Goal: Feedback & Contribution: Submit feedback/report problem

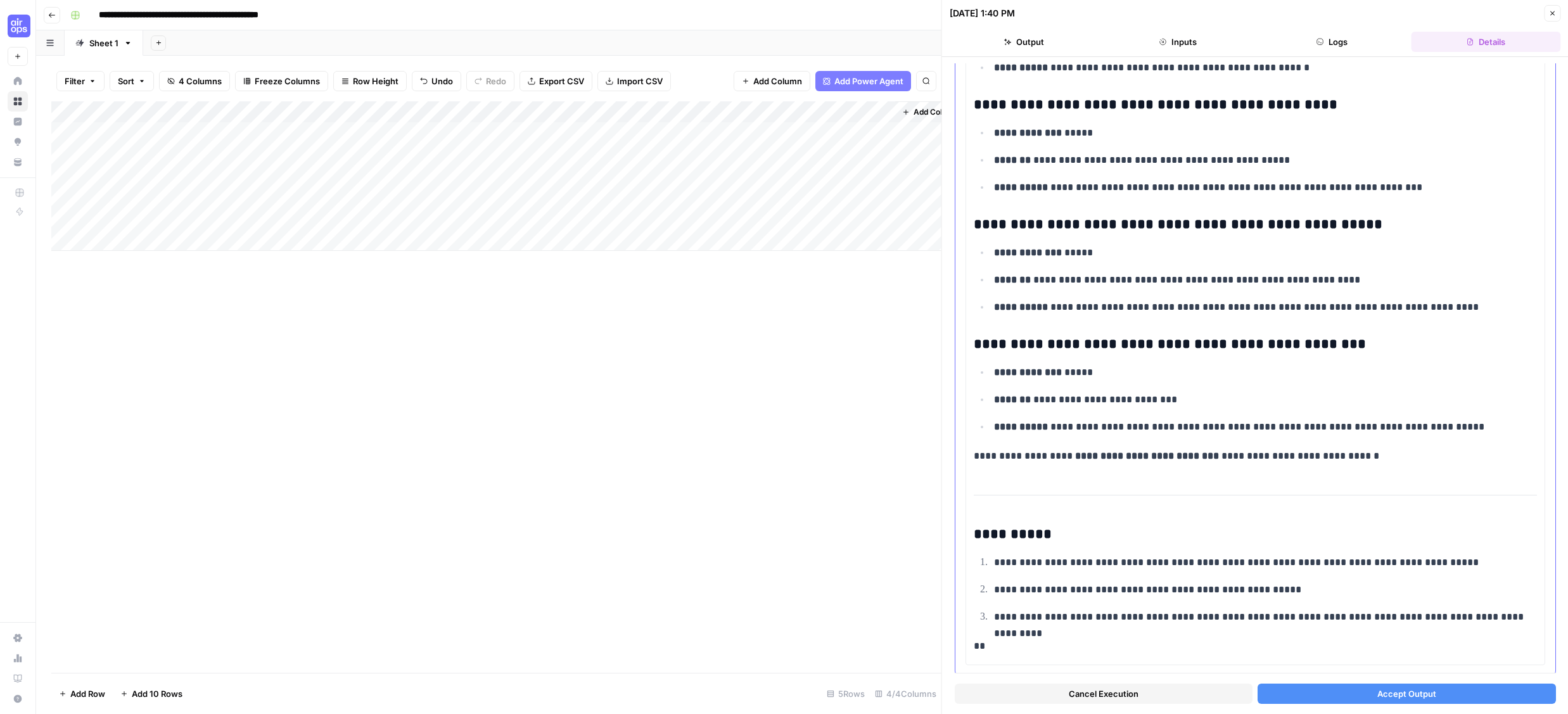
scroll to position [4384, 0]
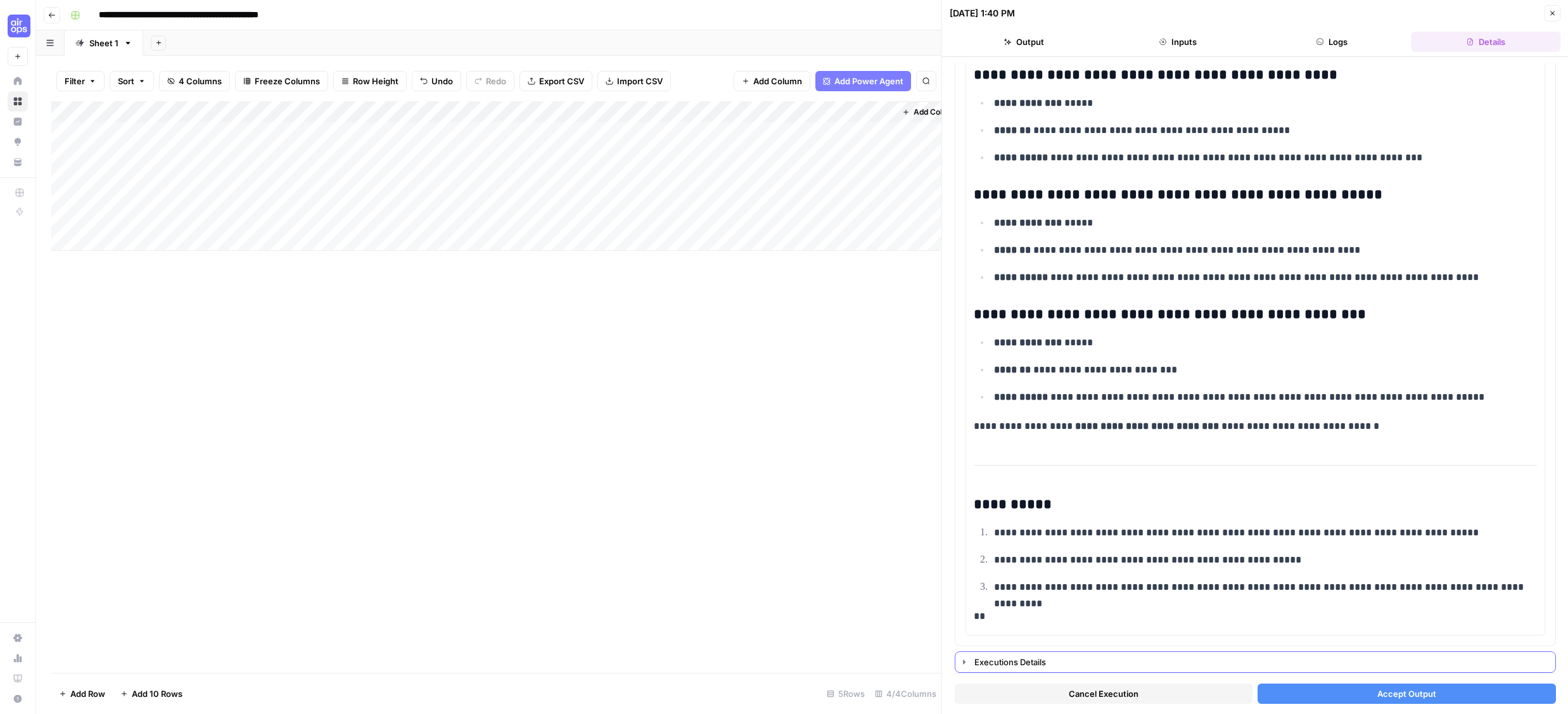
click at [1021, 659] on div "Executions Details" at bounding box center [1261, 662] width 573 height 12
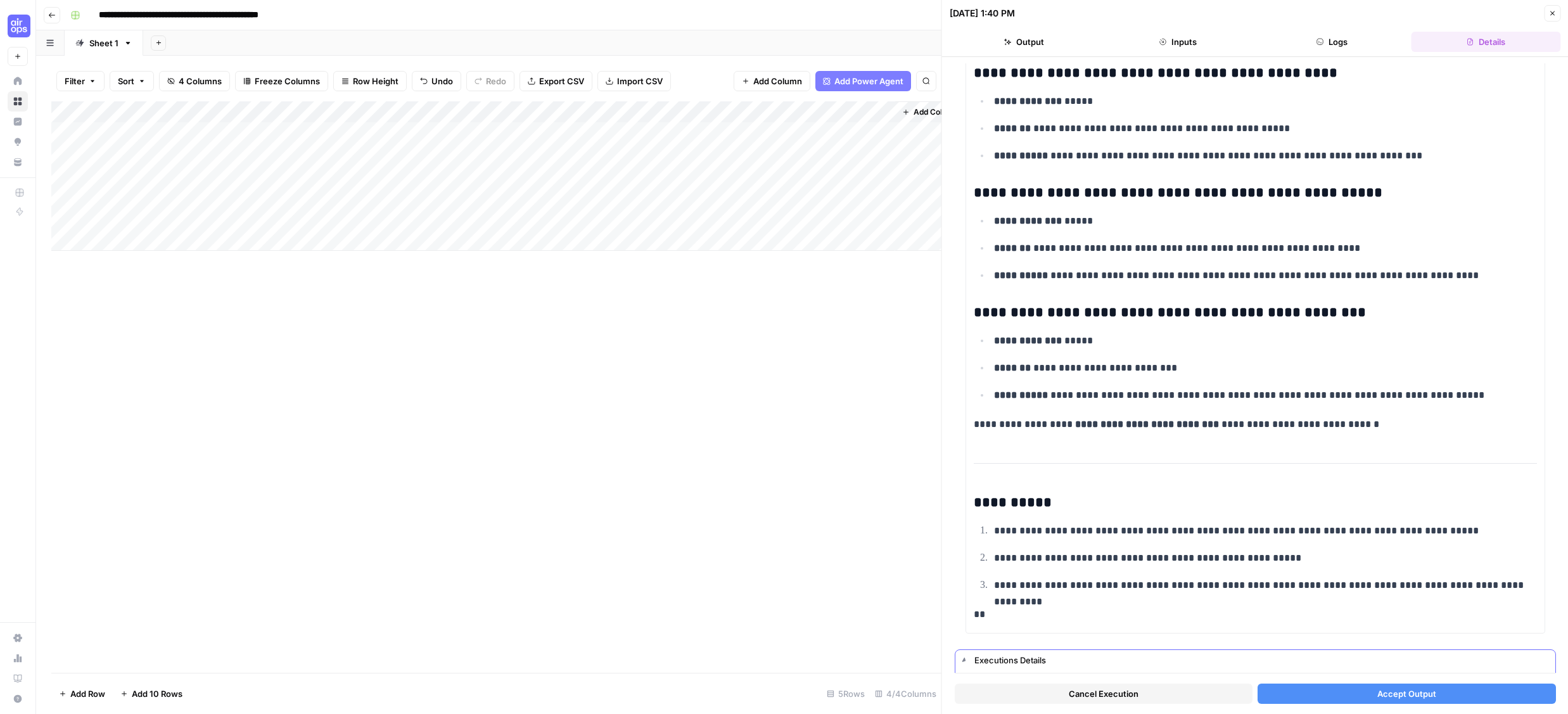
scroll to position [0, 0]
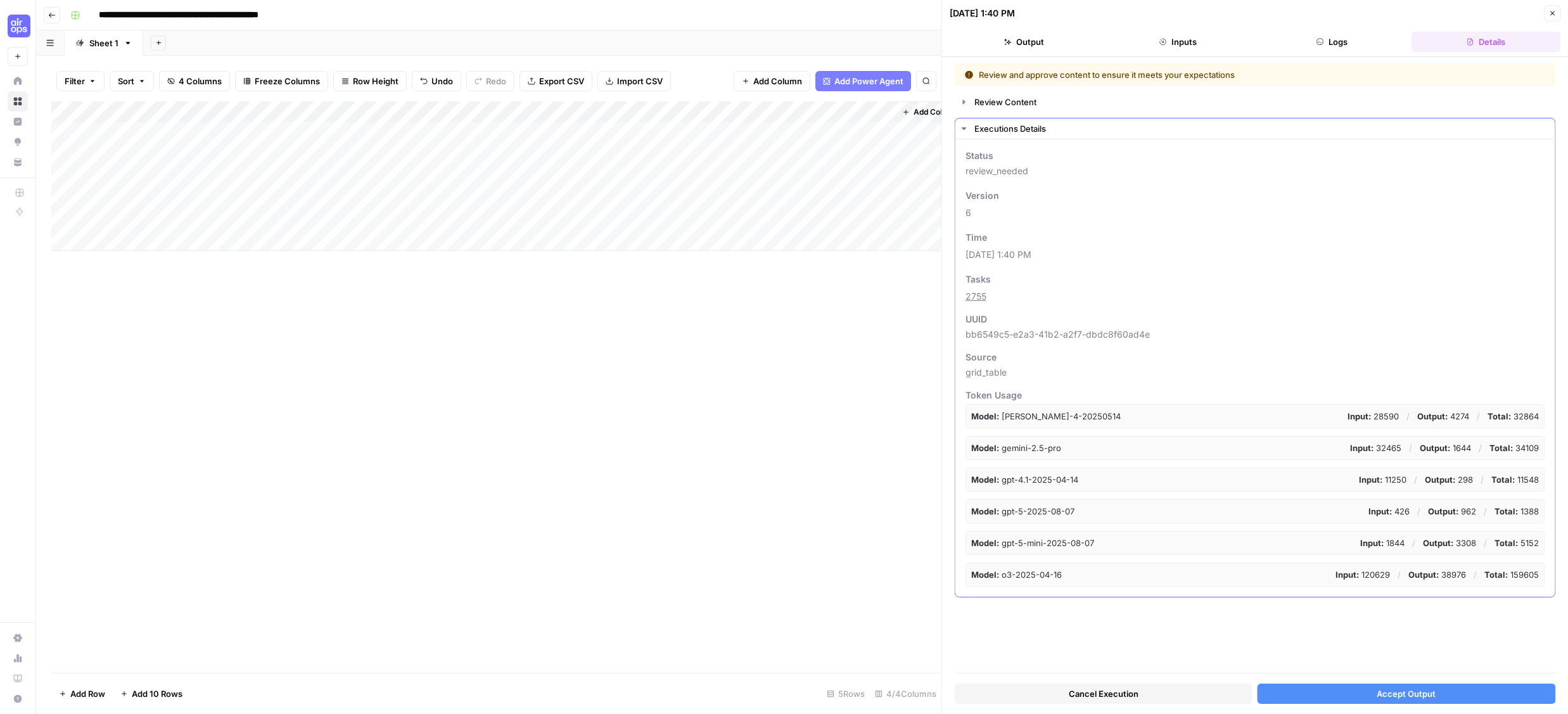
click at [964, 128] on icon "button" at bounding box center [964, 128] width 5 height 2
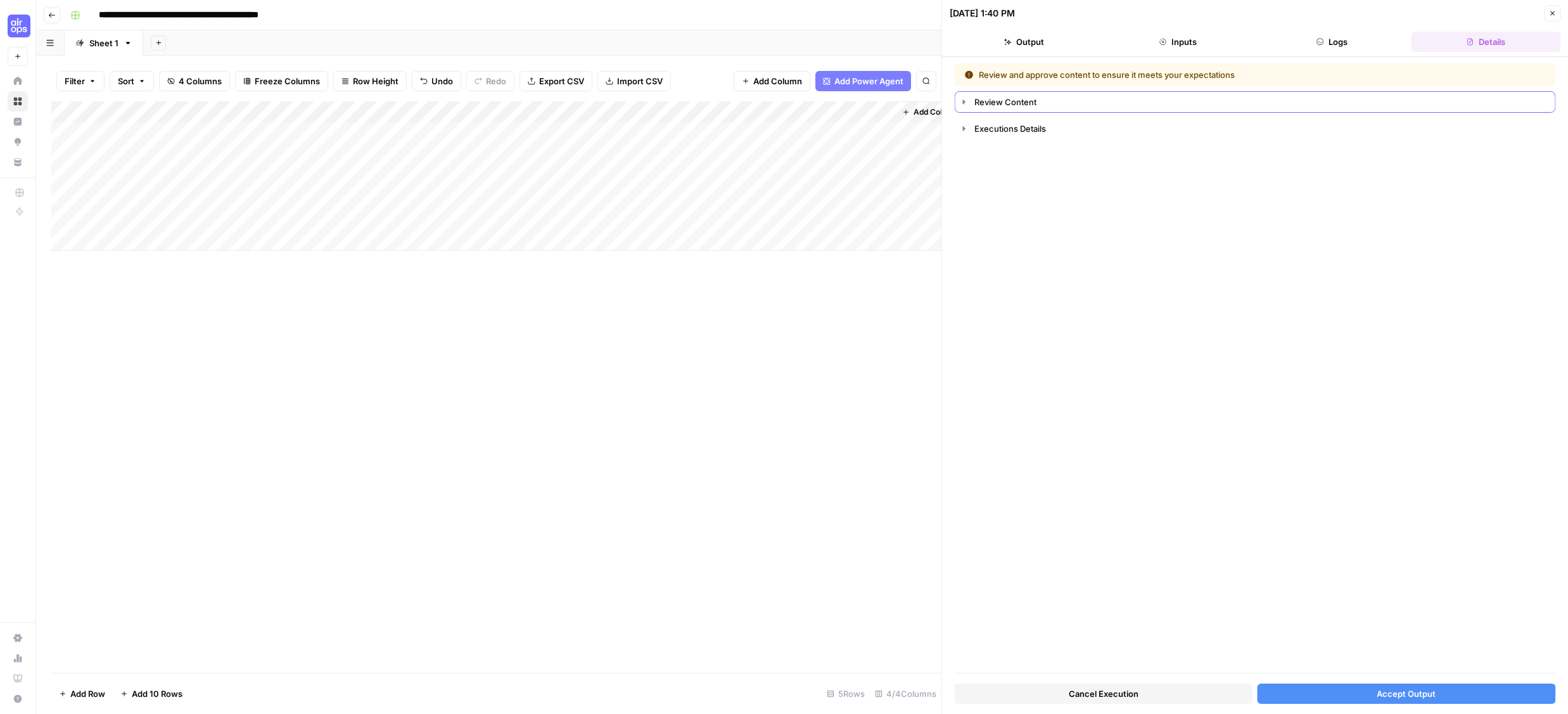
click at [983, 105] on div "Review Content" at bounding box center [1261, 102] width 573 height 12
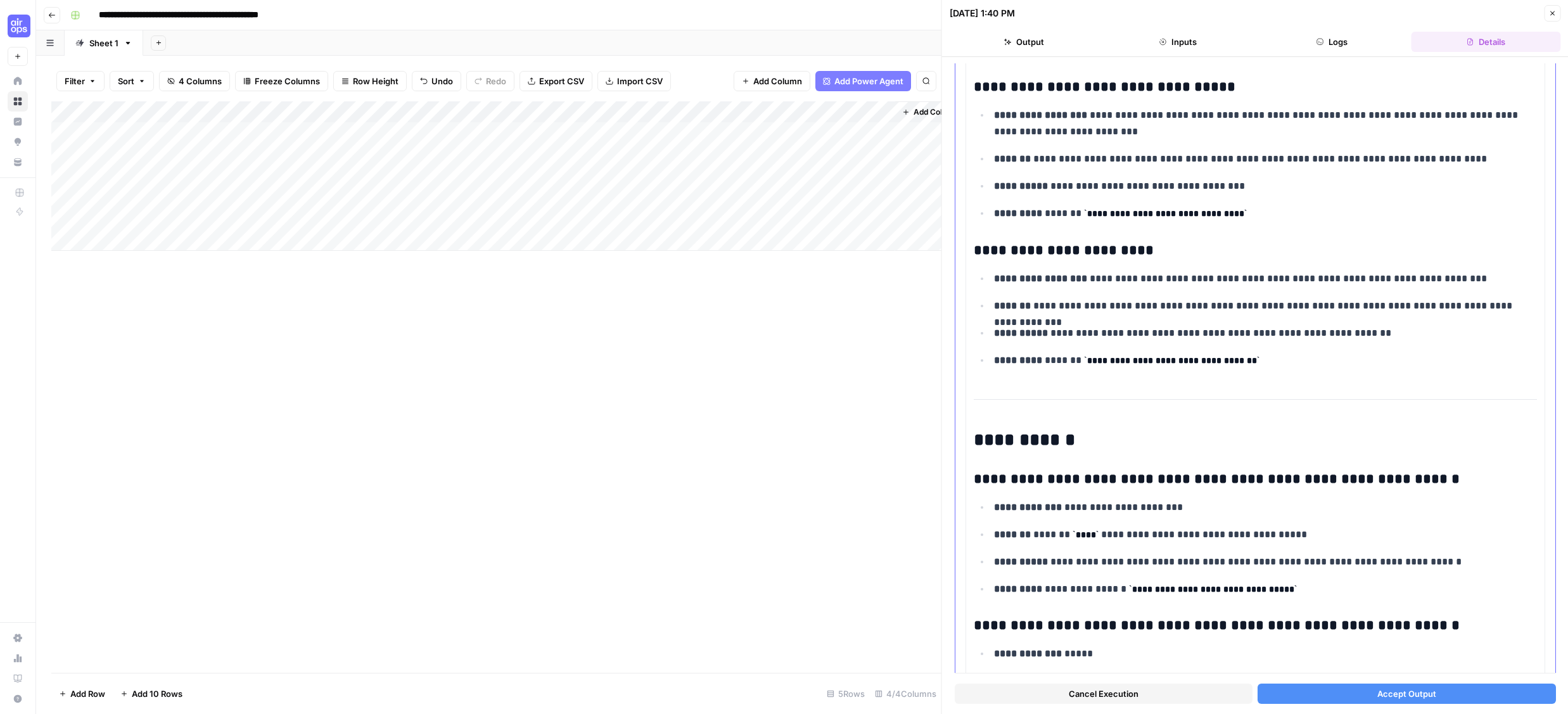
scroll to position [4384, 0]
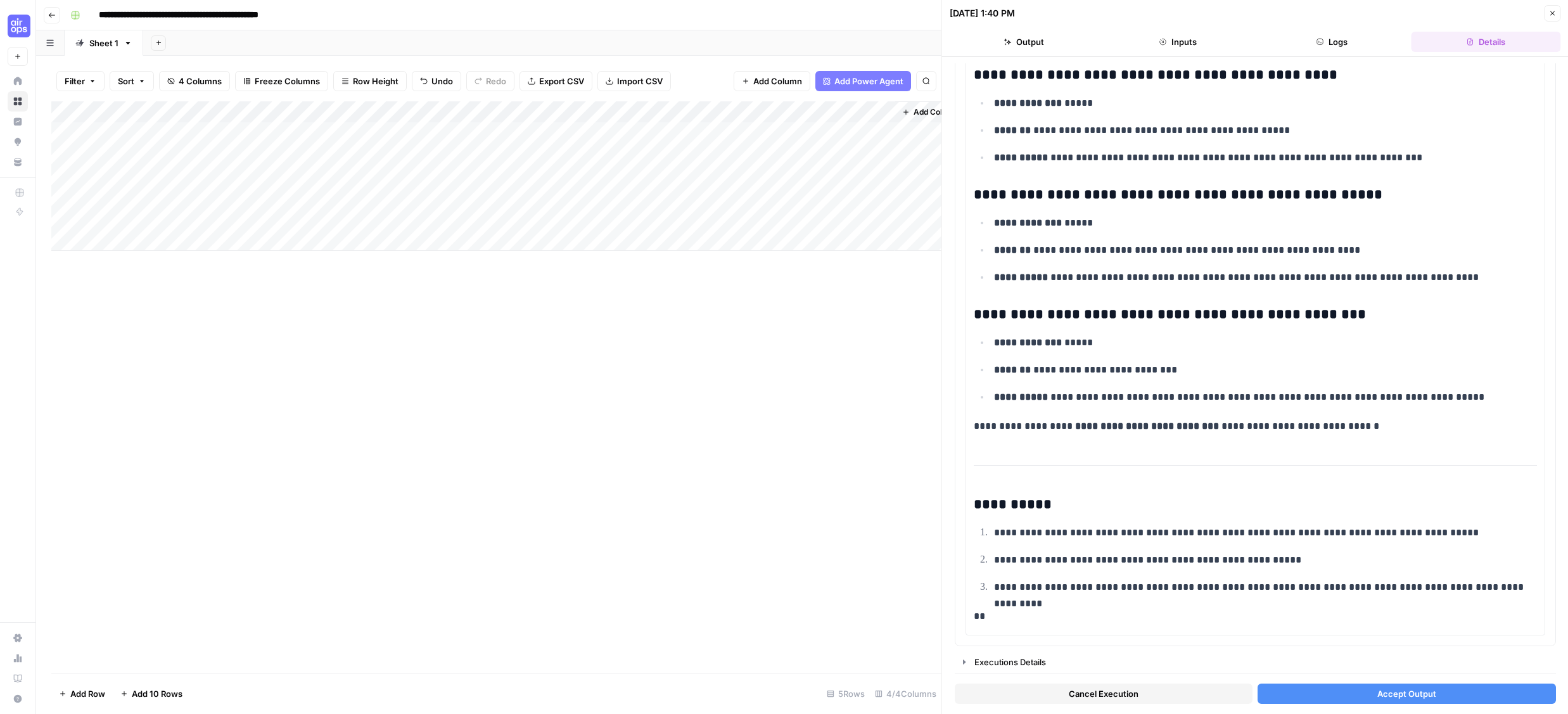
click at [1253, 695] on button "Accept Output" at bounding box center [1406, 694] width 298 height 20
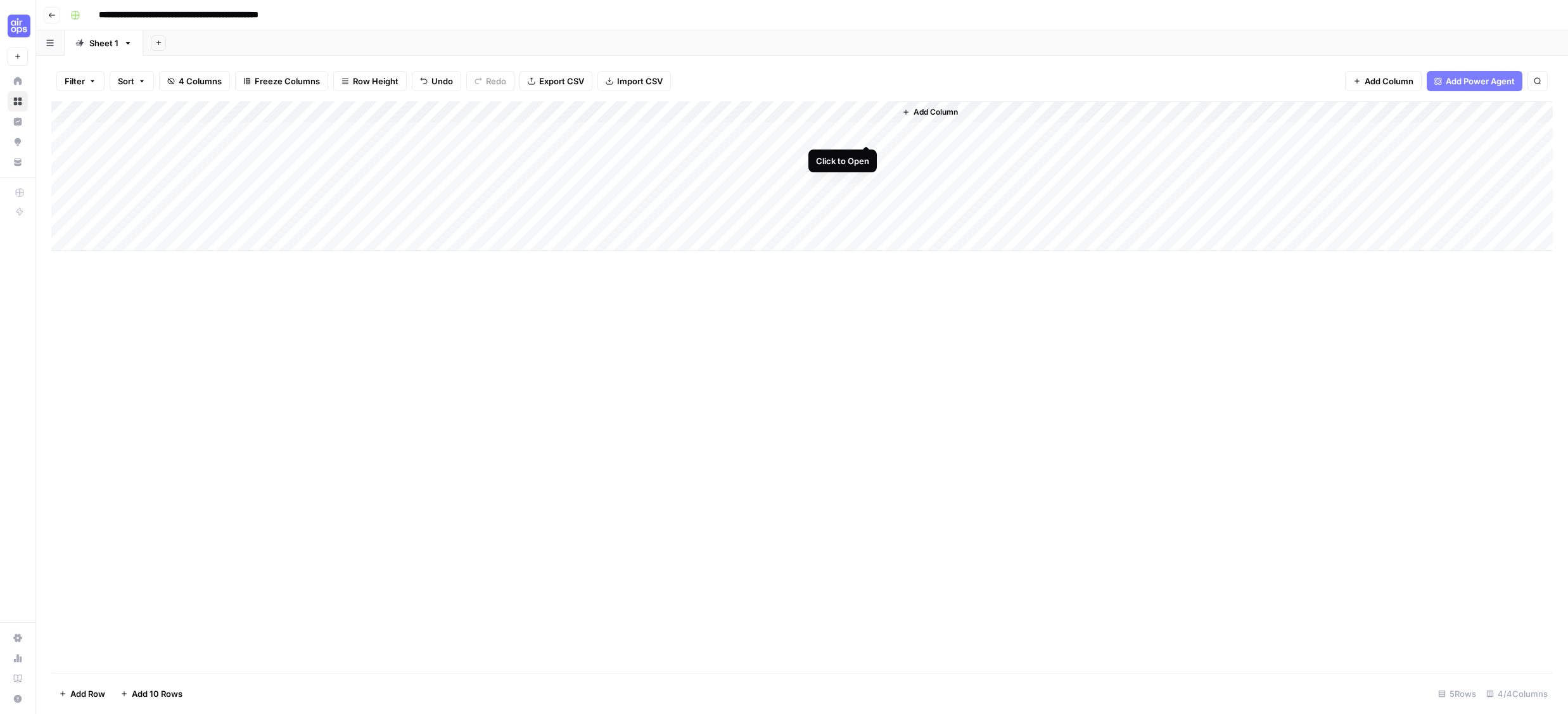
click at [863, 133] on div "Add Column" at bounding box center [802, 176] width 1502 height 149
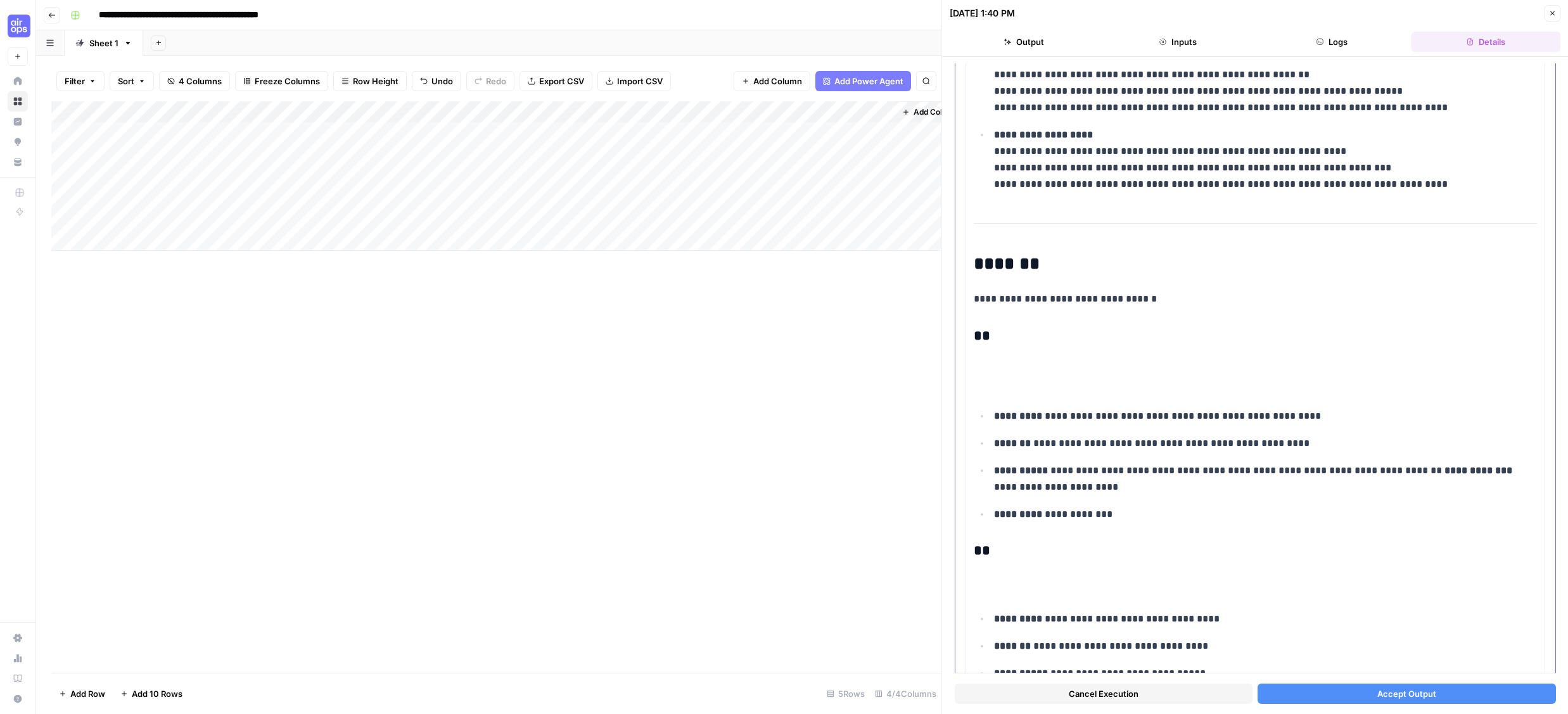
scroll to position [185, 0]
drag, startPoint x: 1023, startPoint y: 319, endPoint x: 1078, endPoint y: 389, distance: 89.0
click at [1078, 389] on h1 "To enrich screen reader interactions, please activate Accessibility in Grammarl…" at bounding box center [1256, 382] width 563 height 27
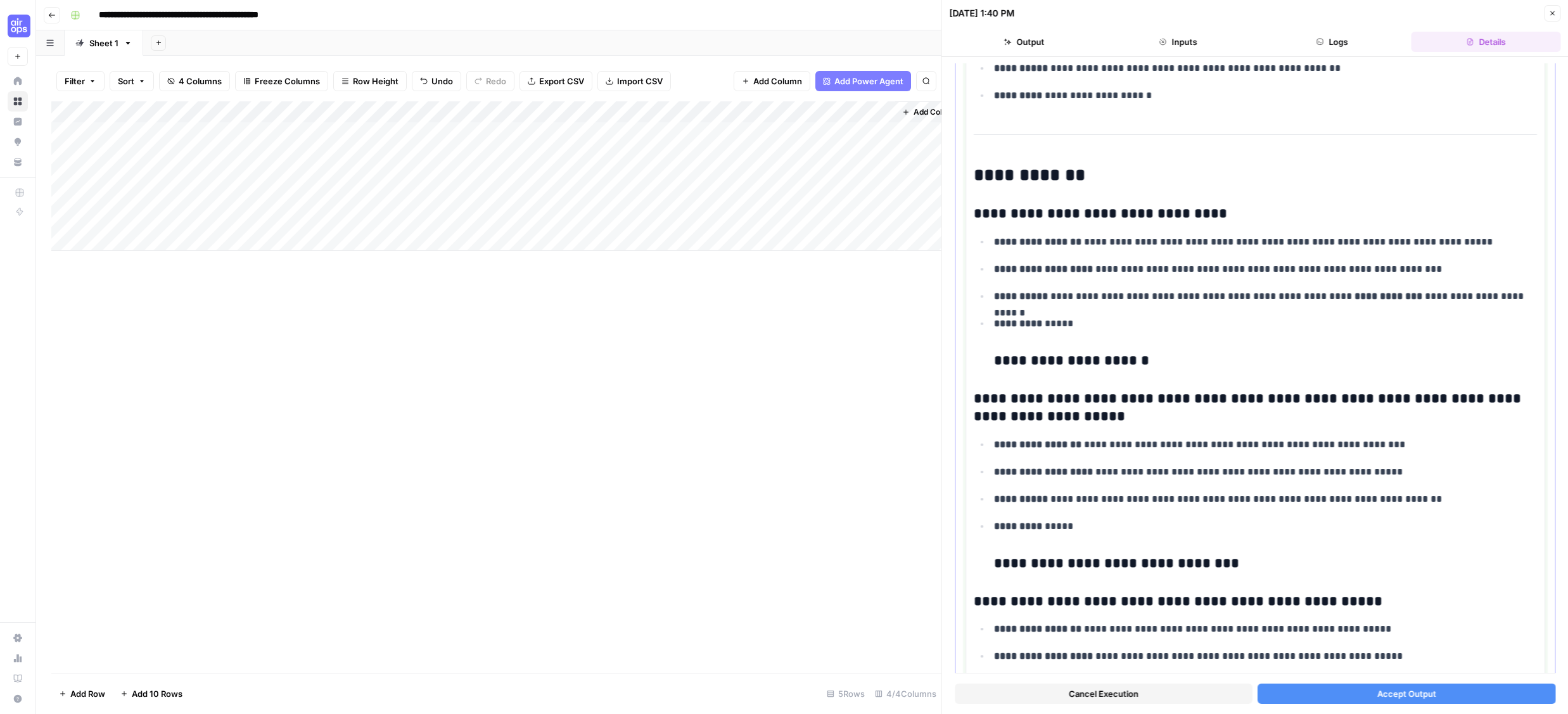
scroll to position [5156, 0]
click at [1253, 272] on p "**********" at bounding box center [1266, 268] width 543 height 16
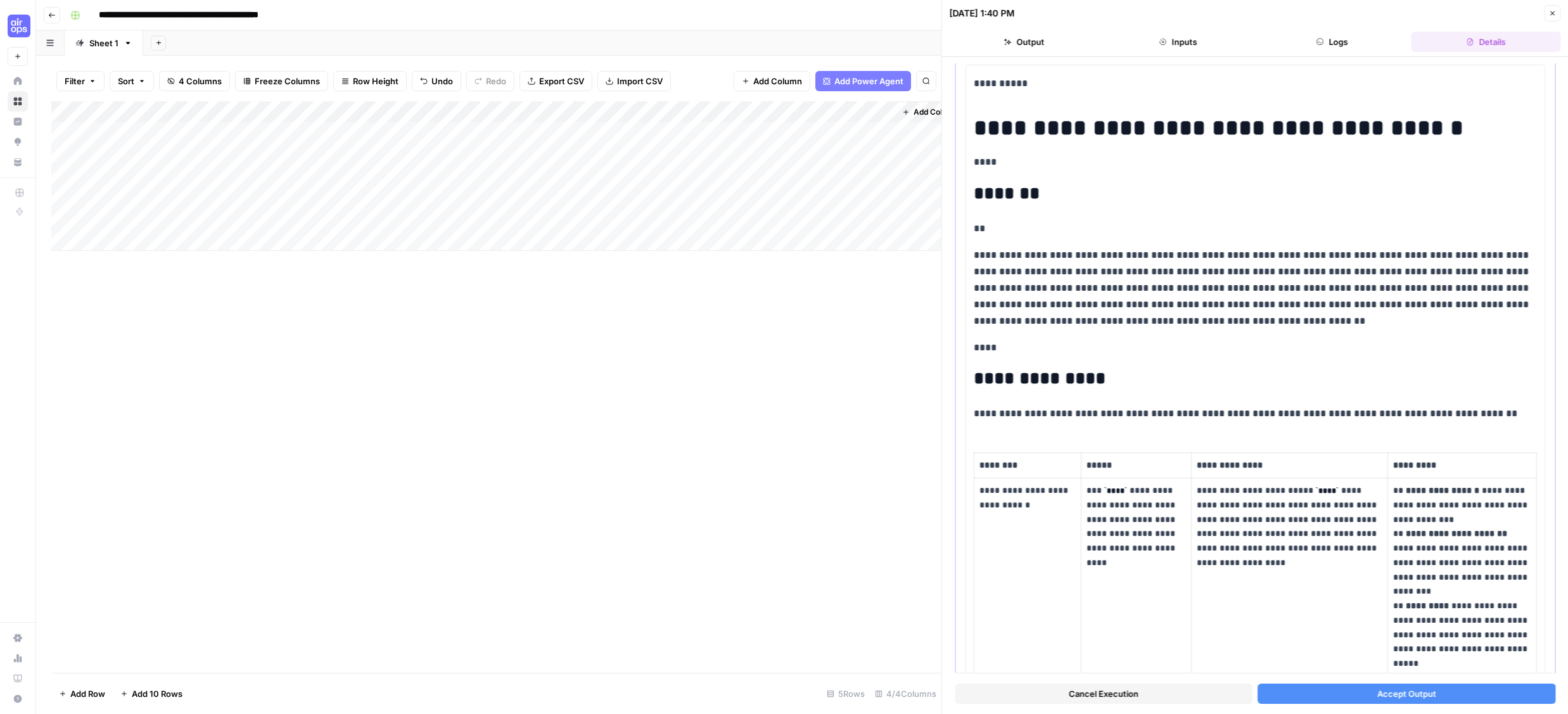
scroll to position [6709, 0]
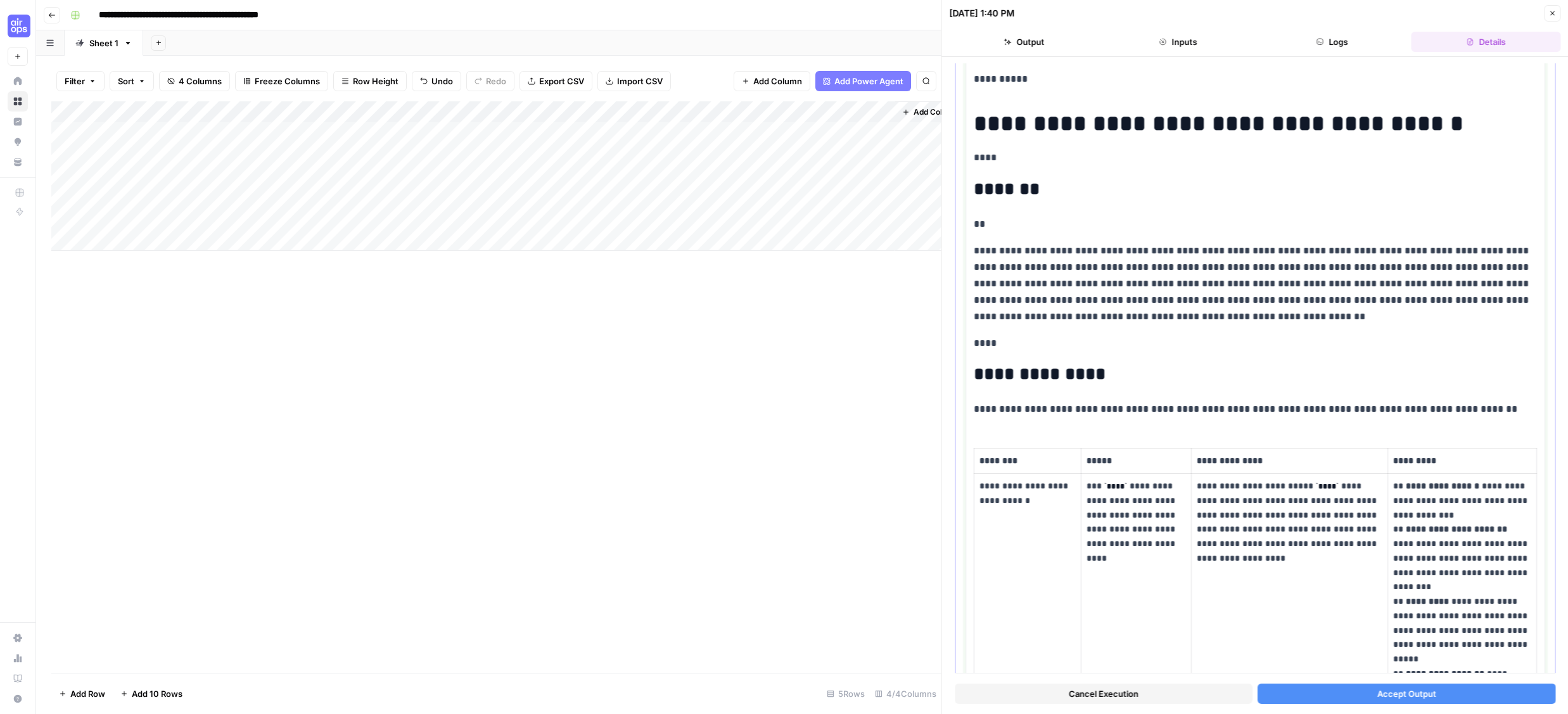
click at [1051, 303] on p "**********" at bounding box center [1256, 283] width 563 height 82
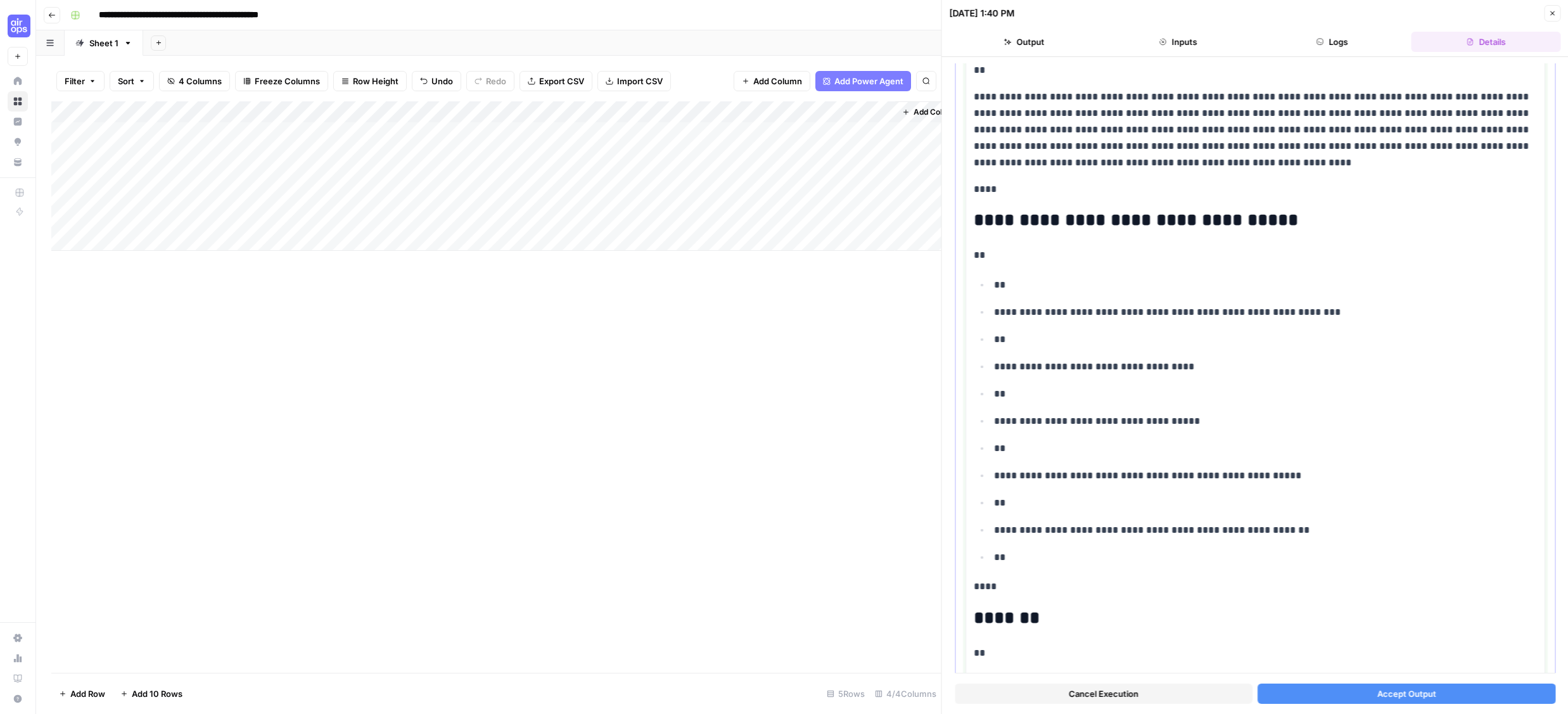
scroll to position [11109, 0]
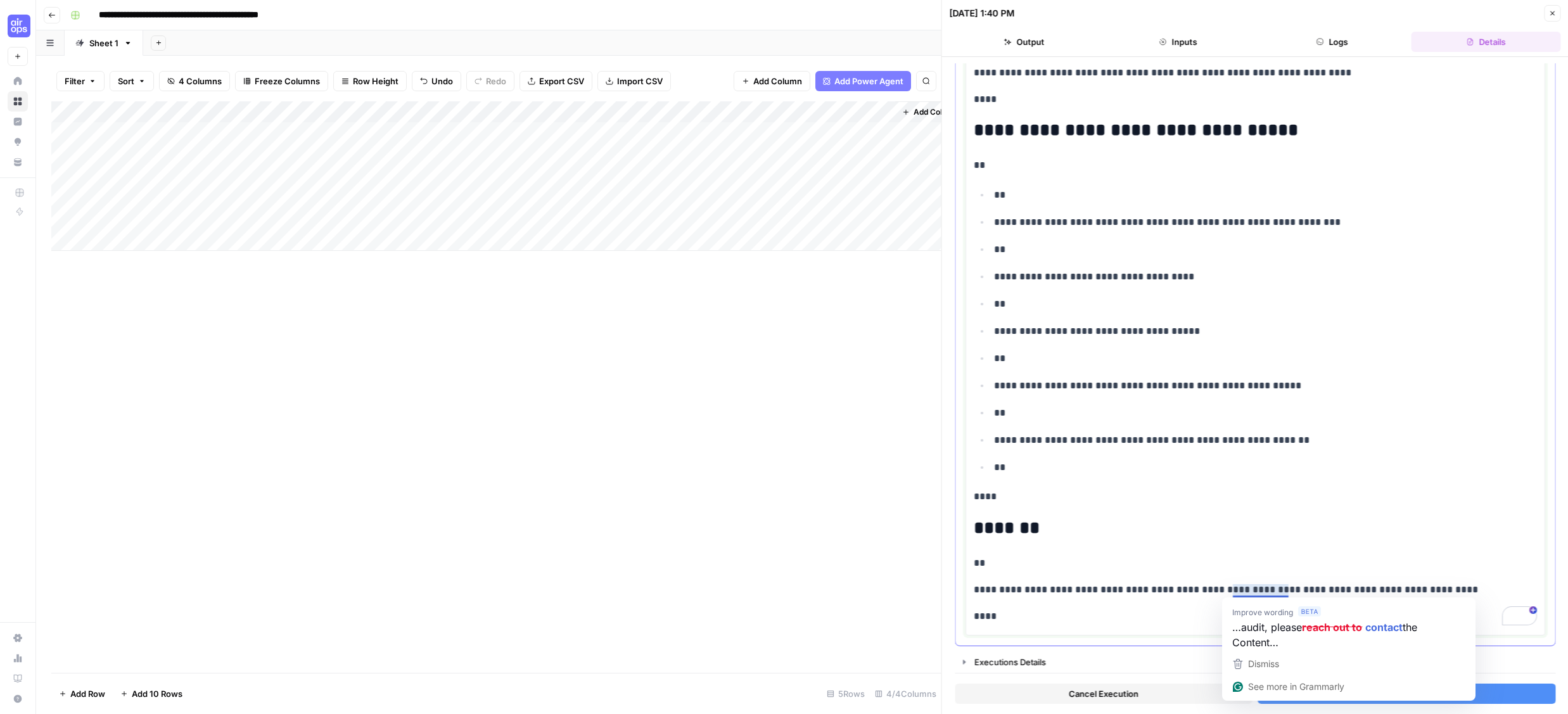
click at [1253, 529] on h2 "*******" at bounding box center [1256, 529] width 563 height 20
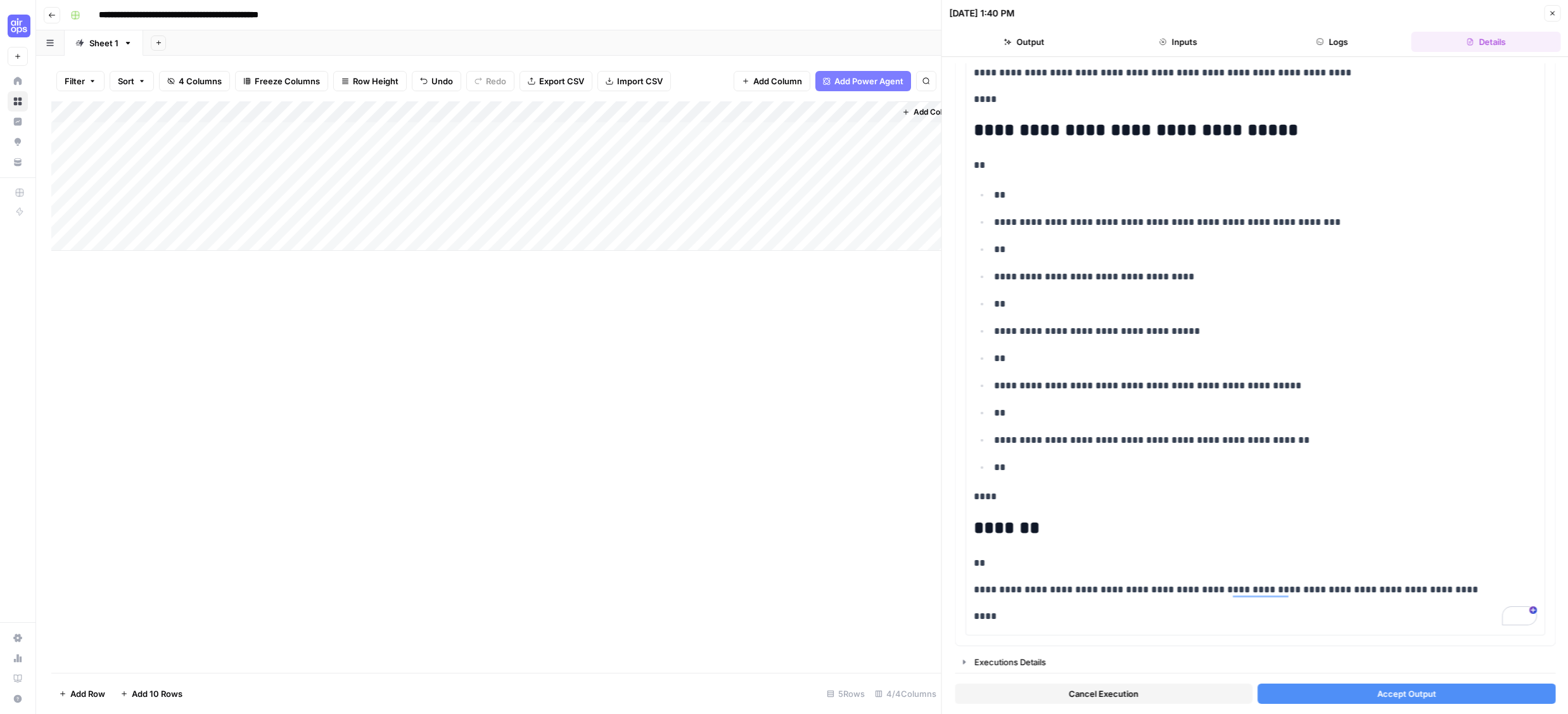
click at [1253, 696] on button "Accept Output" at bounding box center [1406, 694] width 298 height 20
click at [1253, 659] on icon "close" at bounding box center [1550, 660] width 6 height 6
click at [1253, 695] on button "Accept Output" at bounding box center [1406, 694] width 298 height 20
click at [1253, 672] on icon at bounding box center [1373, 672] width 12 height 12
click at [1253, 696] on button "Accept Output" at bounding box center [1406, 694] width 298 height 20
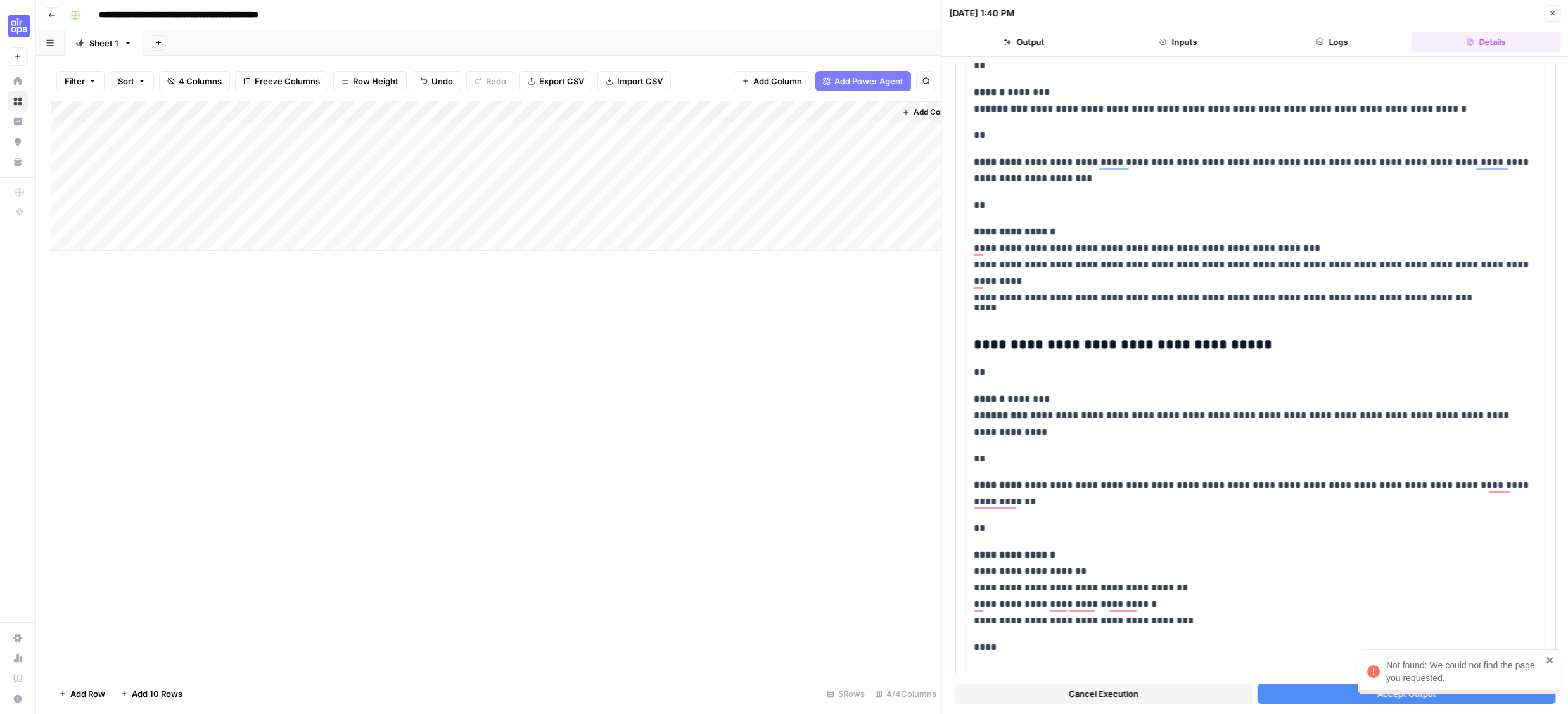
scroll to position [8453, 0]
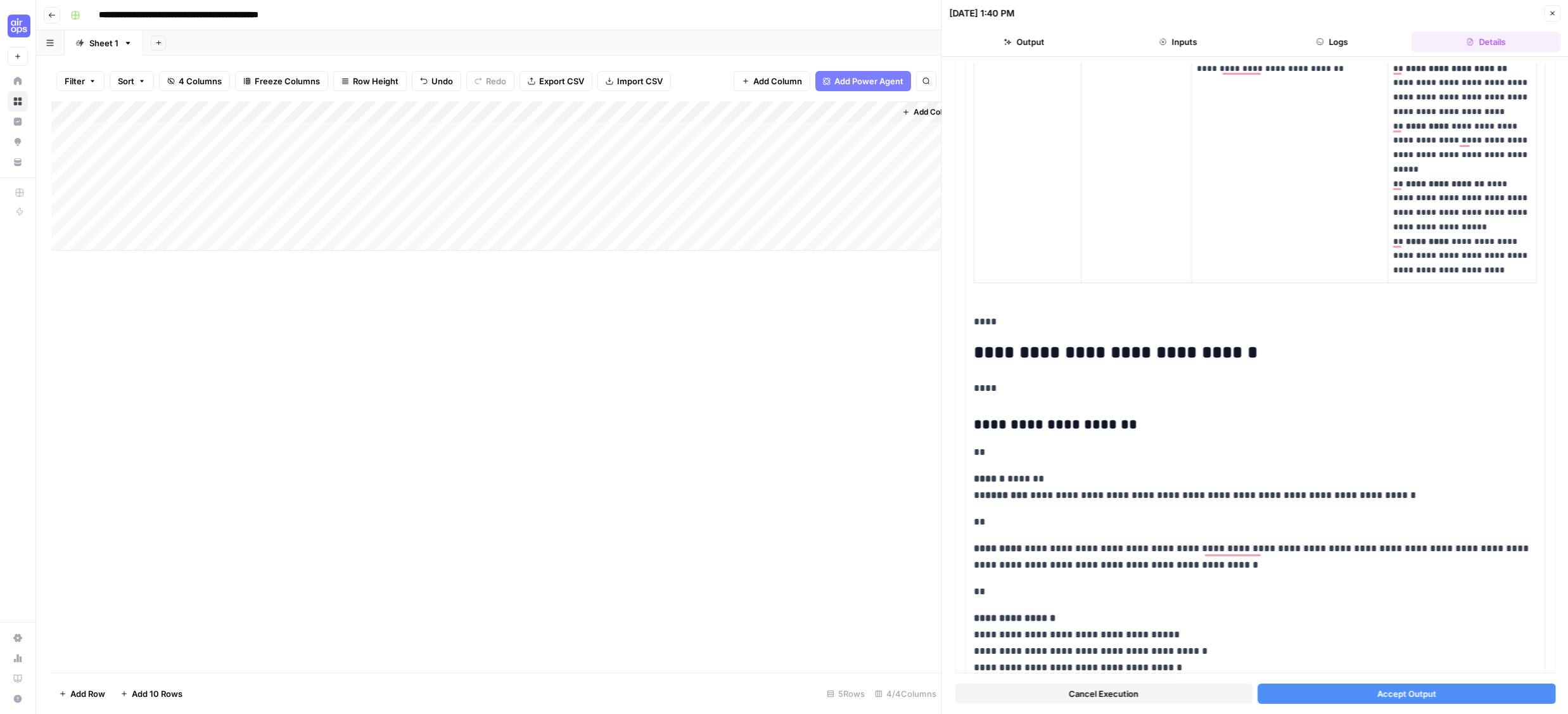
click at [1253, 41] on button "Logs" at bounding box center [1333, 42] width 149 height 20
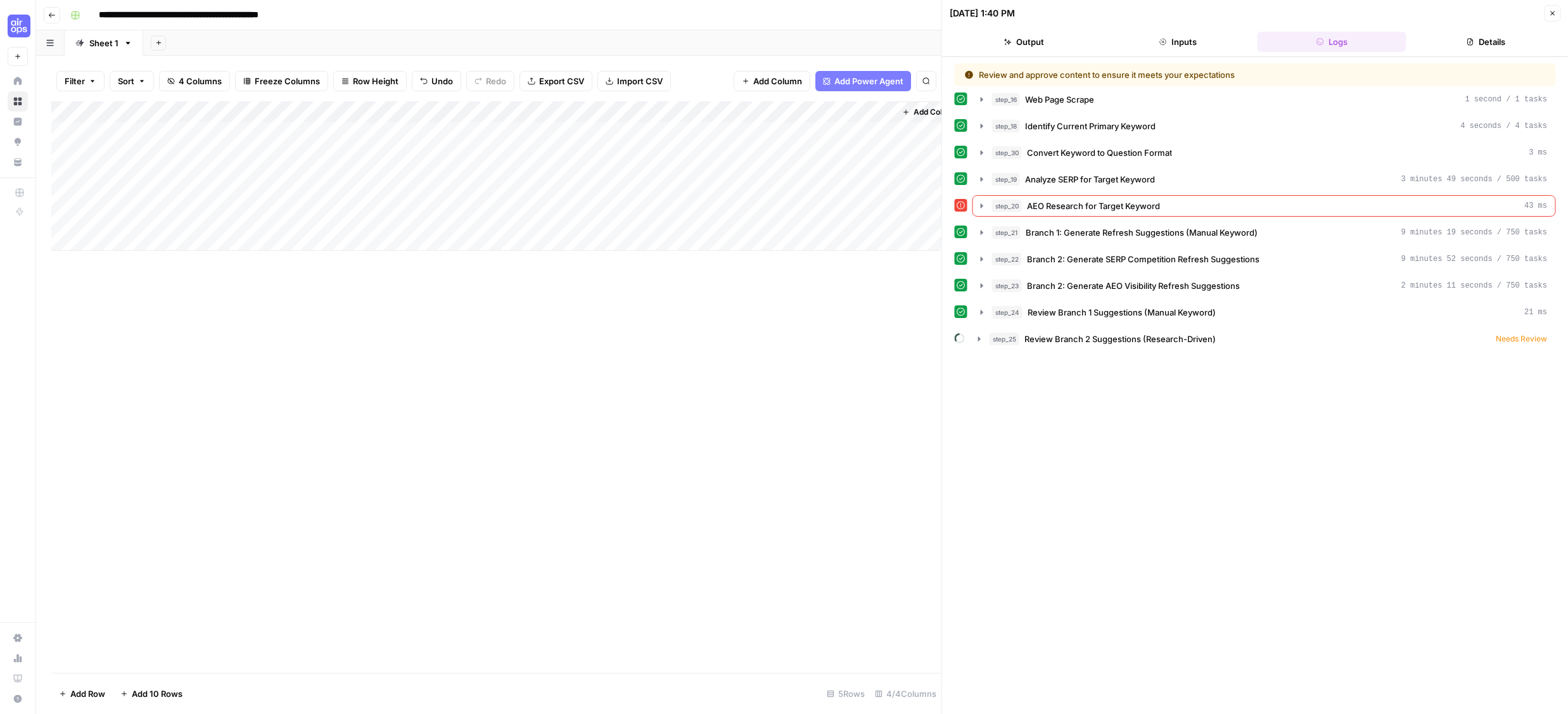
click at [1253, 16] on icon "button" at bounding box center [1553, 13] width 8 height 8
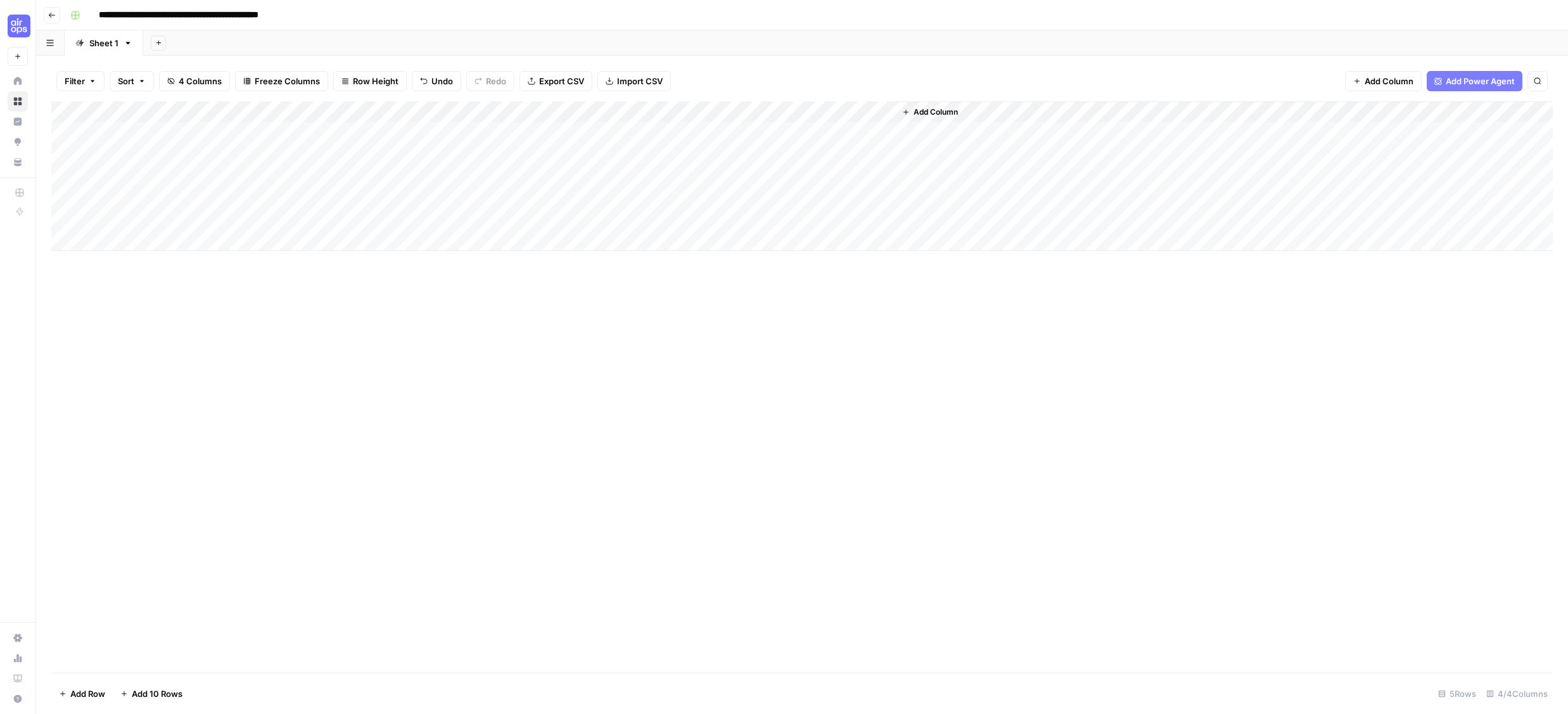
click at [982, 303] on div "Add Column" at bounding box center [802, 387] width 1502 height 572
click at [686, 135] on div "Add Column" at bounding box center [802, 176] width 1502 height 149
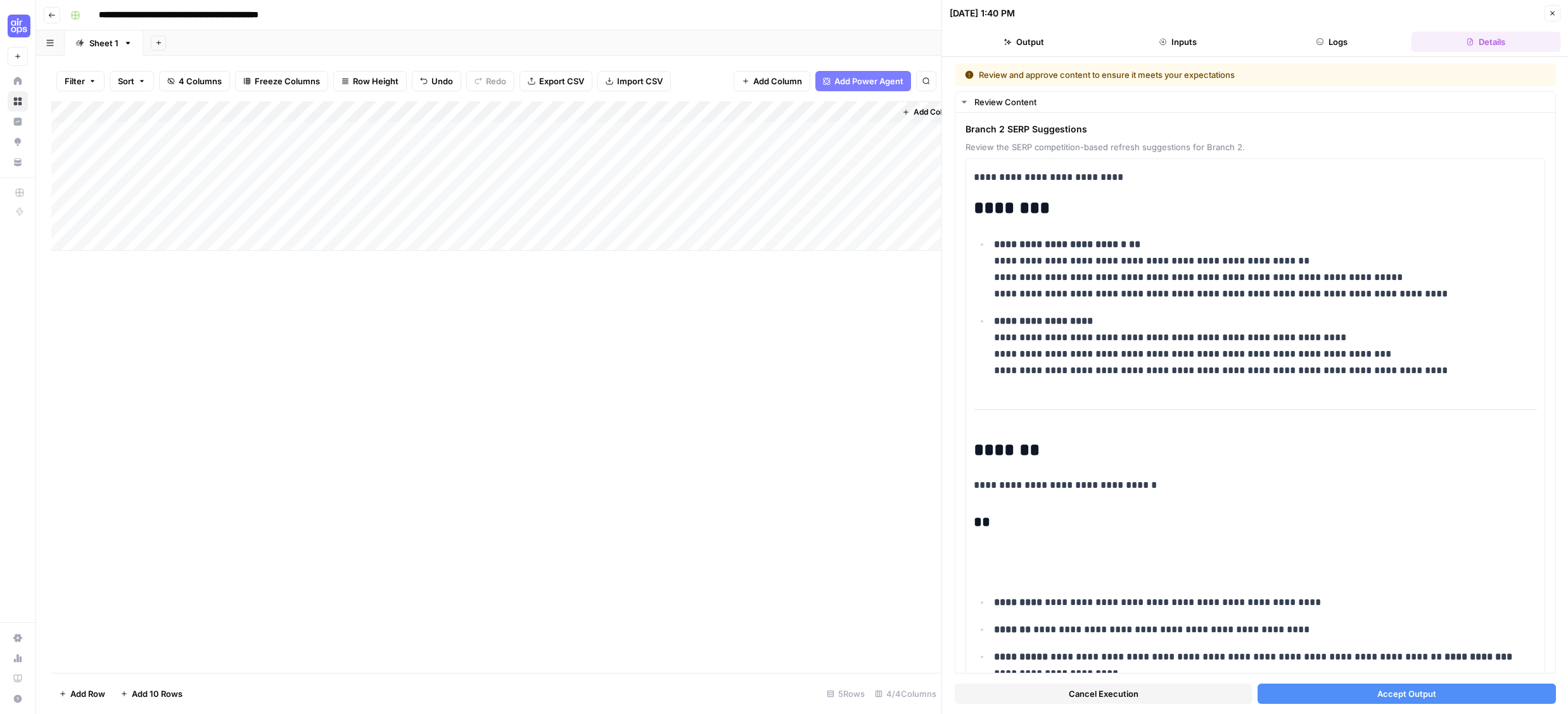
click at [1253, 45] on button "Logs" at bounding box center [1333, 42] width 149 height 20
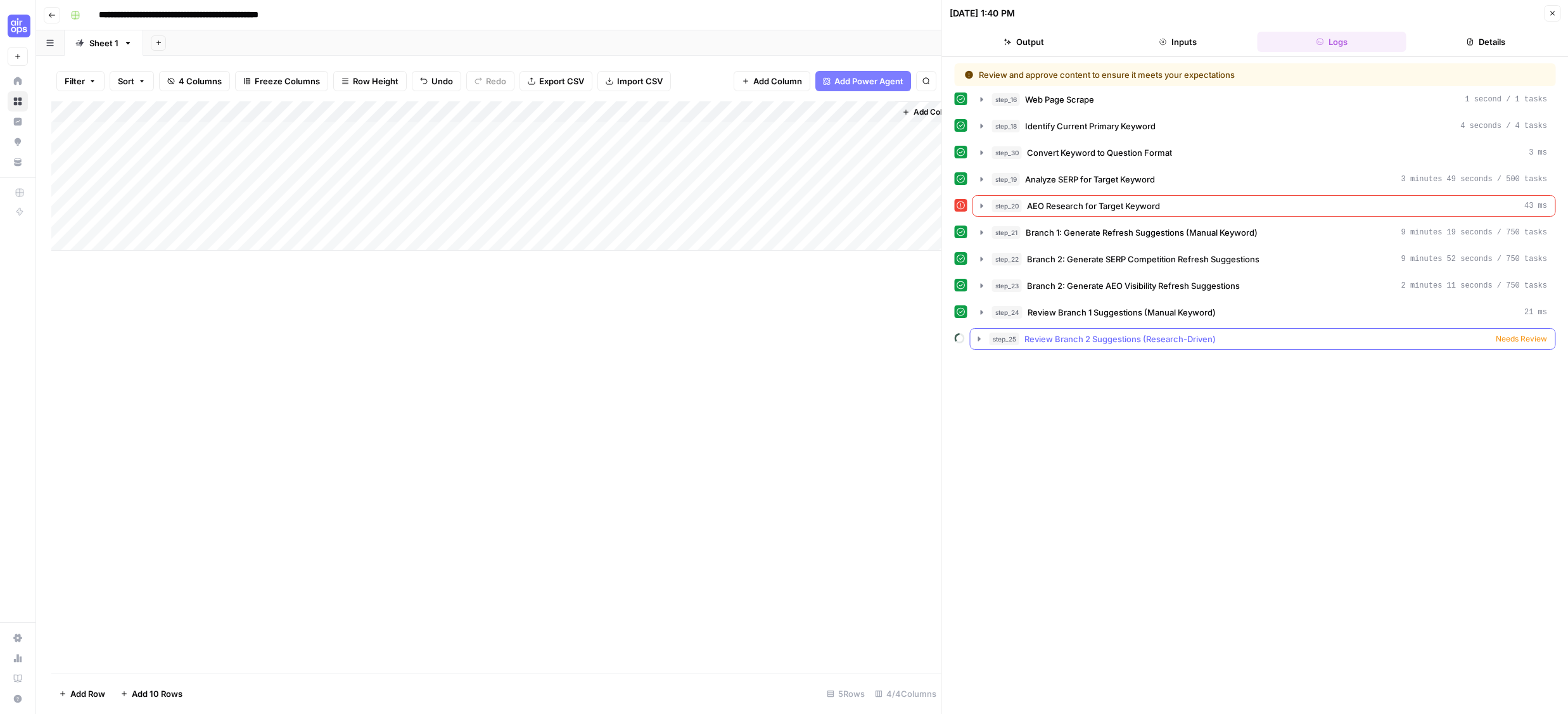
click at [1073, 336] on span "Review Branch 2 Suggestions (Research-Driven)" at bounding box center [1120, 339] width 192 height 12
click at [1253, 342] on span "Needs Review" at bounding box center [1521, 339] width 52 height 12
click at [1058, 75] on div "Review and approve content to ensure it meets your expectations" at bounding box center [1177, 75] width 425 height 12
click at [1013, 45] on button "Output" at bounding box center [1024, 42] width 149 height 20
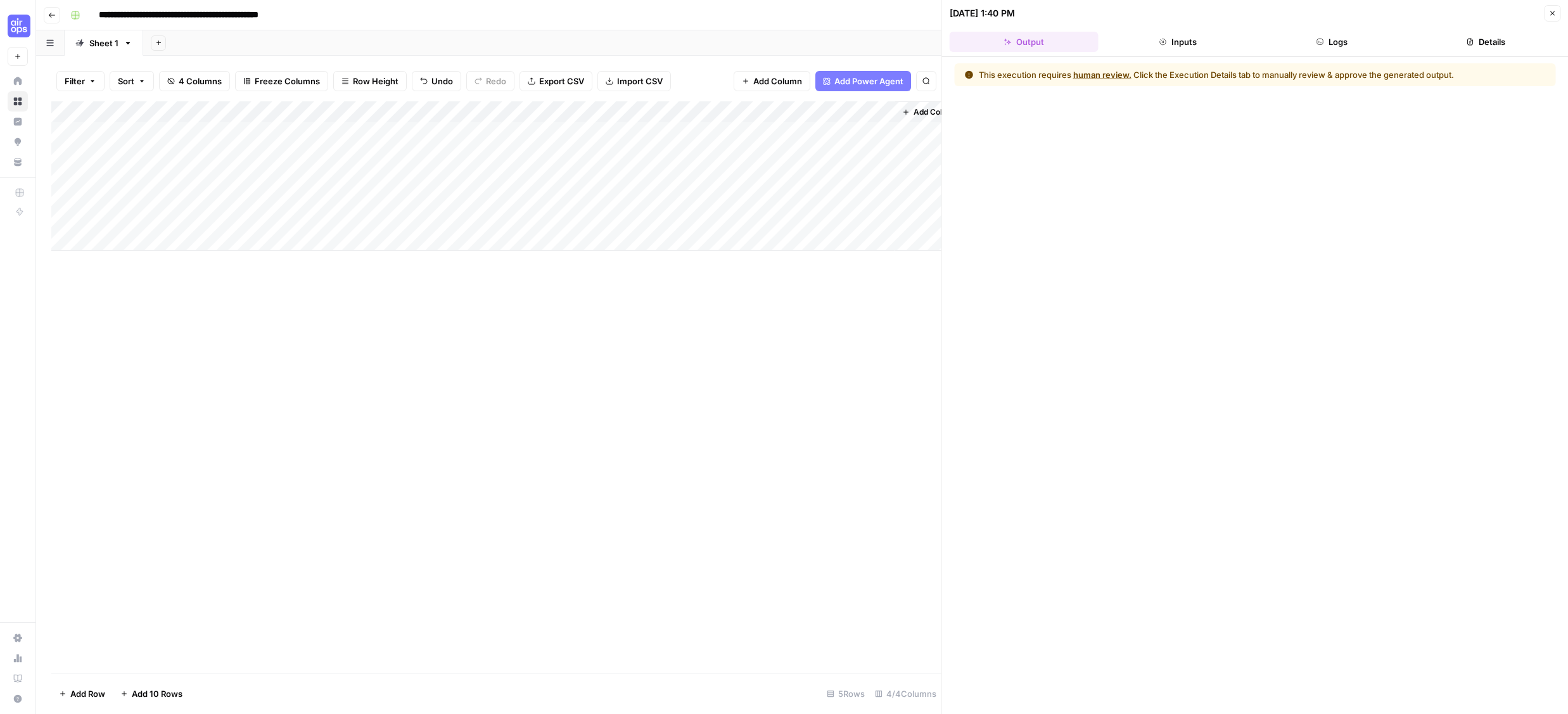
click at [1104, 74] on button "human review." at bounding box center [1103, 75] width 58 height 12
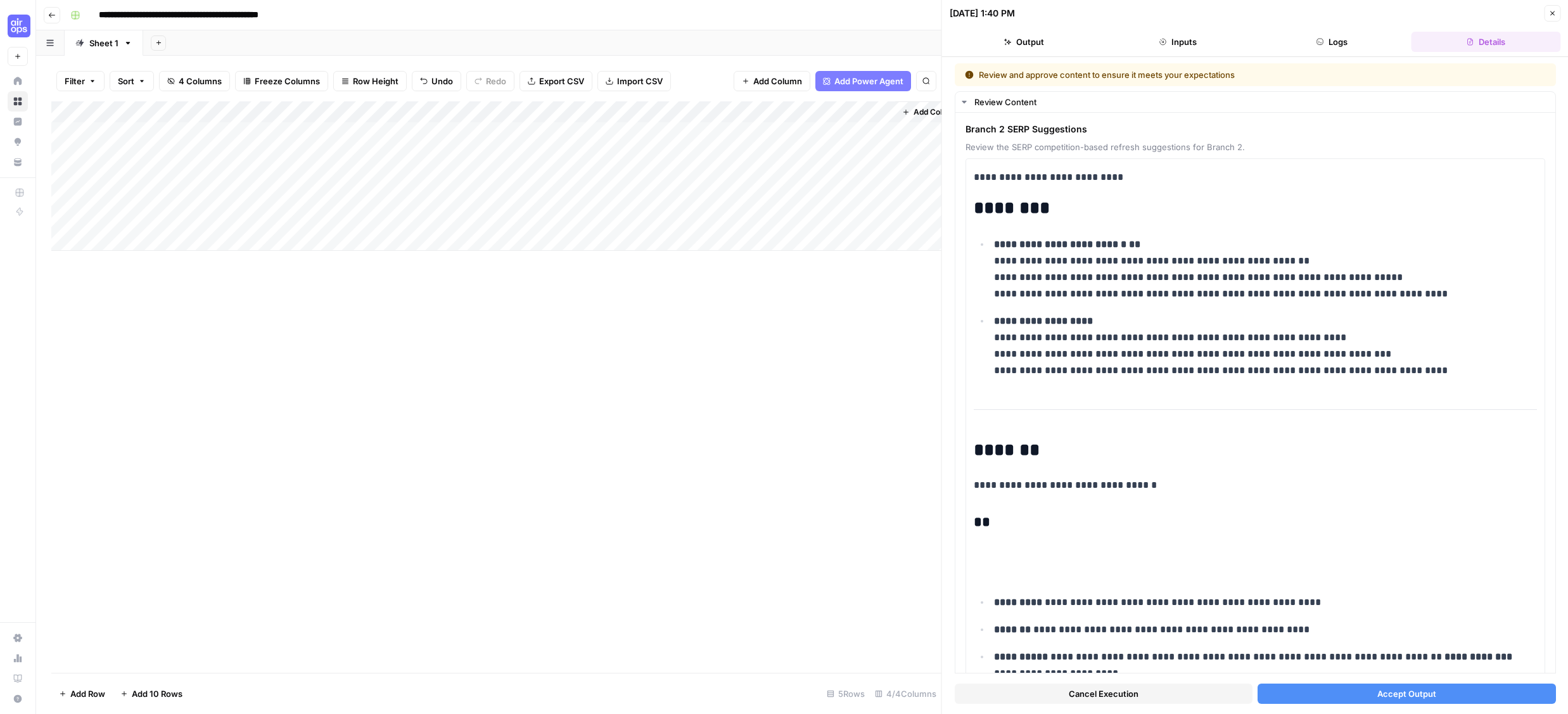
click at [1253, 695] on button "Accept Output" at bounding box center [1406, 694] width 298 height 20
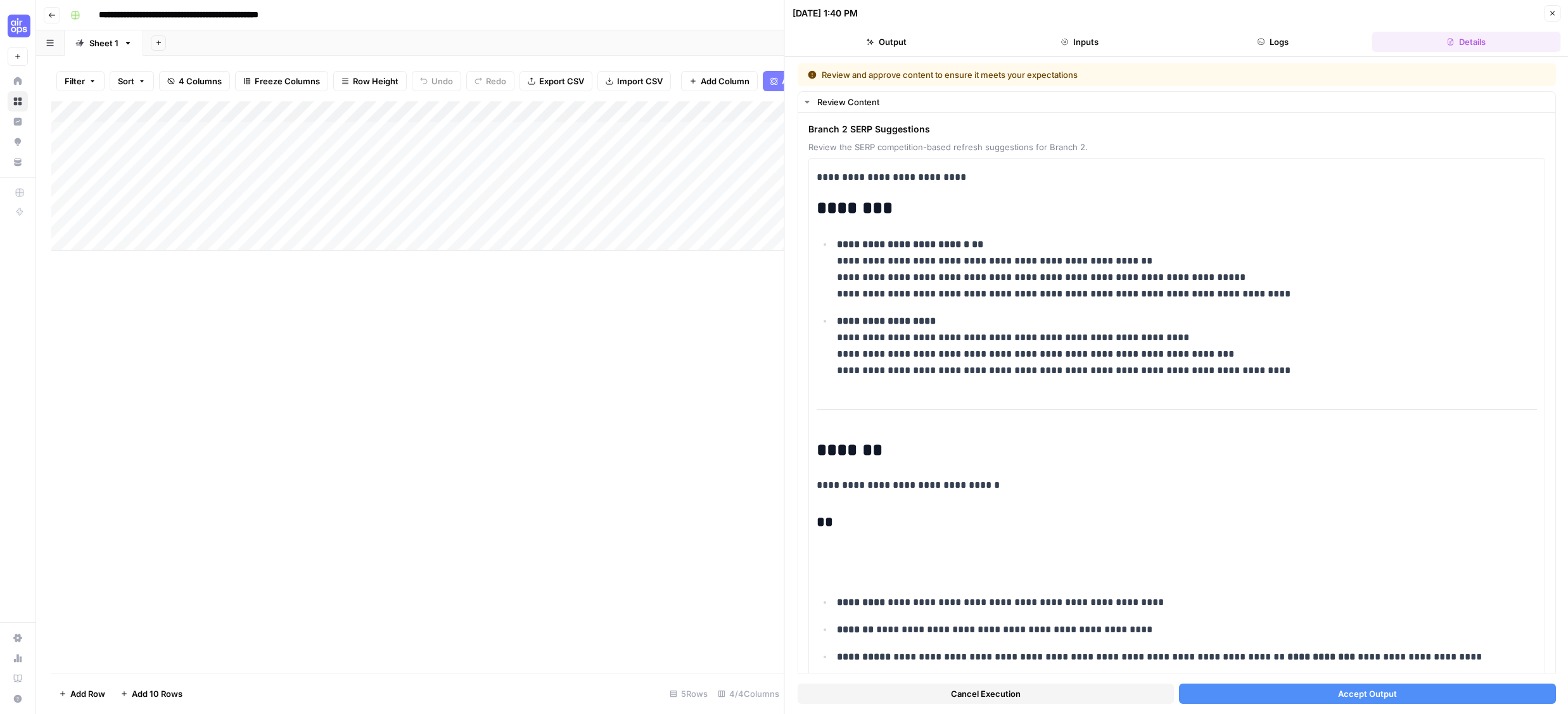
click at [1246, 693] on button "Accept Output" at bounding box center [1367, 694] width 376 height 20
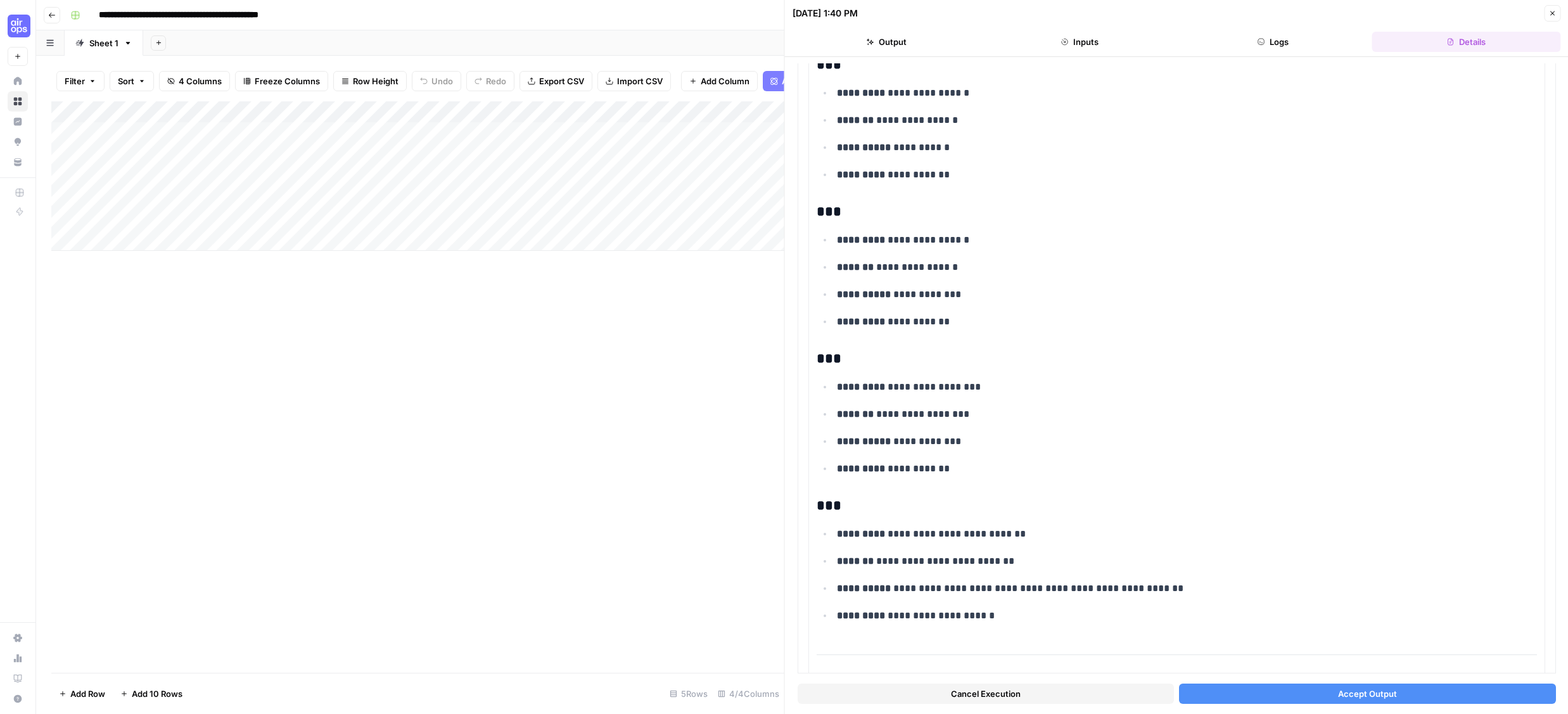
scroll to position [5188, 0]
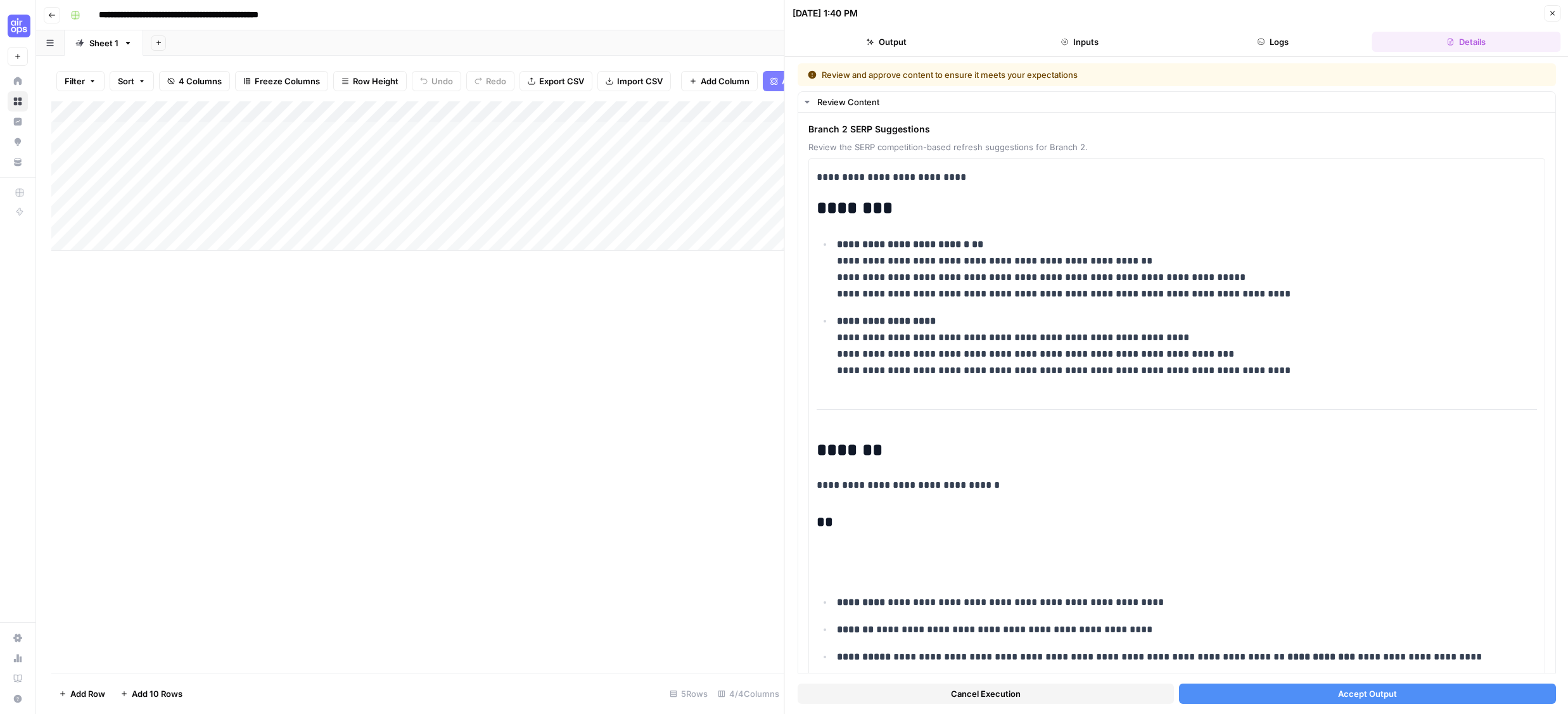
scroll to position [5188, 0]
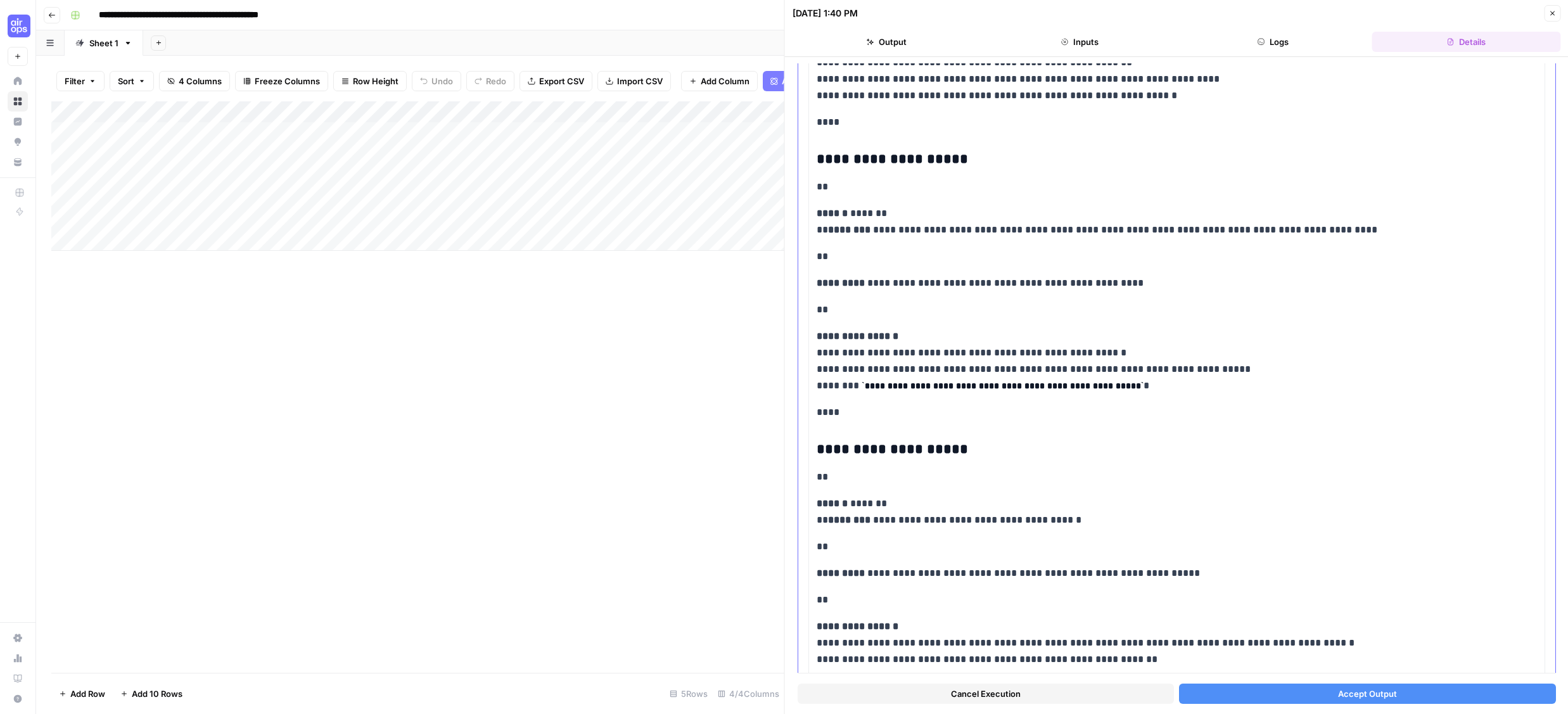
scroll to position [9914, 0]
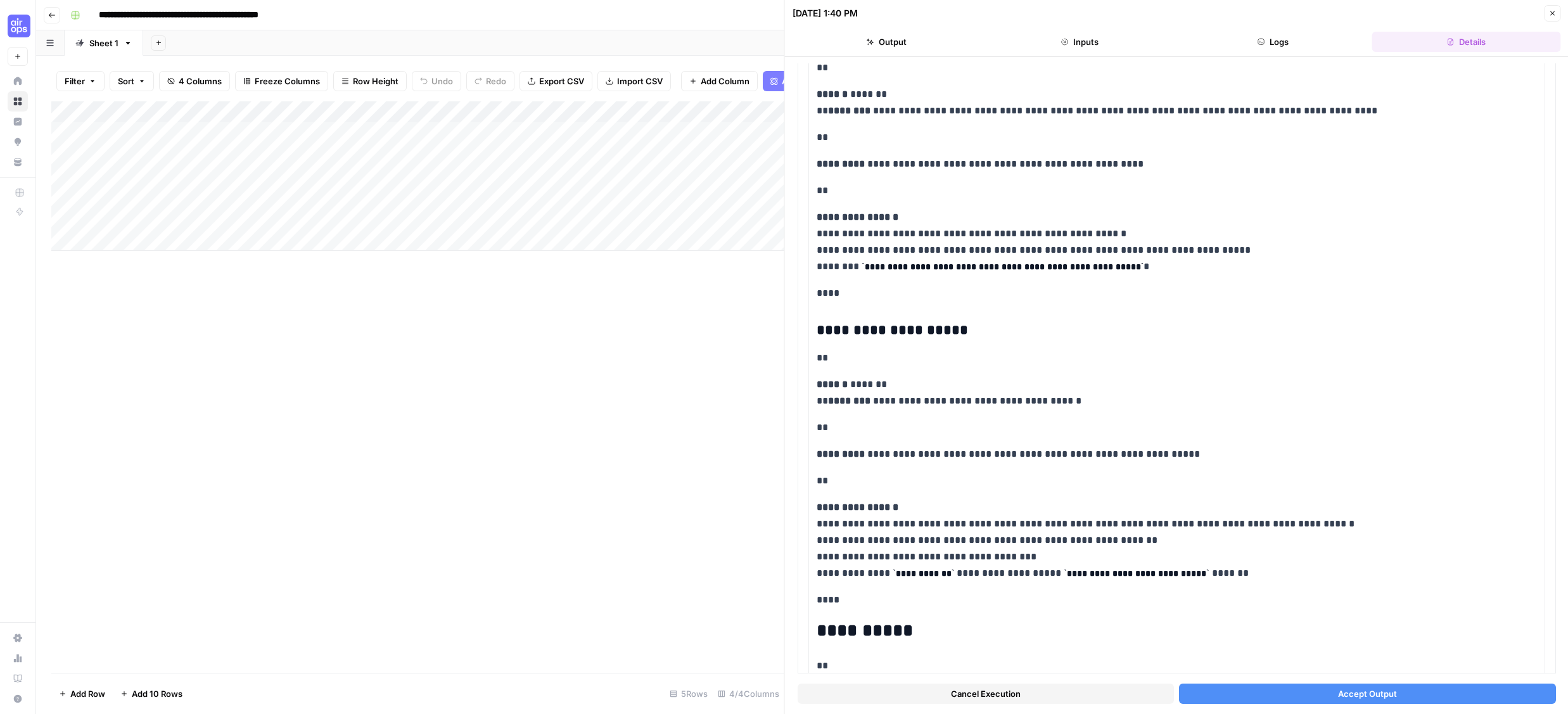
click at [1223, 696] on button "Accept Output" at bounding box center [1367, 694] width 376 height 20
click at [1442, 38] on button "Details" at bounding box center [1466, 42] width 188 height 20
click at [1279, 42] on button "Logs" at bounding box center [1273, 42] width 188 height 20
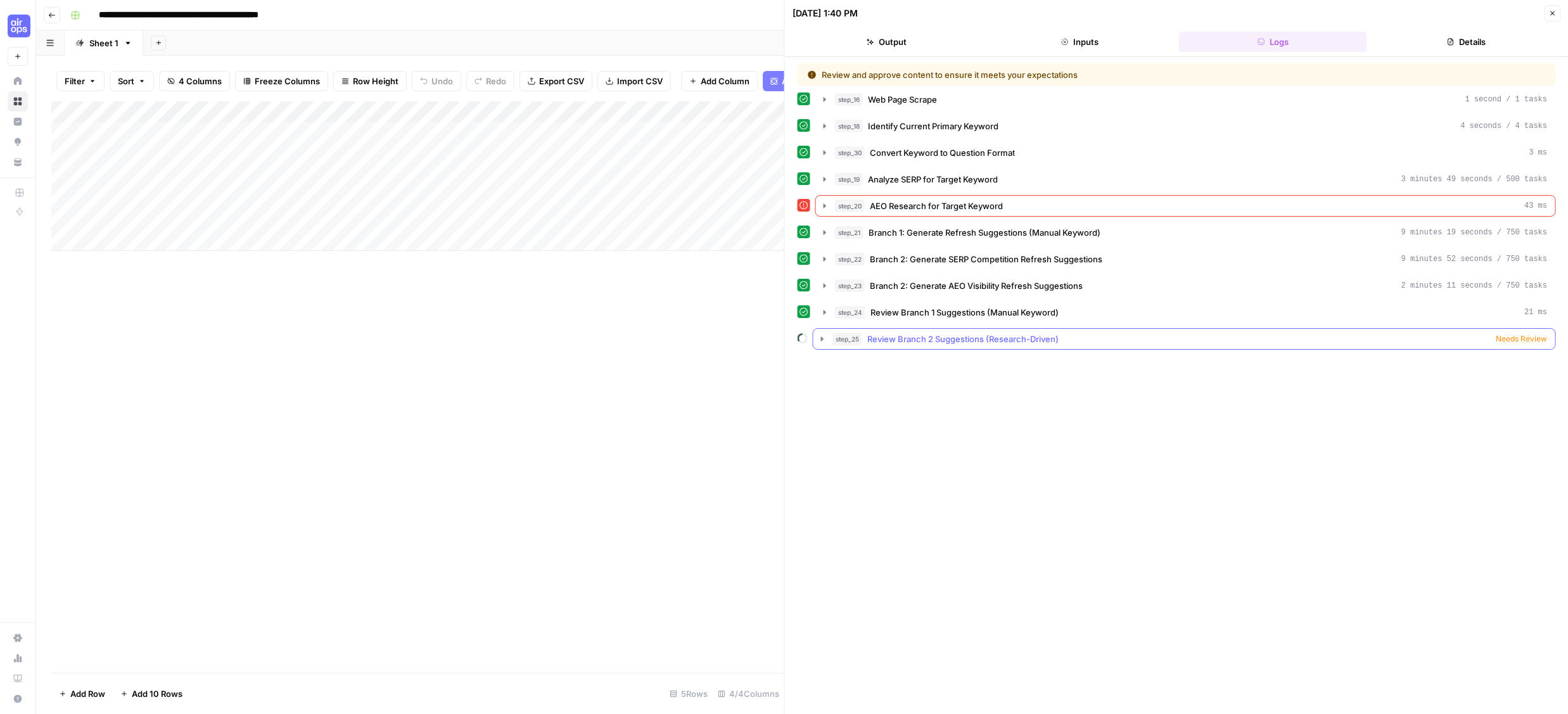
click at [821, 335] on icon "button" at bounding box center [822, 339] width 10 height 10
type textarea "****"
click at [871, 422] on div "null" at bounding box center [1197, 546] width 695 height 269
click at [882, 368] on button "Logs" at bounding box center [880, 364] width 34 height 19
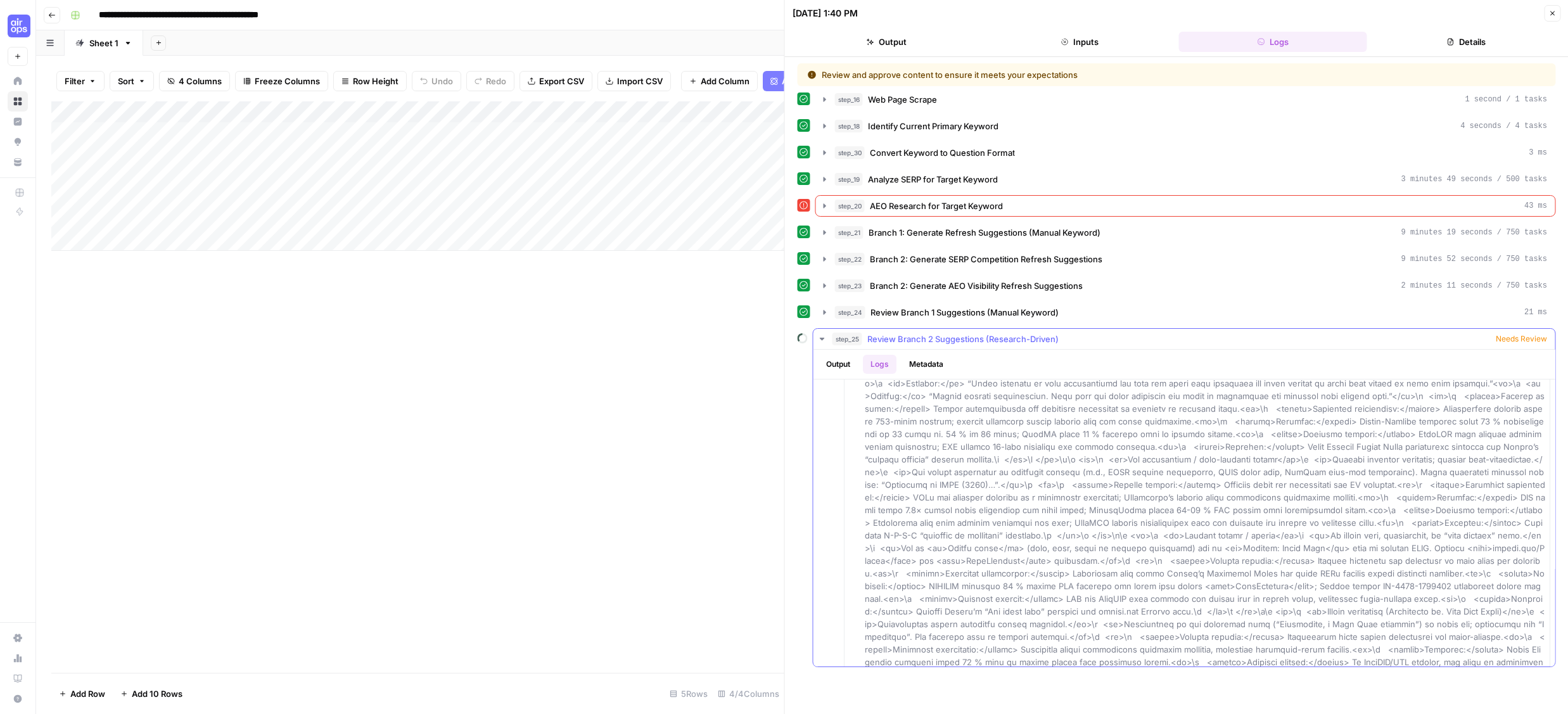
scroll to position [1546, 0]
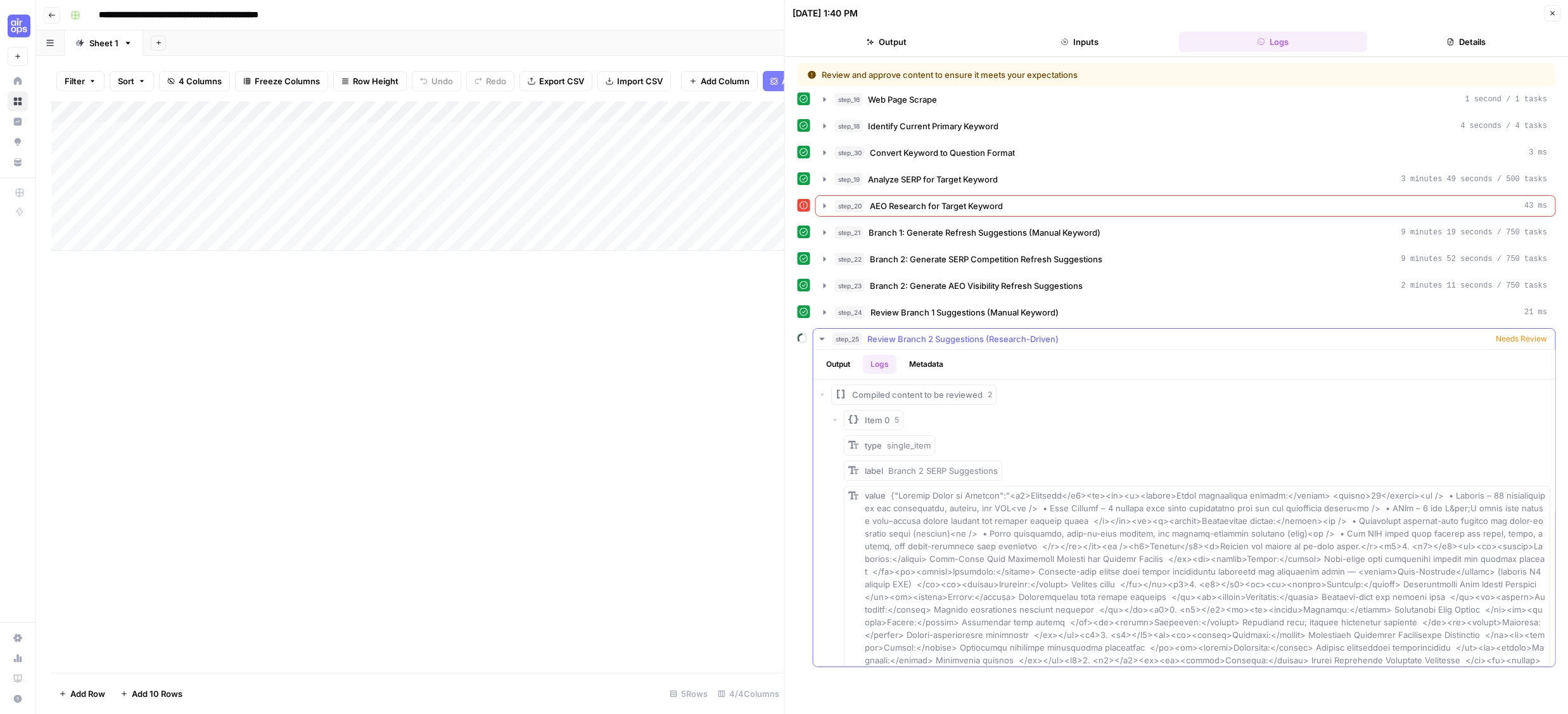
scroll to position [1832, 0]
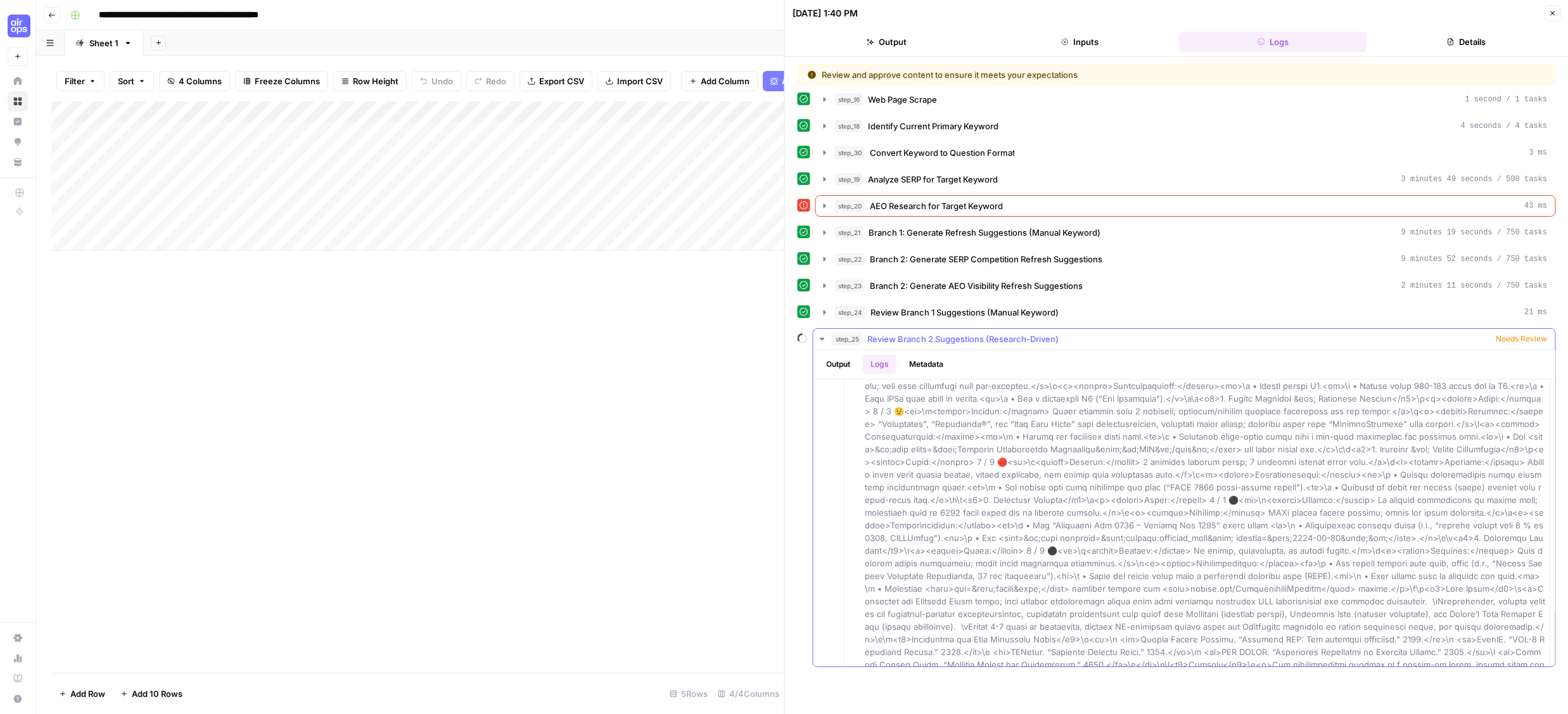
click at [937, 365] on button "Metadata" at bounding box center [926, 364] width 49 height 19
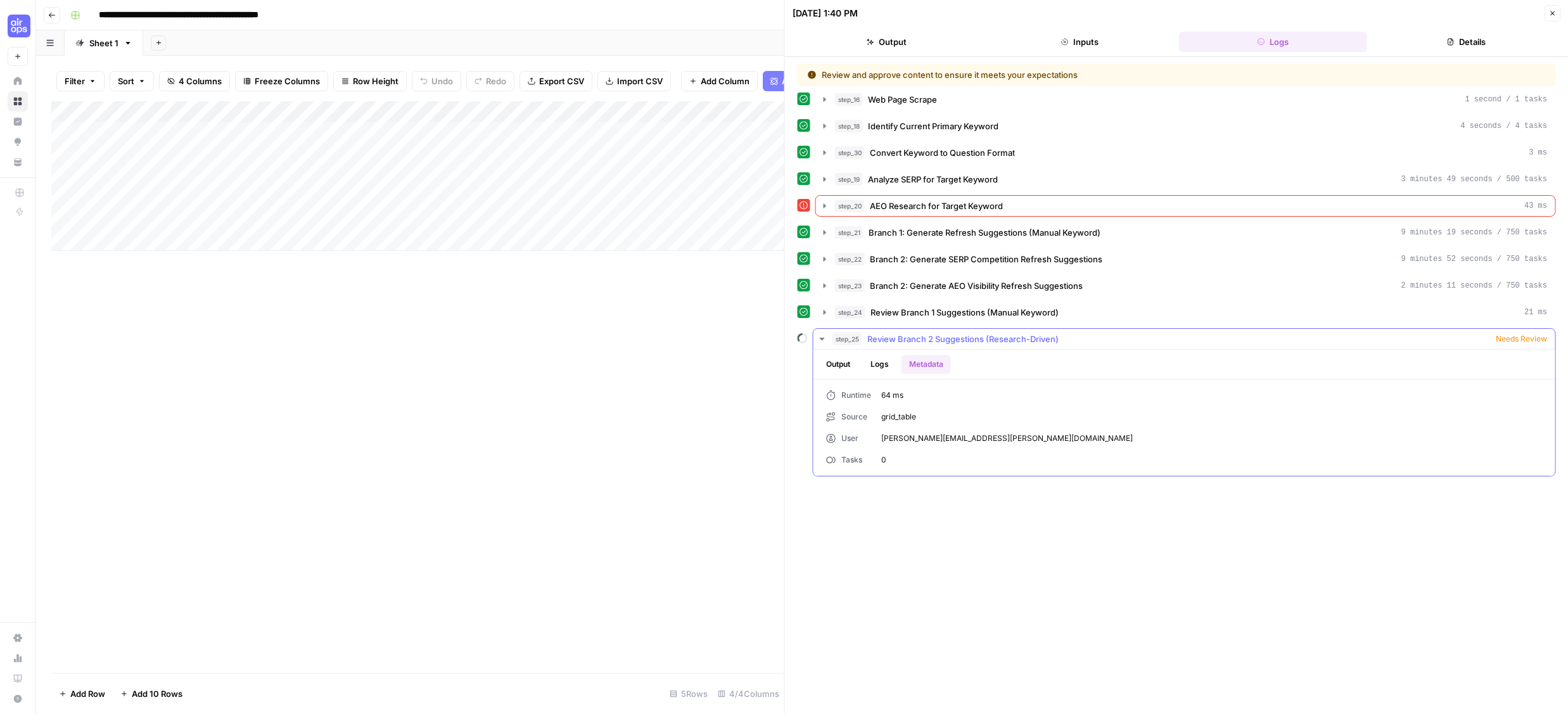
click at [876, 362] on button "Logs" at bounding box center [880, 364] width 34 height 19
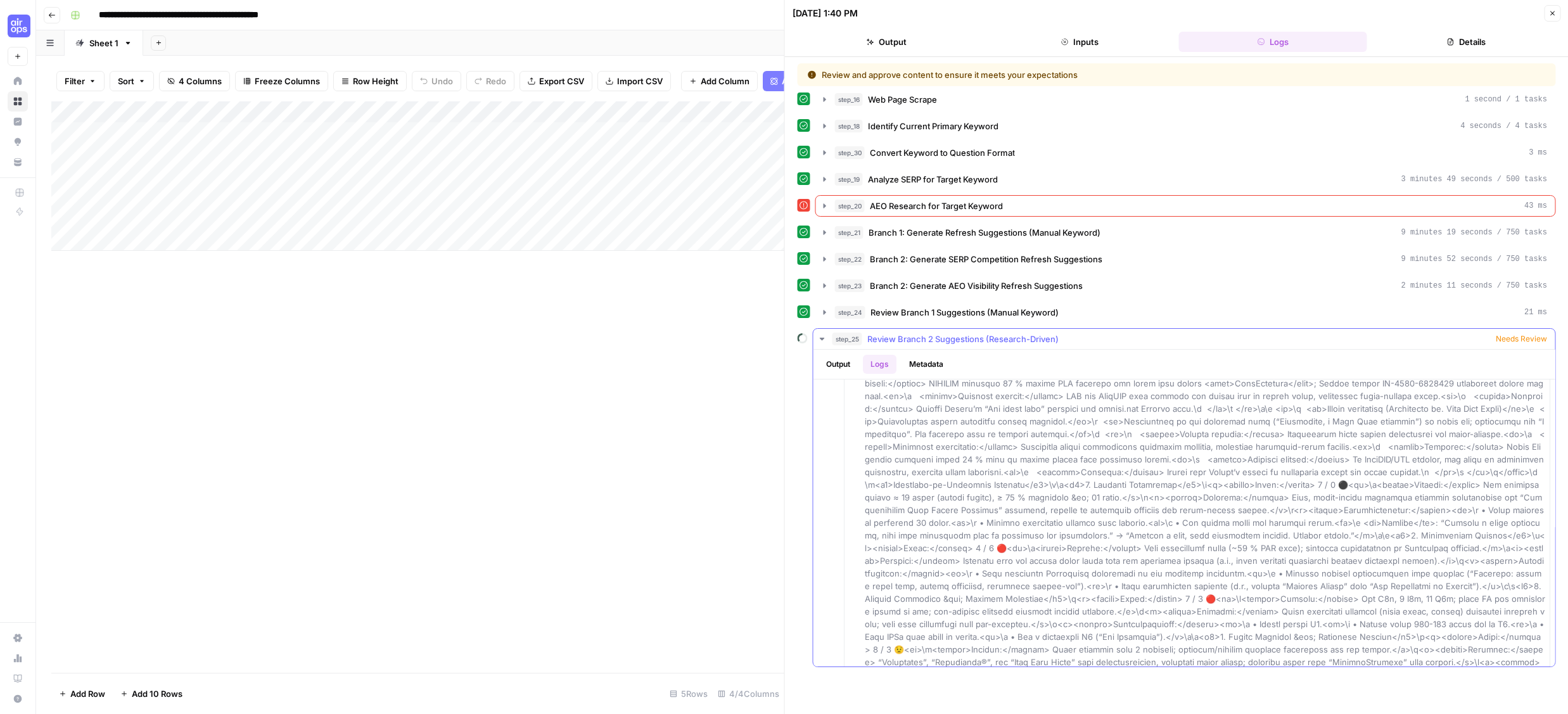
scroll to position [1832, 0]
click at [1534, 335] on span "Needs Review" at bounding box center [1521, 339] width 52 height 12
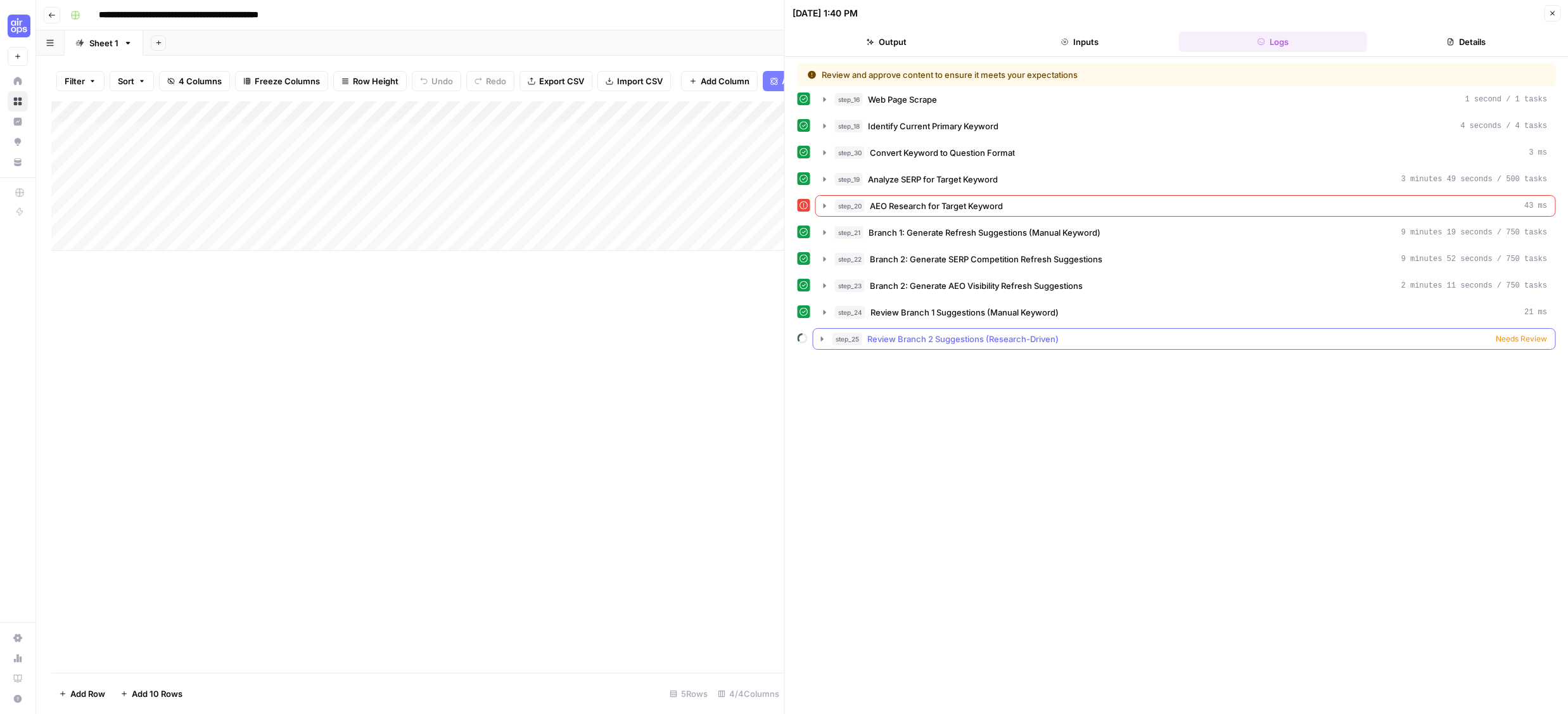
click at [1534, 335] on span "Needs Review" at bounding box center [1521, 339] width 52 height 12
click at [1466, 392] on button "Markdown" at bounding box center [1463, 392] width 16 height 16
click at [1499, 396] on icon "button" at bounding box center [1496, 393] width 8 height 8
click at [822, 340] on icon "button" at bounding box center [822, 339] width 10 height 10
click at [1072, 39] on button "Inputs" at bounding box center [1079, 42] width 188 height 20
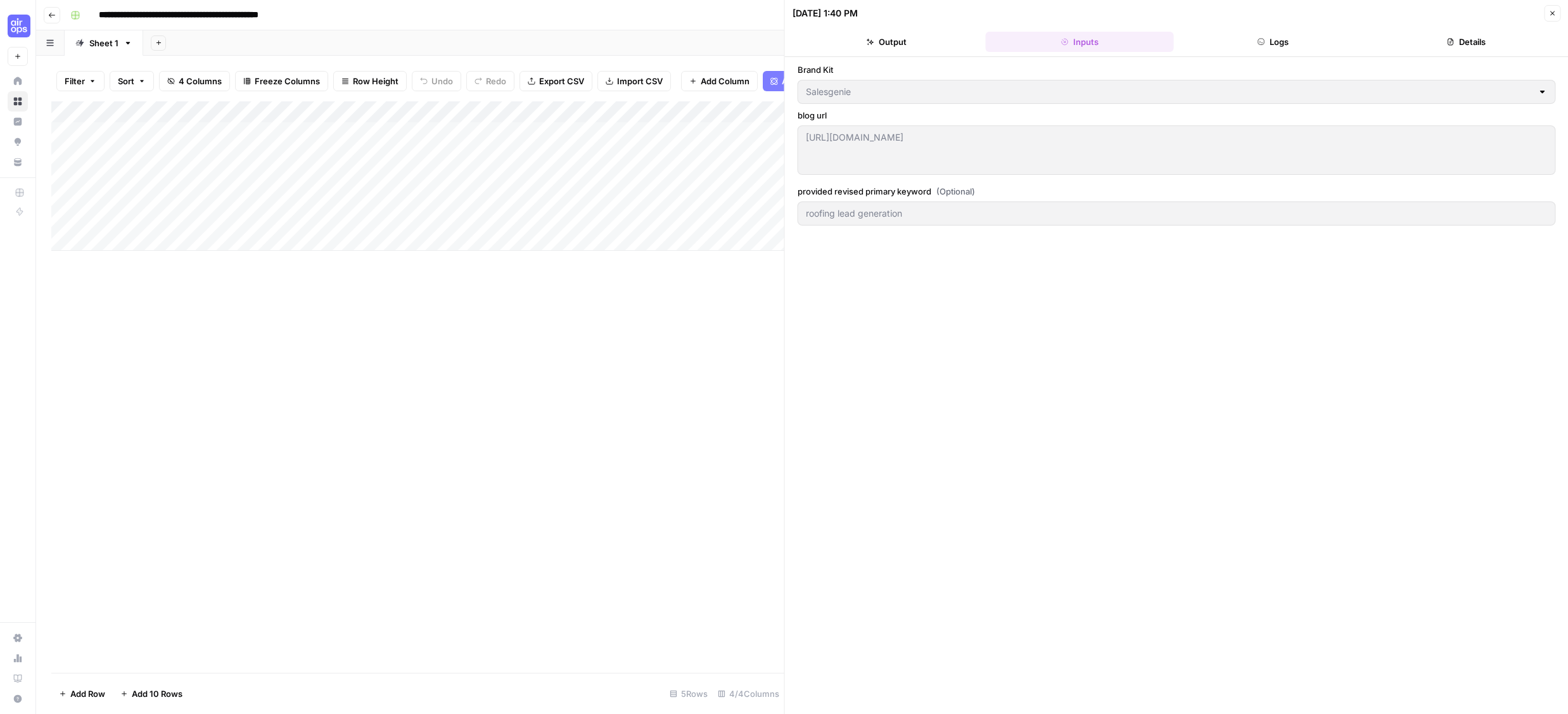
click at [876, 39] on button "Output" at bounding box center [886, 42] width 188 height 20
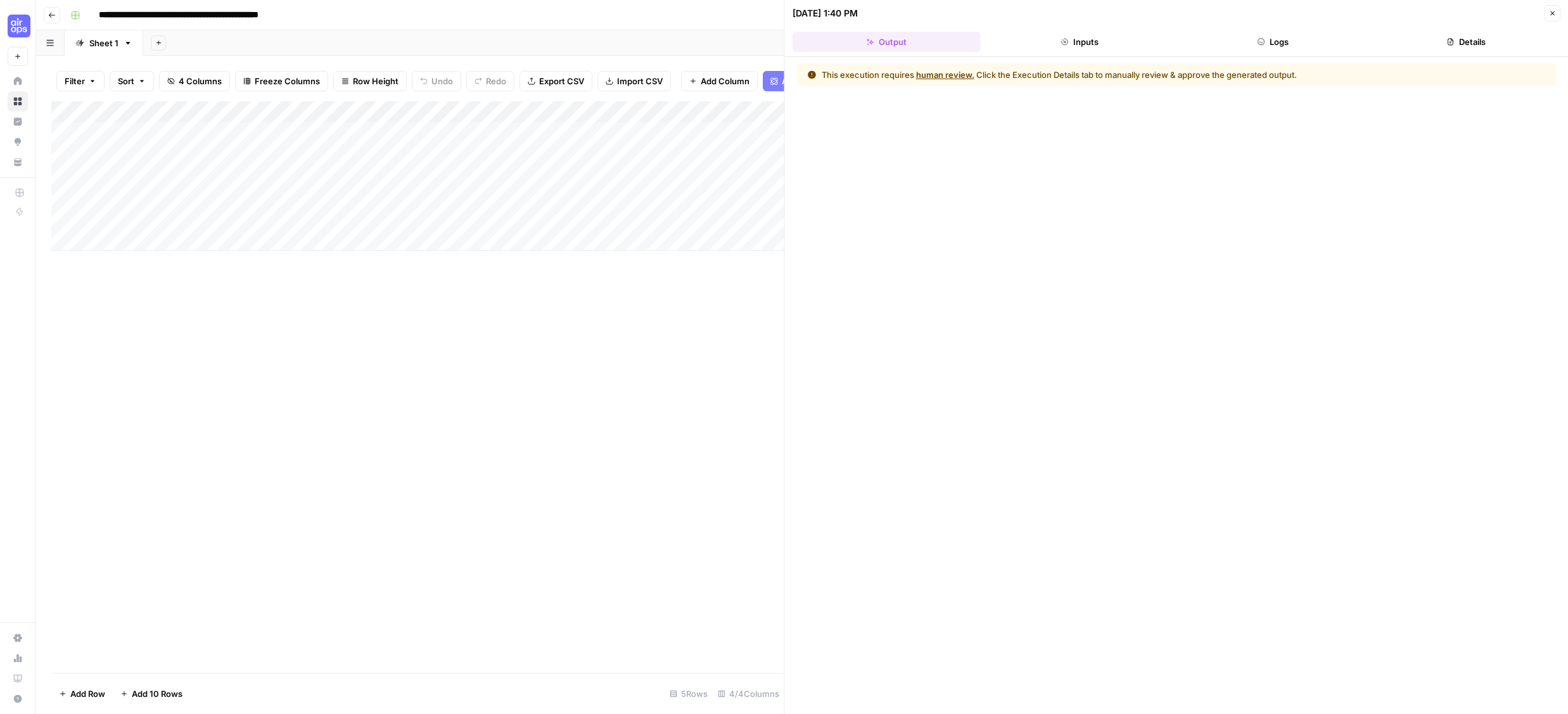
click at [947, 72] on button "human review." at bounding box center [946, 75] width 58 height 12
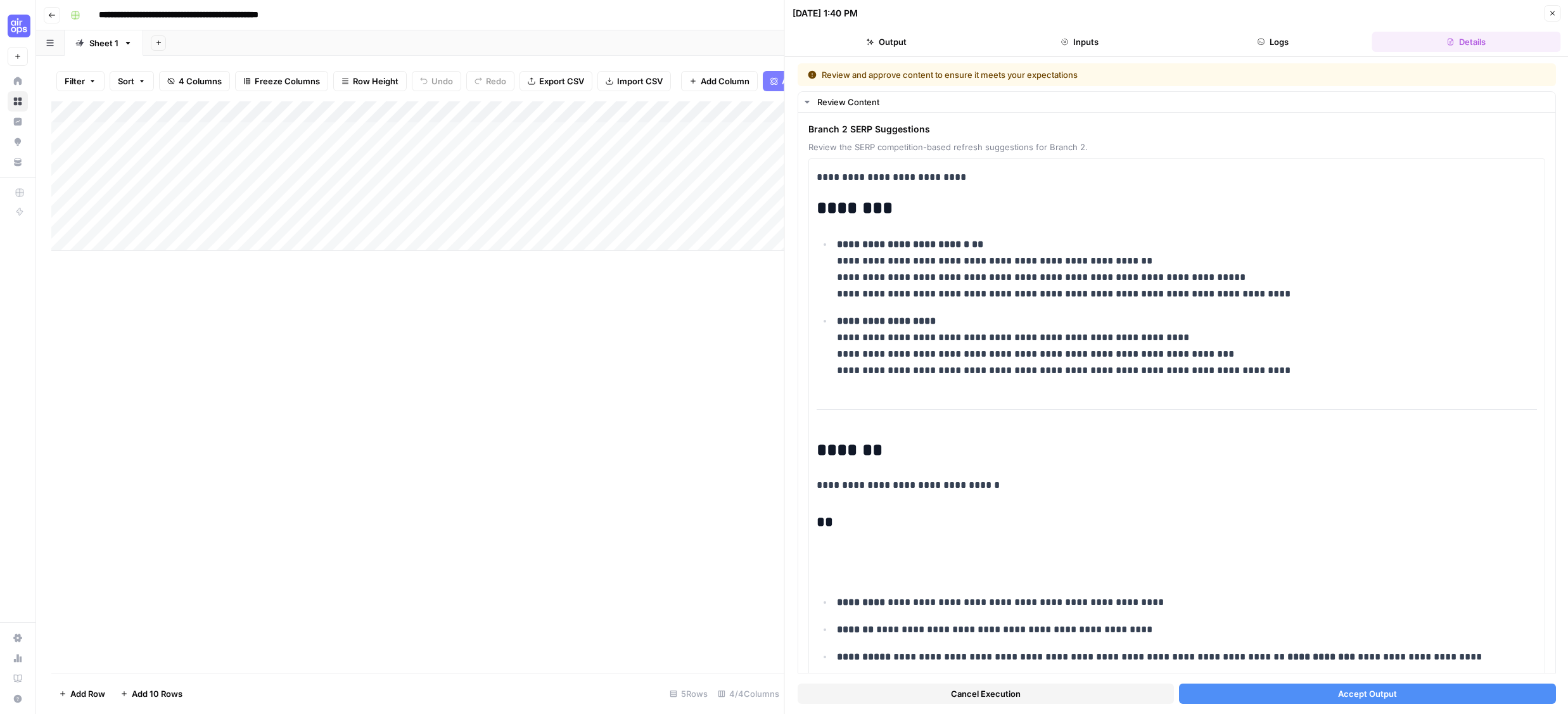
click at [1266, 678] on div "Cancel Execution Accept Output" at bounding box center [1177, 690] width 759 height 34
click at [1252, 691] on button "Accept Output" at bounding box center [1367, 694] width 376 height 20
click at [1517, 672] on div "Not found: We could not find the page you requested." at bounding box center [1464, 671] width 156 height 25
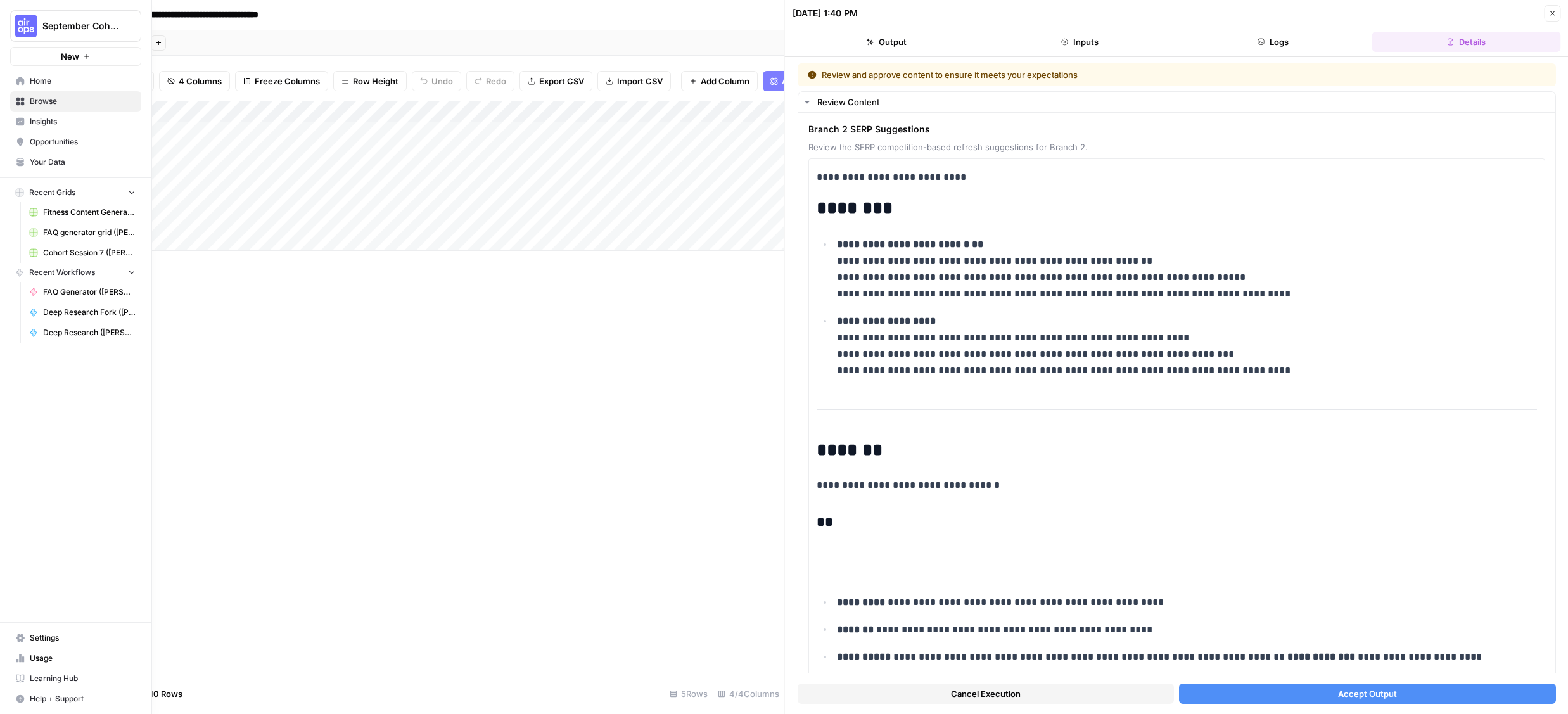
click at [32, 693] on span "Help + Support" at bounding box center [83, 699] width 106 height 12
click at [199, 692] on span "Chat & Support" at bounding box center [212, 693] width 85 height 12
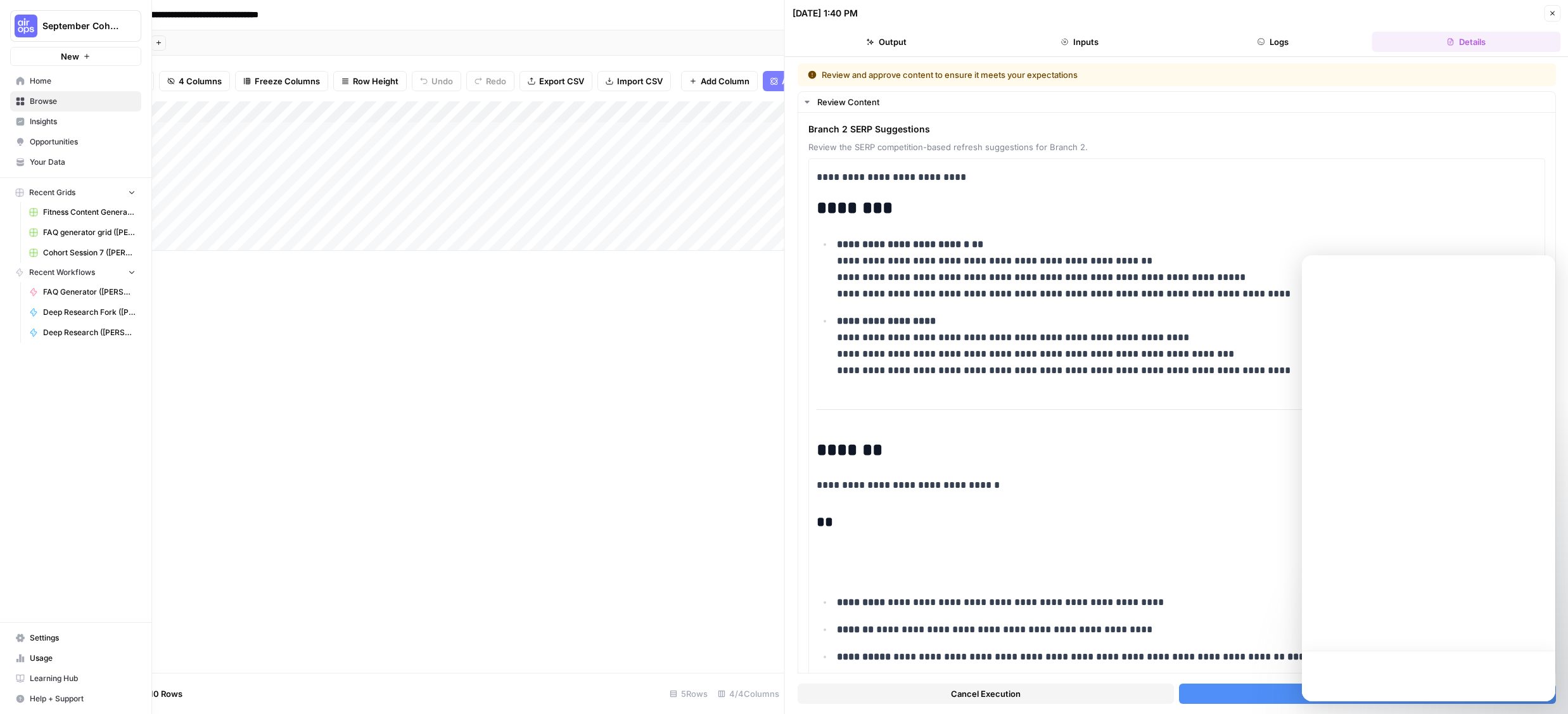
scroll to position [0, 0]
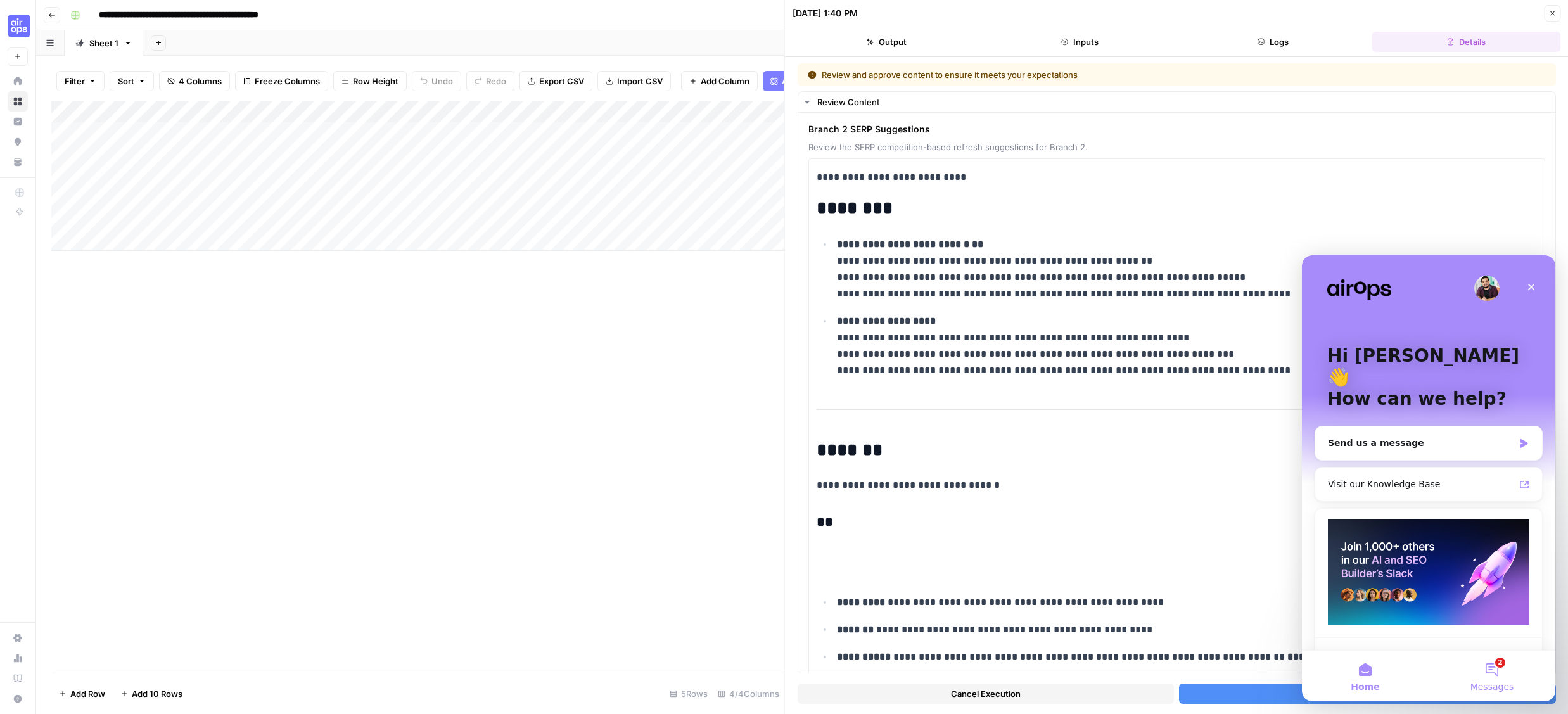
click at [1495, 682] on span "Messages" at bounding box center [1492, 687] width 44 height 9
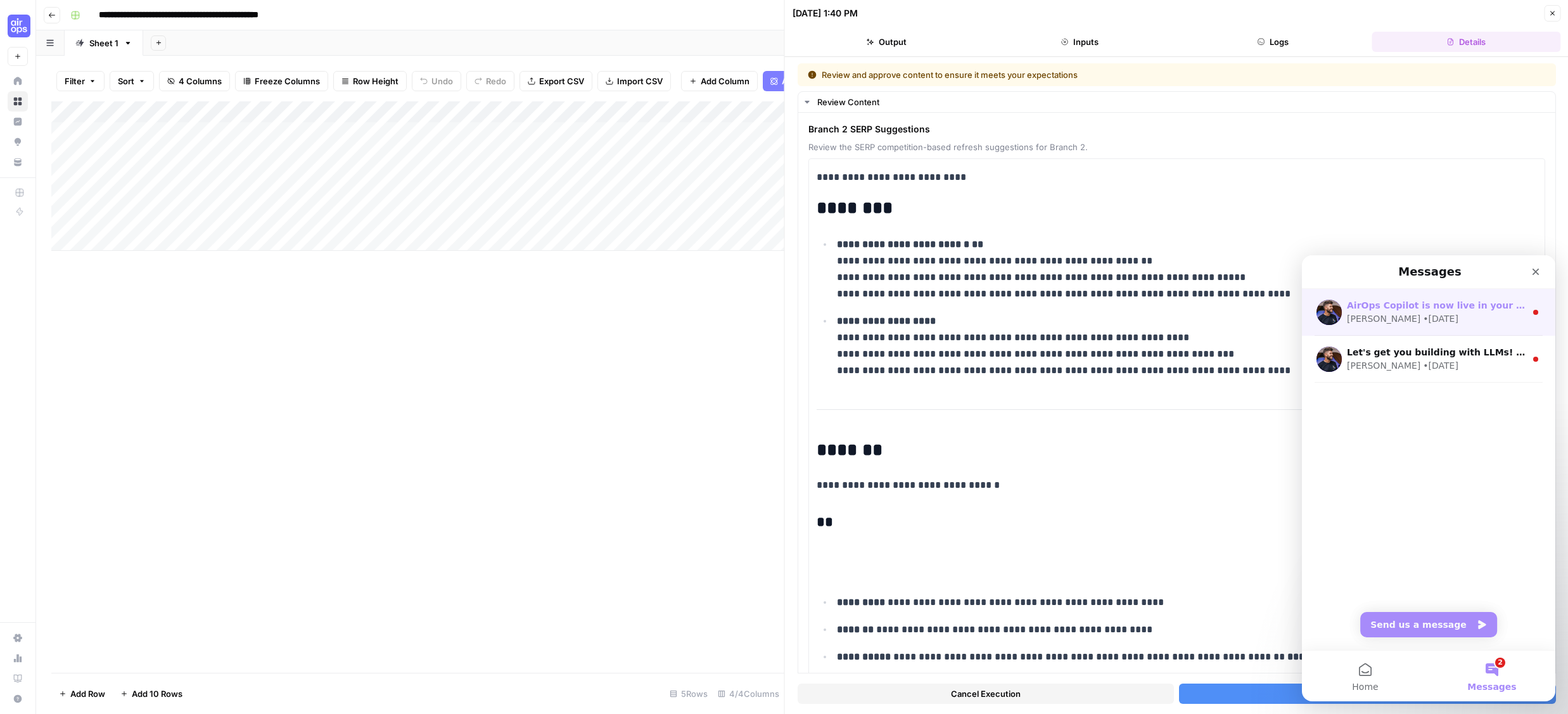
click at [1450, 314] on div "Steven • 2w ago" at bounding box center [1436, 319] width 178 height 13
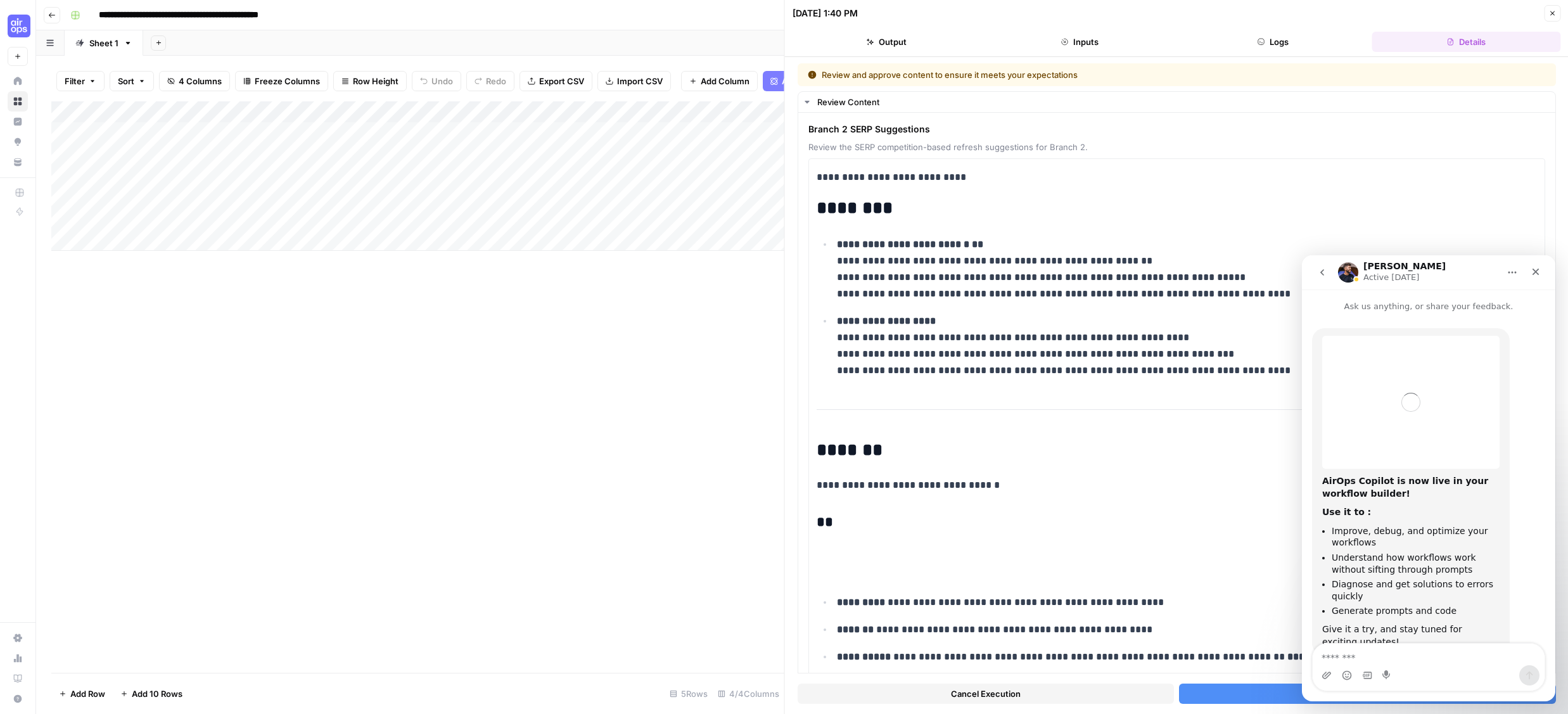
scroll to position [38, 0]
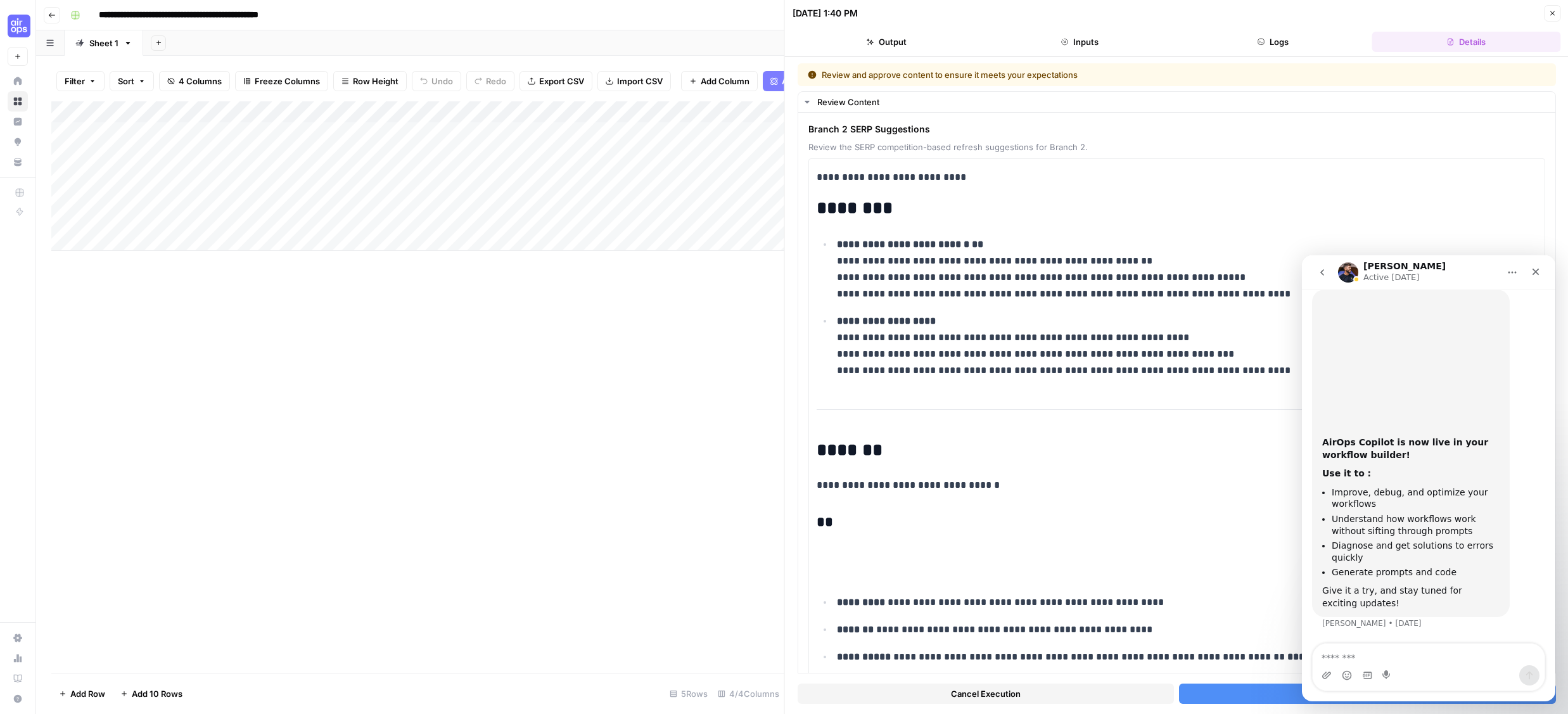
click at [1325, 270] on icon "go back" at bounding box center [1322, 272] width 10 height 10
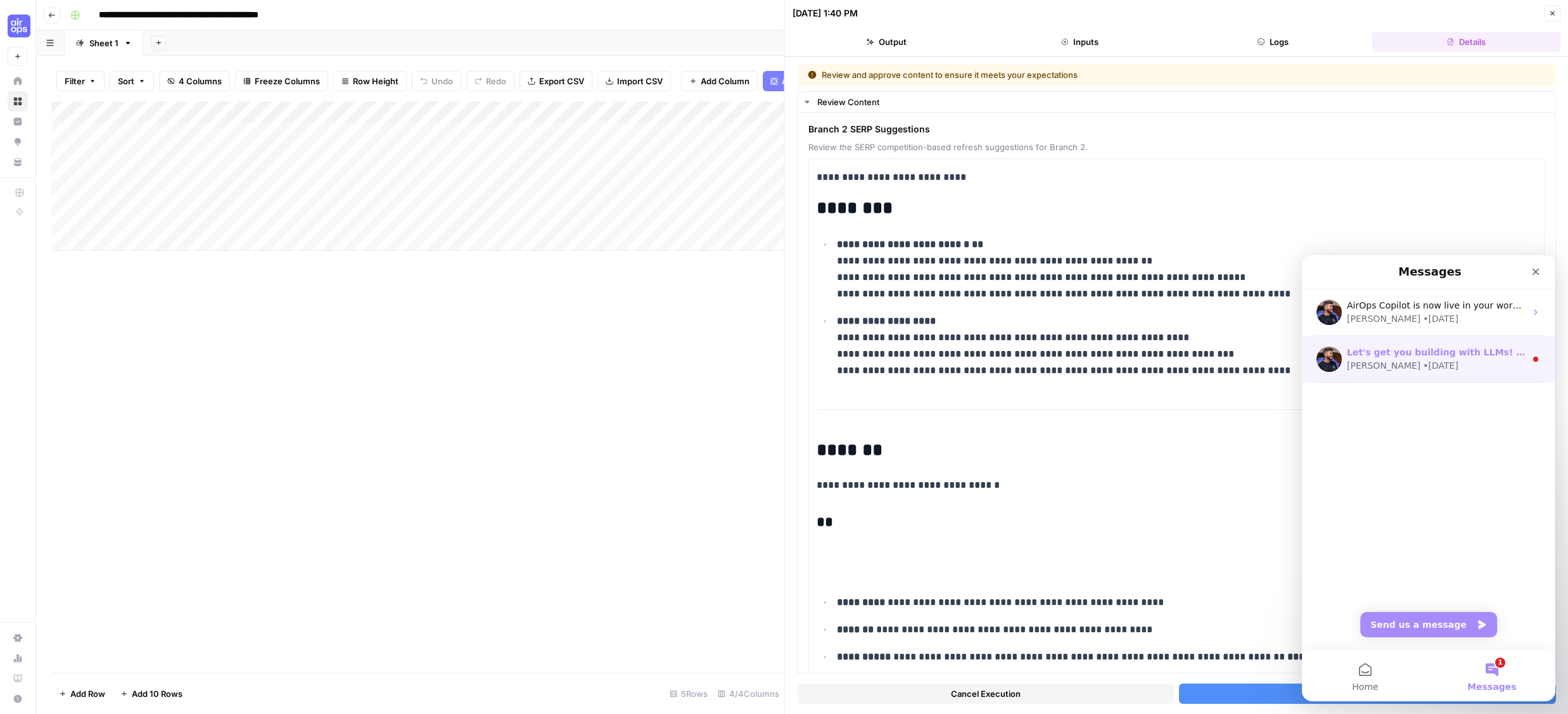
click at [1423, 365] on div "• 3w ago" at bounding box center [1441, 365] width 35 height 13
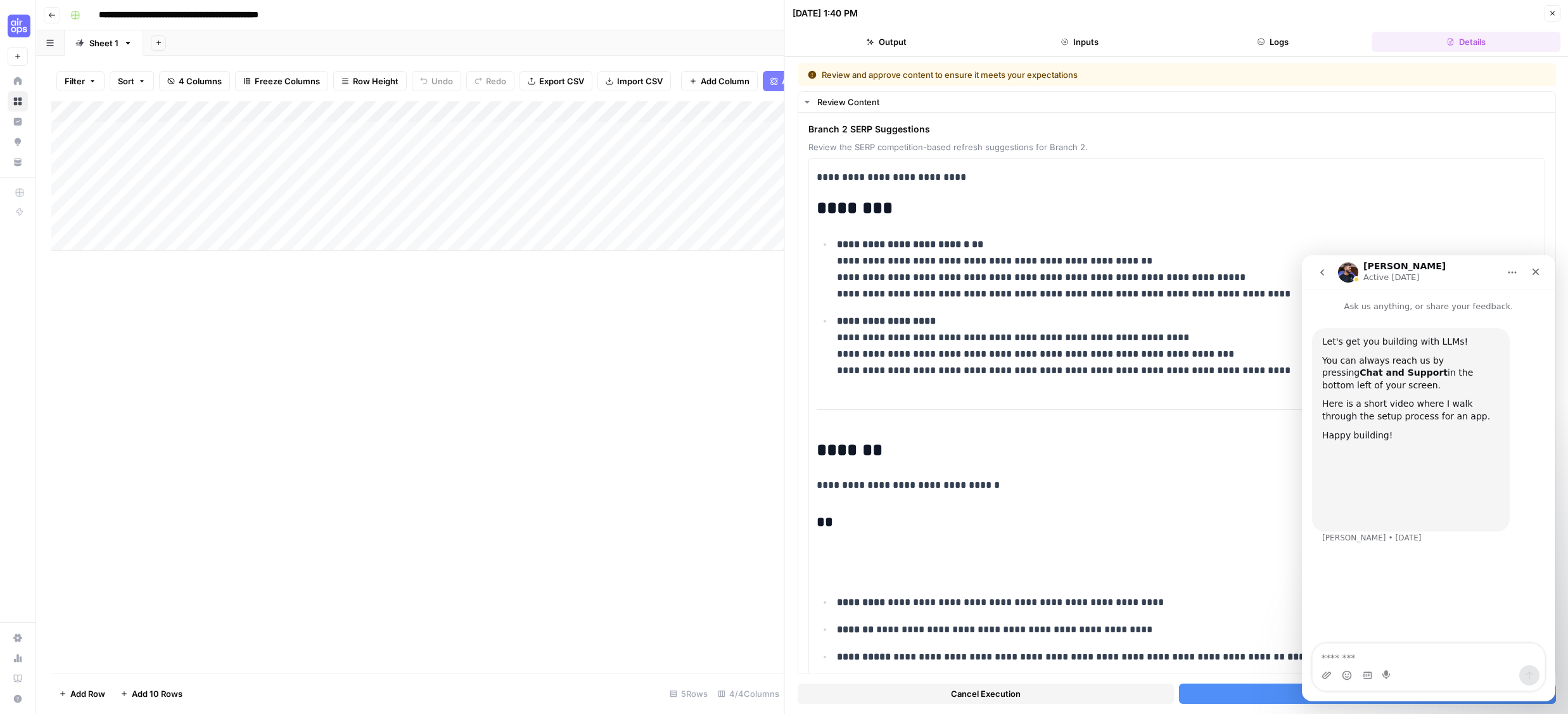
click at [1323, 274] on icon "go back" at bounding box center [1322, 272] width 4 height 6
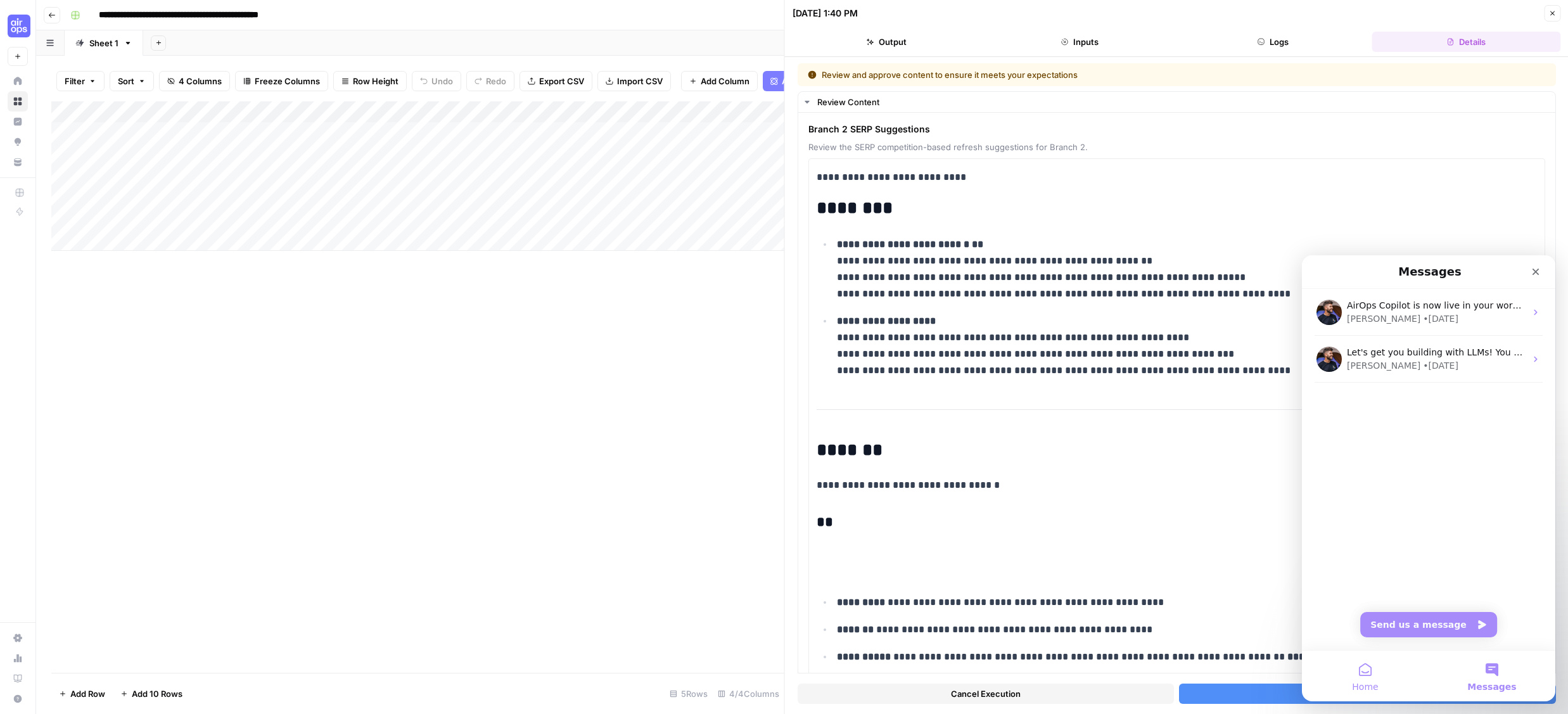
click at [1363, 675] on button "Home" at bounding box center [1365, 676] width 127 height 51
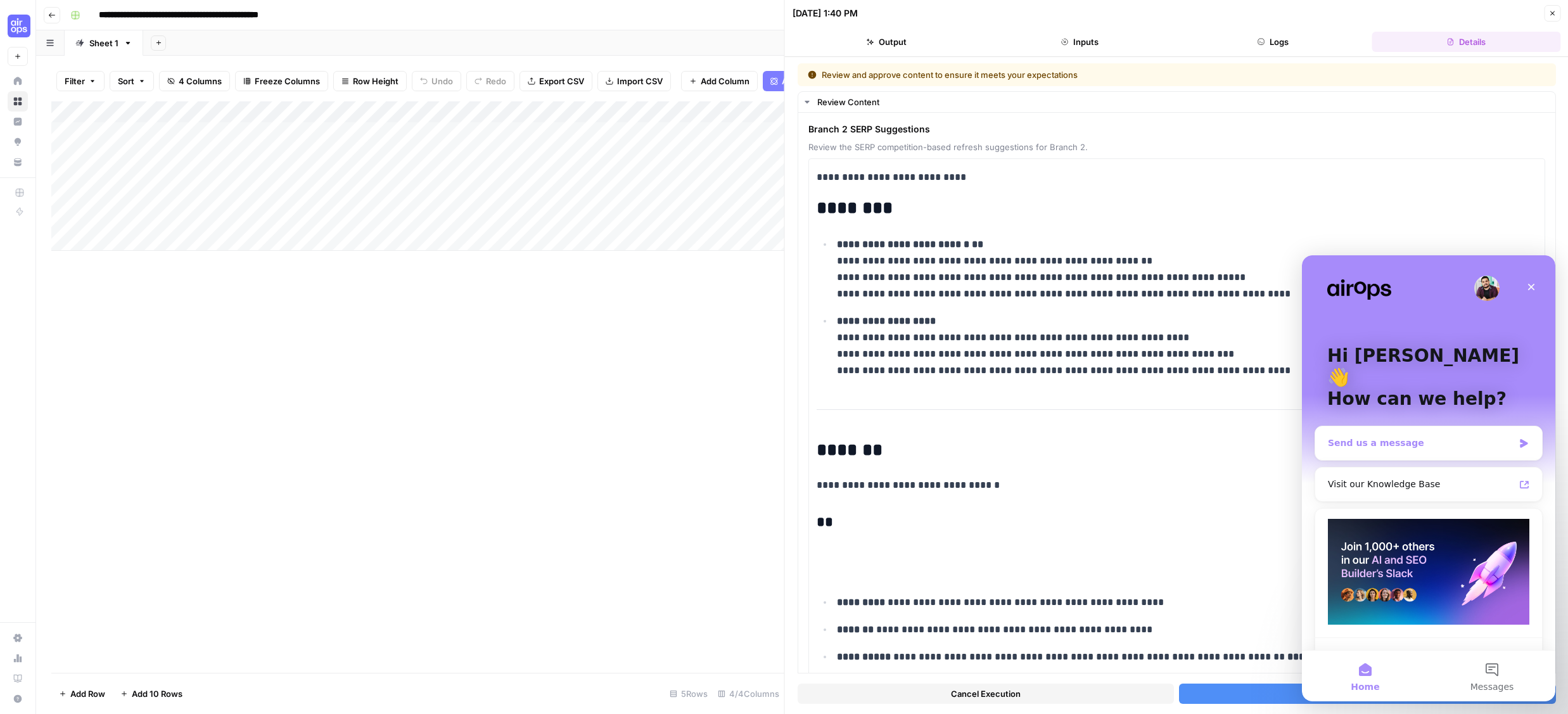
click at [1435, 436] on div "Send us a message" at bounding box center [1420, 442] width 185 height 13
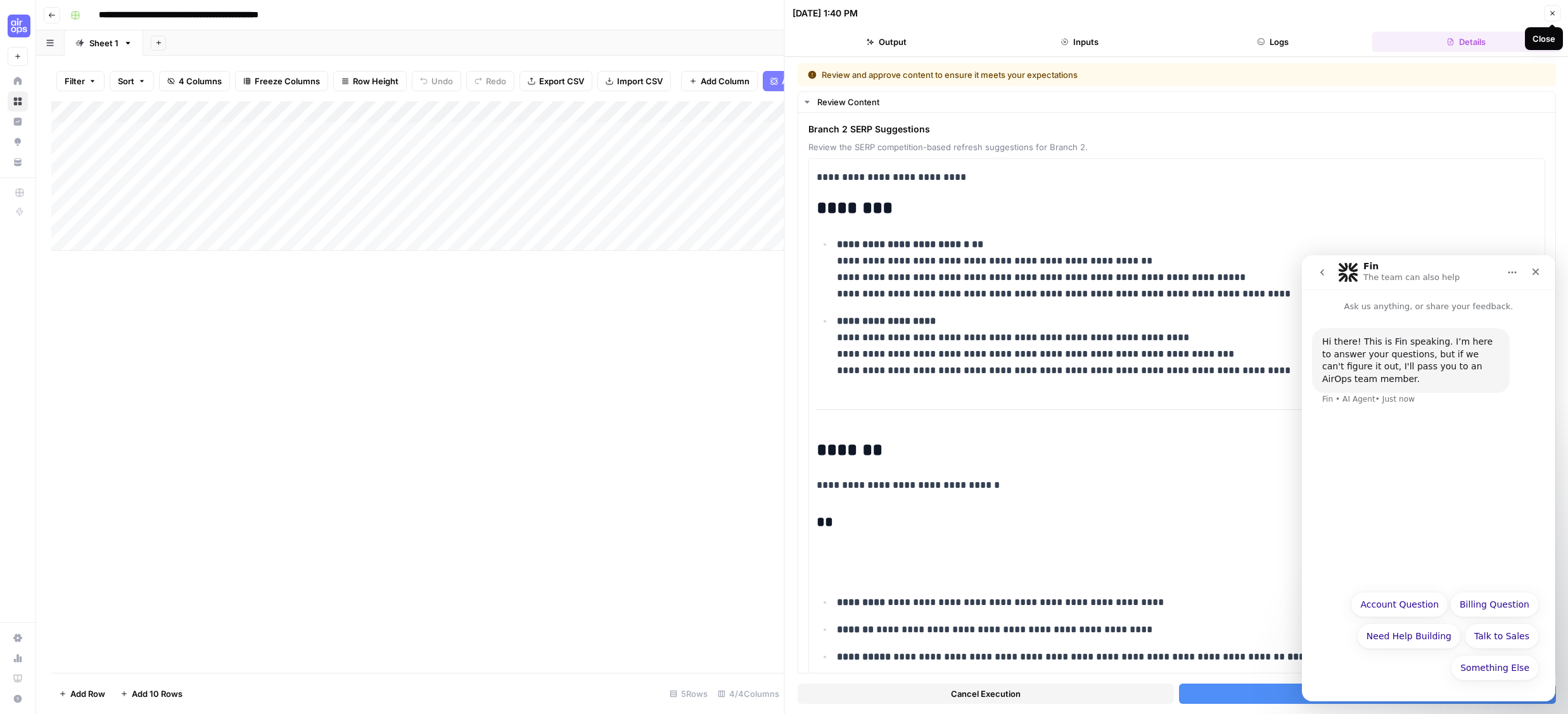
click at [1551, 16] on icon "button" at bounding box center [1553, 13] width 8 height 8
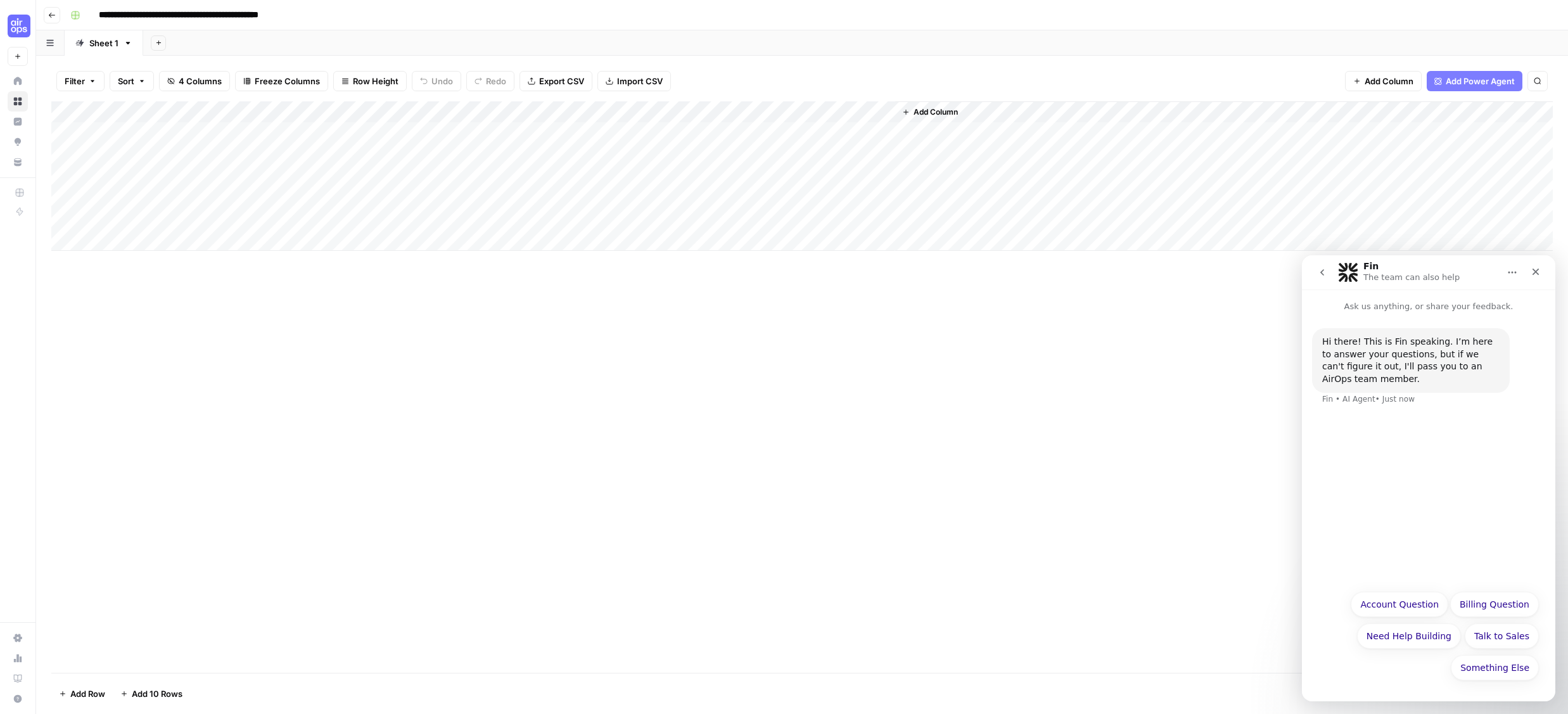
click at [867, 114] on div "Add Column" at bounding box center [802, 176] width 1502 height 149
click at [684, 239] on span "Edit Workflow" at bounding box center [723, 236] width 111 height 12
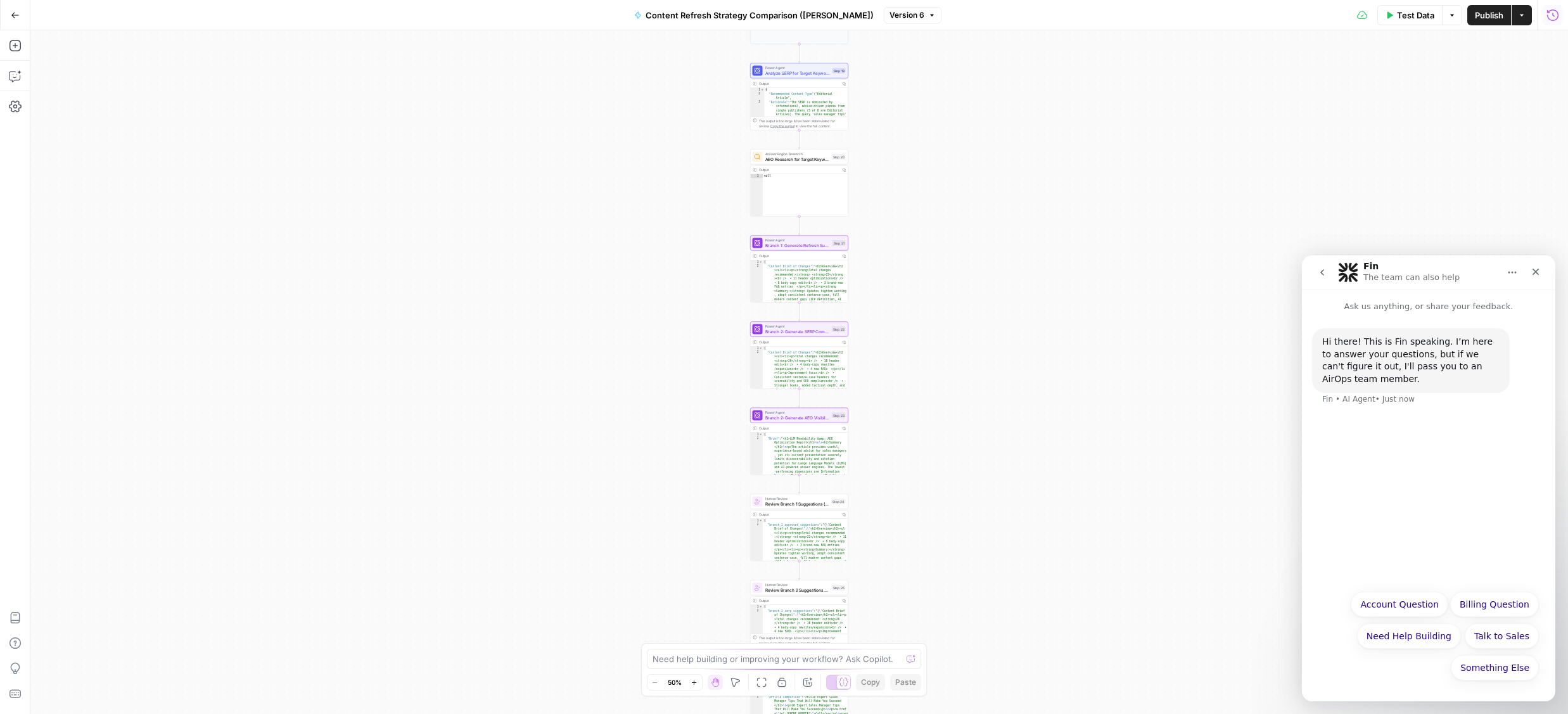
click at [1546, 18] on button "Run History" at bounding box center [1553, 15] width 20 height 20
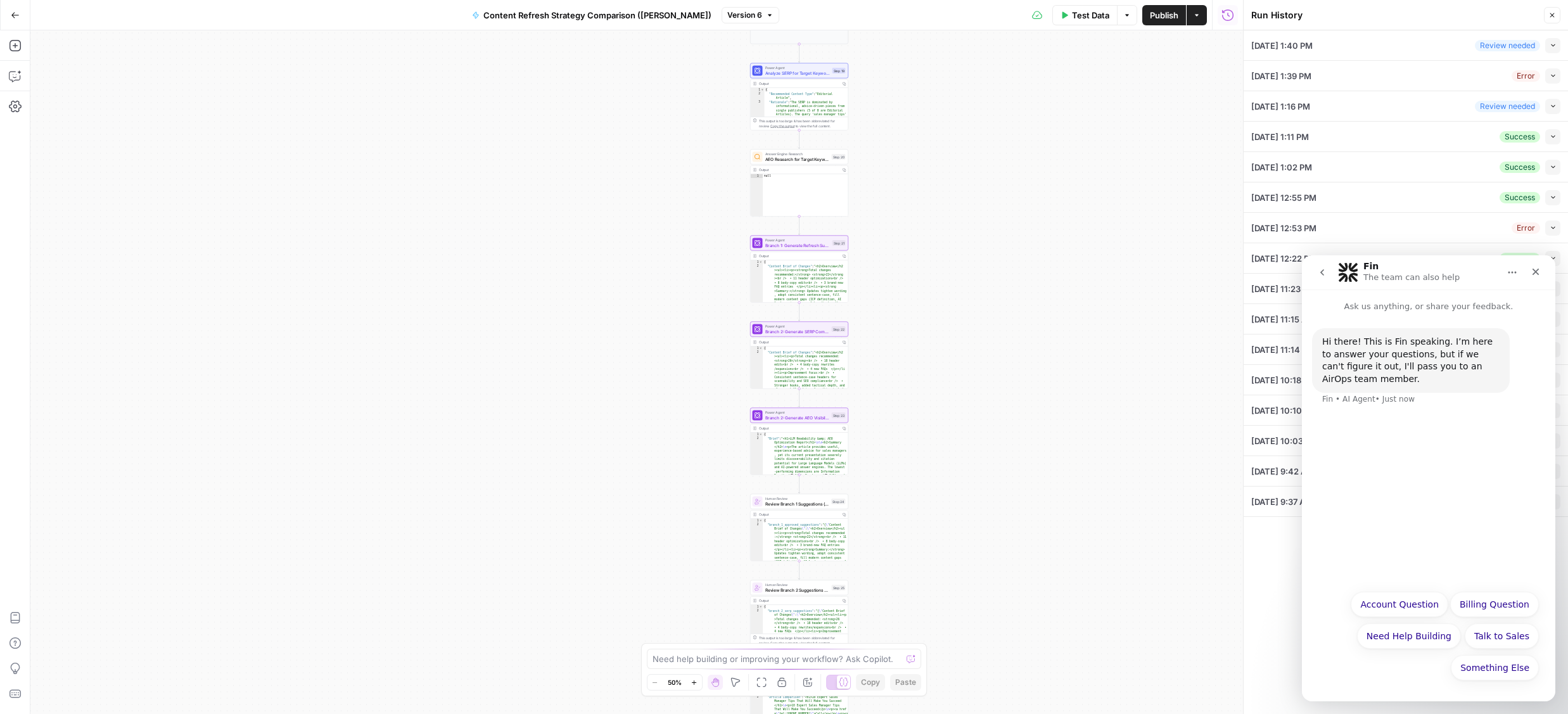
click at [1388, 48] on div "10/03/25 at 1:40 PM Review needed Collapse" at bounding box center [1406, 45] width 309 height 30
drag, startPoint x: 1513, startPoint y: 273, endPoint x: 1333, endPoint y: 281, distance: 180.2
click at [1349, 276] on div "Fin The team can also help" at bounding box center [1429, 272] width 237 height 24
click at [1546, 272] on div "Close" at bounding box center [1536, 272] width 23 height 23
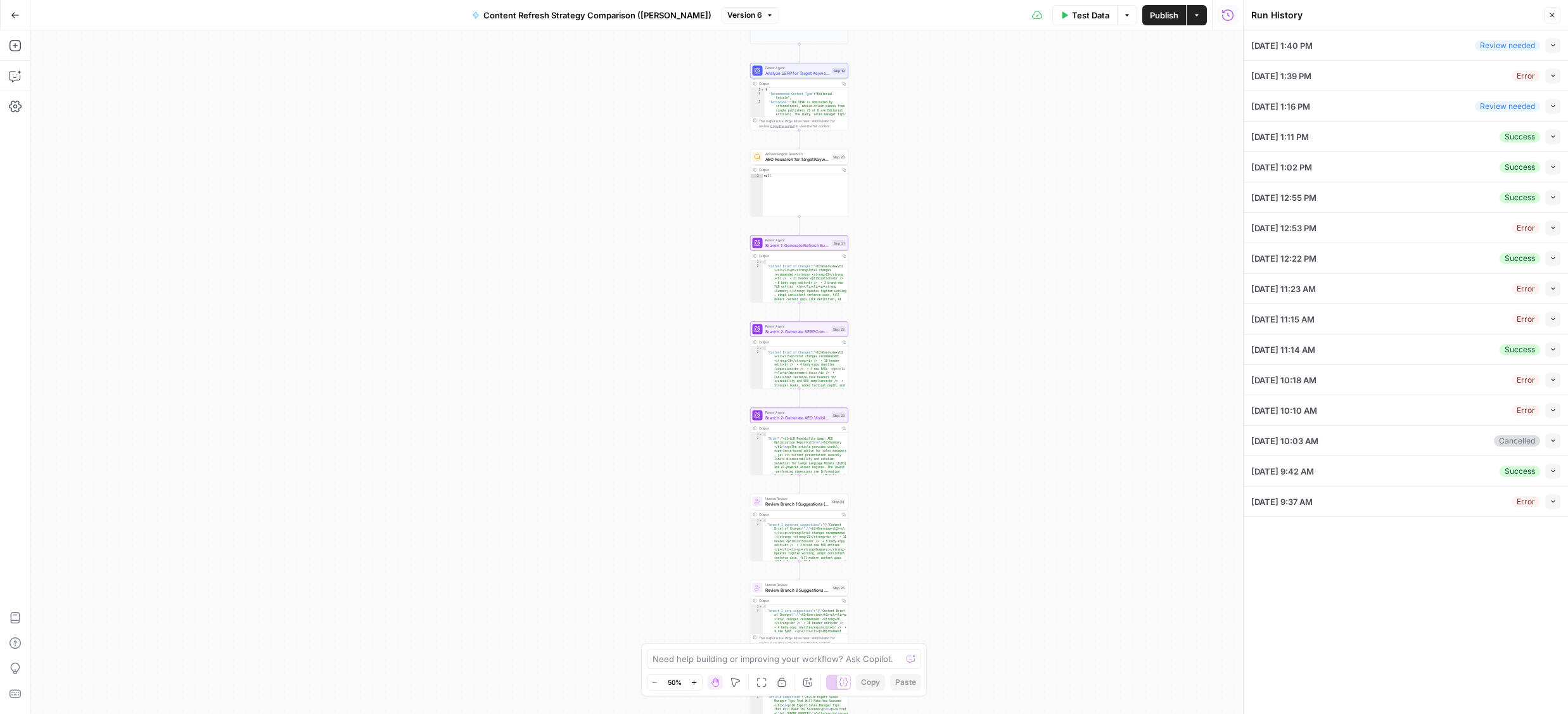
click at [1555, 49] on button "Collapse" at bounding box center [1553, 45] width 15 height 15
type input "Salesgenie"
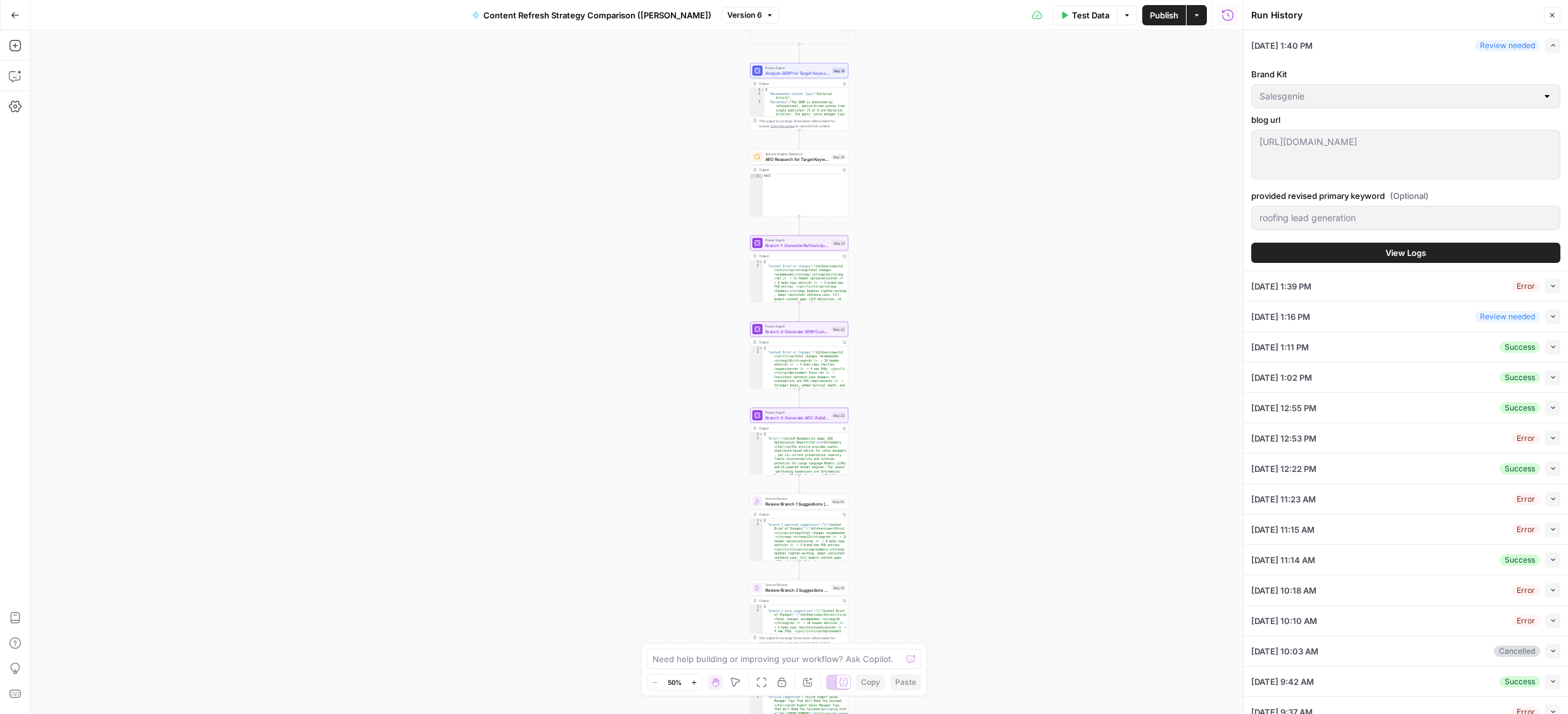
click at [1376, 240] on div "Brand Kit Salesgenie blog url https://www.salesgenie.com/blog/roof-sales-leads-…" at bounding box center [1406, 165] width 309 height 210
click at [1365, 246] on button "View Logs" at bounding box center [1406, 252] width 309 height 20
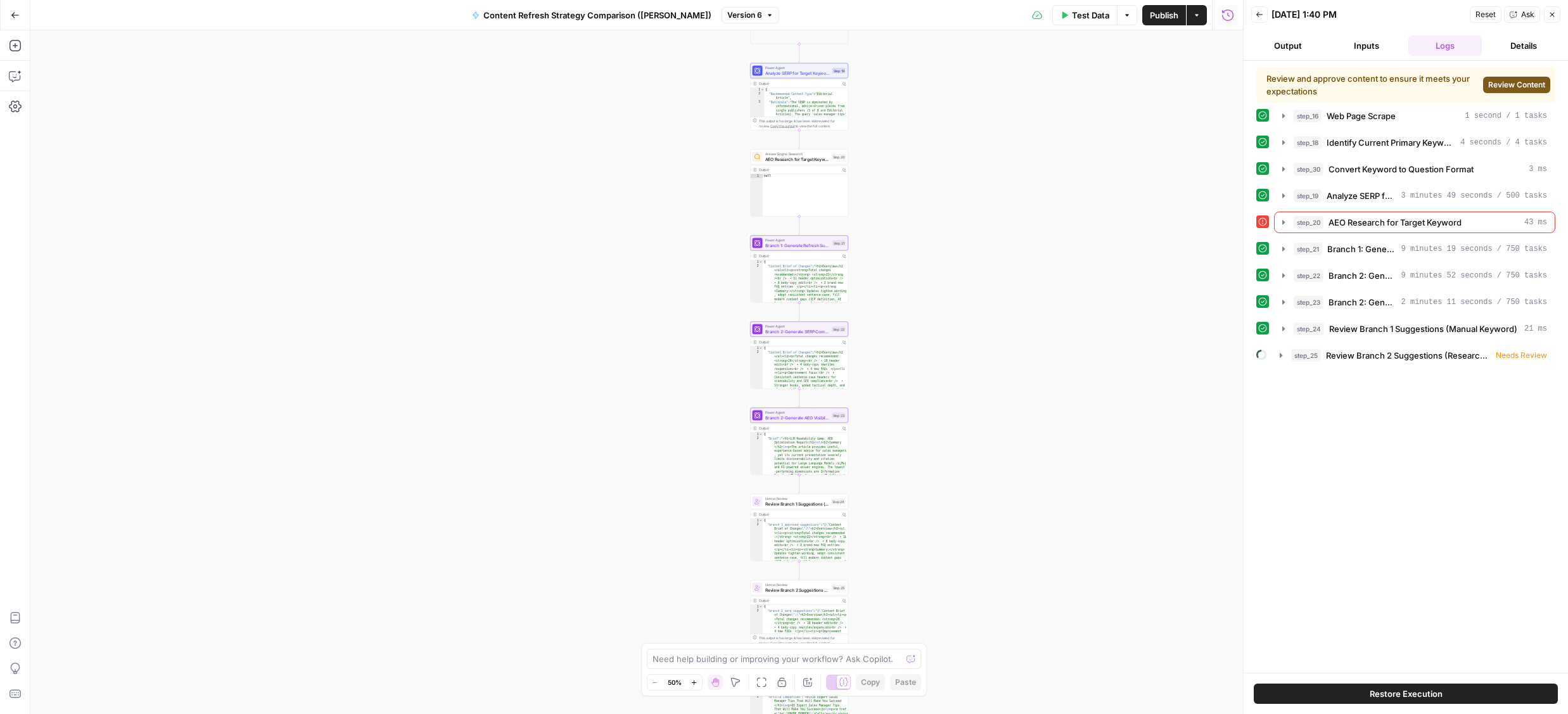
click at [1510, 82] on span "Review Content" at bounding box center [1516, 85] width 57 height 12
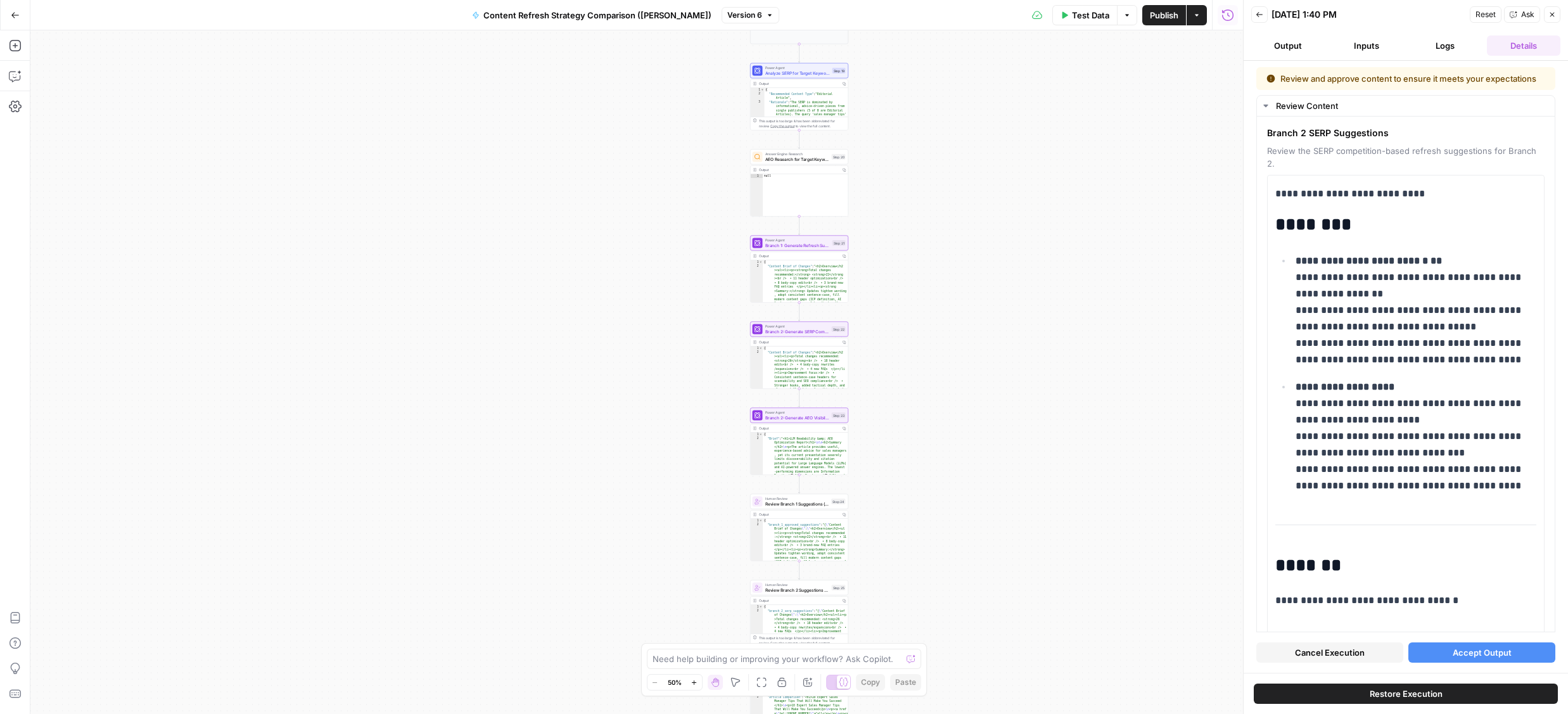
click at [1451, 654] on button "Accept Output" at bounding box center [1482, 652] width 147 height 20
click at [1517, 16] on button "Ask" at bounding box center [1522, 14] width 36 height 16
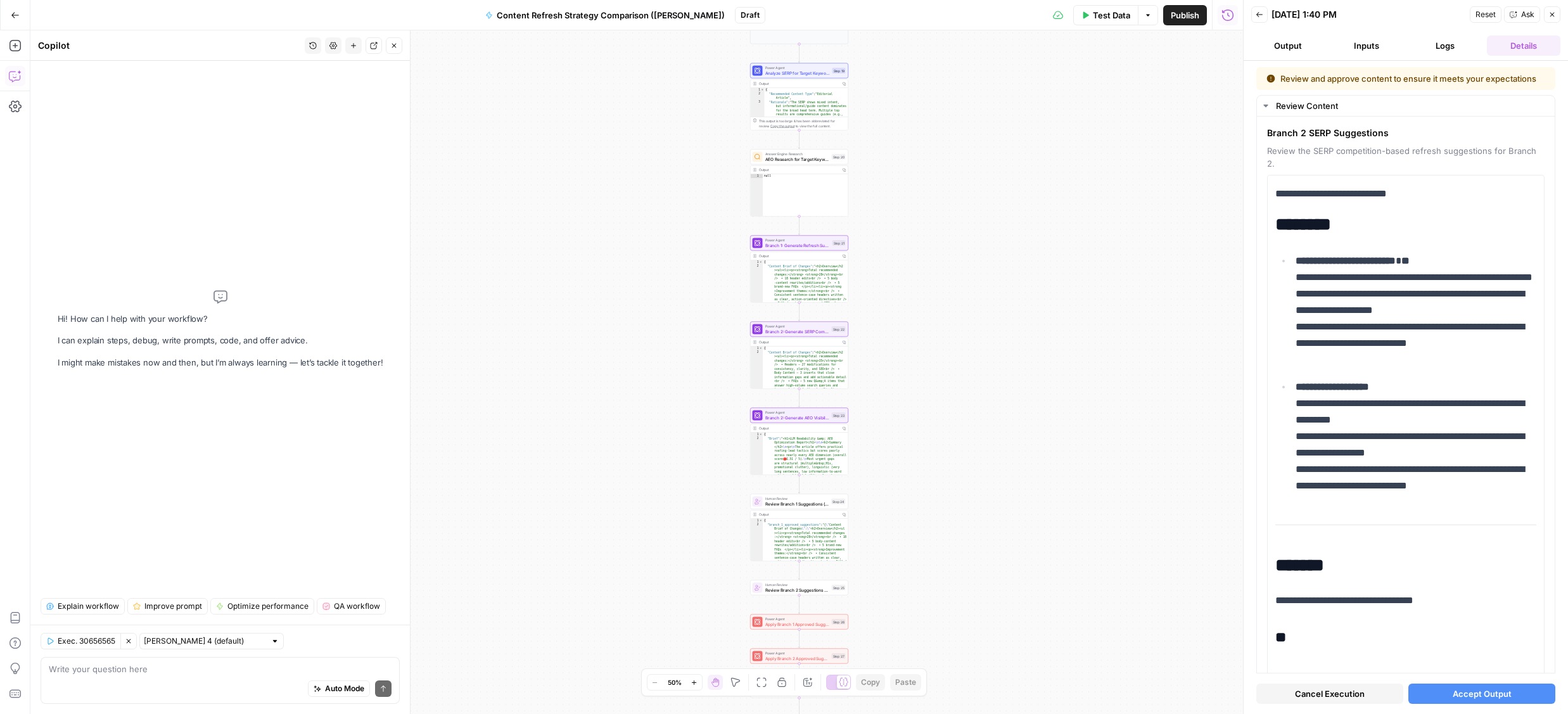
click at [168, 669] on textarea at bounding box center [220, 669] width 343 height 12
click at [185, 671] on textarea at bounding box center [220, 669] width 343 height 12
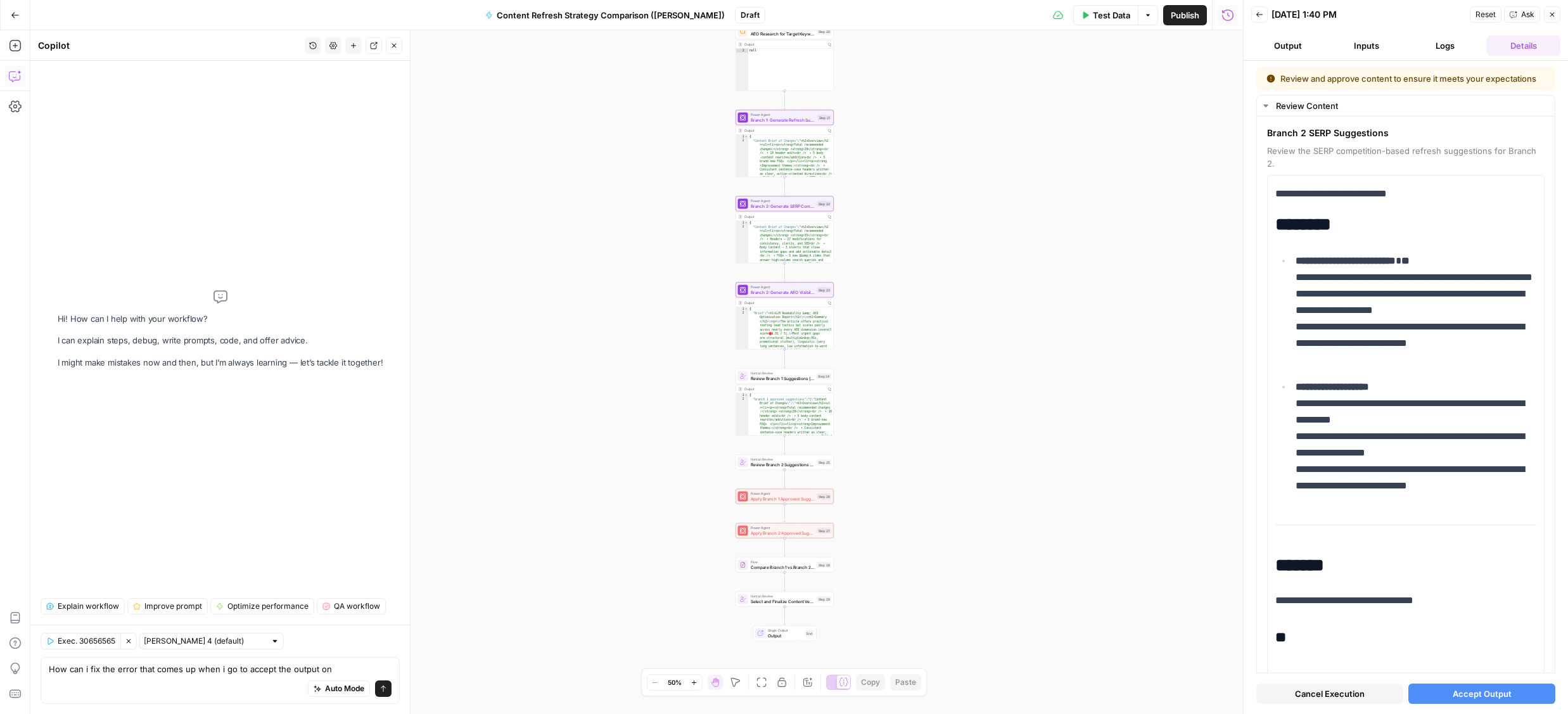
click at [1442, 52] on button "Logs" at bounding box center [1446, 45] width 74 height 20
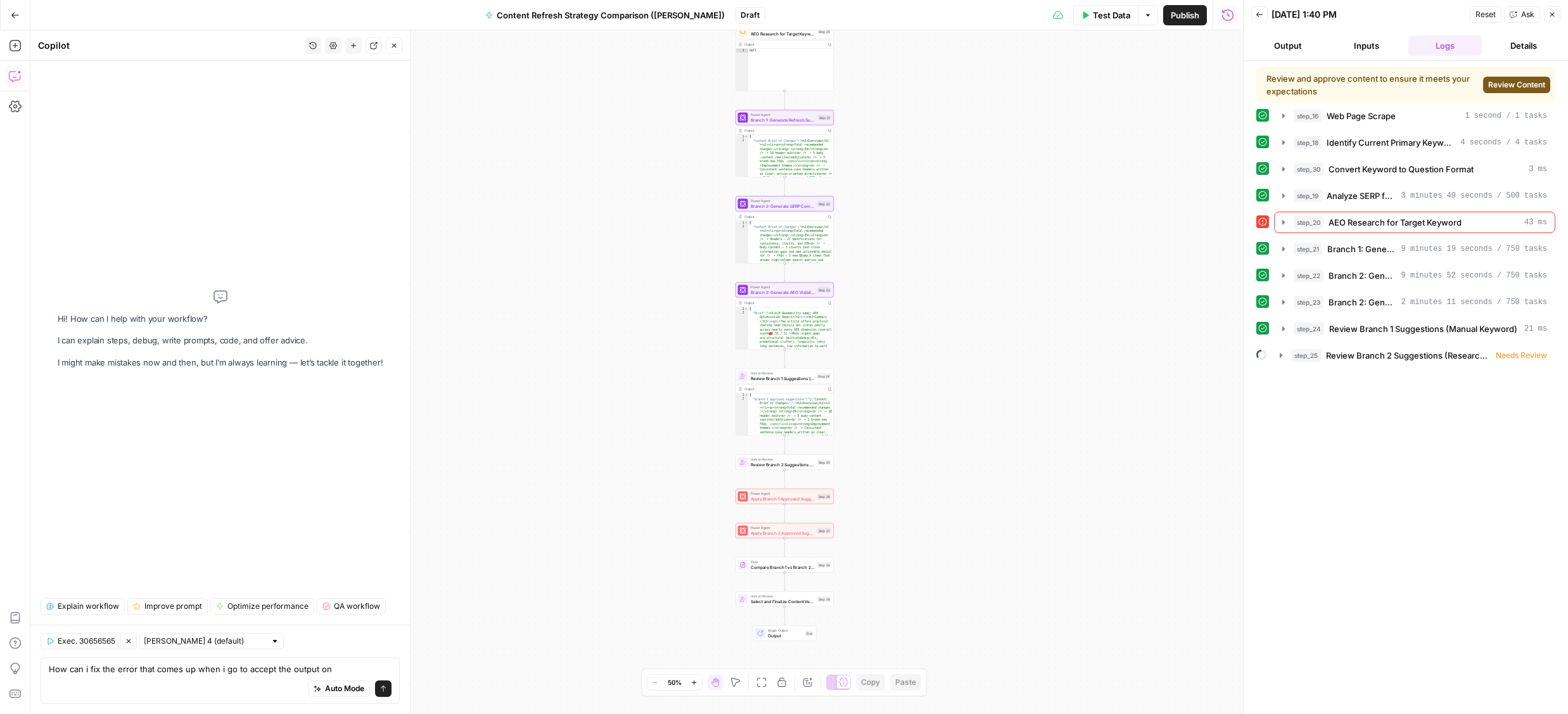
click at [345, 670] on div "Auto Mode will automatically modify and execute the workflow" at bounding box center [339, 657] width 203 height 35
click at [239, 689] on div "Auto Mode Send" at bounding box center [220, 689] width 343 height 28
click at [339, 670] on textarea "How can i fix the error that comes up when i go to accept the output on" at bounding box center [220, 669] width 343 height 12
type textarea "How can i fix the error that comes up when i go to accept the output on step 25"
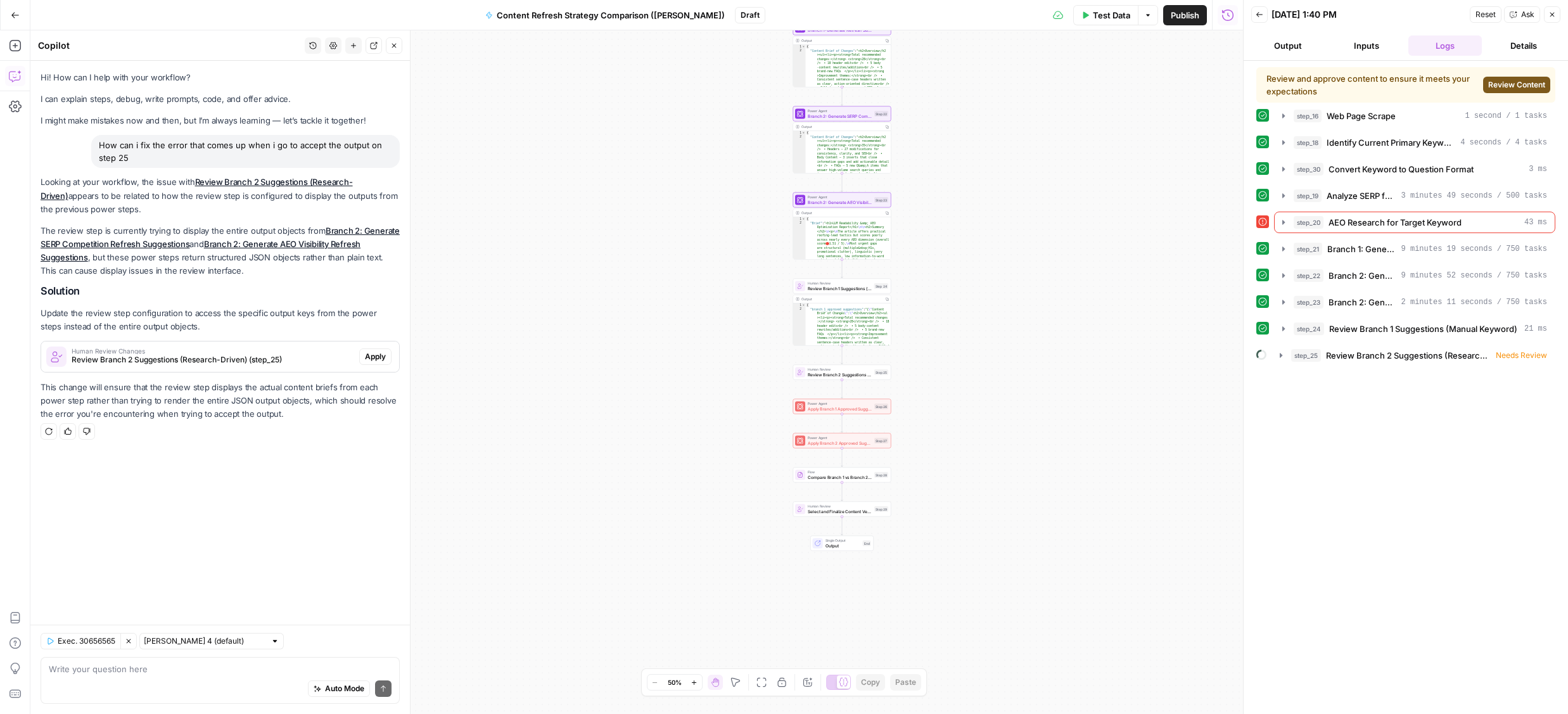
drag, startPoint x: 115, startPoint y: 259, endPoint x: 265, endPoint y: 281, distance: 151.6
click at [265, 281] on div "Looking at your workflow, the issue with Review Branch 2 Suggestions (Research-…" at bounding box center [220, 298] width 359 height 245
click at [175, 322] on p "Update the review step configuration to access the specific output keys from th…" at bounding box center [220, 320] width 359 height 27
click at [379, 357] on span "Apply" at bounding box center [375, 356] width 21 height 12
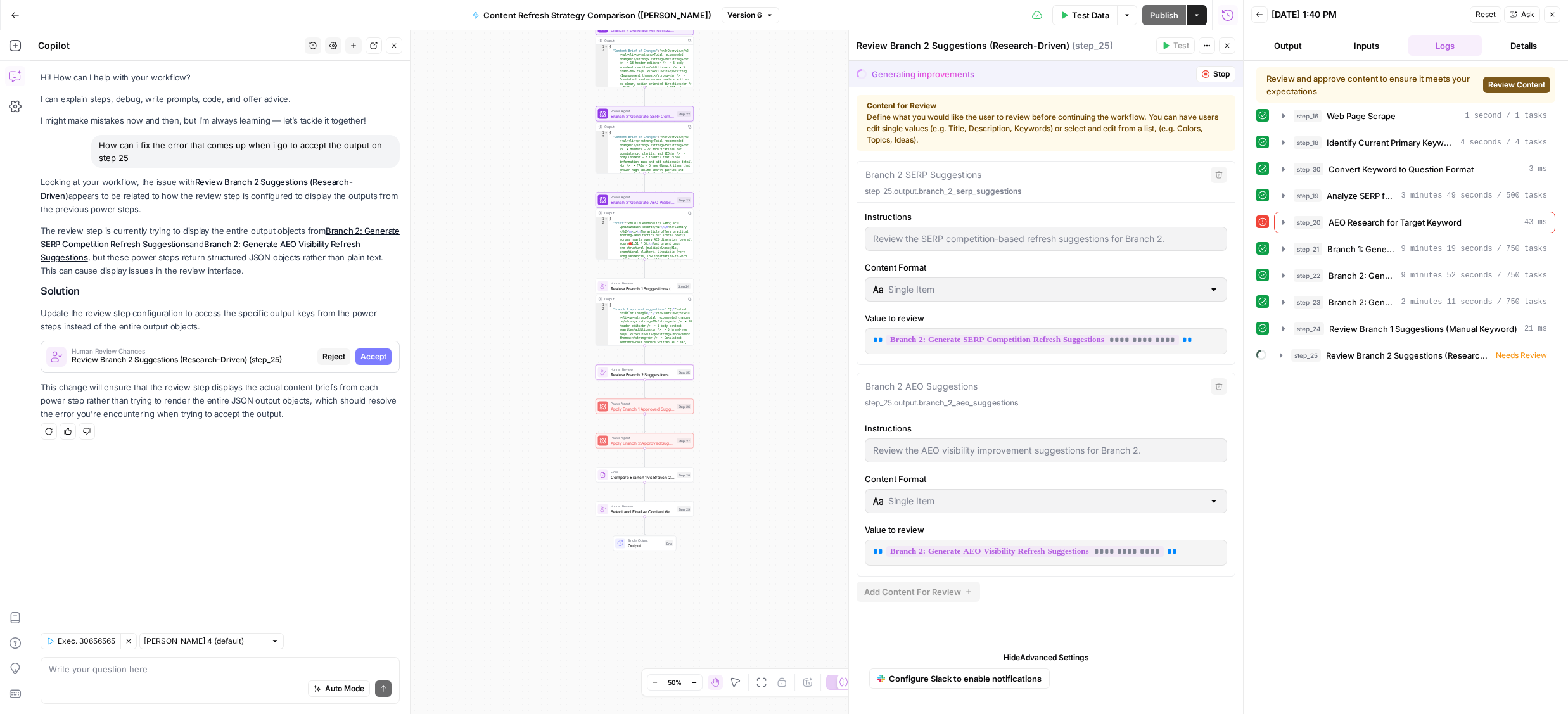
click at [379, 357] on span "Accept" at bounding box center [374, 356] width 26 height 12
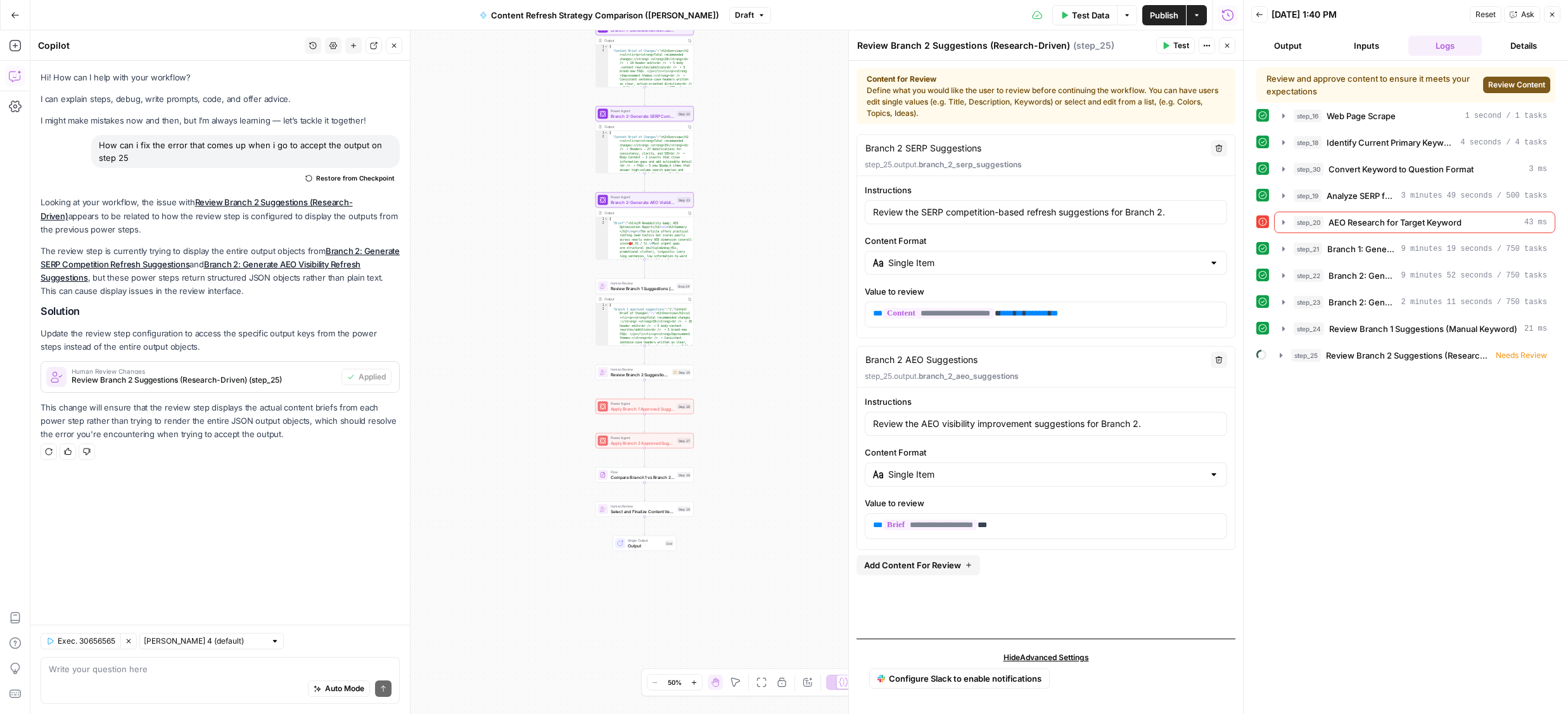
click at [1510, 83] on span "Review Content" at bounding box center [1516, 85] width 57 height 12
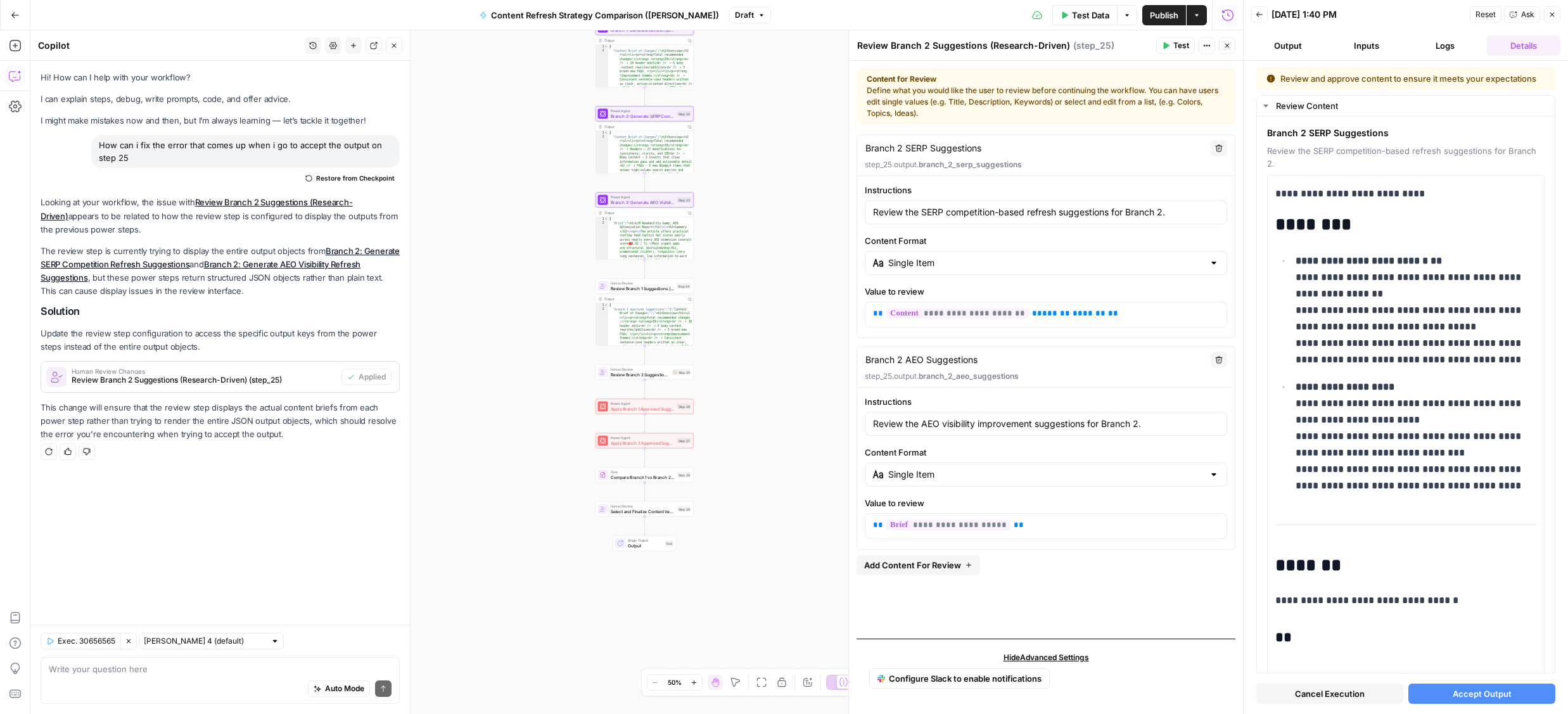
click at [1471, 695] on span "Accept Output" at bounding box center [1482, 694] width 59 height 12
drag, startPoint x: 1449, startPoint y: 674, endPoint x: 1379, endPoint y: 650, distance: 74.0
click at [1379, 650] on div "Not found: We could not find the page you requested." at bounding box center [1460, 672] width 203 height 45
copy div "Not found: We could not find the page you requested."
click at [163, 671] on textarea at bounding box center [220, 669] width 343 height 12
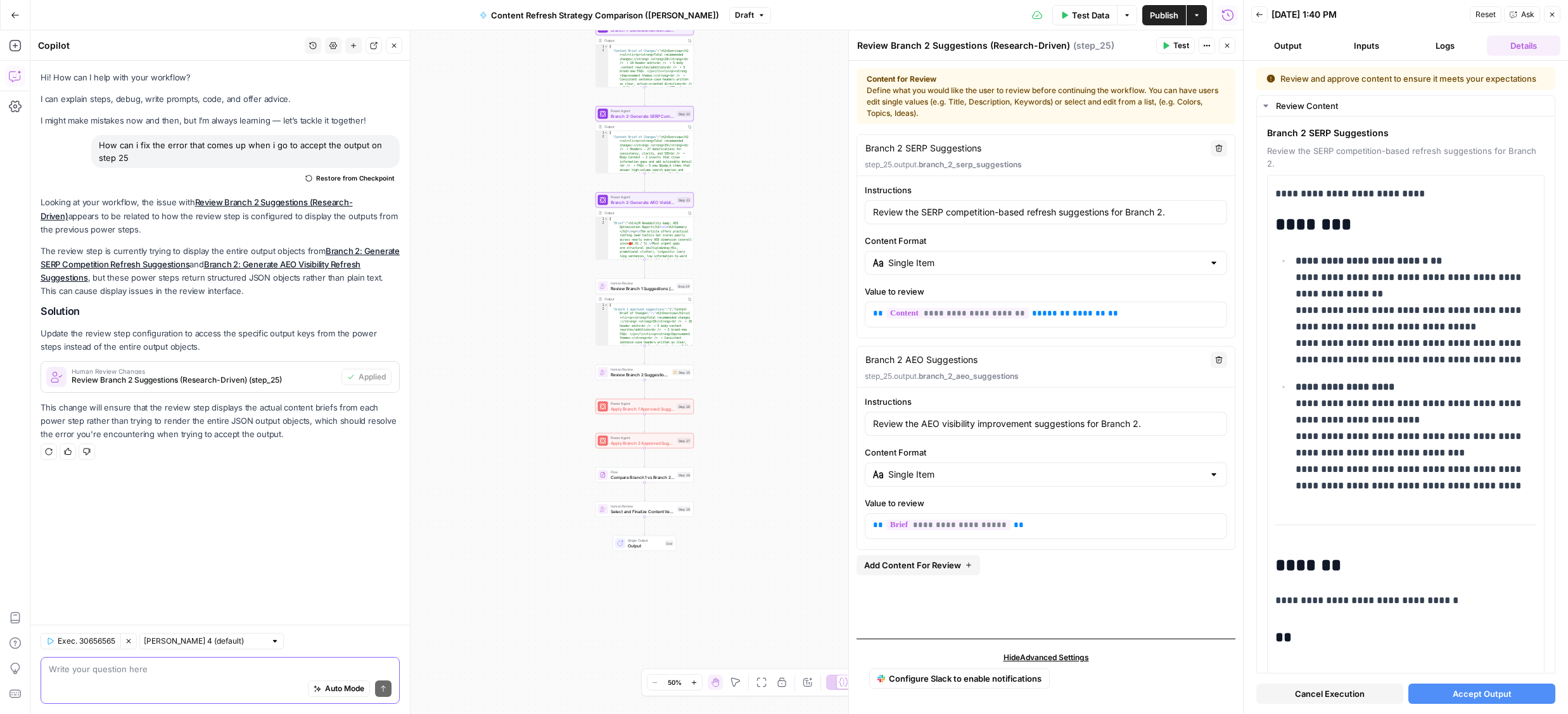
paste textarea "Not found: We could not find the page you requested."
type textarea "Not found: We could not find the page you requested. this is the error i'm stil…"
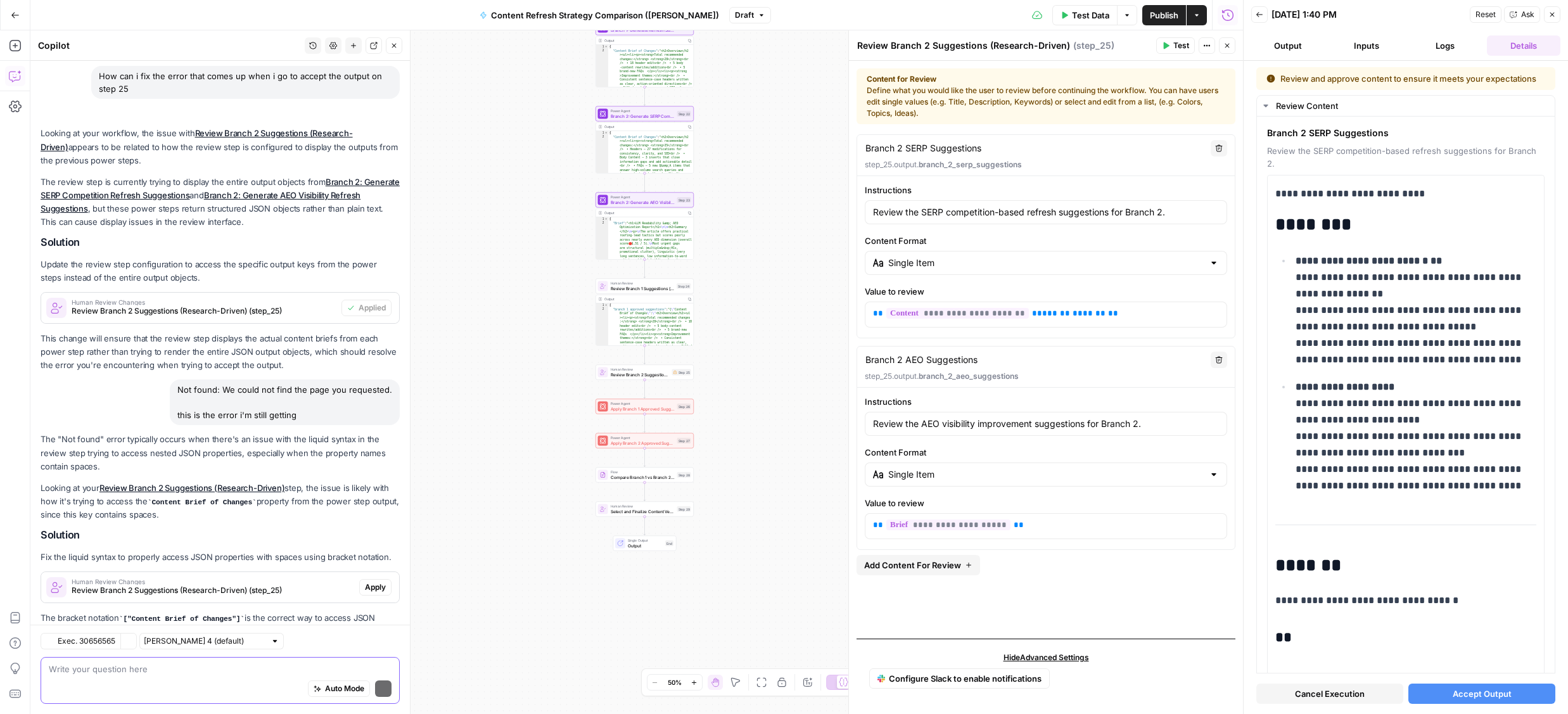
scroll to position [126, 0]
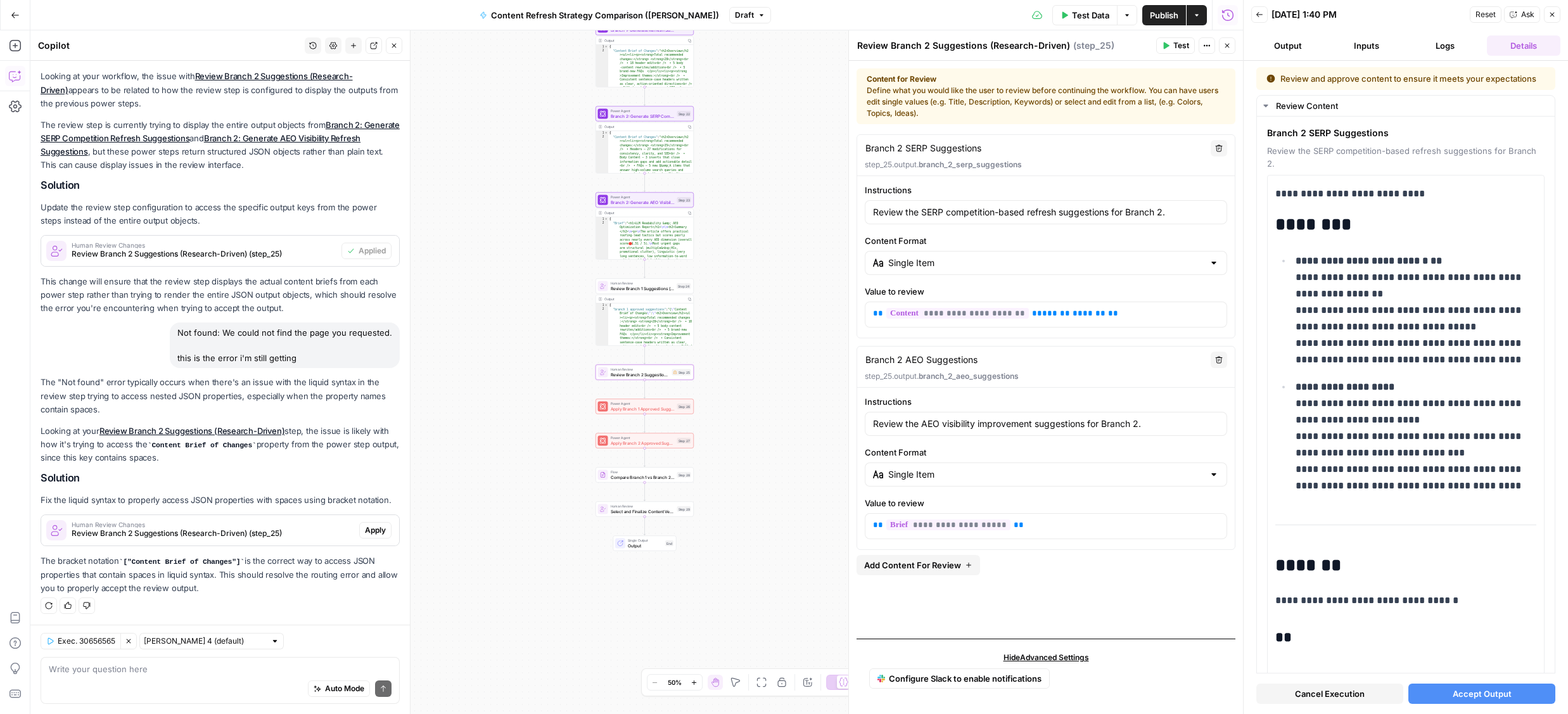
click at [108, 528] on span "Review Branch 2 Suggestions (Research-Driven) (step_25)" at bounding box center [212, 533] width 282 height 12
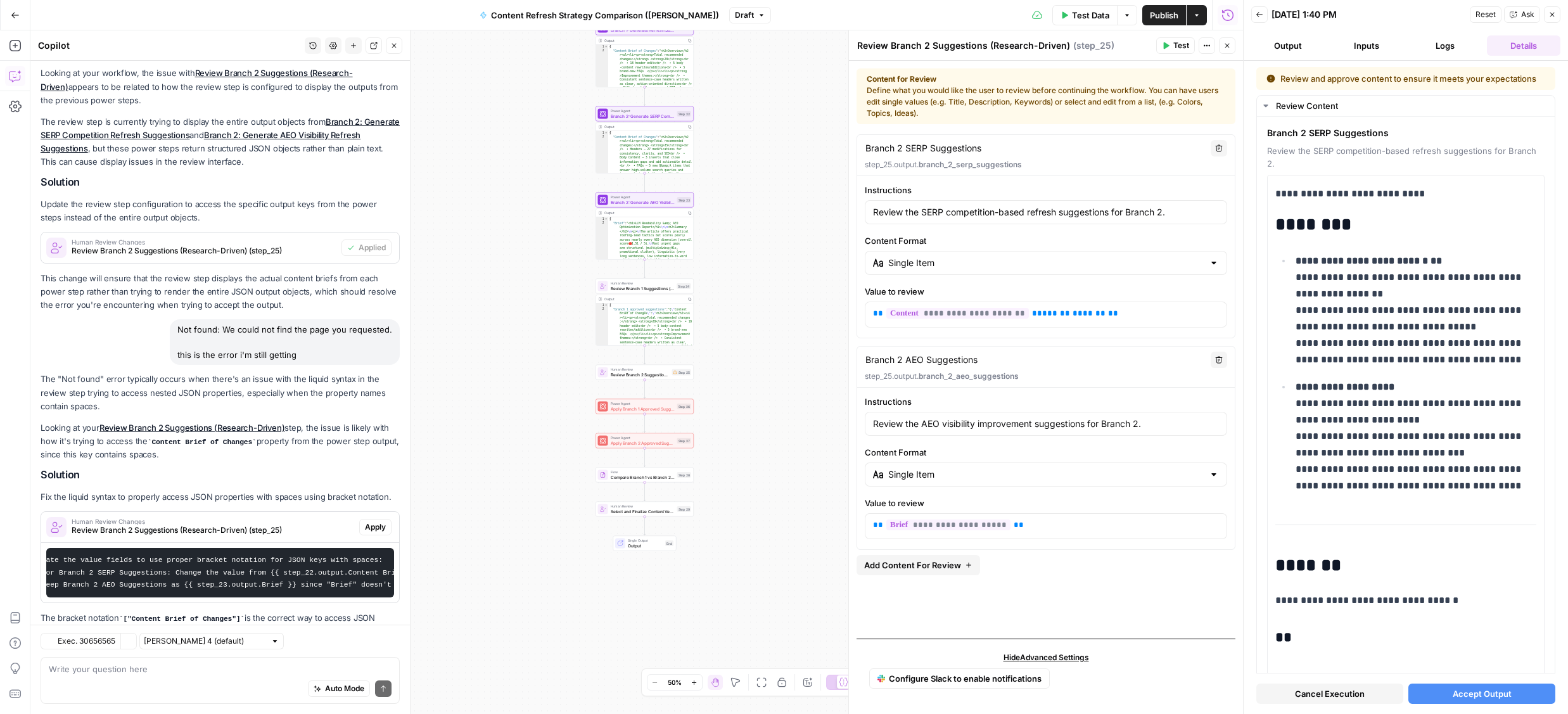
scroll to position [186, 0]
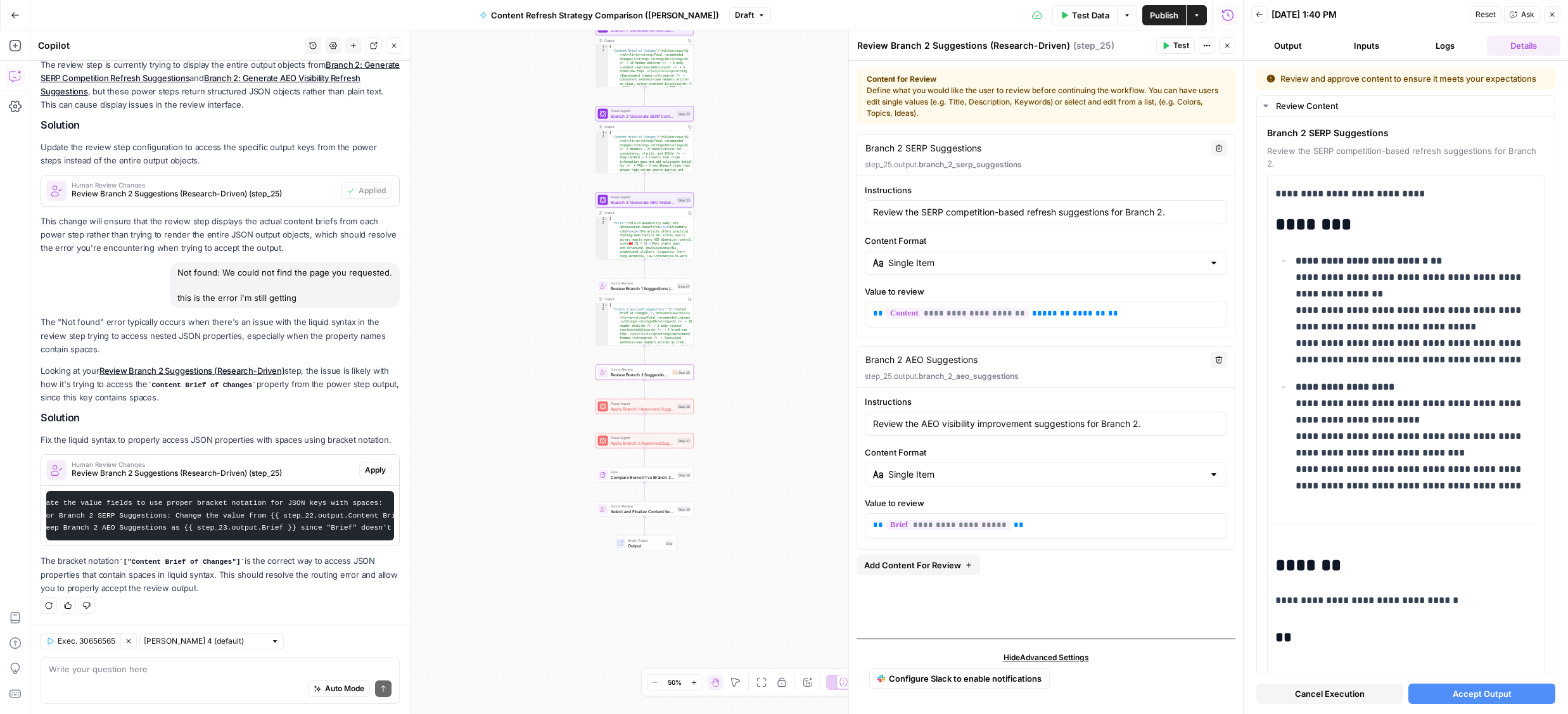
click at [380, 471] on span "Apply" at bounding box center [375, 470] width 21 height 12
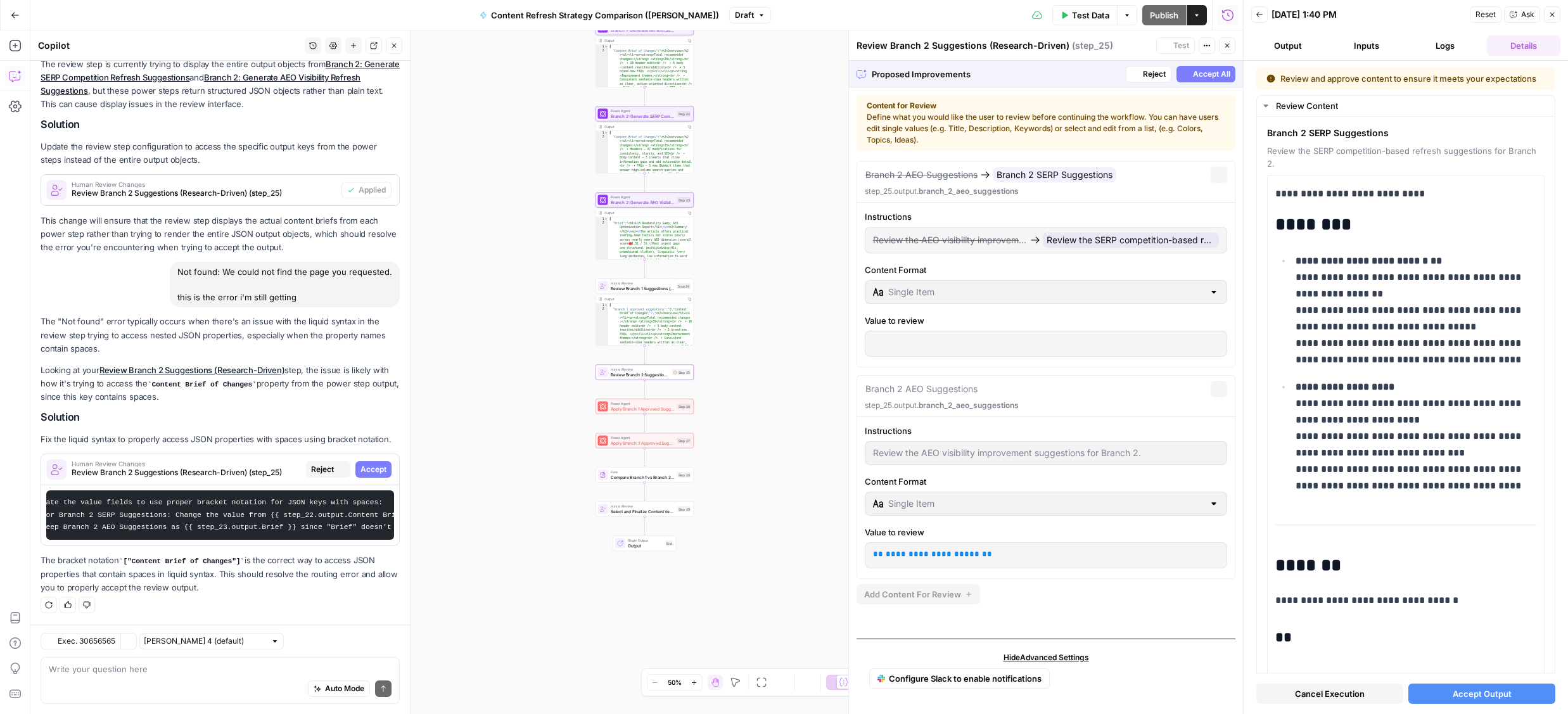
scroll to position [166, 0]
click at [1200, 74] on span "Accept All" at bounding box center [1212, 74] width 38 height 12
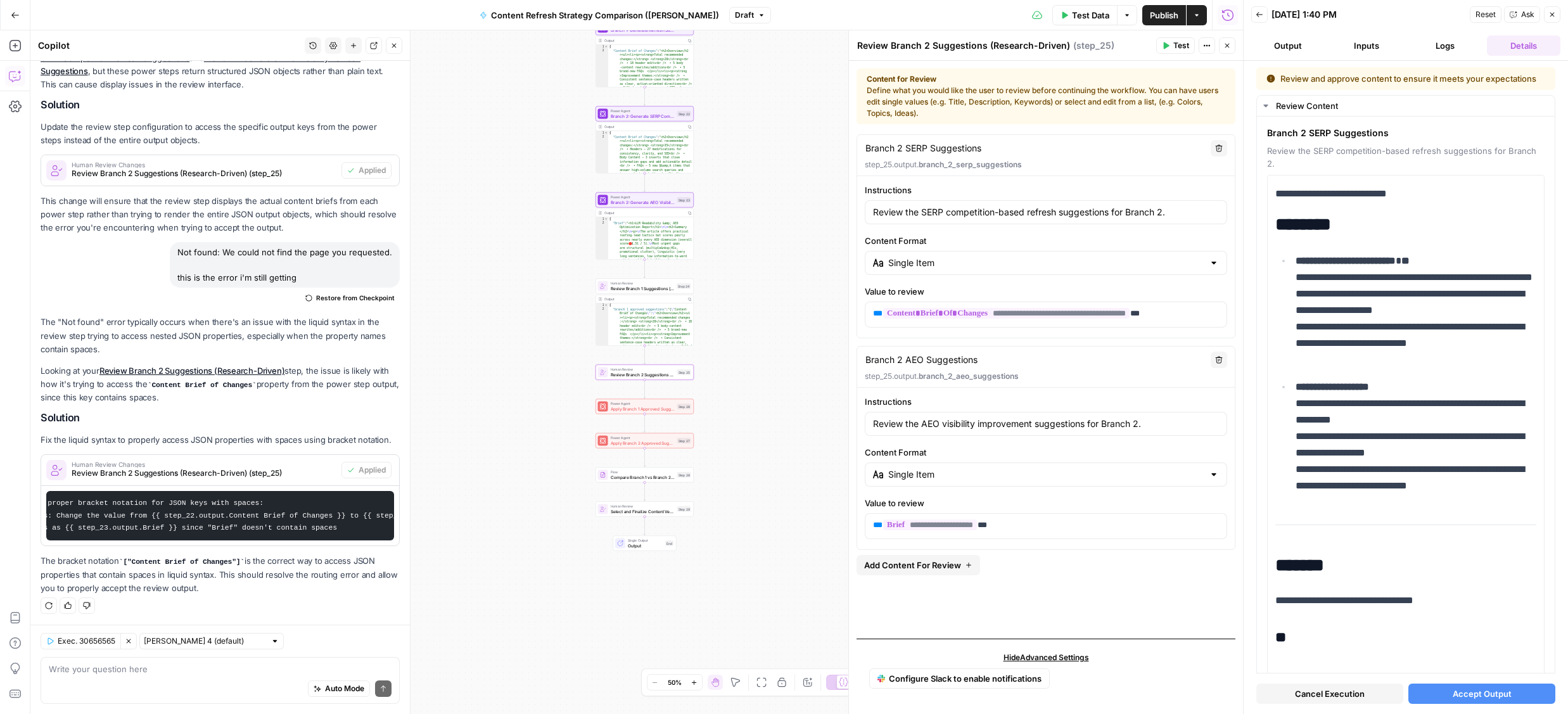
scroll to position [0, 0]
click at [1229, 47] on icon "button" at bounding box center [1227, 45] width 8 height 8
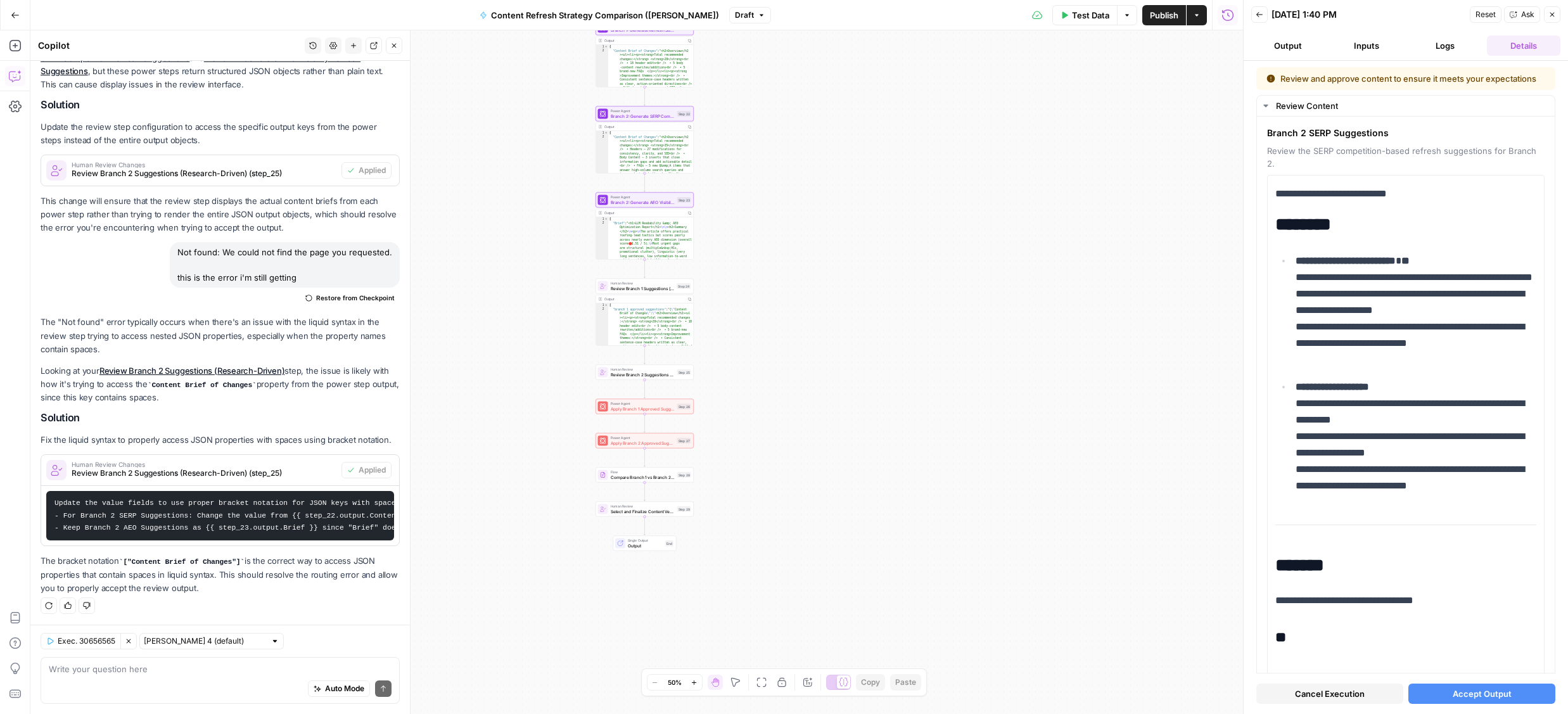
click at [1476, 695] on span "Accept Output" at bounding box center [1482, 694] width 59 height 12
click at [1163, 17] on span "Publish" at bounding box center [1164, 15] width 28 height 12
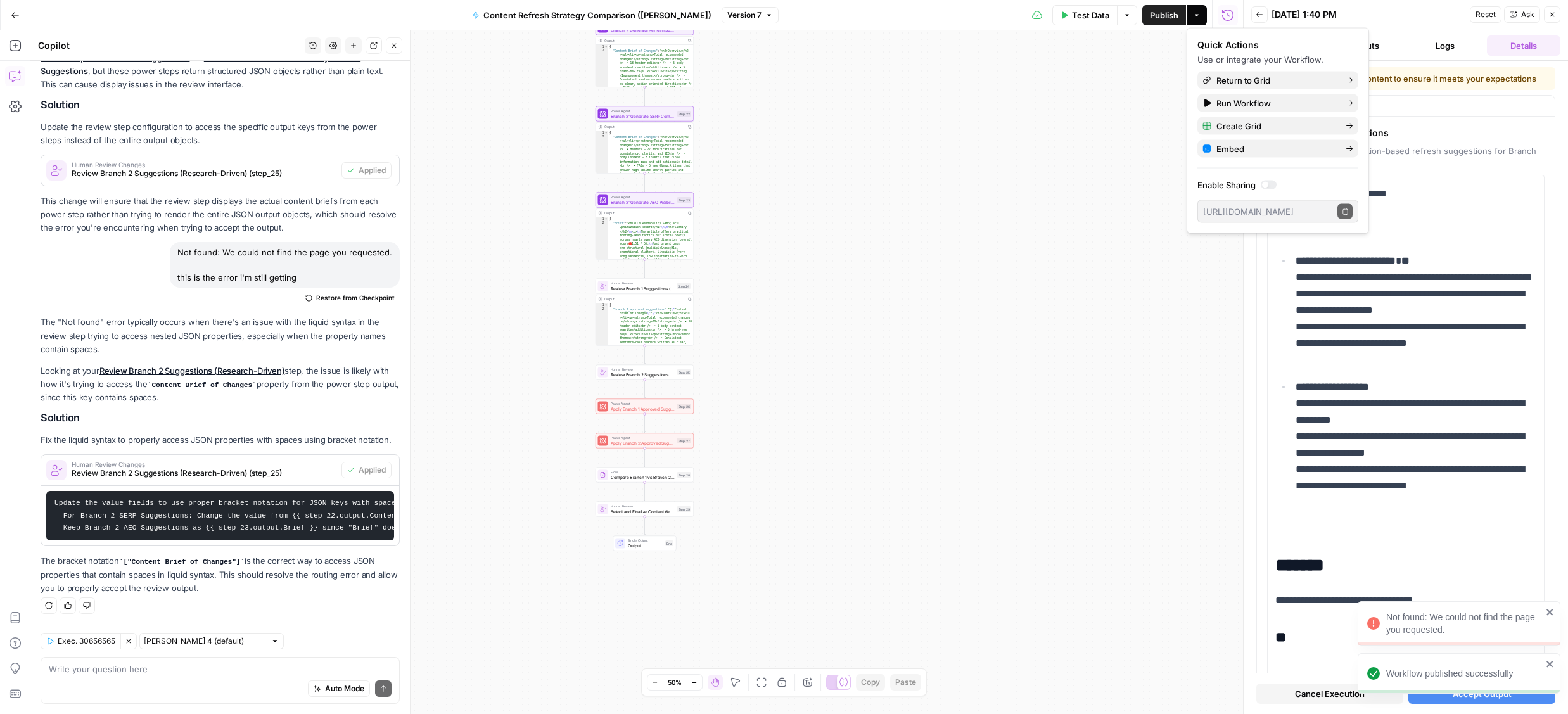
click at [1550, 667] on icon "close" at bounding box center [1550, 663] width 9 height 10
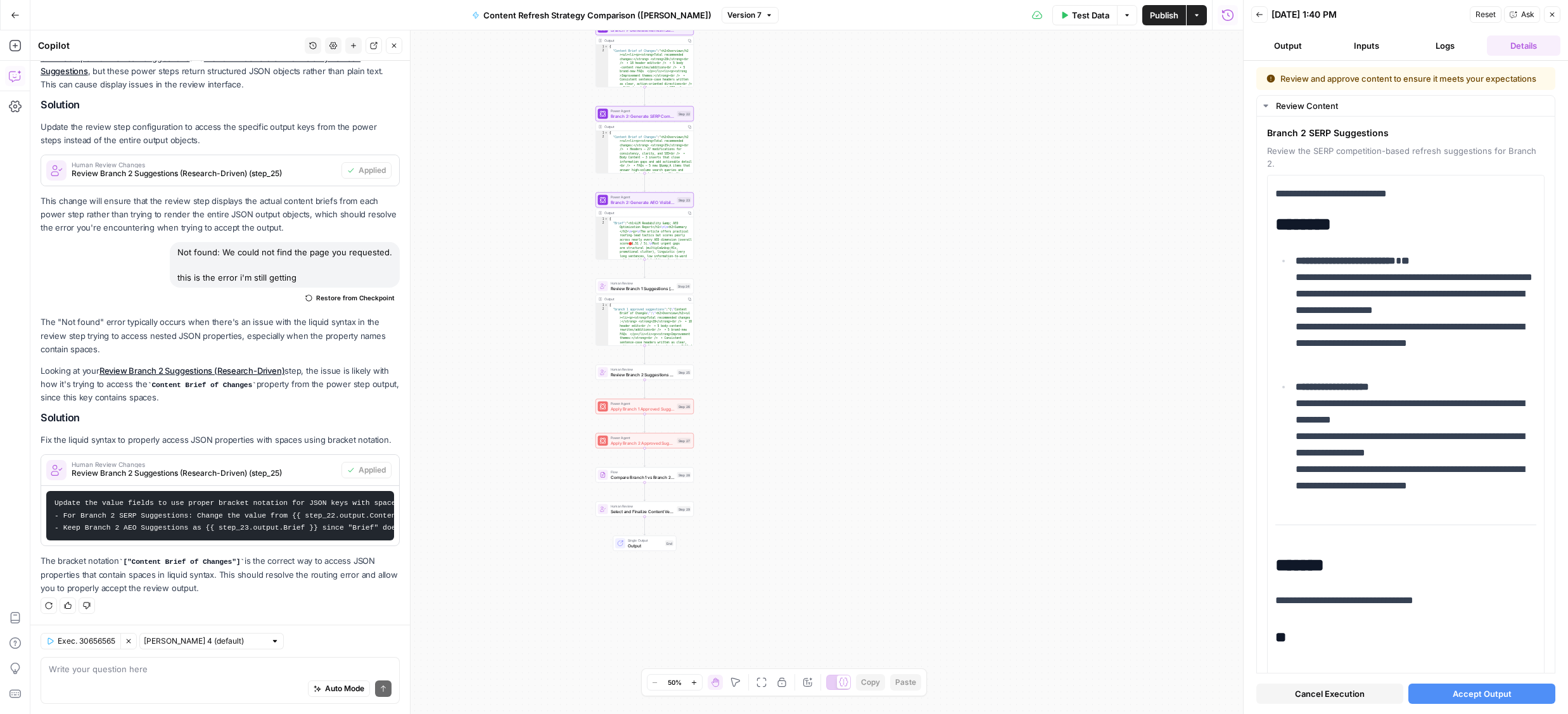
click at [1490, 696] on span "Accept Output" at bounding box center [1482, 694] width 59 height 12
click at [1306, 48] on button "Output" at bounding box center [1288, 45] width 74 height 20
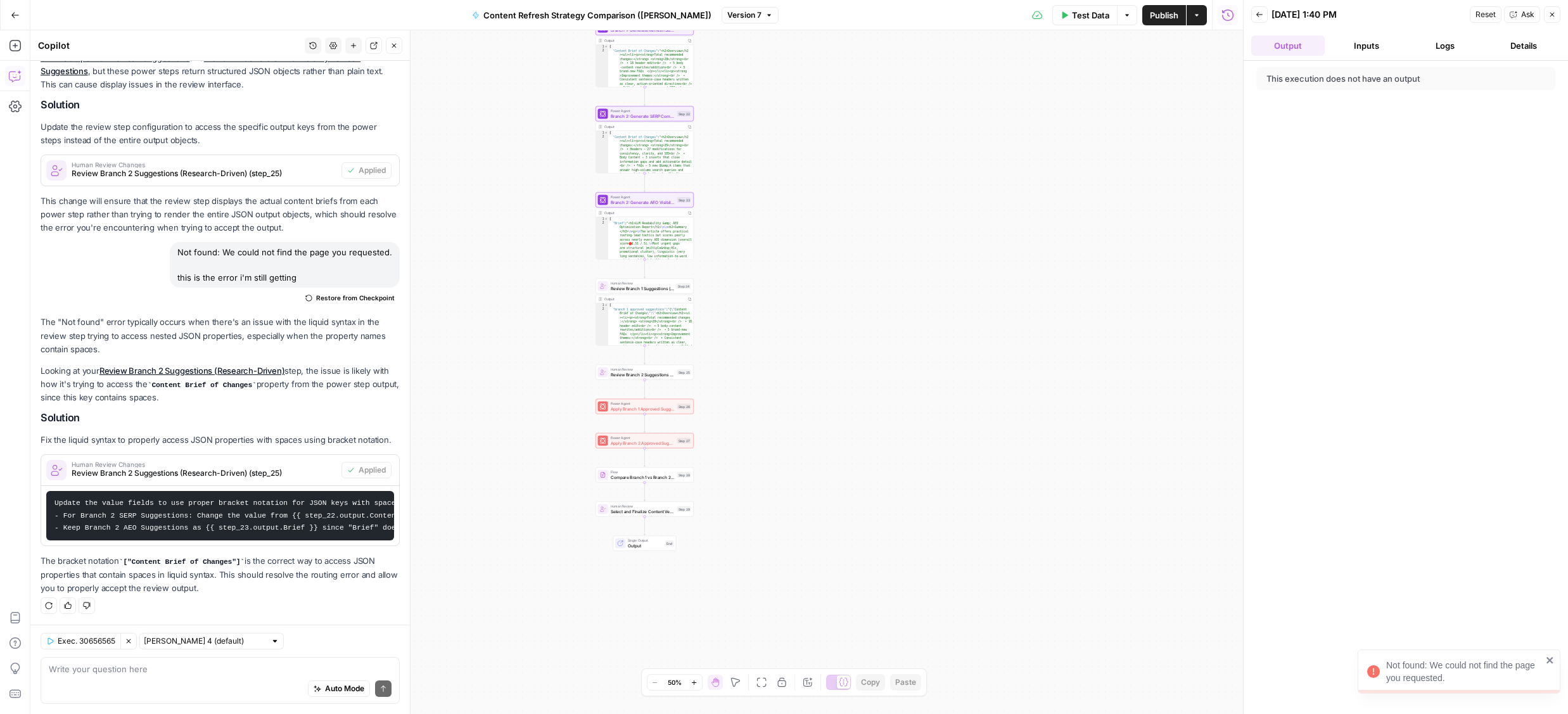
click at [1259, 15] on icon "button" at bounding box center [1259, 15] width 6 height 5
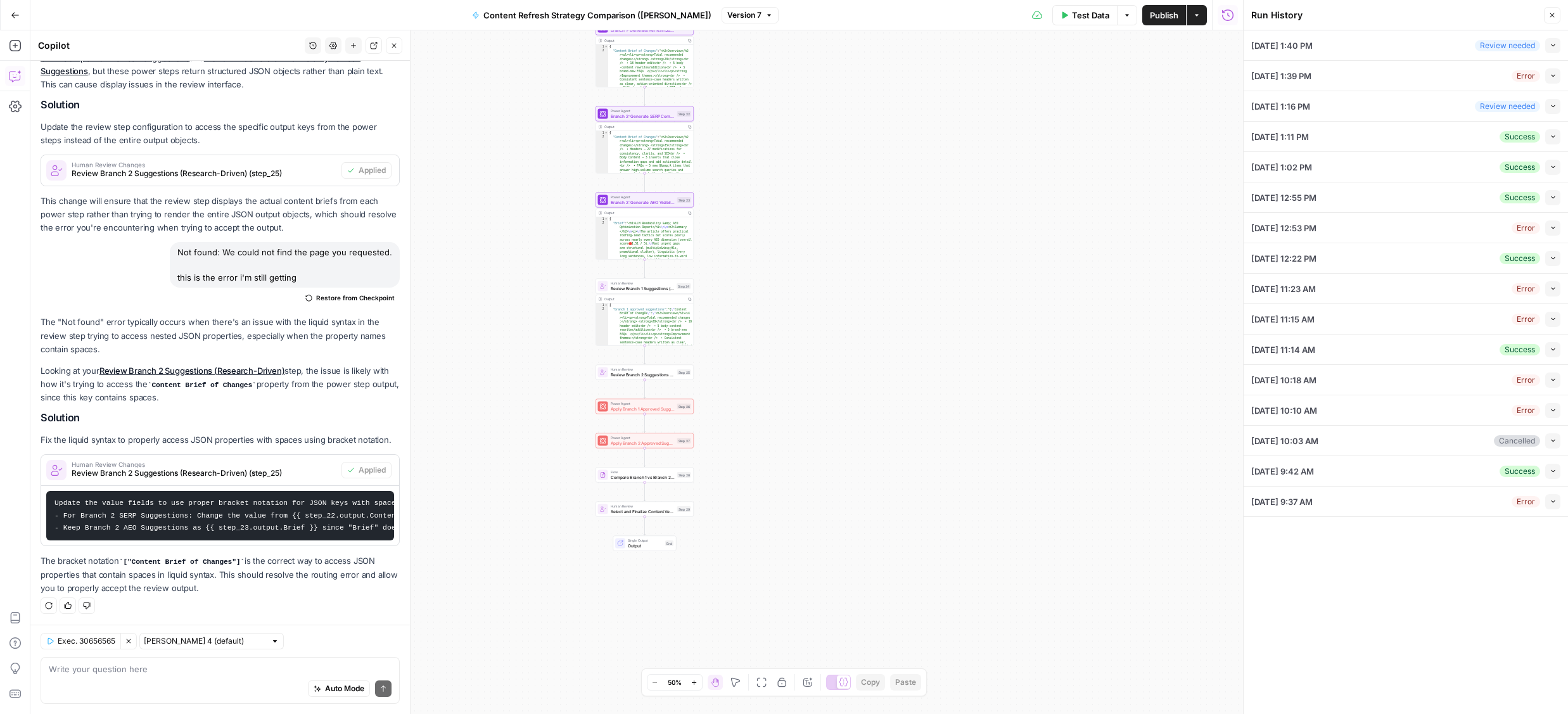
click at [1394, 45] on div "10/03/25 at 1:40 PM Review needed Collapse" at bounding box center [1406, 45] width 309 height 30
click at [1560, 48] on li "10/03/25 at 1:40 PM Review needed Collapse View Logs" at bounding box center [1406, 46] width 325 height 31
click at [1553, 48] on span "button" at bounding box center [1553, 45] width 7 height 7
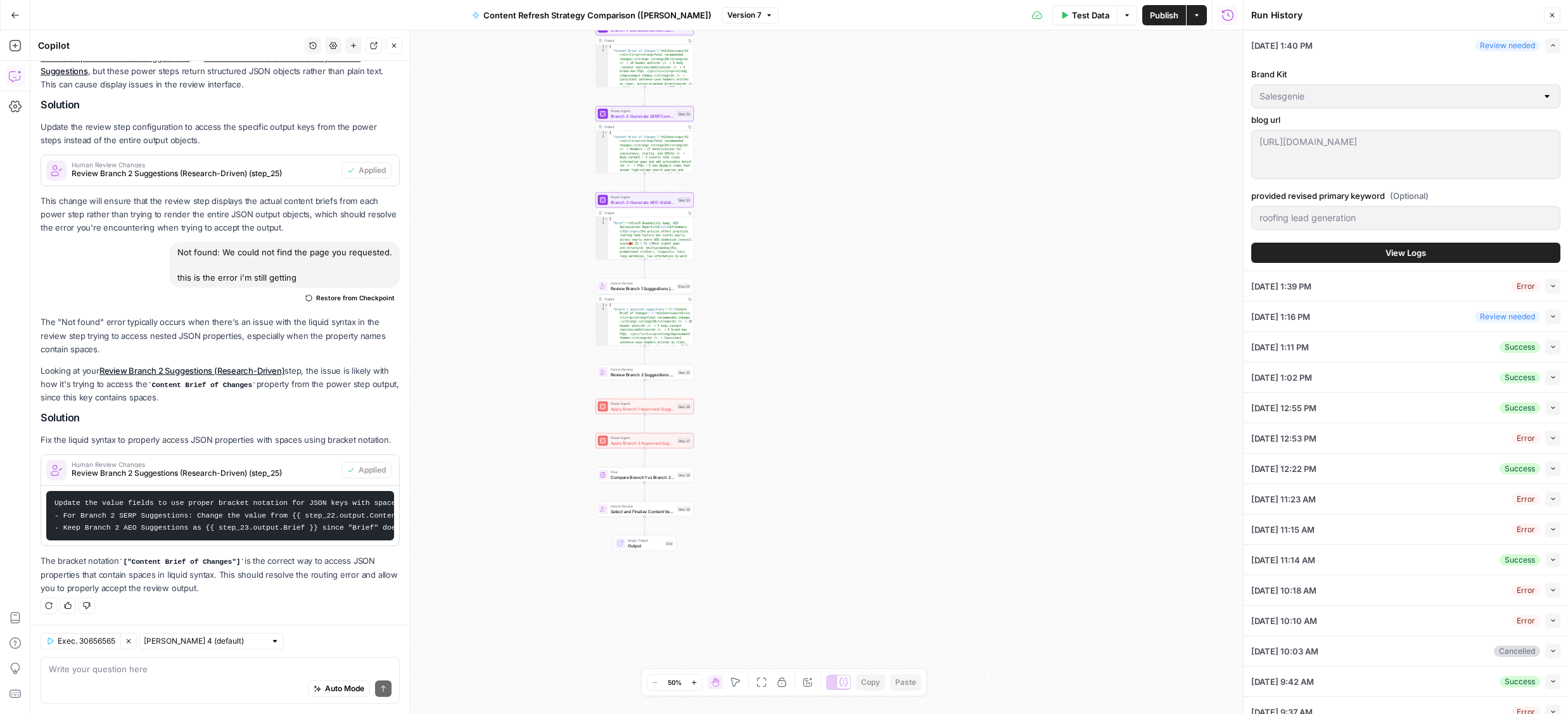
click at [1357, 245] on button "View Logs" at bounding box center [1406, 252] width 309 height 20
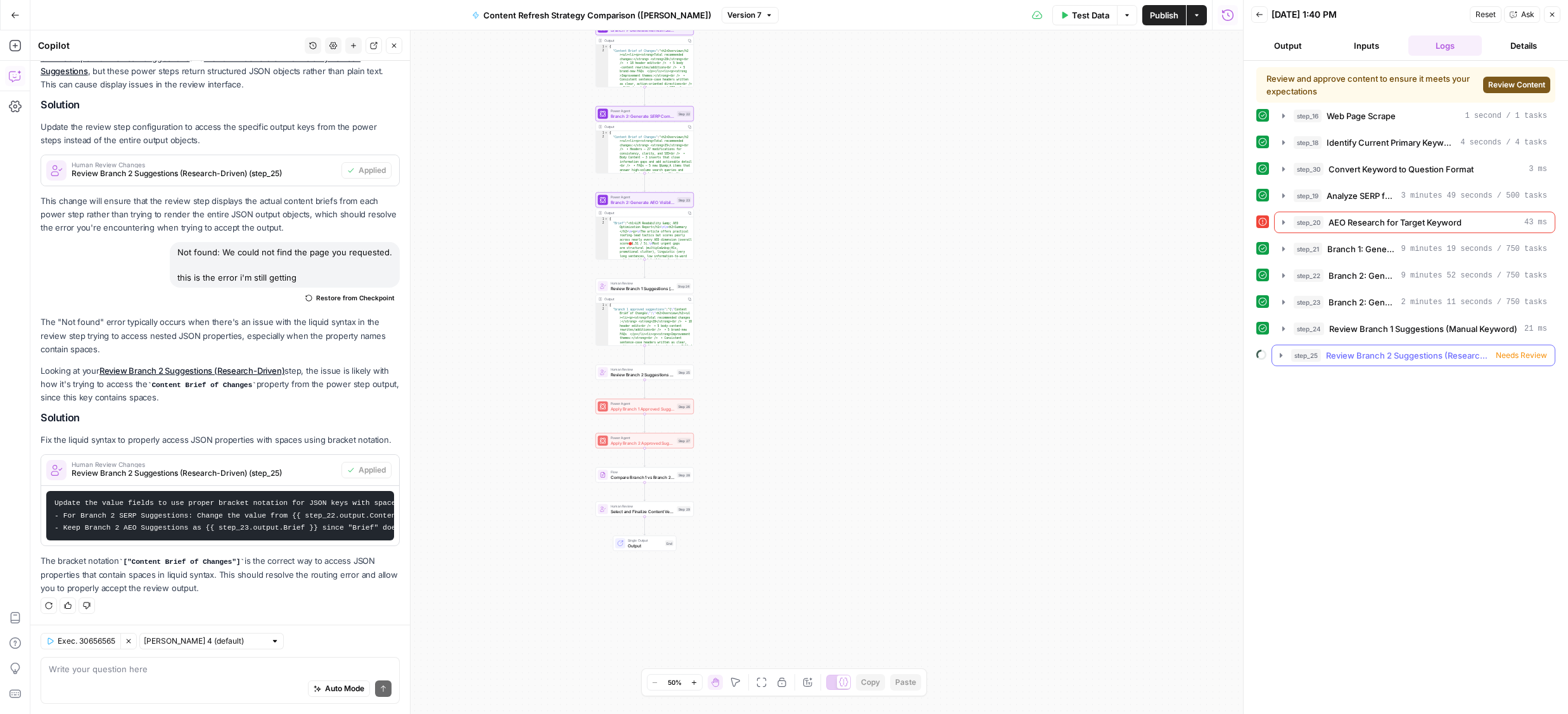
click at [1299, 358] on span "step_25" at bounding box center [1306, 355] width 30 height 12
click at [1375, 357] on span "Review Branch 2 Suggestions (Research-Driven)" at bounding box center [1409, 355] width 165 height 12
click at [190, 676] on div "Auto Mode Send" at bounding box center [220, 689] width 343 height 28
click at [682, 429] on span "Test" at bounding box center [684, 429] width 8 height 5
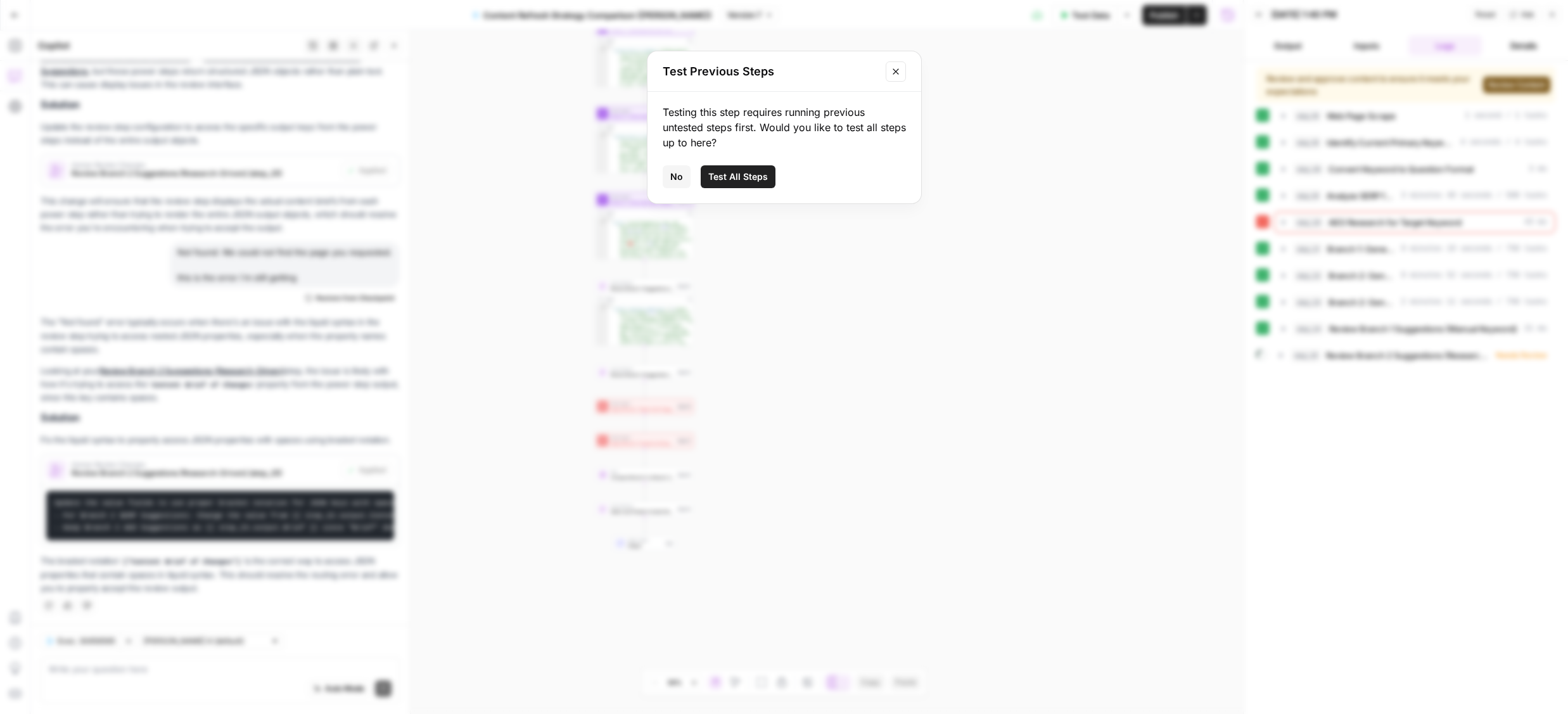
click at [684, 177] on button "No" at bounding box center [676, 177] width 28 height 23
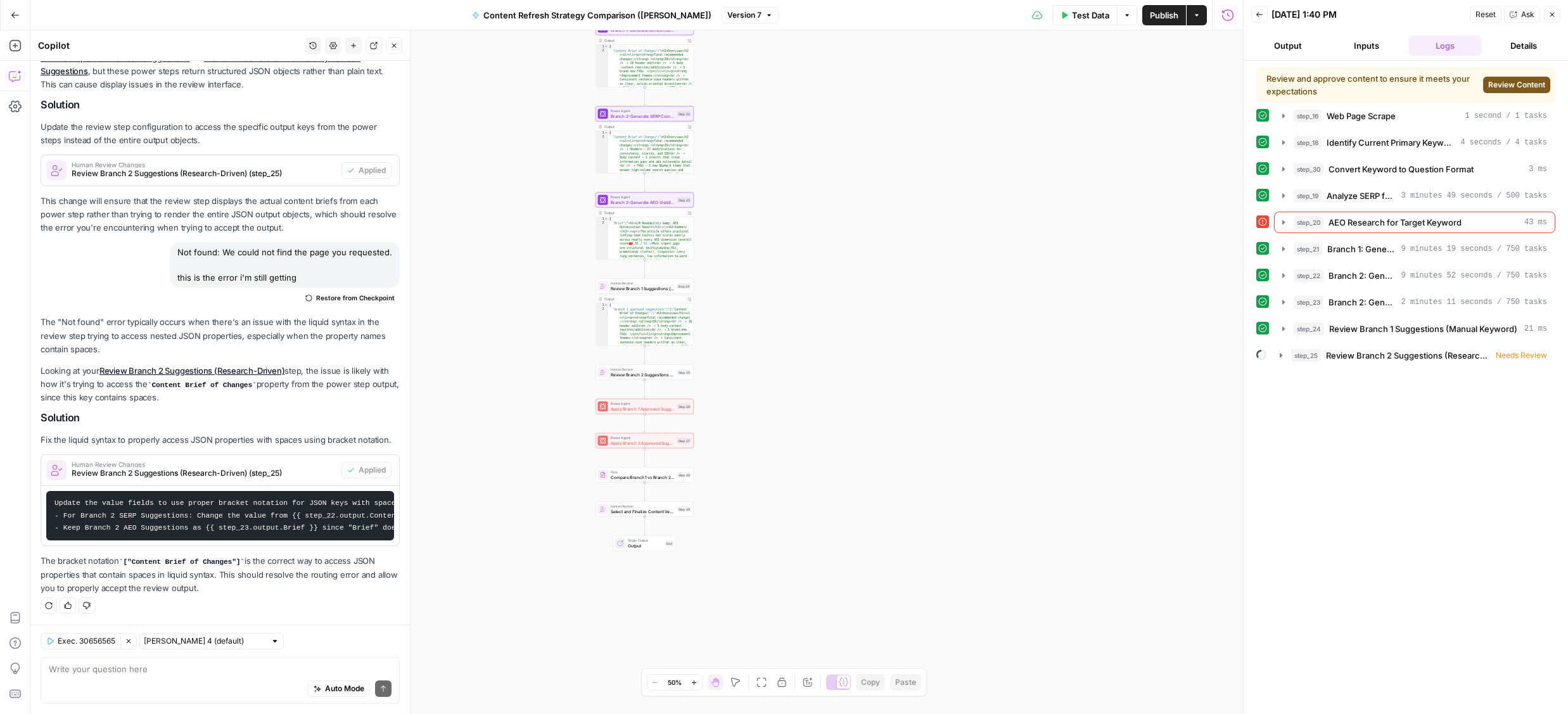
click at [94, 679] on div "Auto Mode Send" at bounding box center [220, 689] width 343 height 28
type textarea "ok, now what do i do"
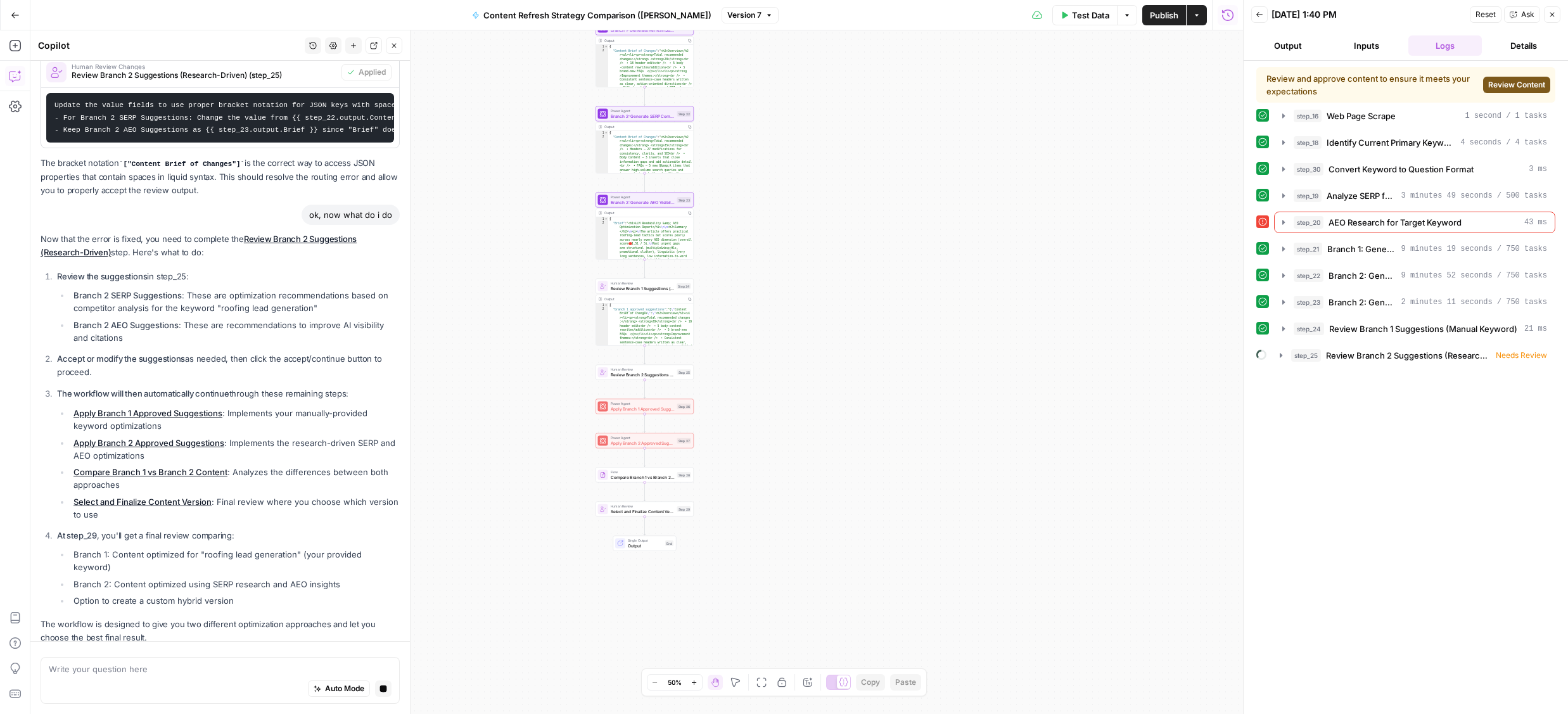
scroll to position [641, 0]
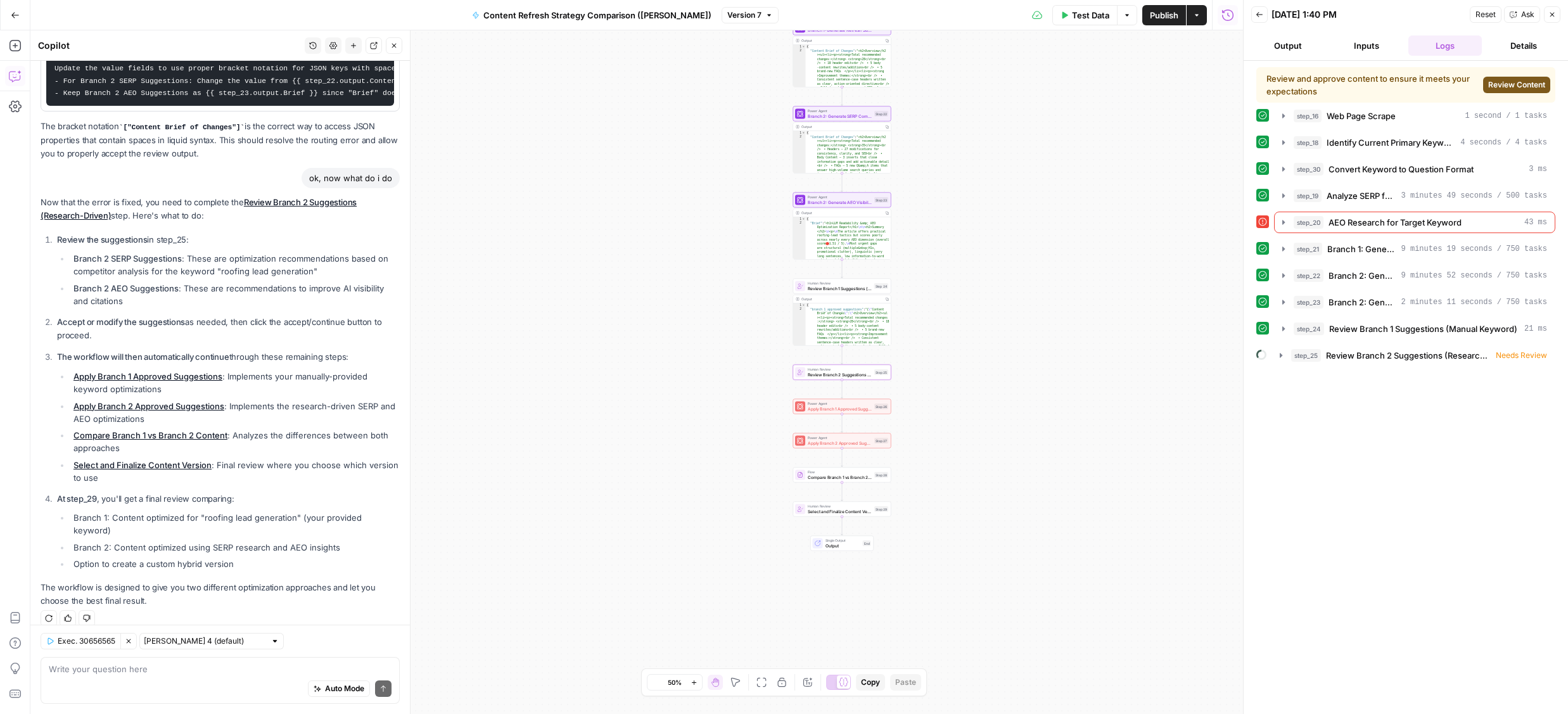
click at [272, 203] on link "Review Branch 2 Suggestions (Research-Driven)" at bounding box center [199, 209] width 316 height 23
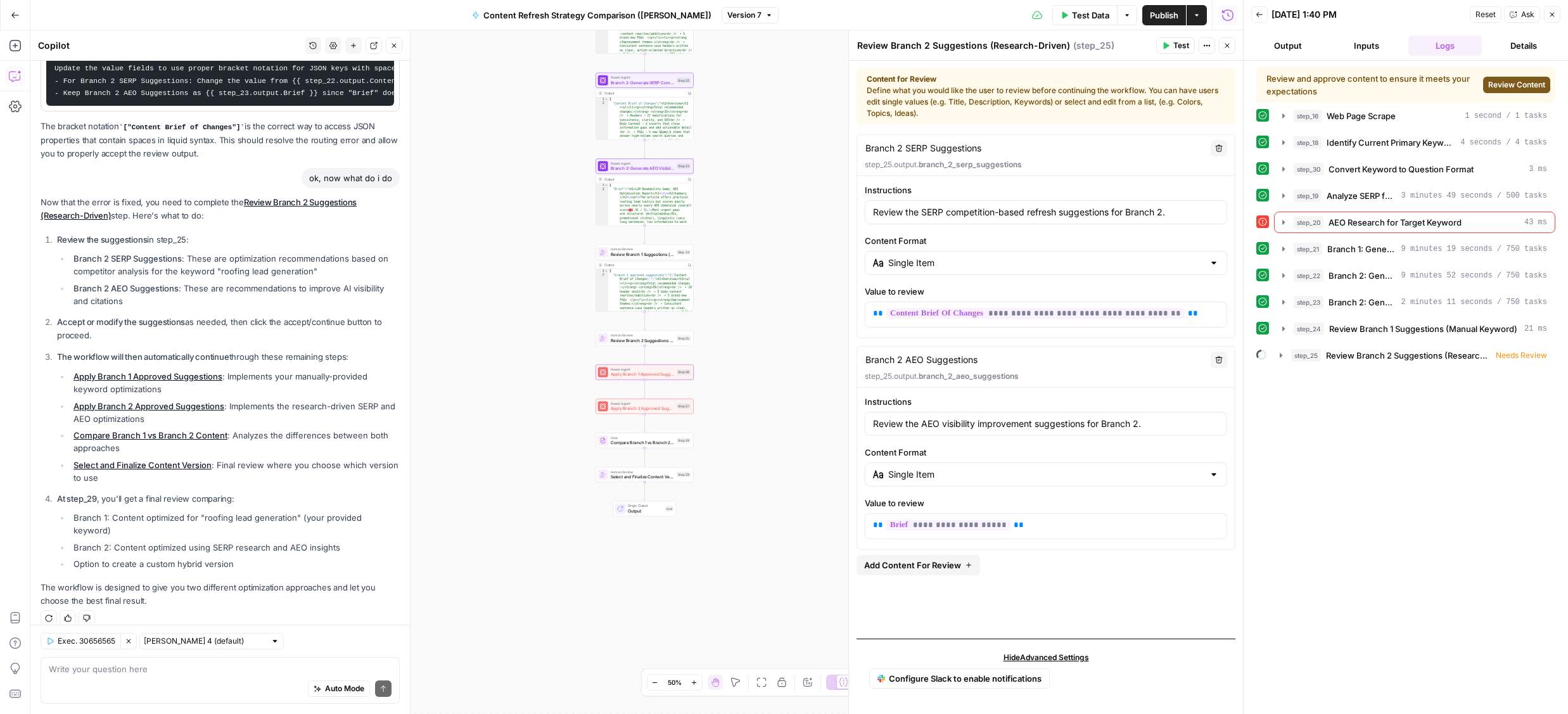
click at [194, 378] on link "Apply Branch 1 Approved Suggestions" at bounding box center [148, 376] width 149 height 10
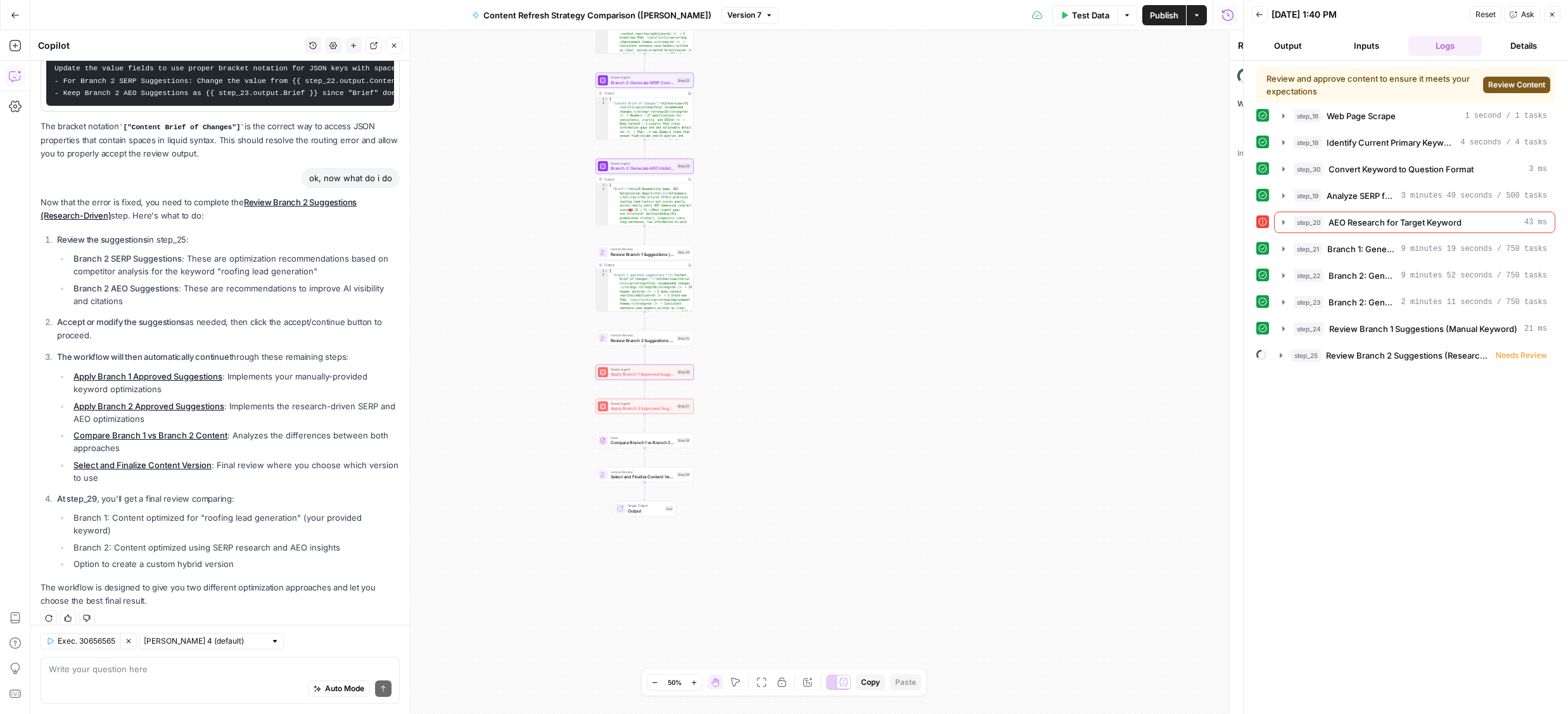
type textarea "Apply Branch 1 Approved Suggestions"
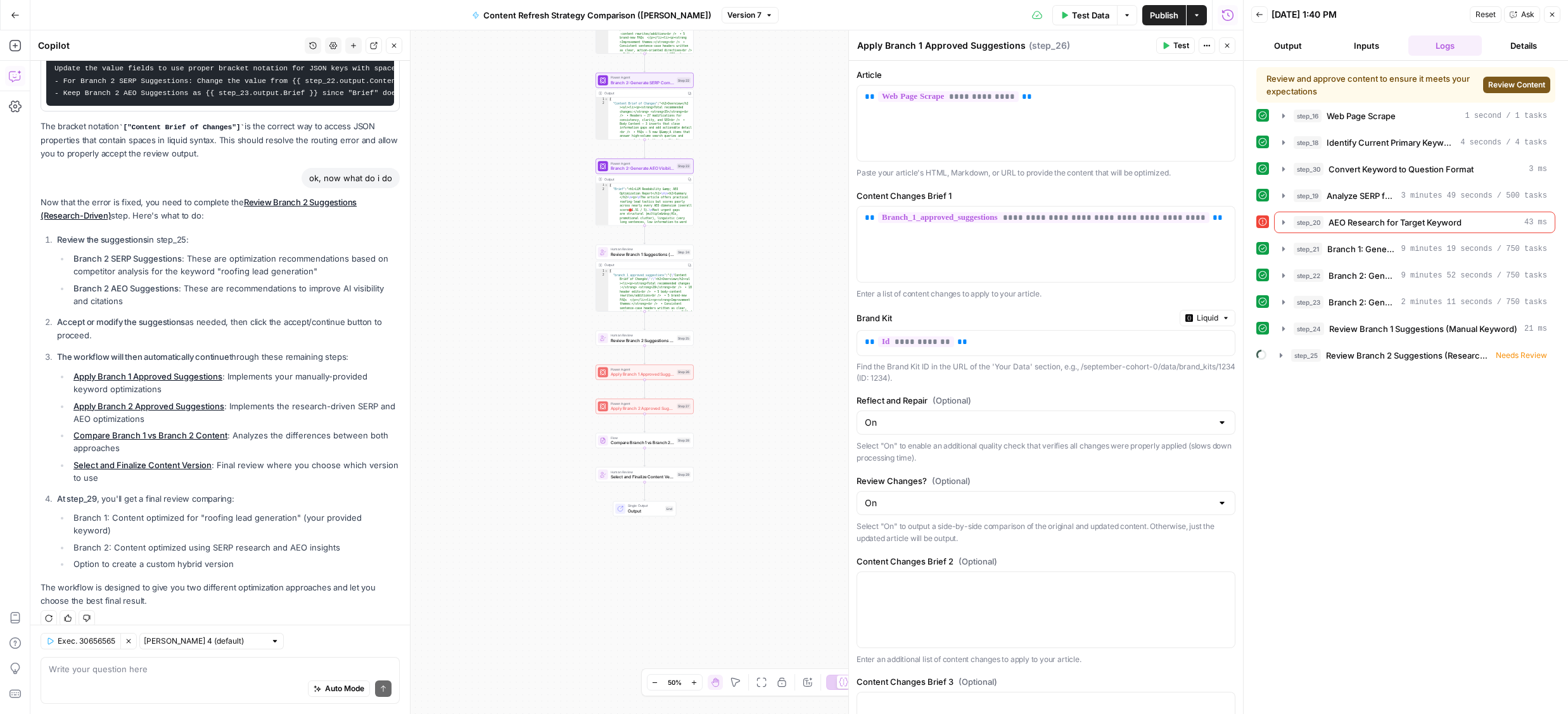
click at [1176, 44] on span "Test" at bounding box center [1181, 45] width 16 height 12
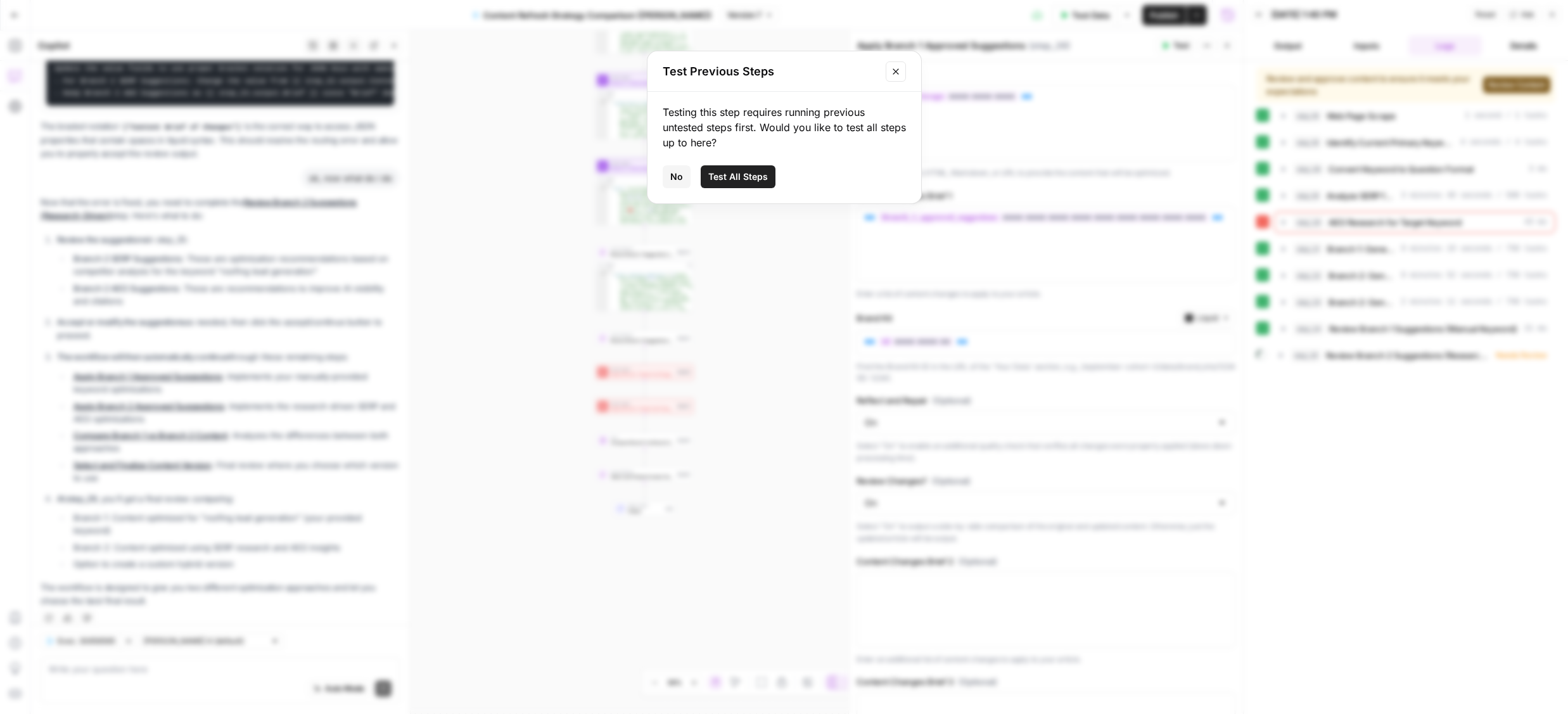
click at [889, 74] on button "Close modal" at bounding box center [896, 72] width 20 height 20
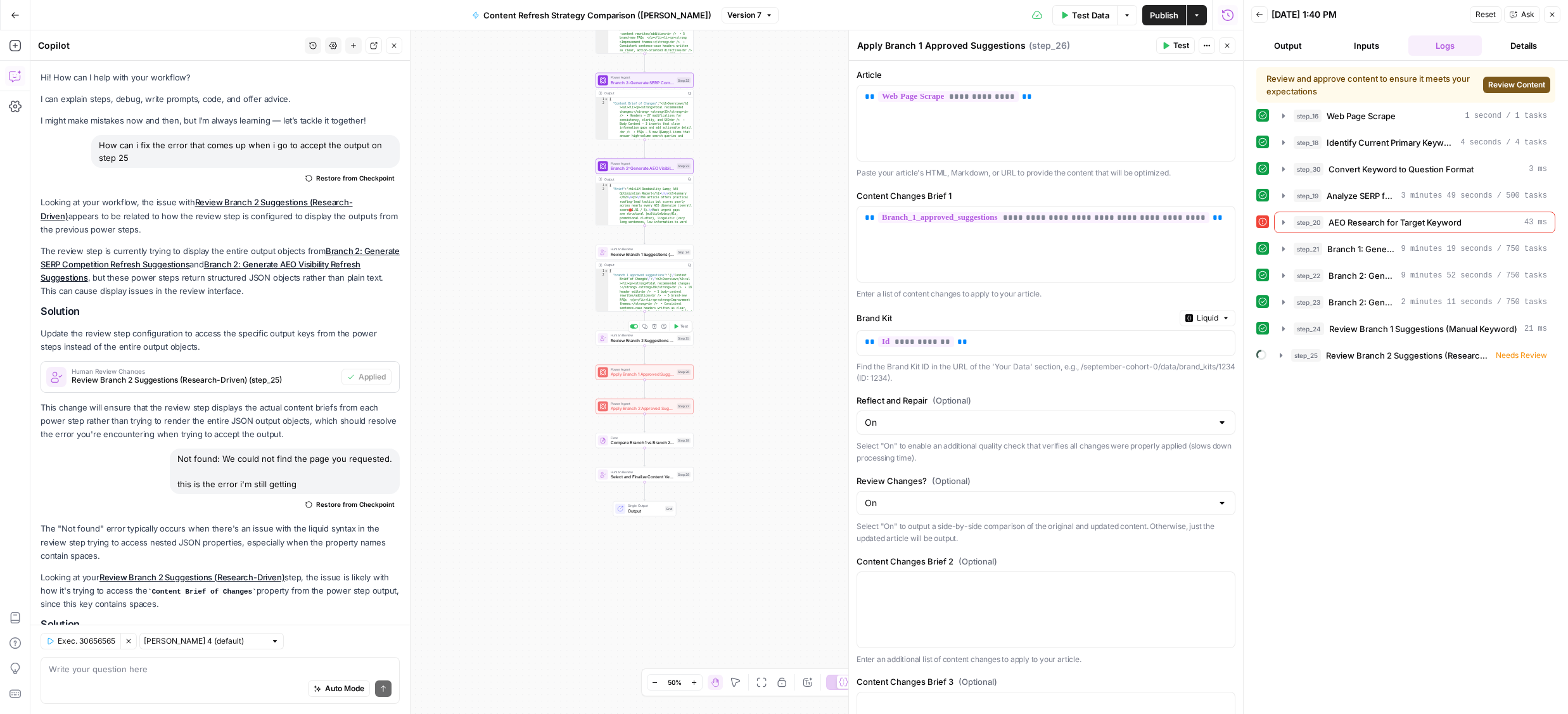
scroll to position [641, 0]
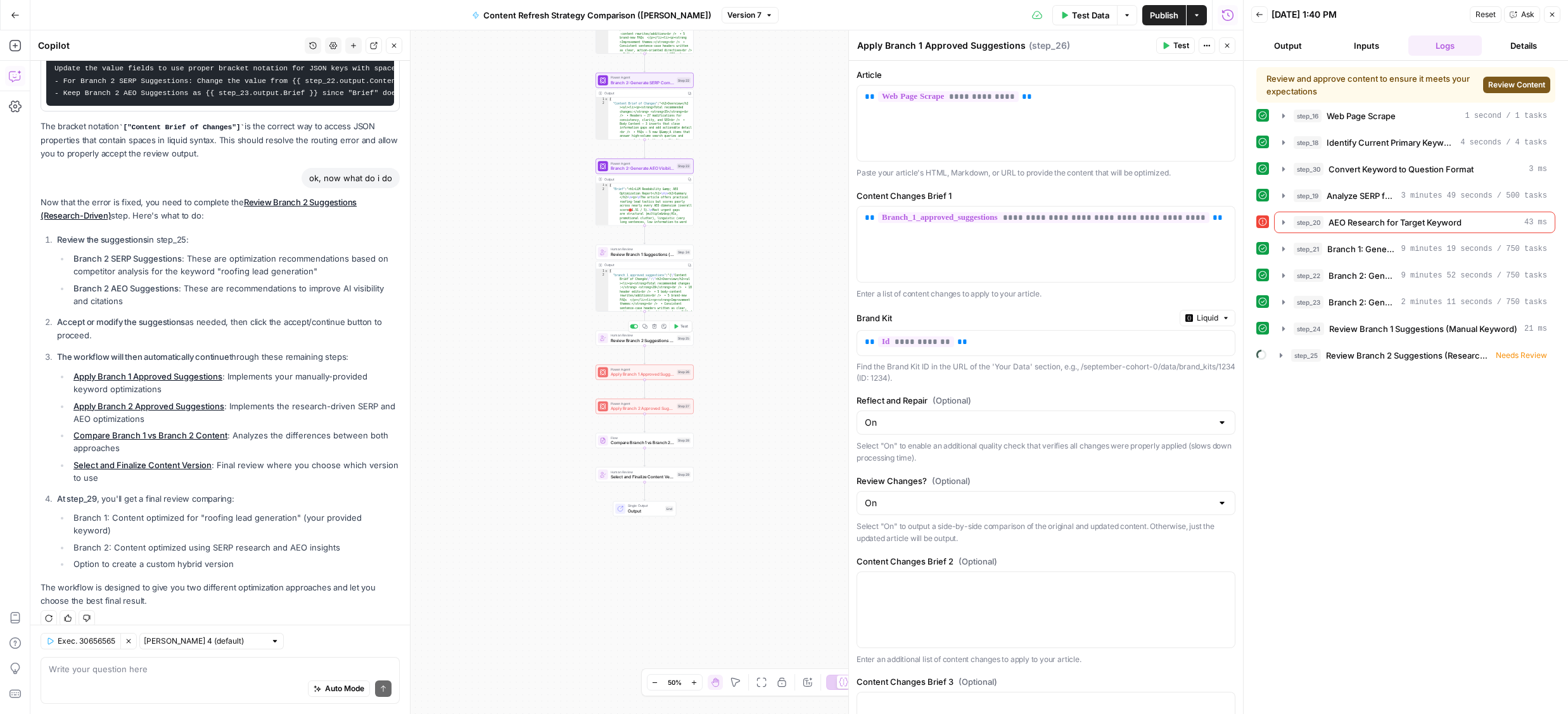
click at [635, 375] on span "Apply Branch 1 Approved Suggestions" at bounding box center [642, 375] width 64 height 6
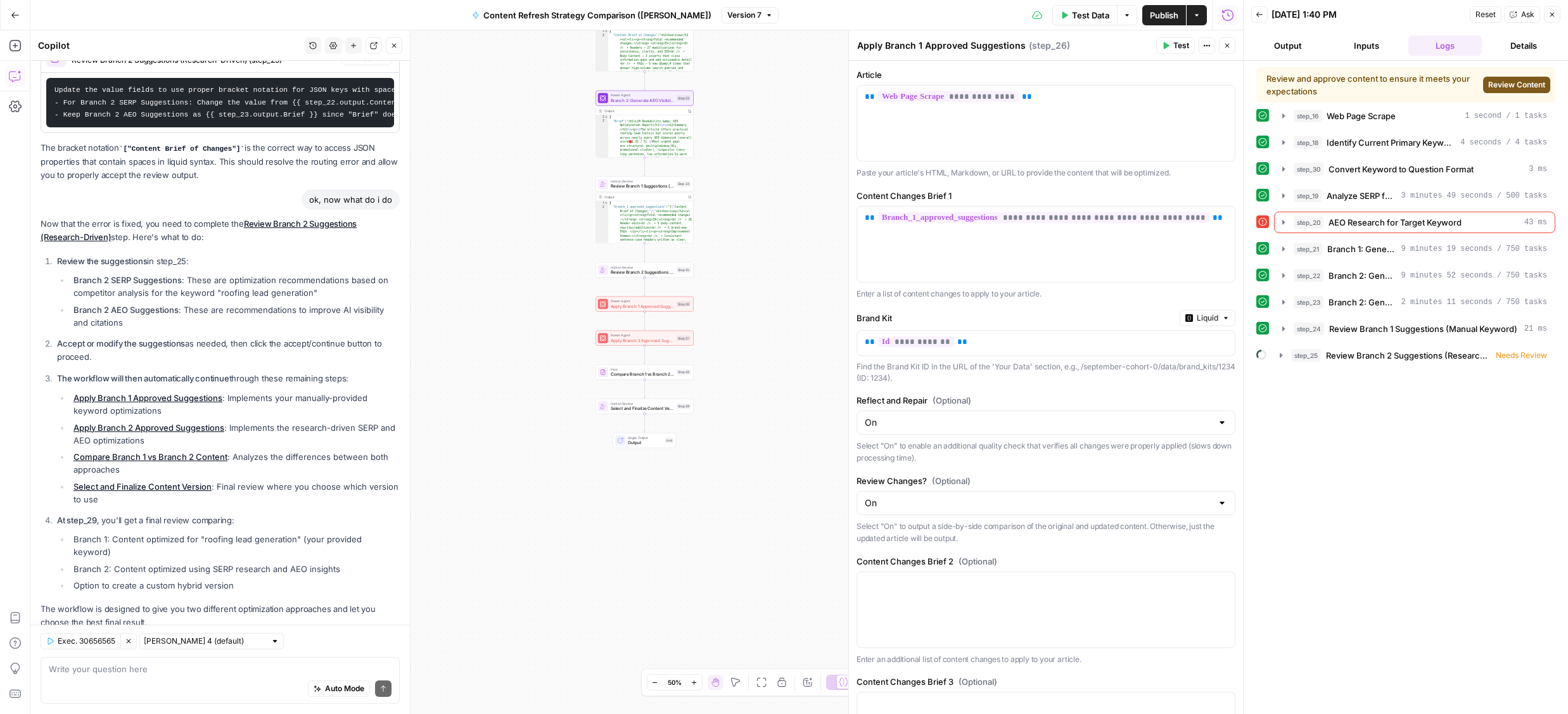
scroll to position [611, 0]
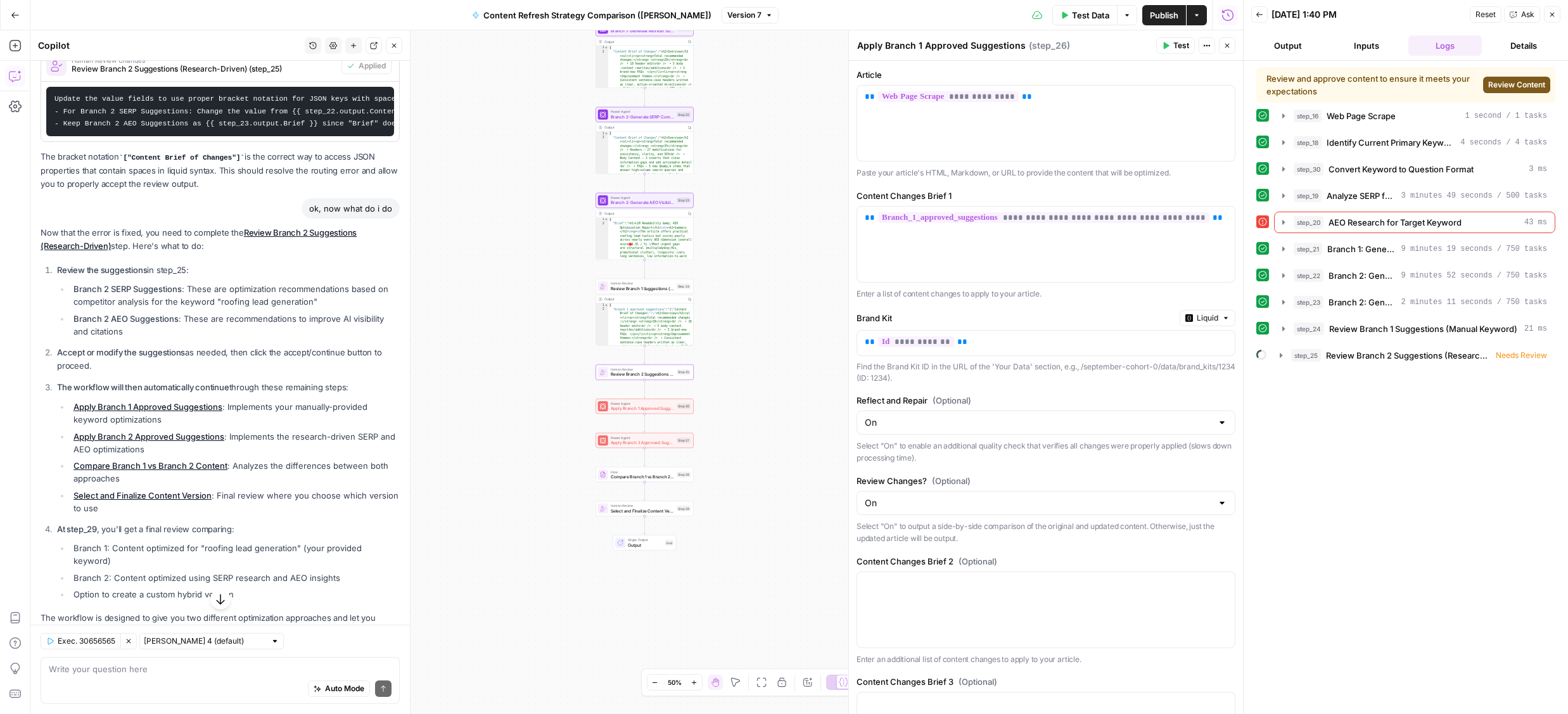
click at [332, 232] on link "Review Branch 2 Suggestions (Research-Driven)" at bounding box center [199, 239] width 316 height 23
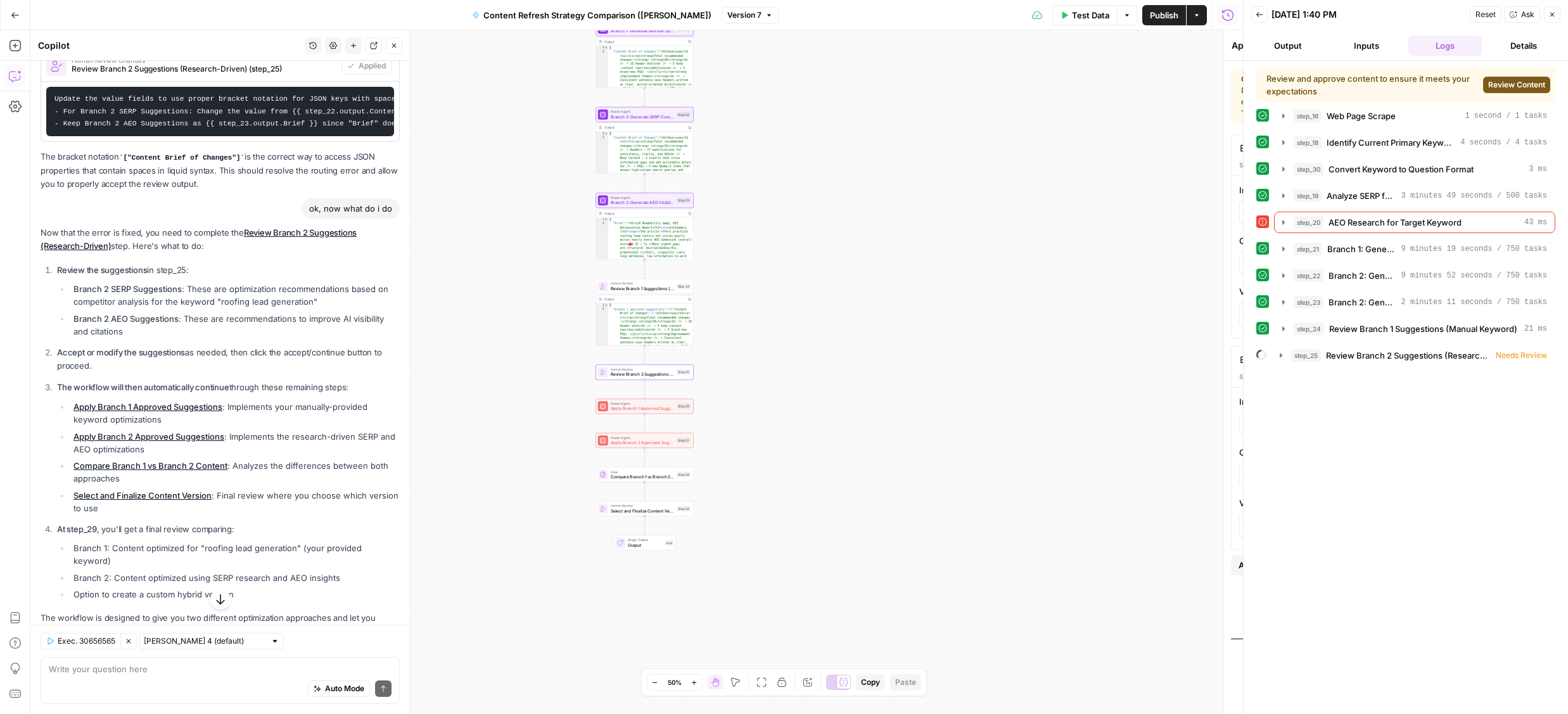
type textarea "Review Branch 2 Suggestions (Research-Driven)"
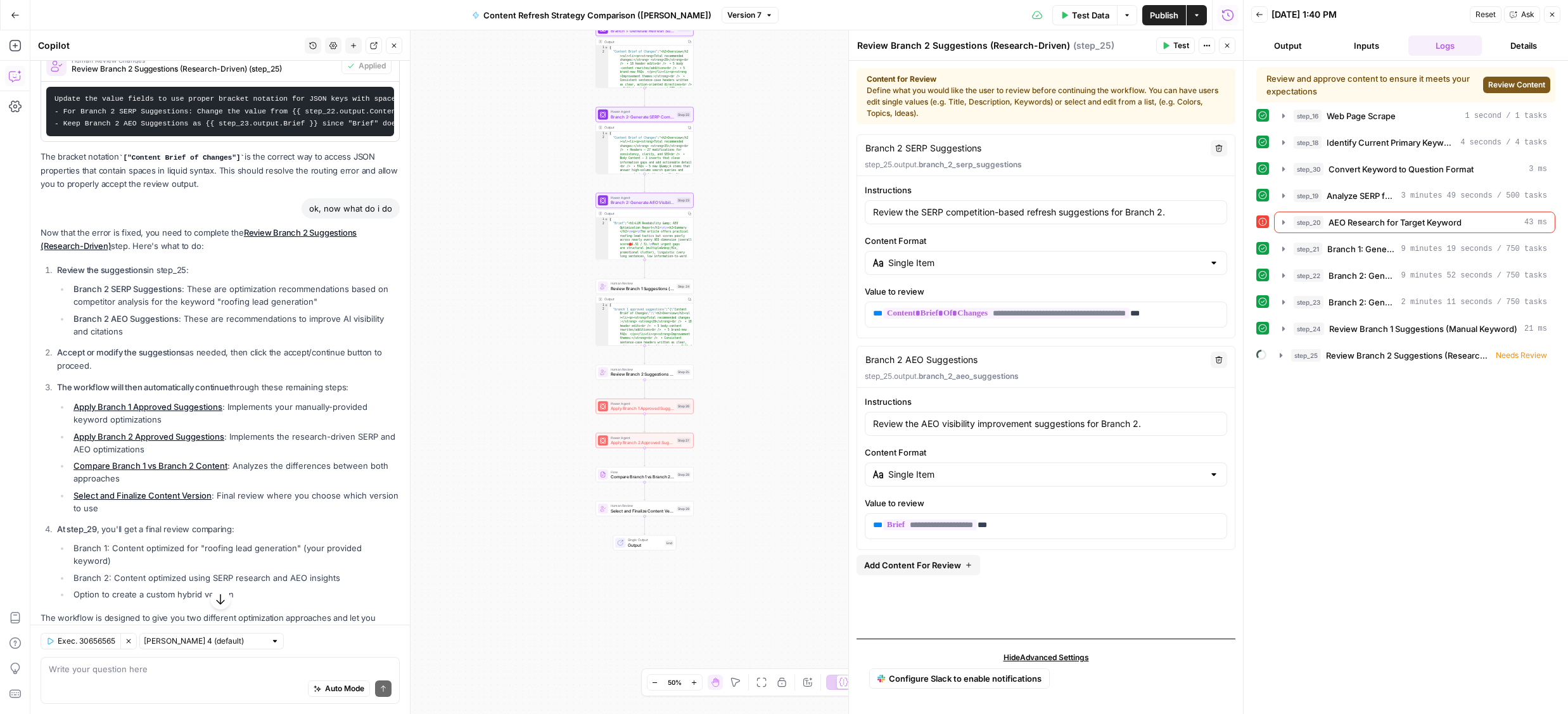
click at [1496, 85] on span "Review Content" at bounding box center [1516, 85] width 57 height 12
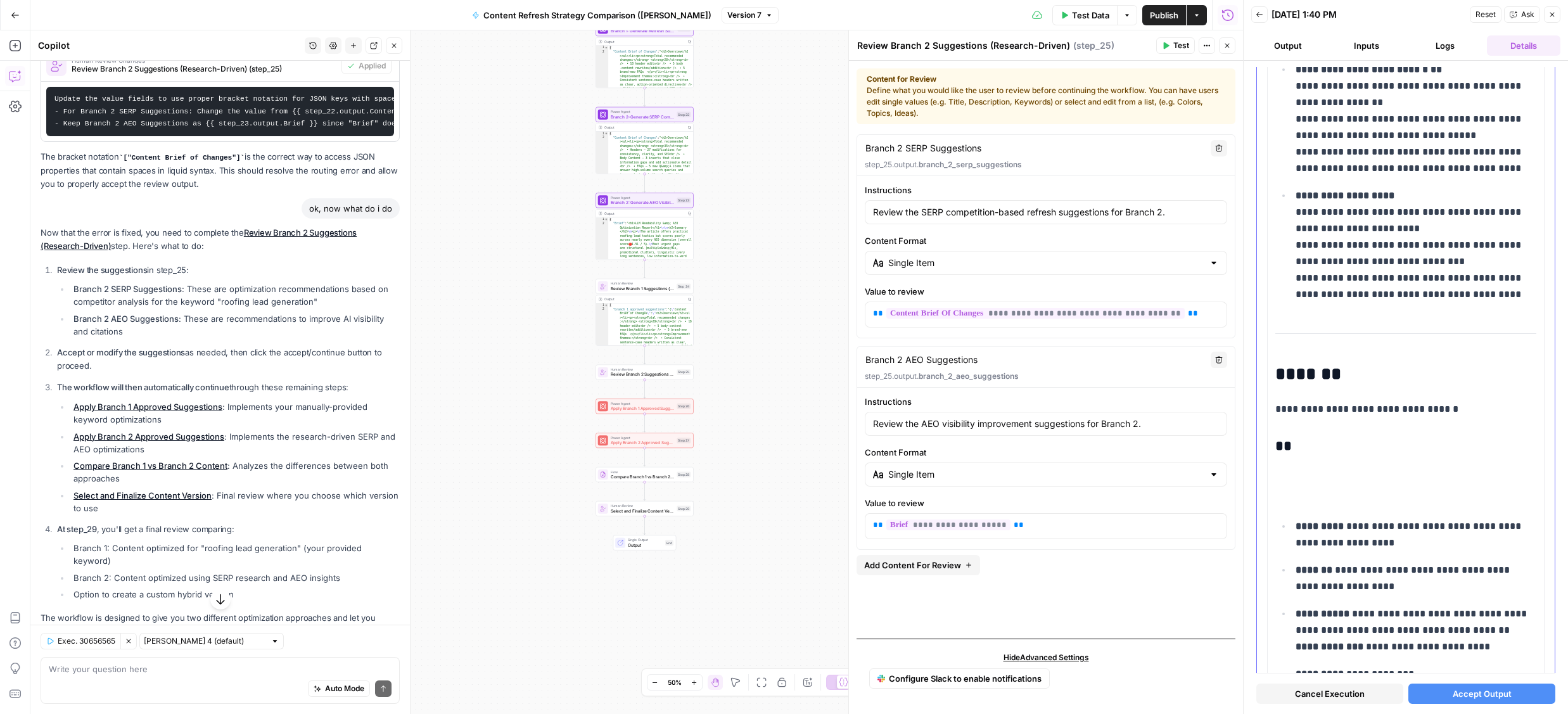
scroll to position [688, 0]
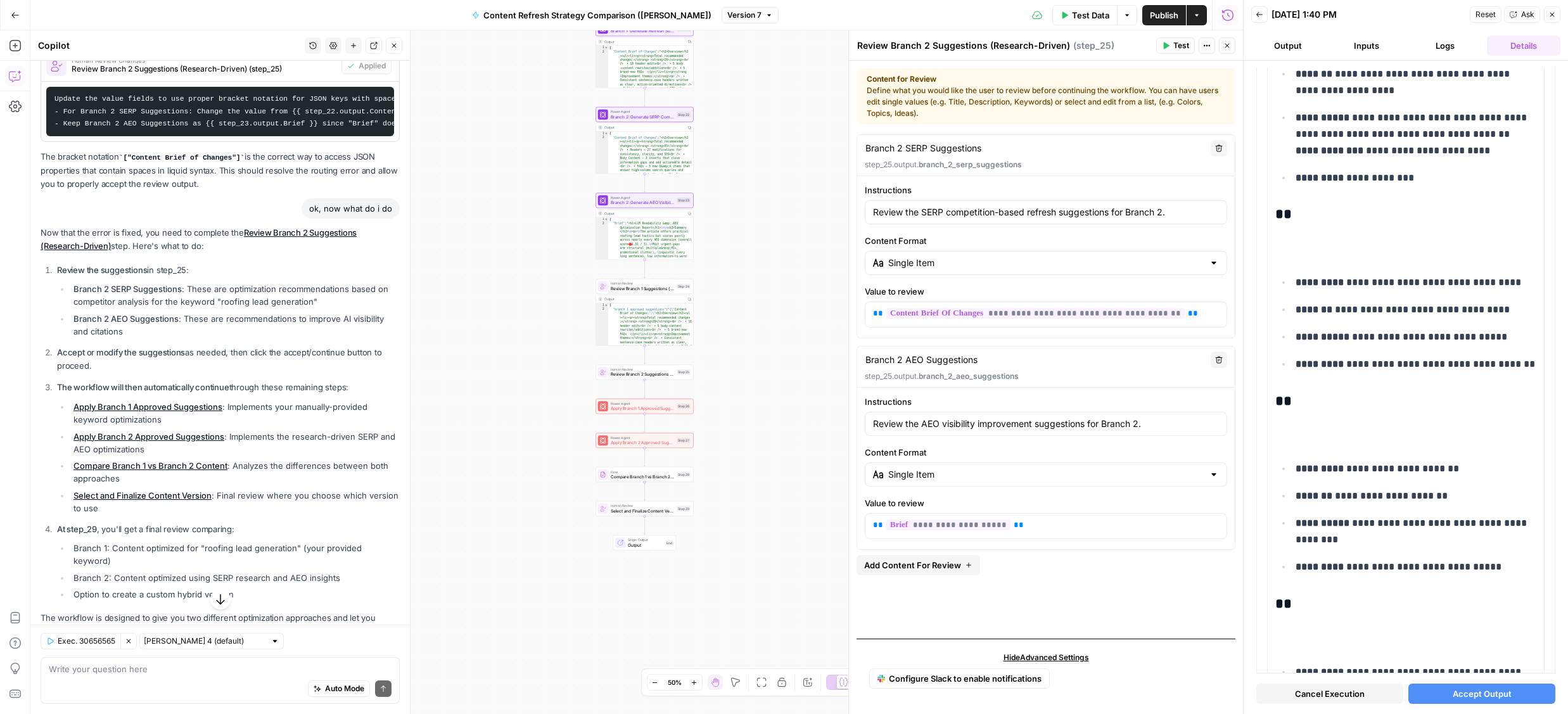
click at [1466, 690] on span "Accept Output" at bounding box center [1482, 694] width 59 height 12
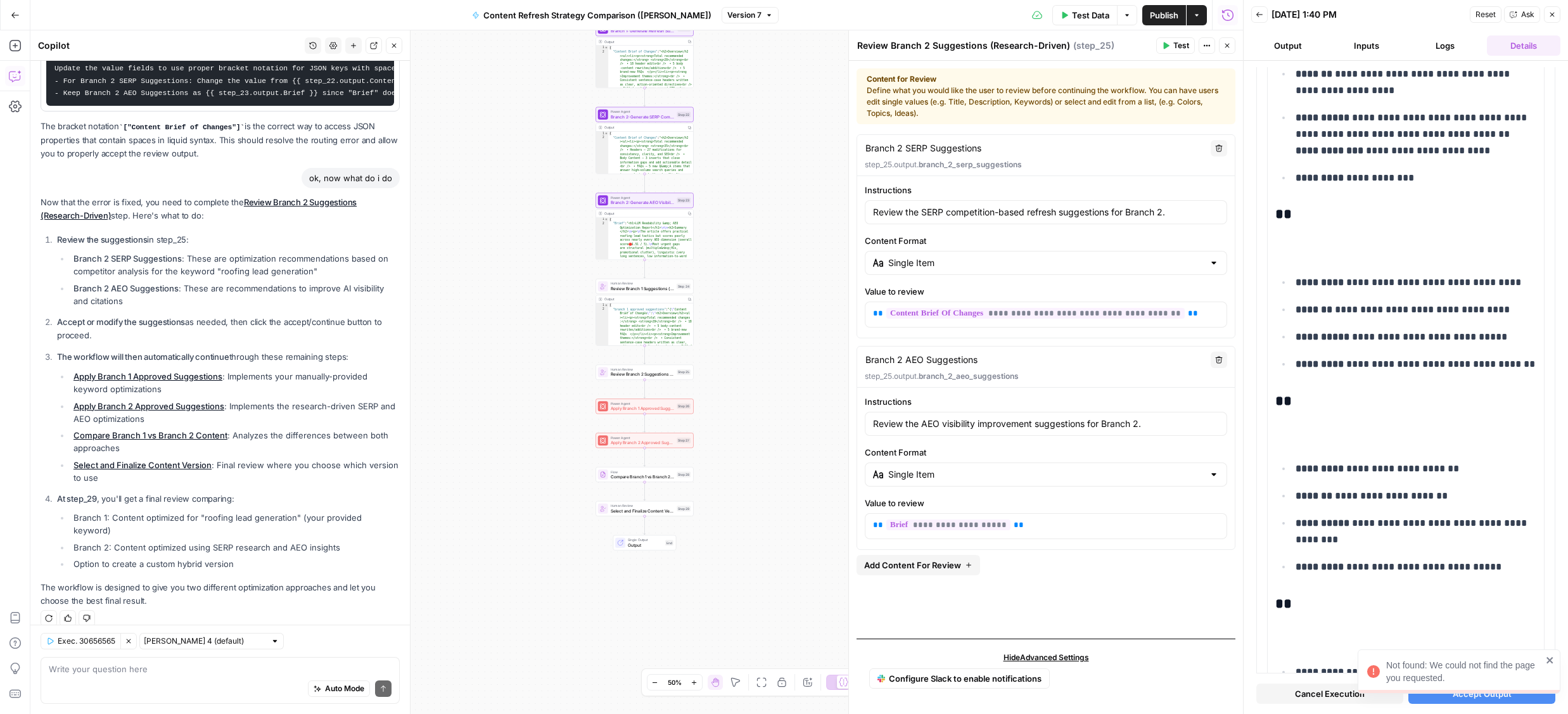
scroll to position [639, 0]
click at [108, 679] on div "Auto Mode Send" at bounding box center [220, 689] width 343 height 28
type textarea "the same error persists when i click accept output"
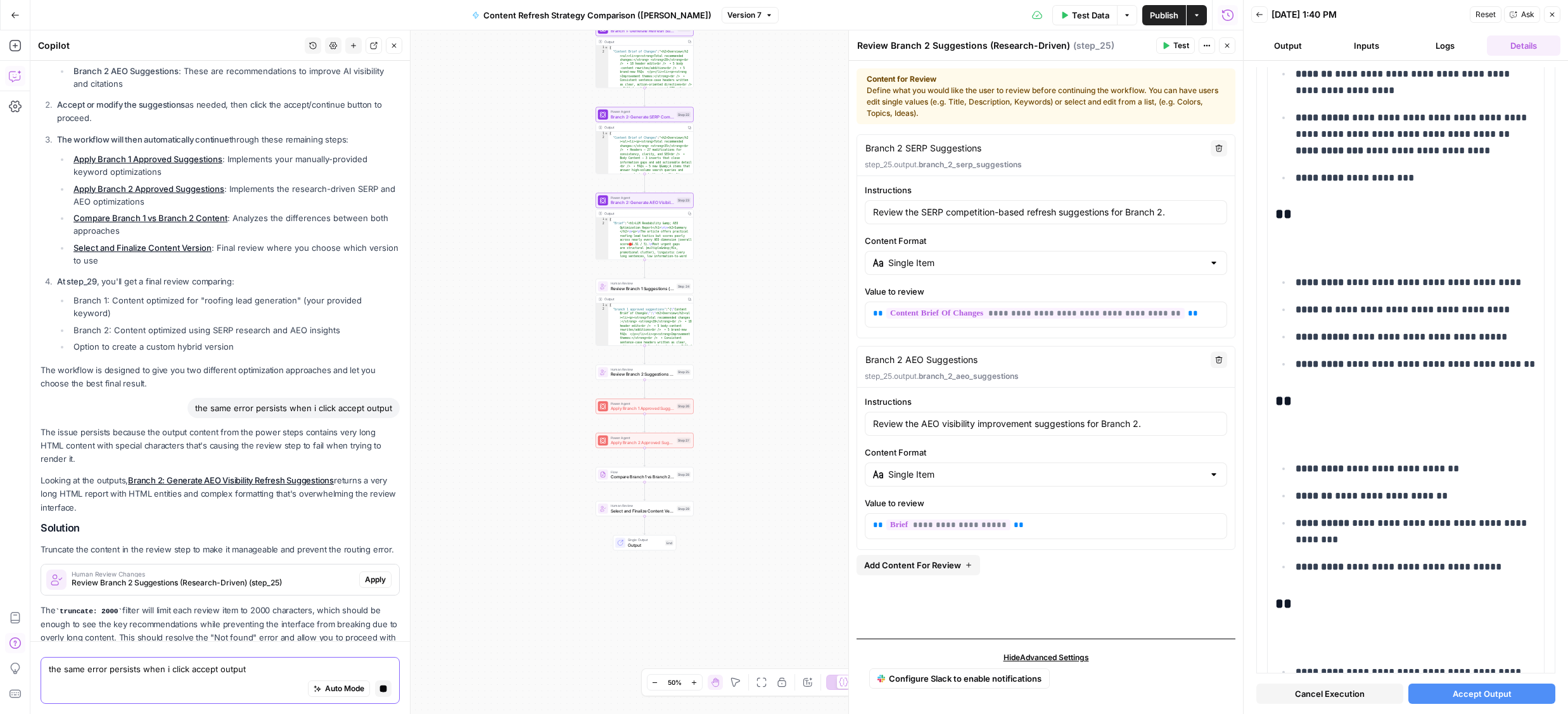
scroll to position [896, 0]
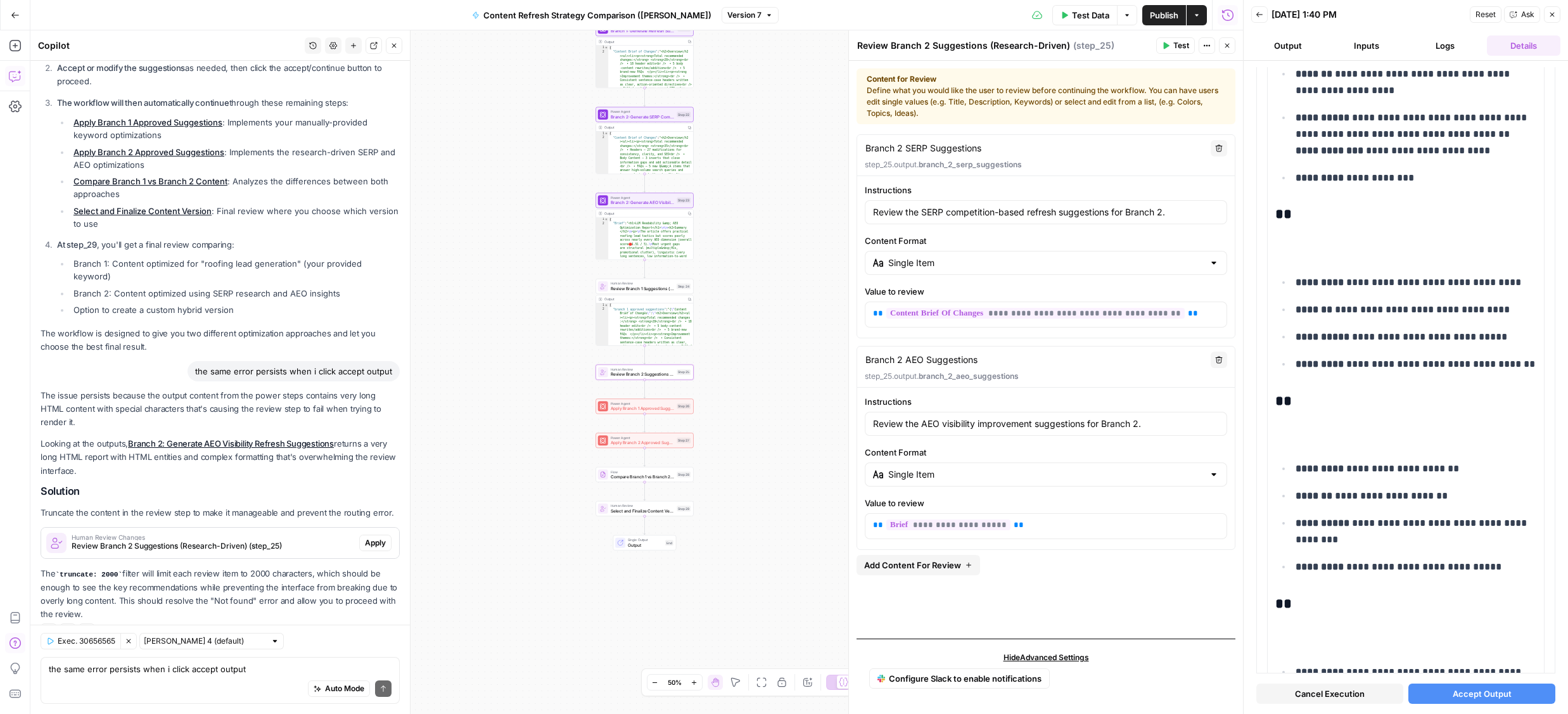
click at [244, 540] on span "Review Branch 2 Suggestions (Research-Driven) (step_25)" at bounding box center [212, 546] width 282 height 12
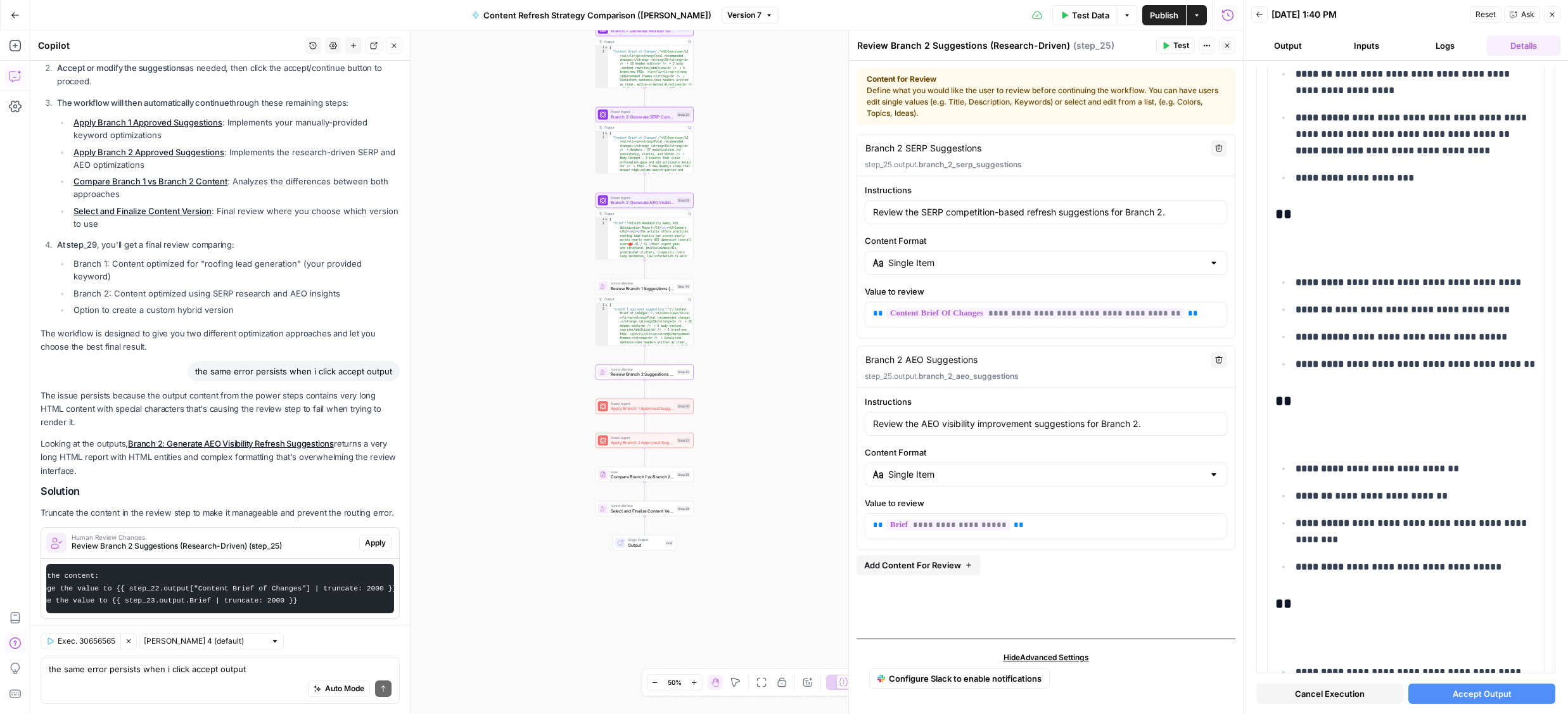
scroll to position [0, 181]
click at [377, 537] on span "Apply" at bounding box center [375, 542] width 21 height 12
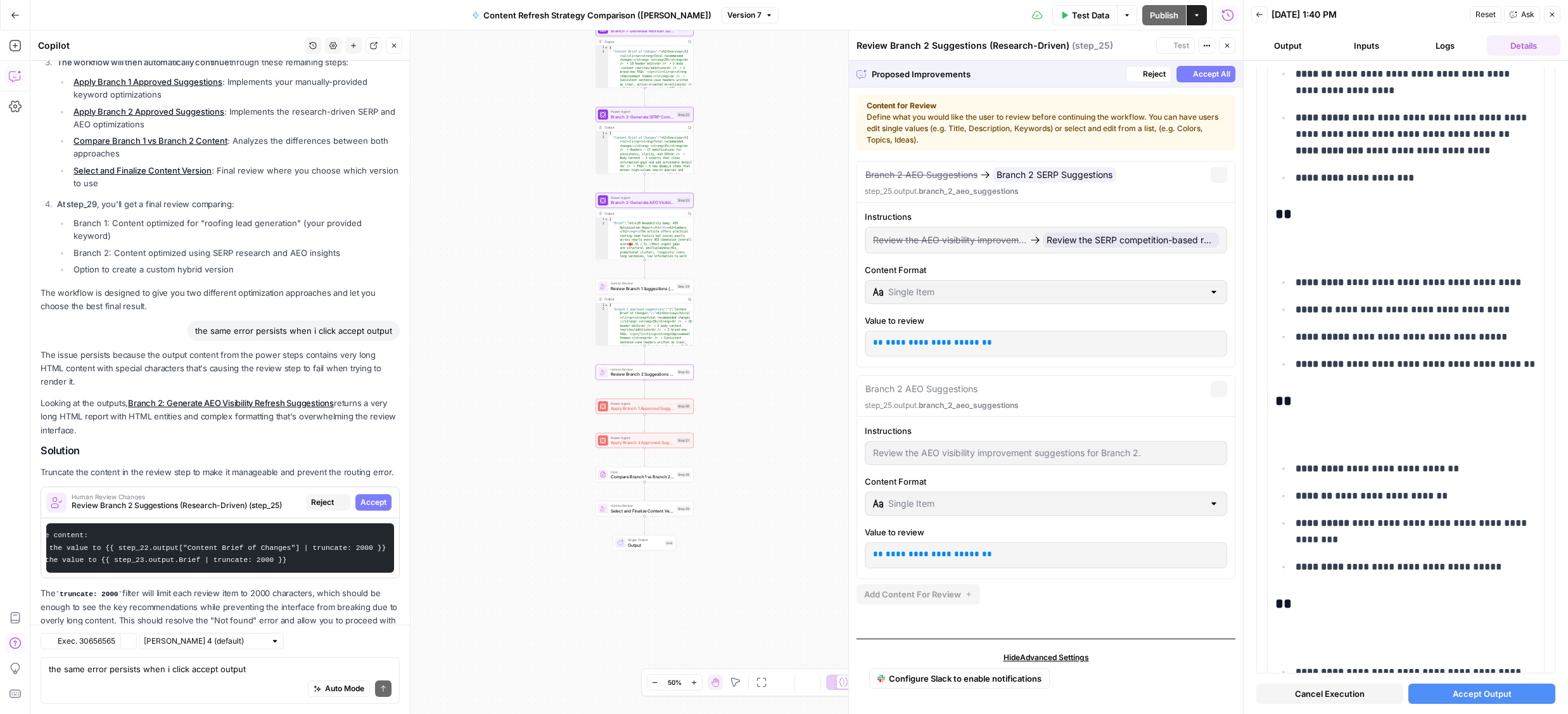
scroll to position [915, 0]
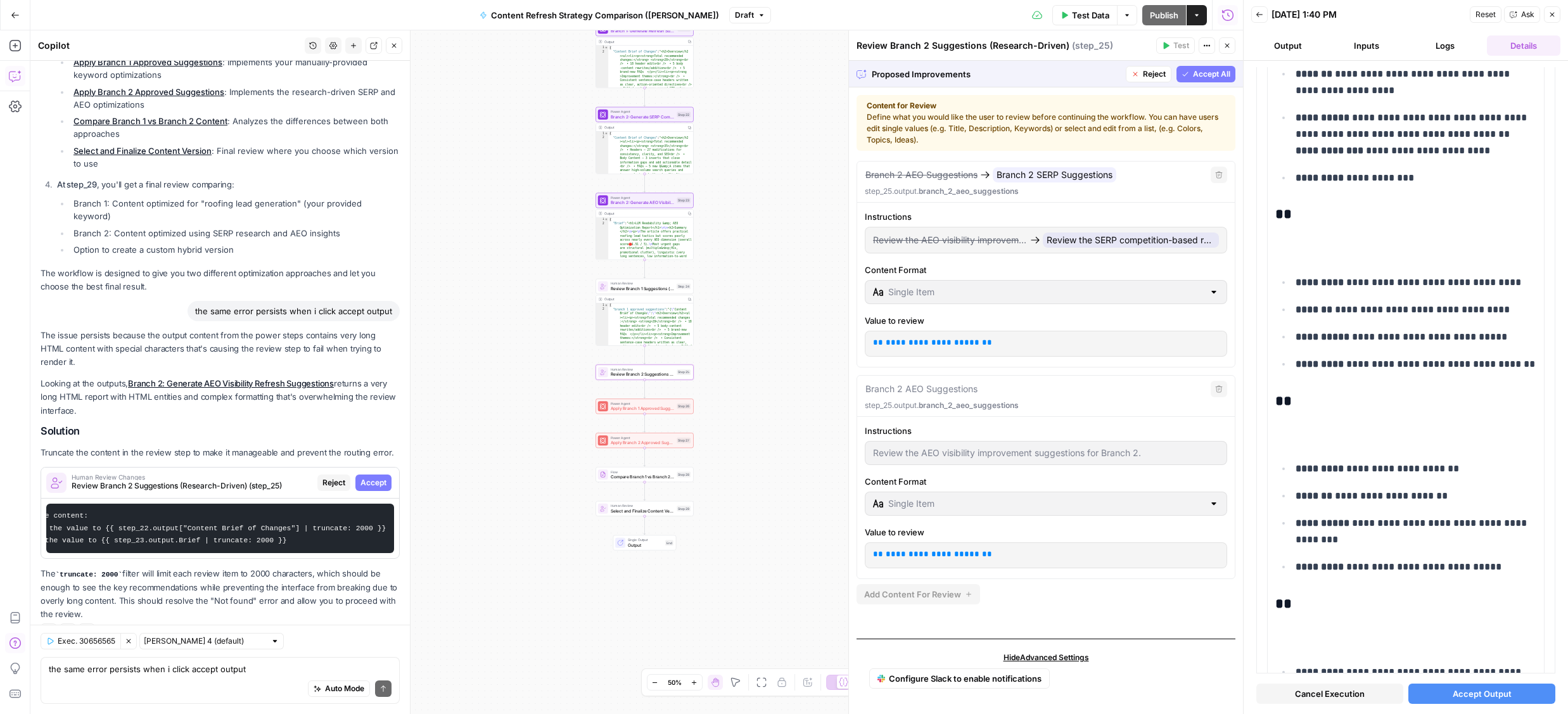
click at [379, 477] on span "Accept" at bounding box center [374, 482] width 26 height 12
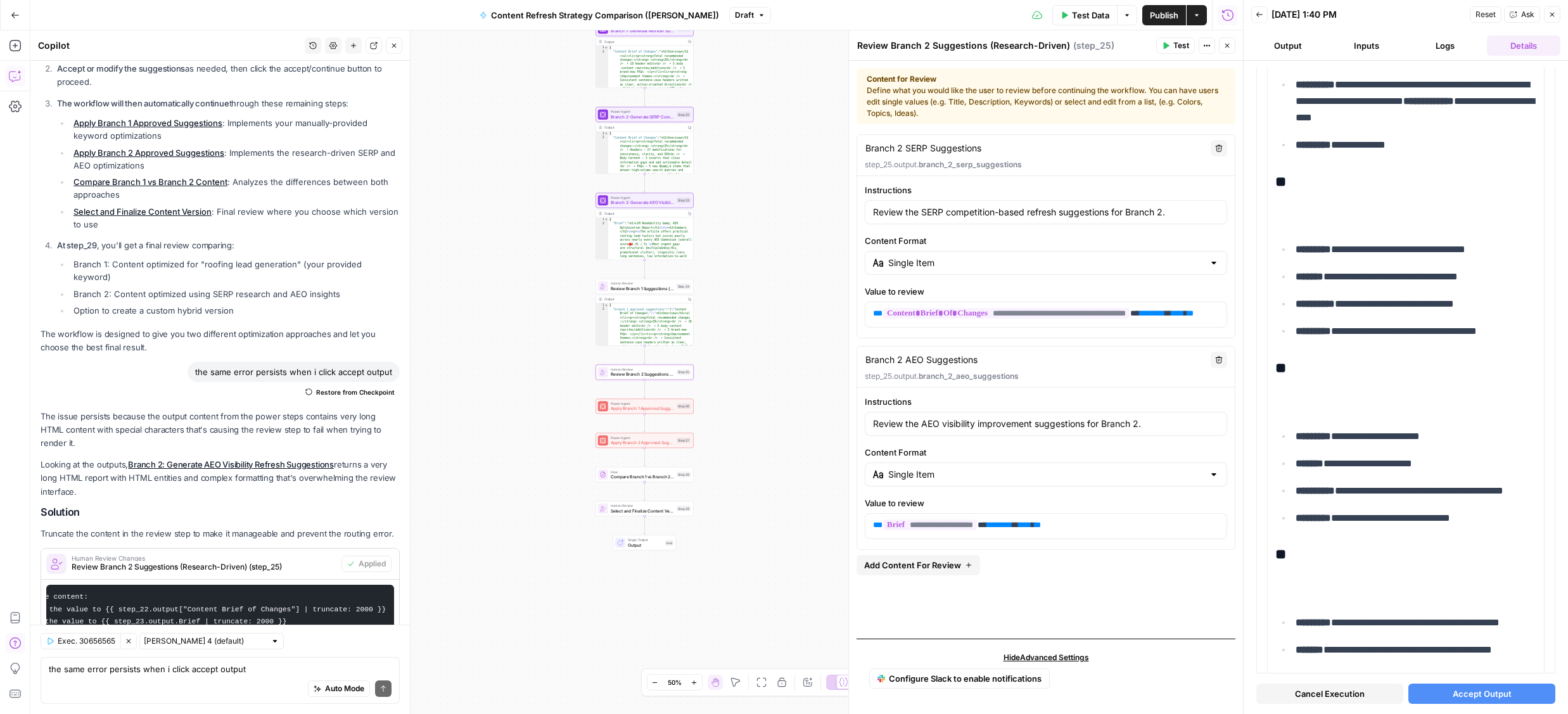
scroll to position [0, 0]
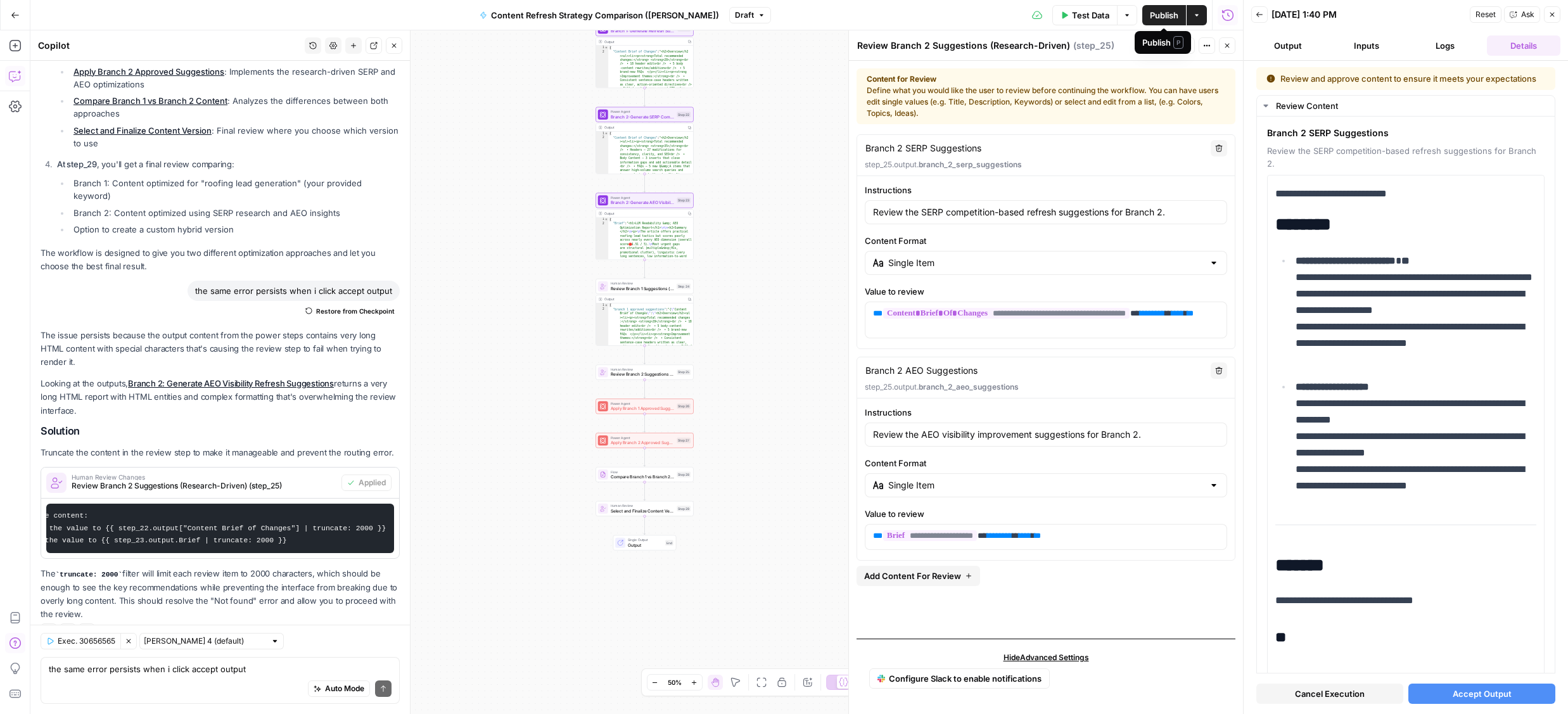
click at [1156, 18] on span "Publish" at bounding box center [1164, 15] width 28 height 12
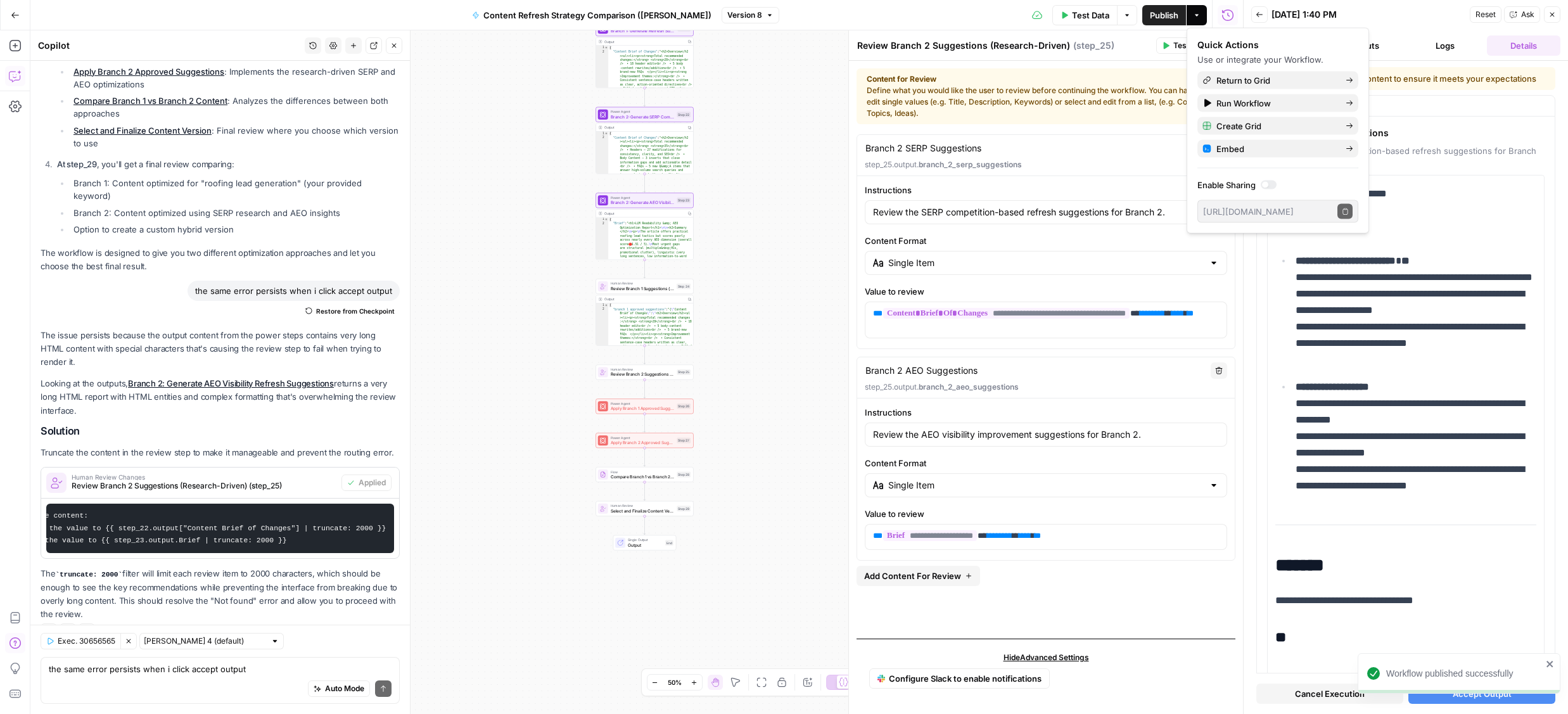
click at [1550, 666] on icon "close" at bounding box center [1550, 663] width 9 height 10
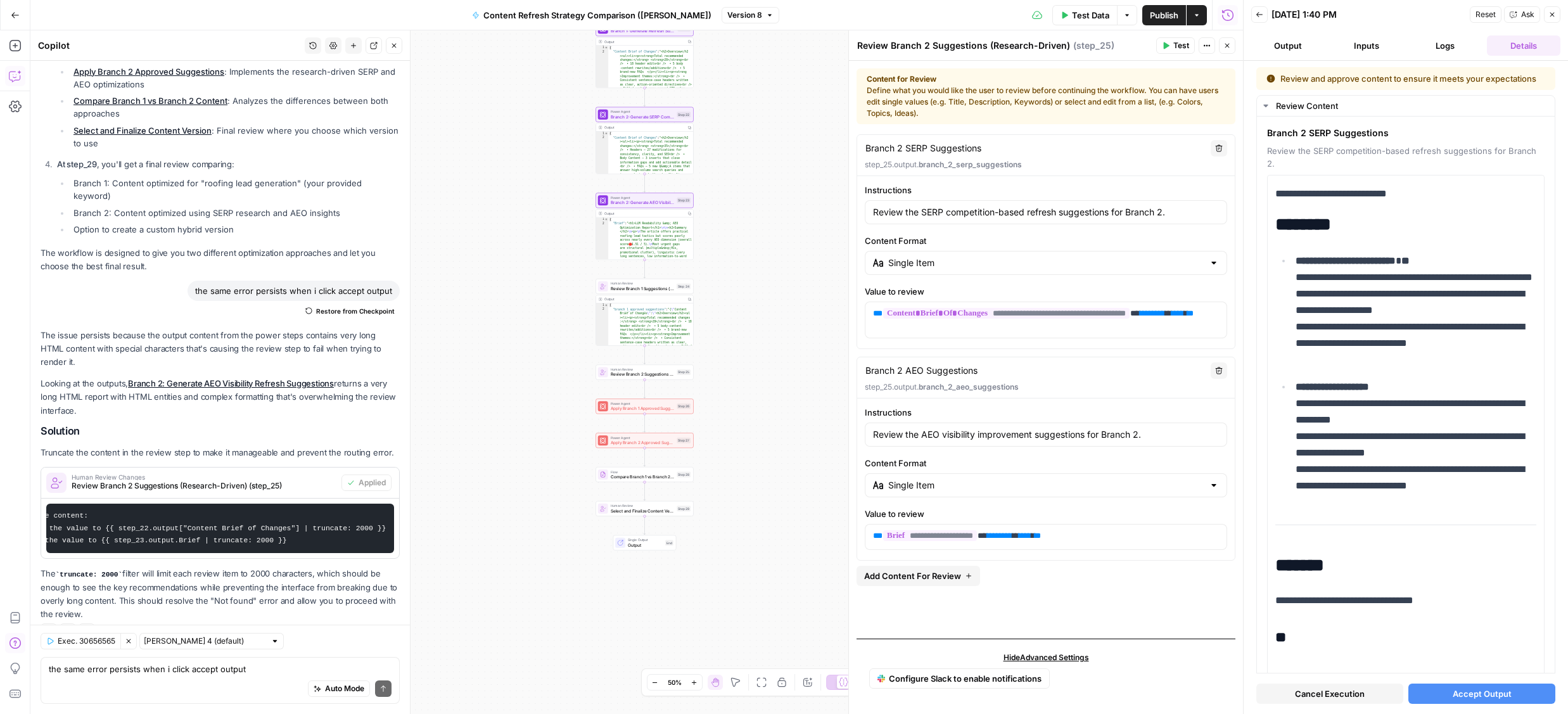
click at [1499, 696] on span "Accept Output" at bounding box center [1482, 694] width 59 height 12
click at [1549, 659] on icon "close" at bounding box center [1550, 660] width 9 height 10
click at [1179, 42] on span "Test" at bounding box center [1181, 45] width 16 height 12
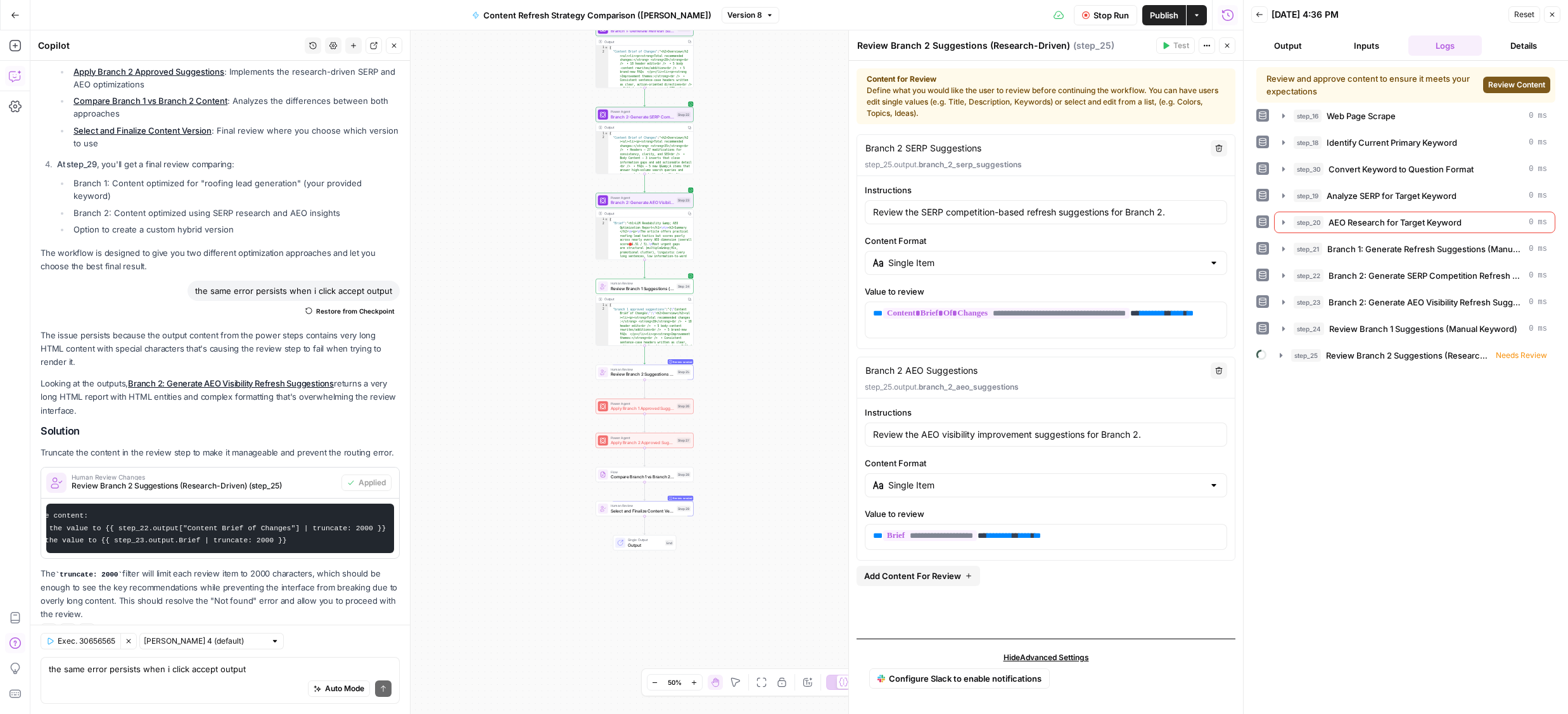
click at [1518, 88] on span "Review Content" at bounding box center [1516, 85] width 57 height 12
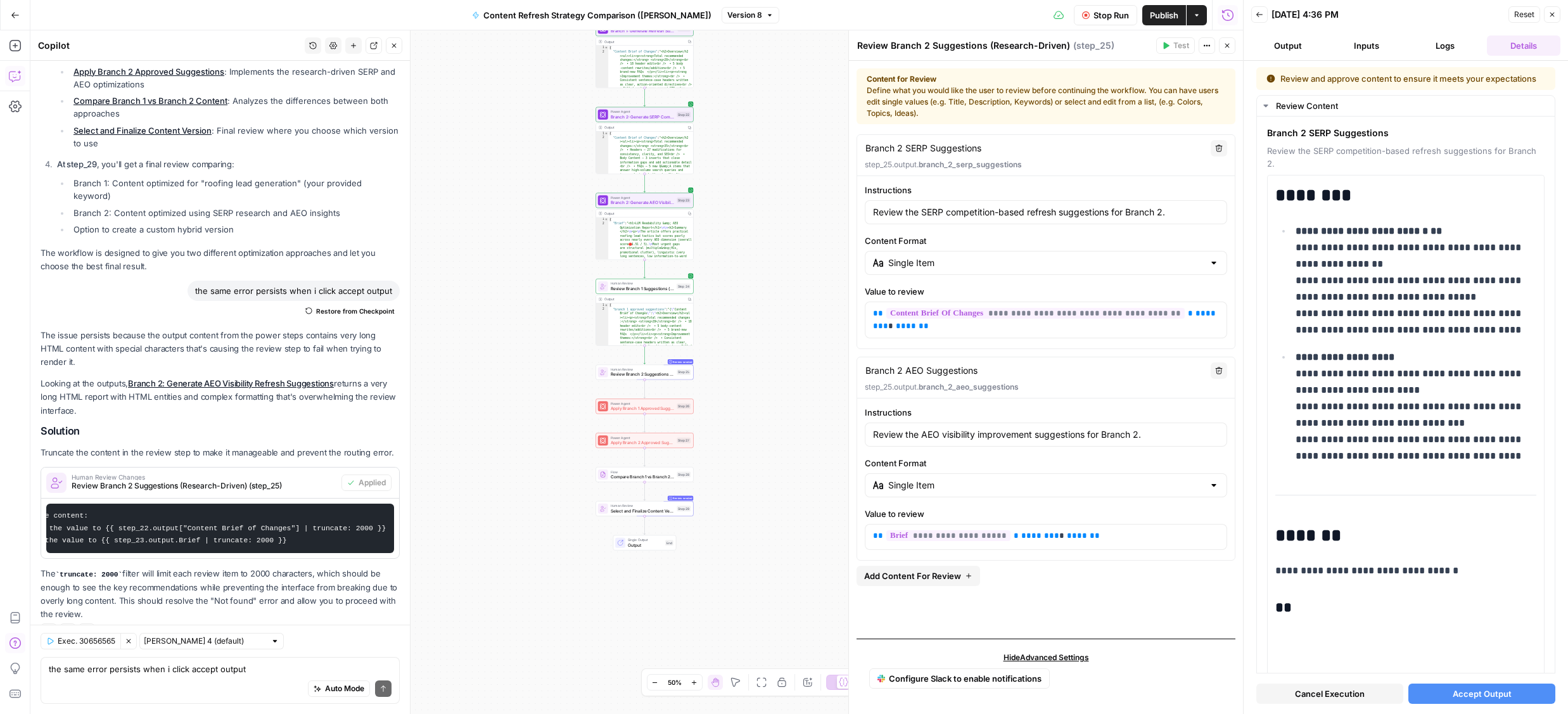
click at [1468, 694] on span "Accept Output" at bounding box center [1482, 694] width 59 height 12
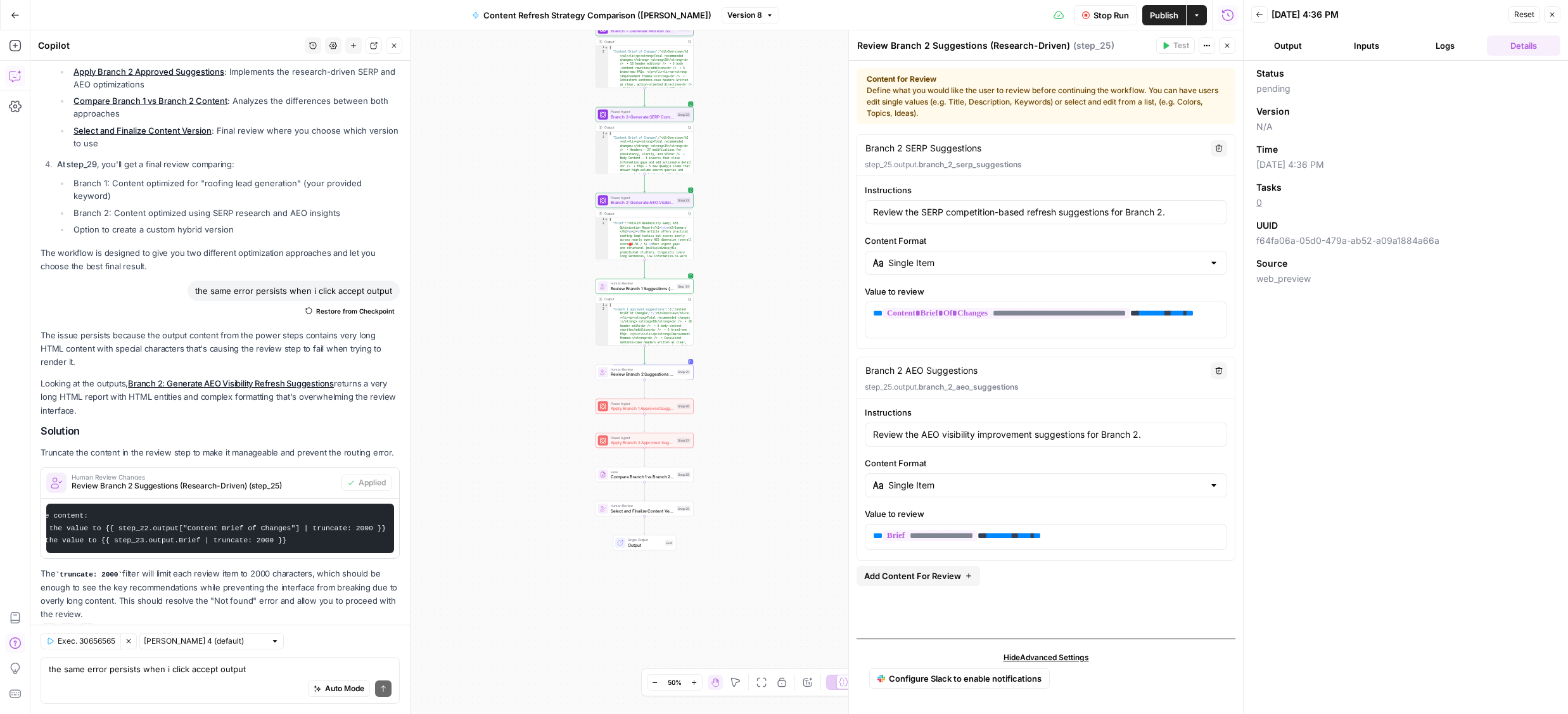
click at [1295, 42] on button "Output" at bounding box center [1288, 45] width 74 height 20
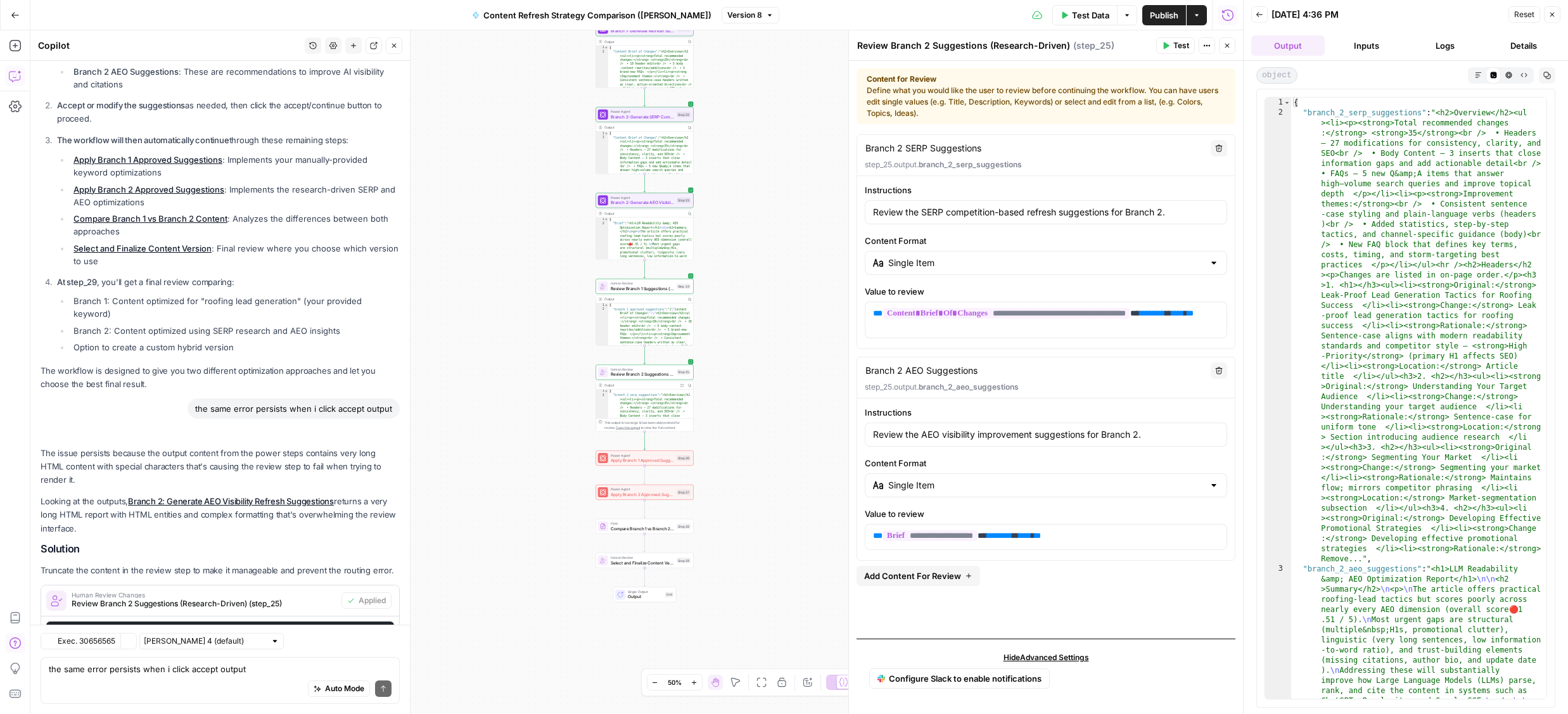
scroll to position [996, 0]
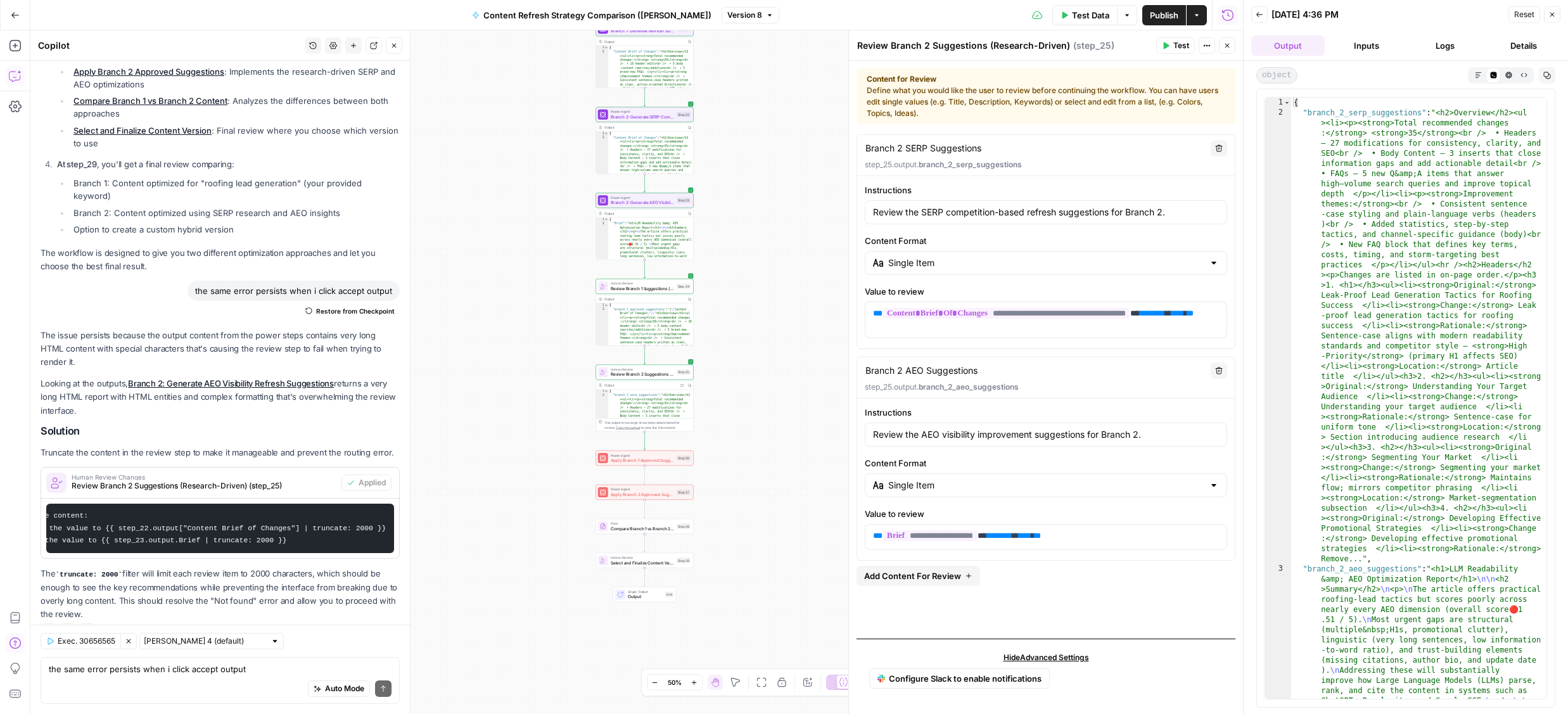
click at [639, 499] on div "Power Agent Apply Branch 2 Approved Suggestions Step 27 Copy step Delete step A…" at bounding box center [645, 492] width 98 height 15
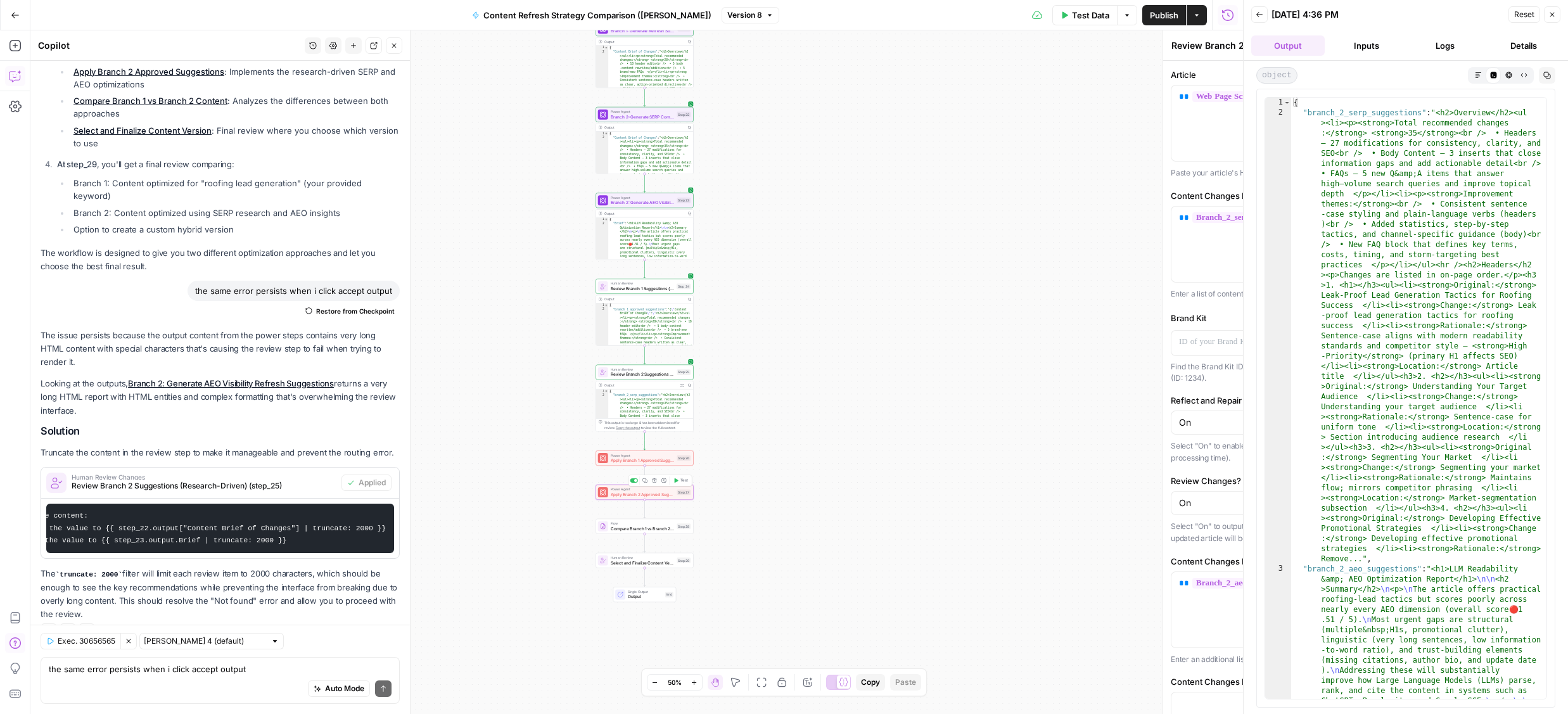
type textarea "Apply Branch 2 Approved Suggestions"
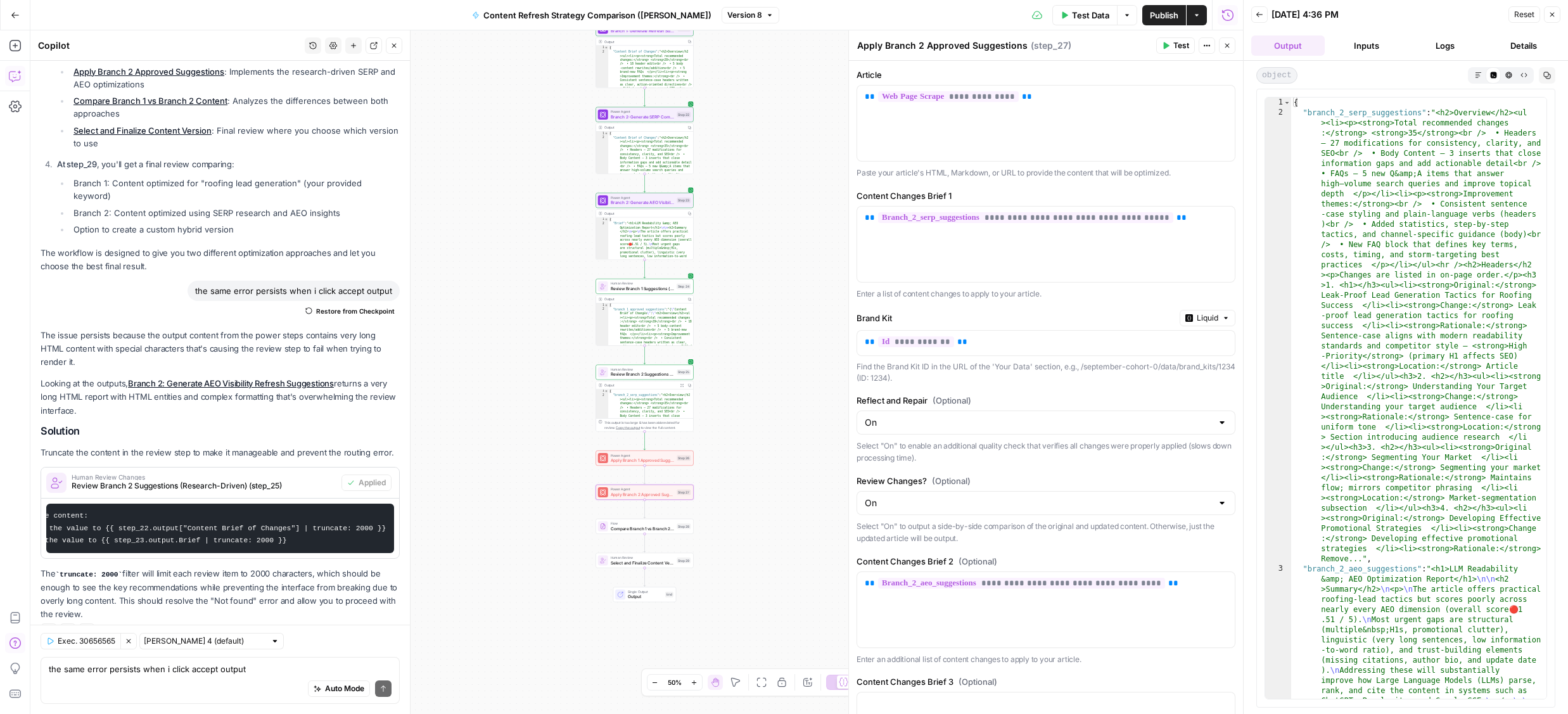
click at [1449, 58] on header "Back 10/03/25 at 4:36 PM Reset Close Output Inputs Logs Details" at bounding box center [1406, 30] width 325 height 61
click at [1443, 45] on button "Logs" at bounding box center [1446, 45] width 74 height 20
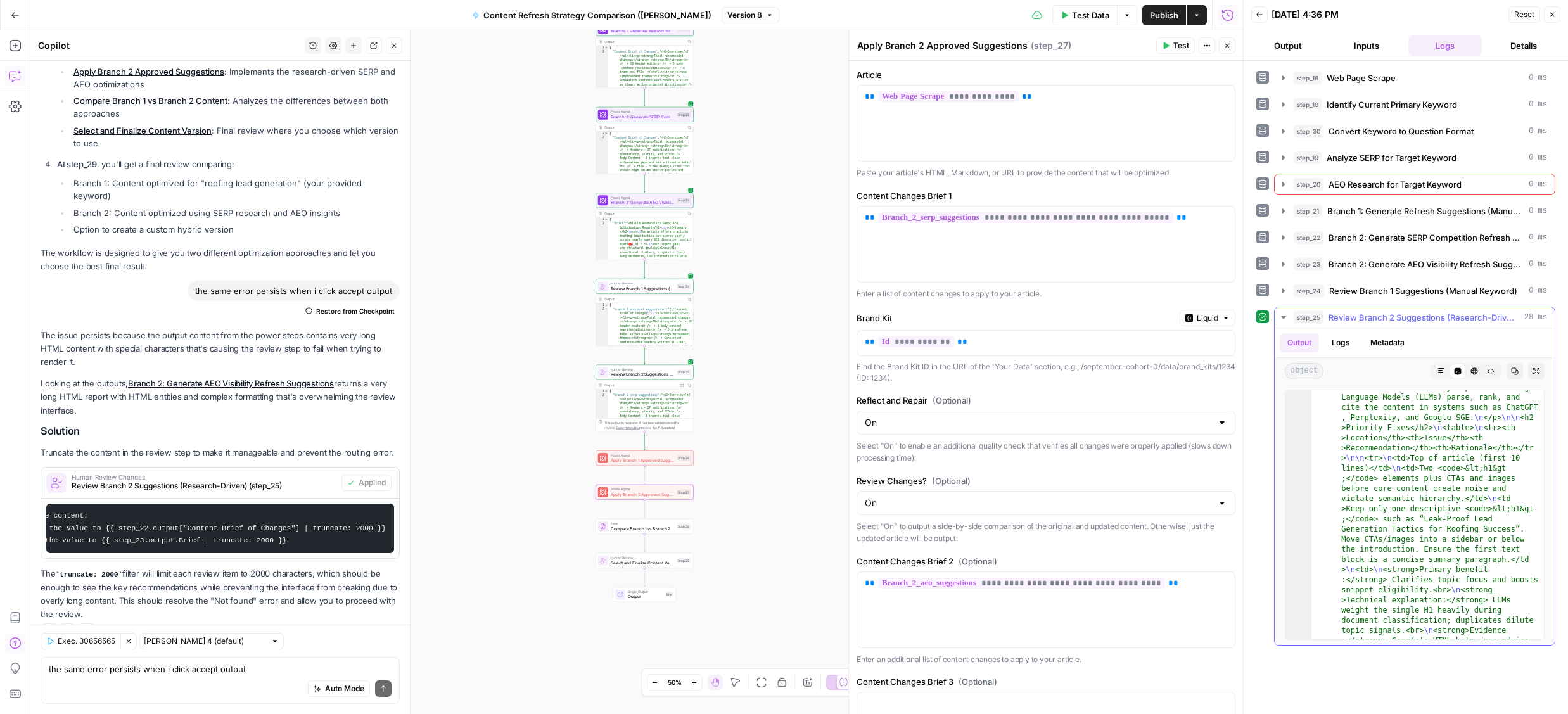
scroll to position [816, 0]
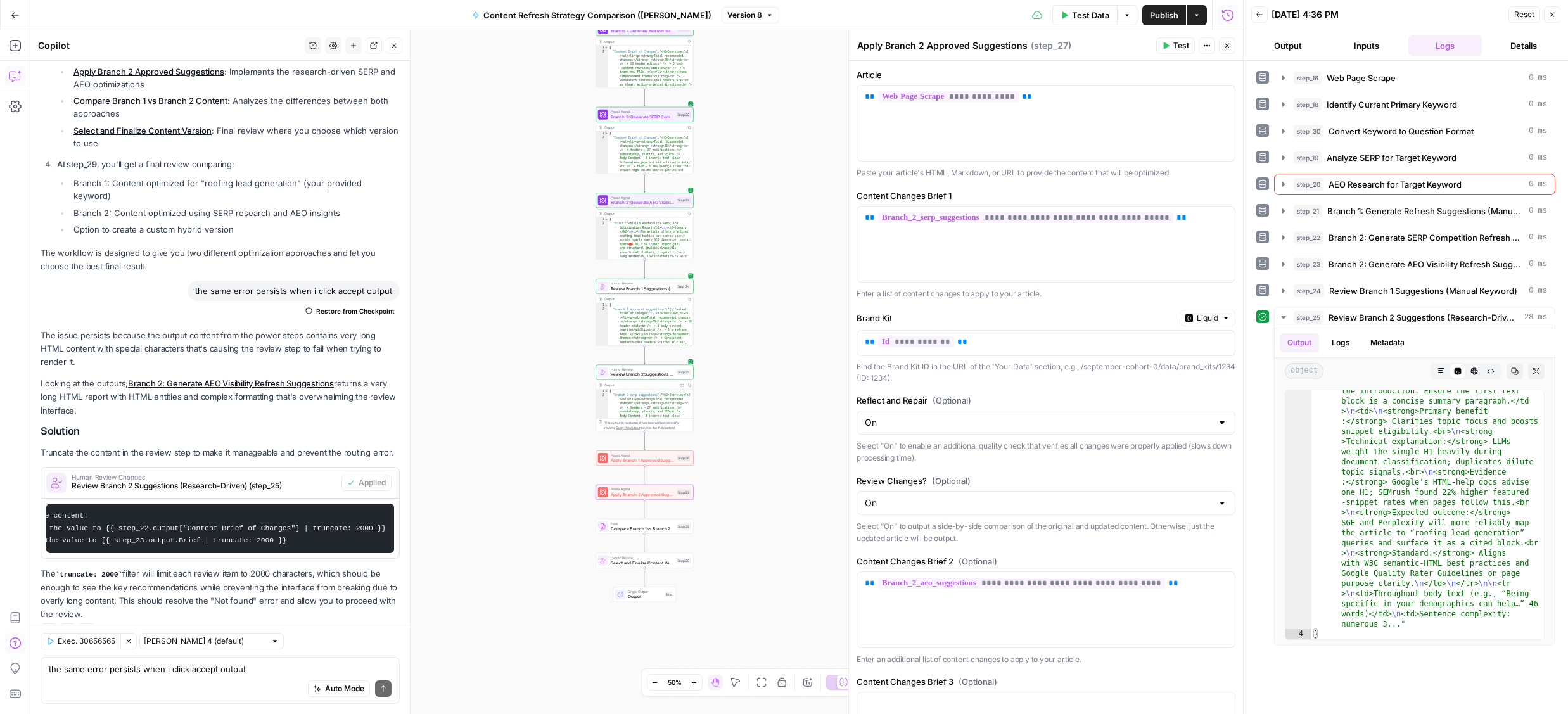
click at [1552, 19] on button "Close" at bounding box center [1552, 14] width 16 height 16
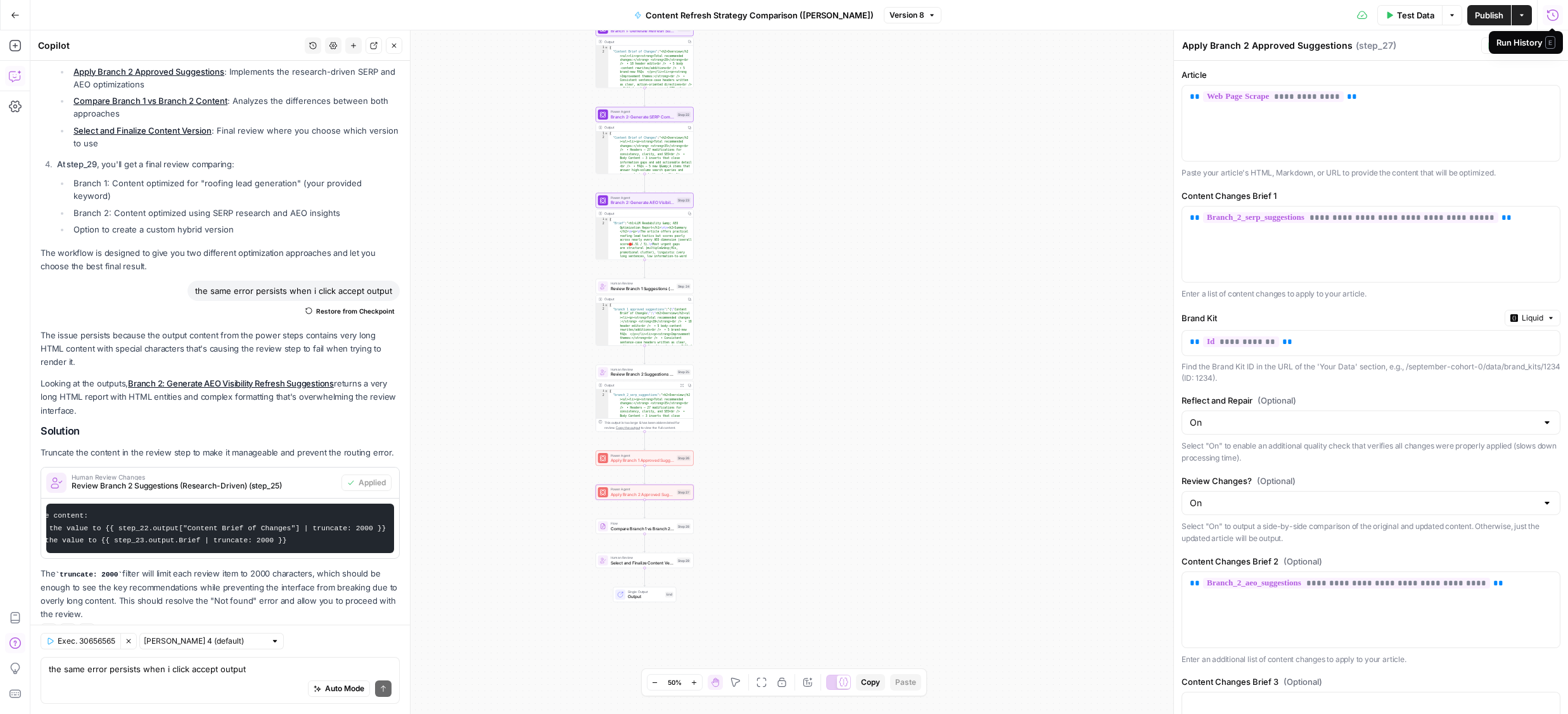
click at [1550, 16] on icon "button" at bounding box center [1553, 15] width 12 height 12
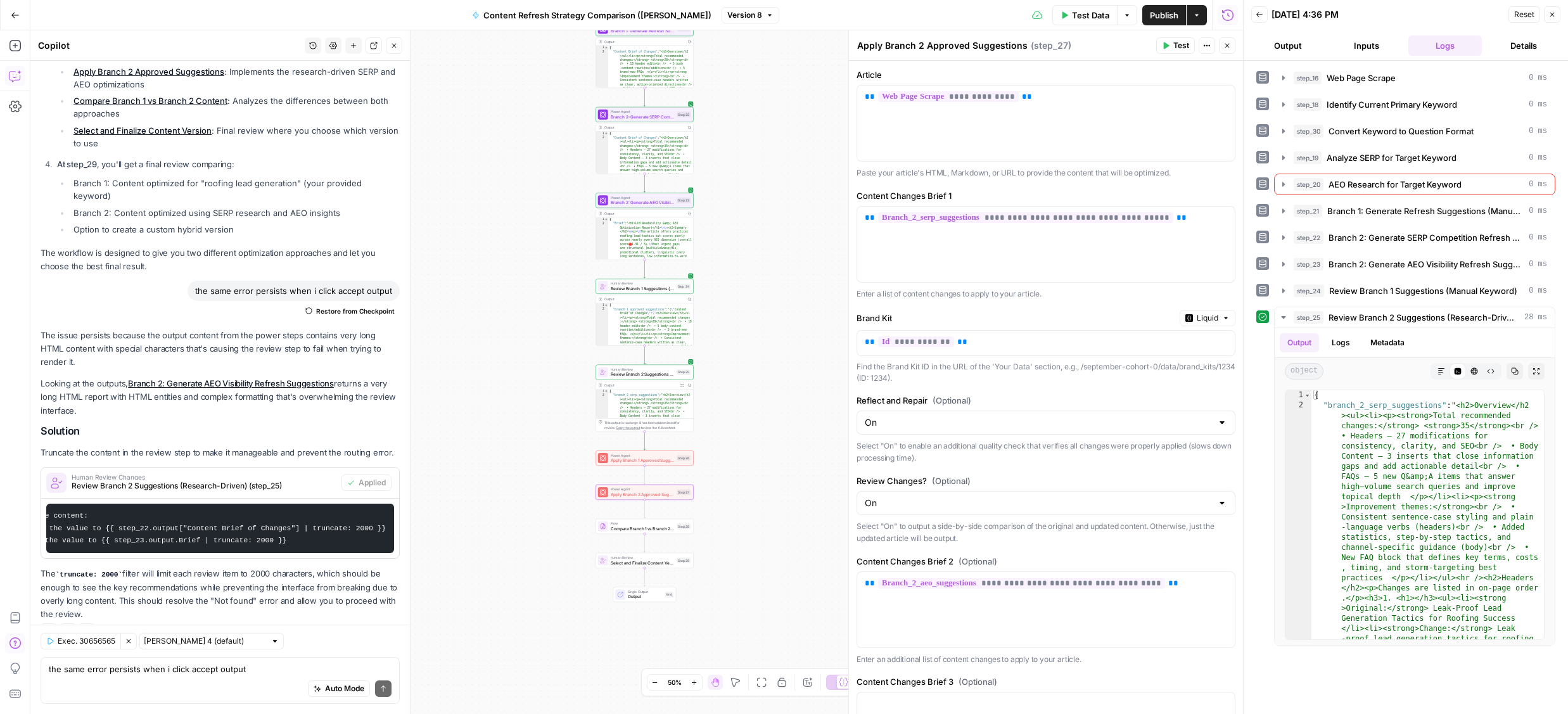
click at [1446, 45] on button "Logs" at bounding box center [1446, 45] width 74 height 20
click at [1254, 18] on button "Back" at bounding box center [1259, 14] width 16 height 16
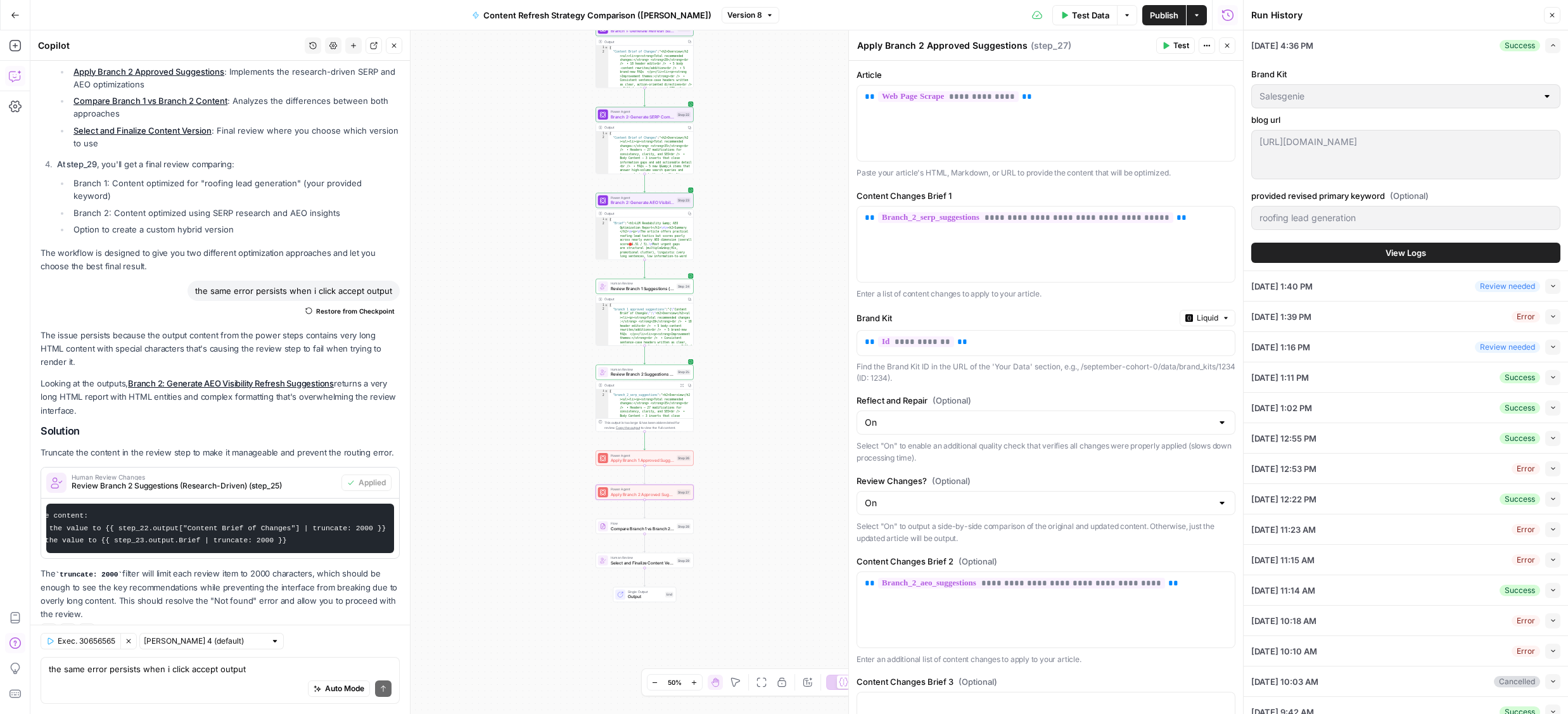
click at [1442, 51] on div "10/03/25 at 4:36 PM Success Expand" at bounding box center [1406, 45] width 309 height 30
click at [634, 462] on span "Apply Branch 1 Approved Suggestions" at bounding box center [642, 461] width 64 height 6
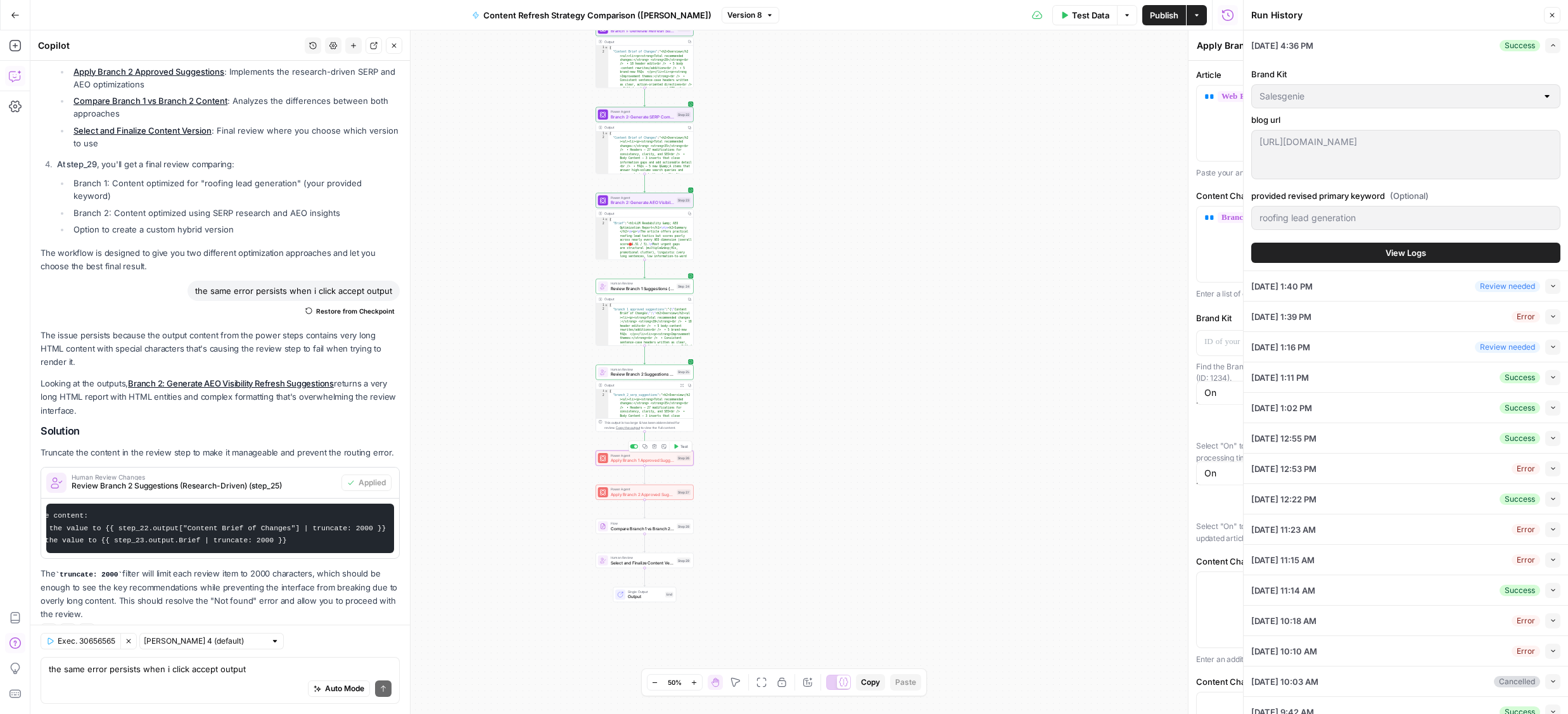
type textarea "Apply Branch 1 Approved Suggestions"
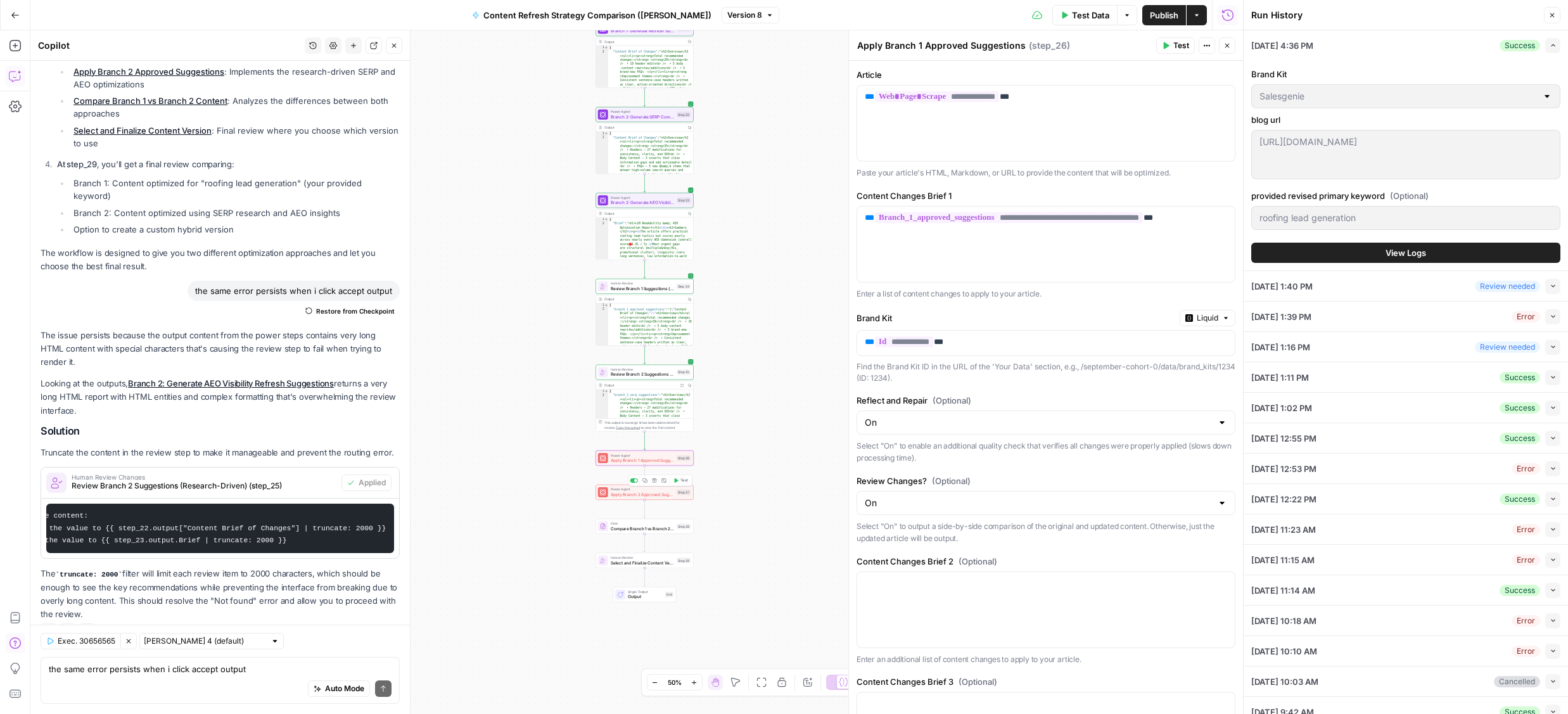
click at [646, 495] on span "Apply Branch 2 Approved Suggestions" at bounding box center [642, 494] width 64 height 6
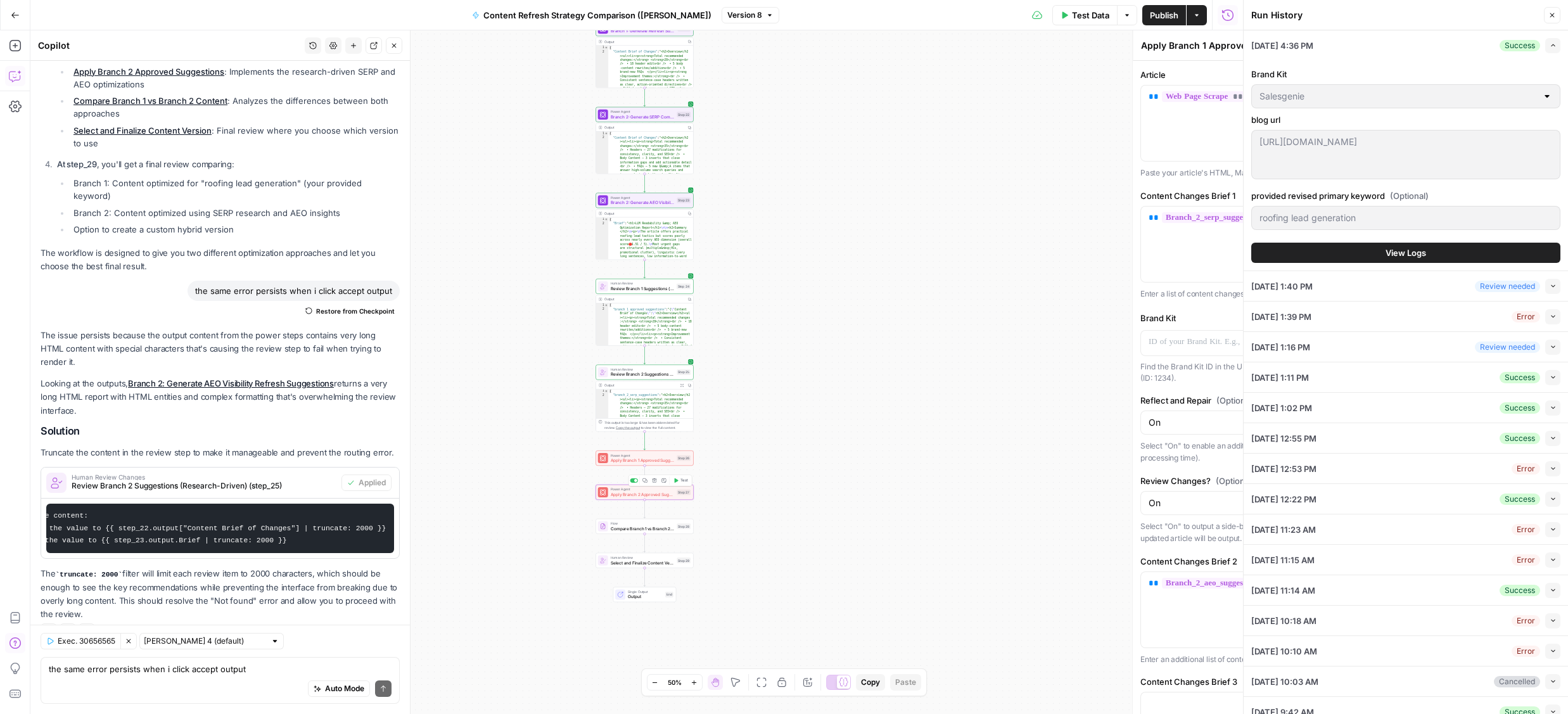
type textarea "Apply Branch 2 Approved Suggestions"
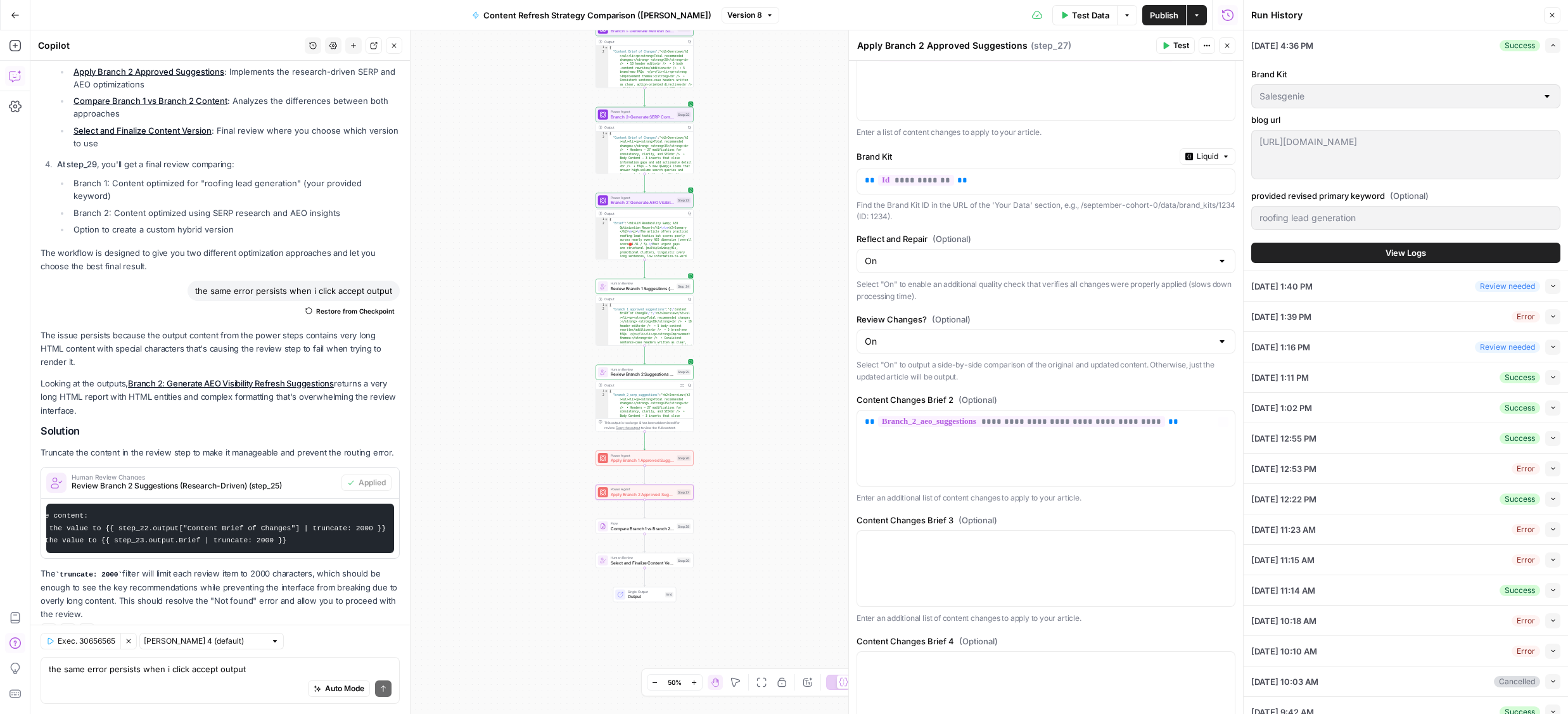
scroll to position [308, 0]
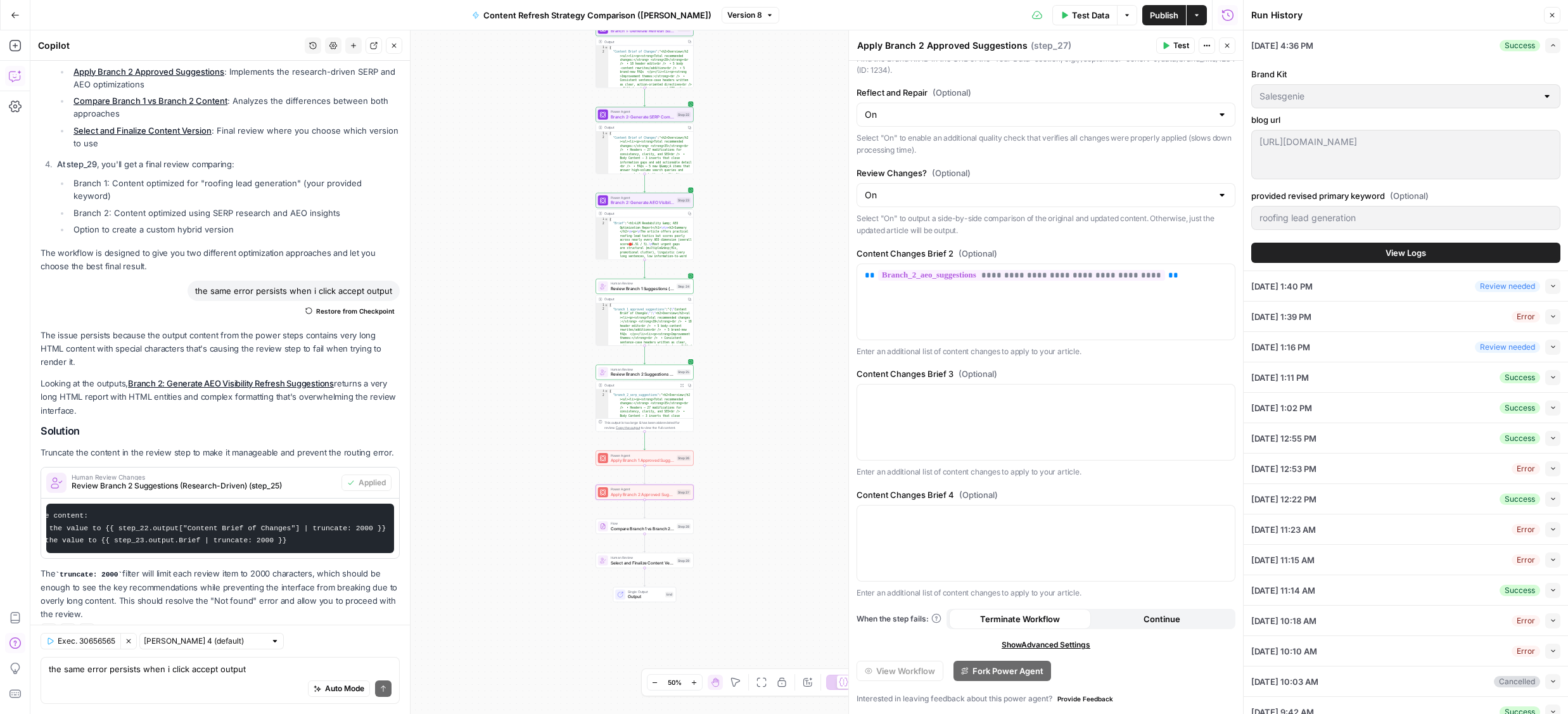
click at [1369, 249] on button "View Logs" at bounding box center [1406, 252] width 309 height 20
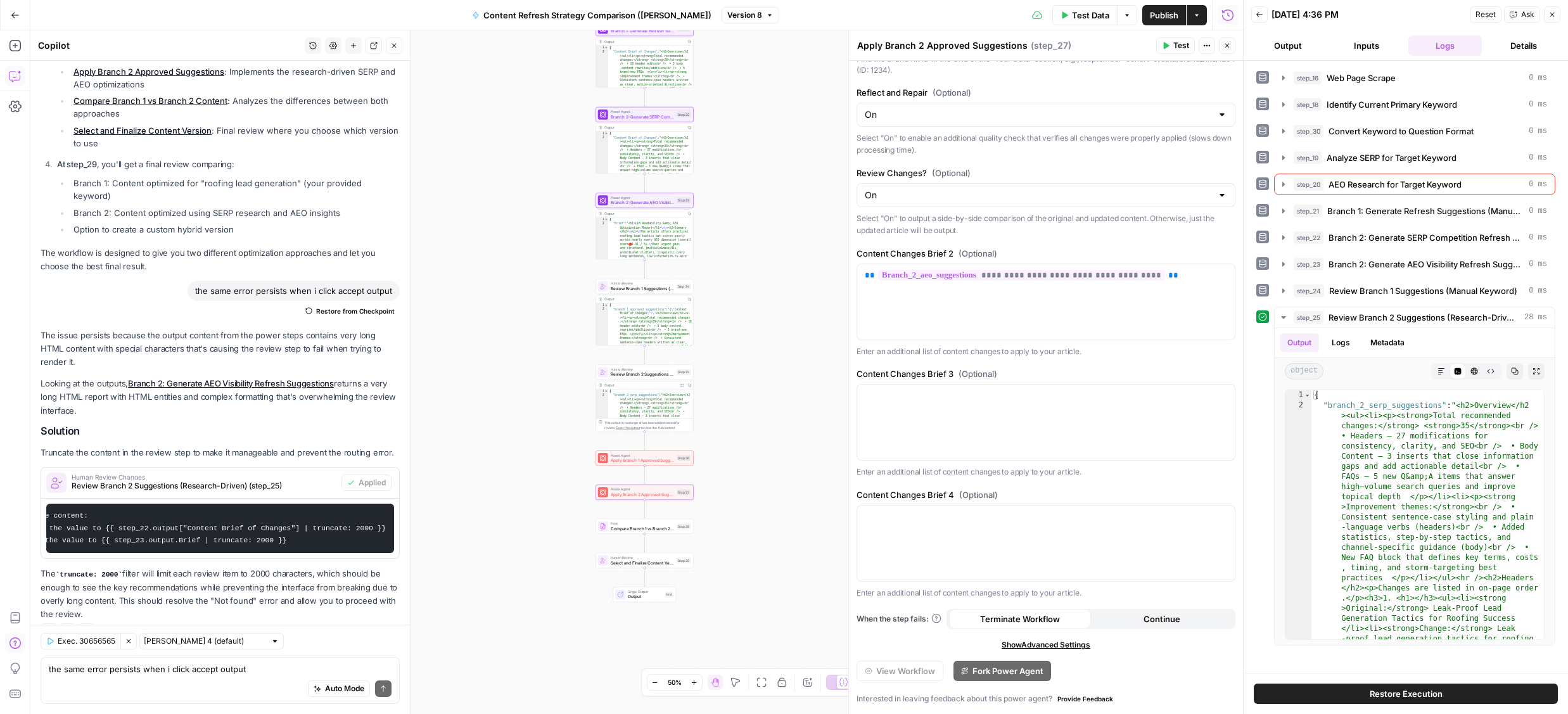
click at [1377, 692] on span "Restore Execution" at bounding box center [1406, 694] width 73 height 12
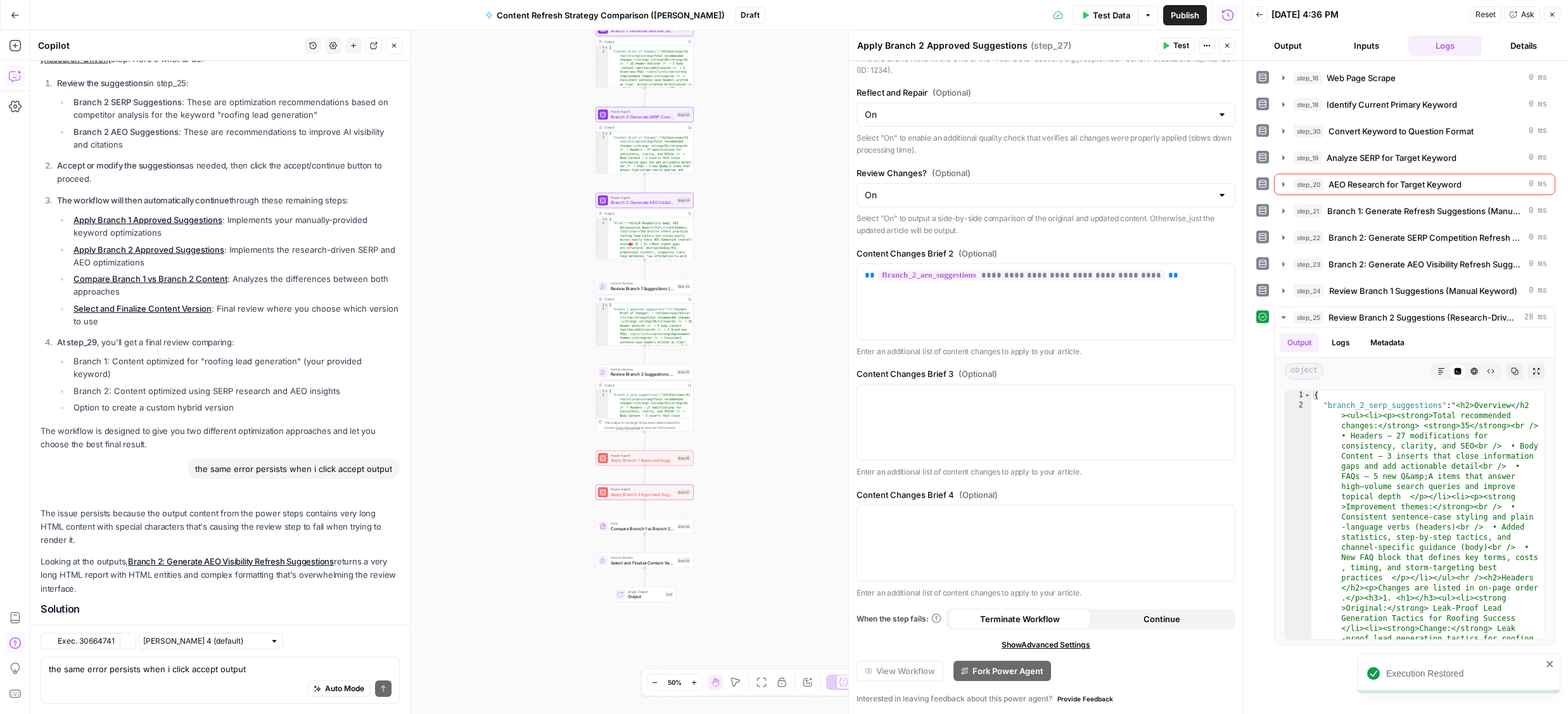
scroll to position [876, 0]
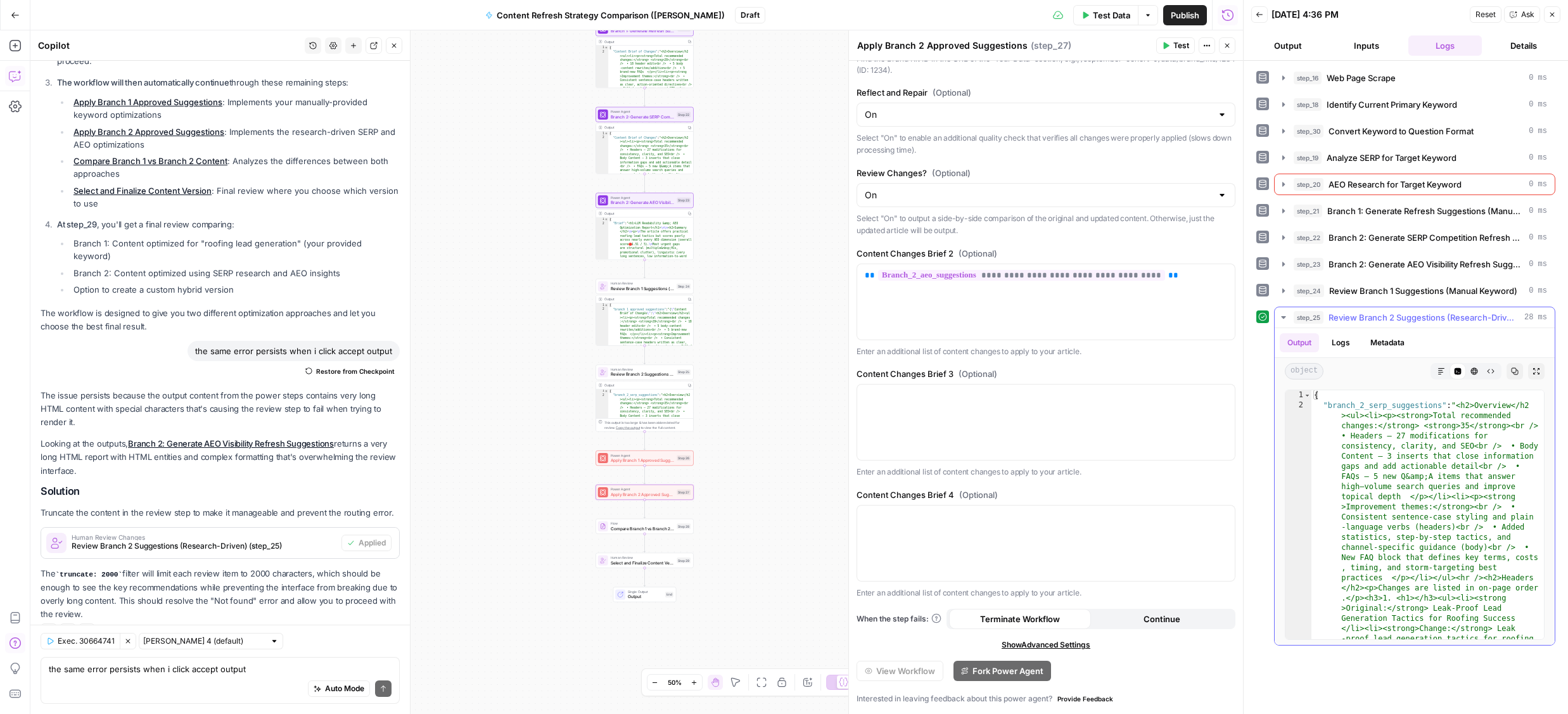
click at [1283, 318] on icon "button" at bounding box center [1283, 317] width 5 height 2
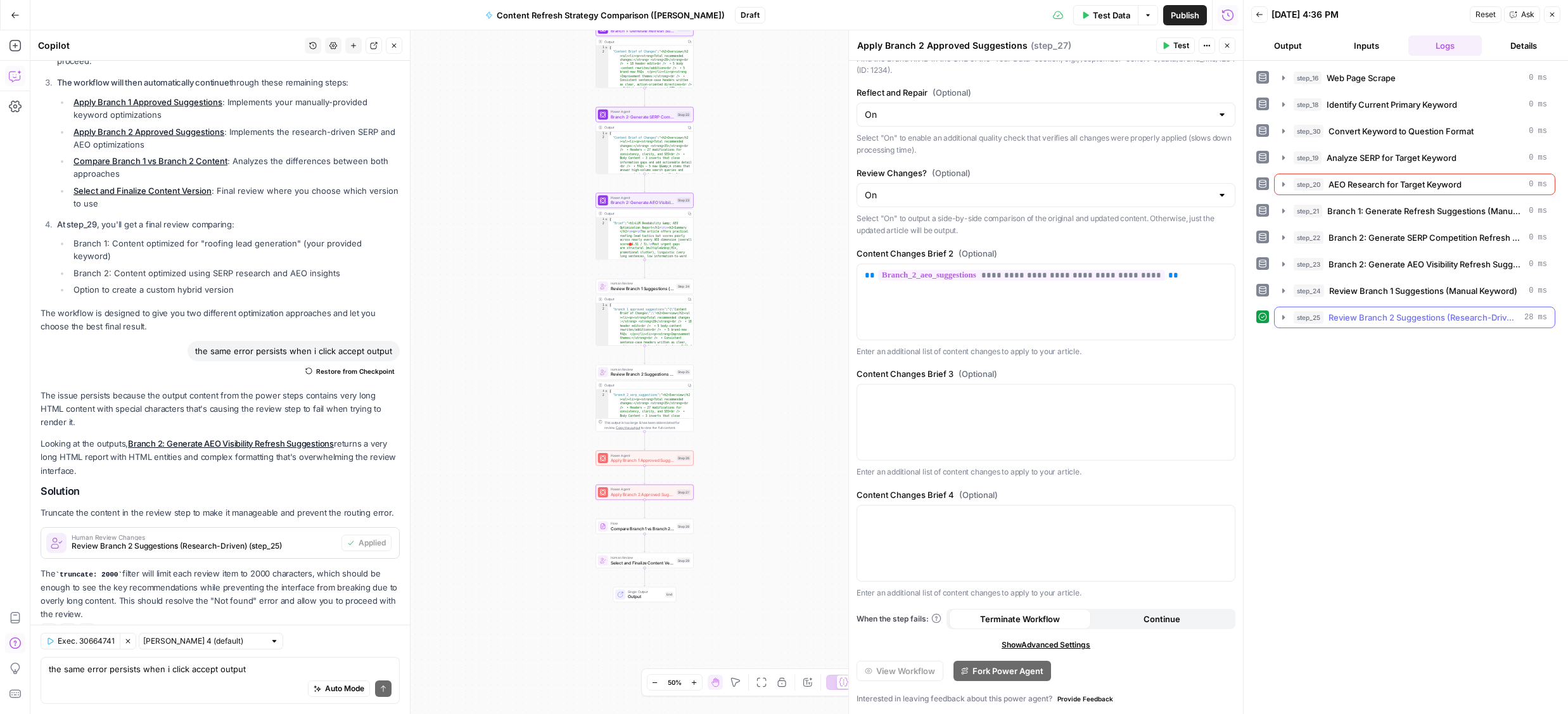
click at [1503, 319] on span "Review Branch 2 Suggestions (Research-Driven)" at bounding box center [1424, 317] width 191 height 12
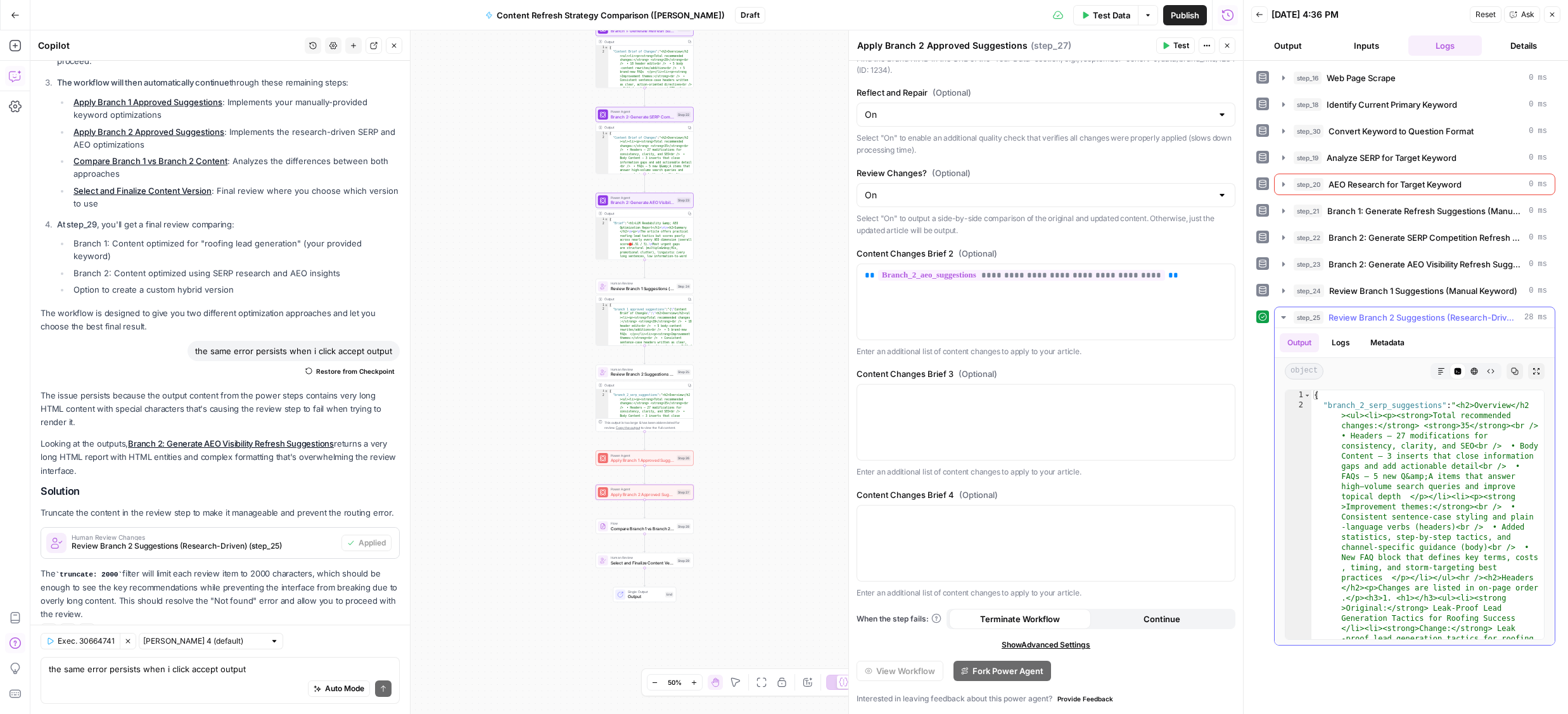
click at [1503, 319] on span "Review Branch 2 Suggestions (Research-Driven)" at bounding box center [1424, 317] width 191 height 12
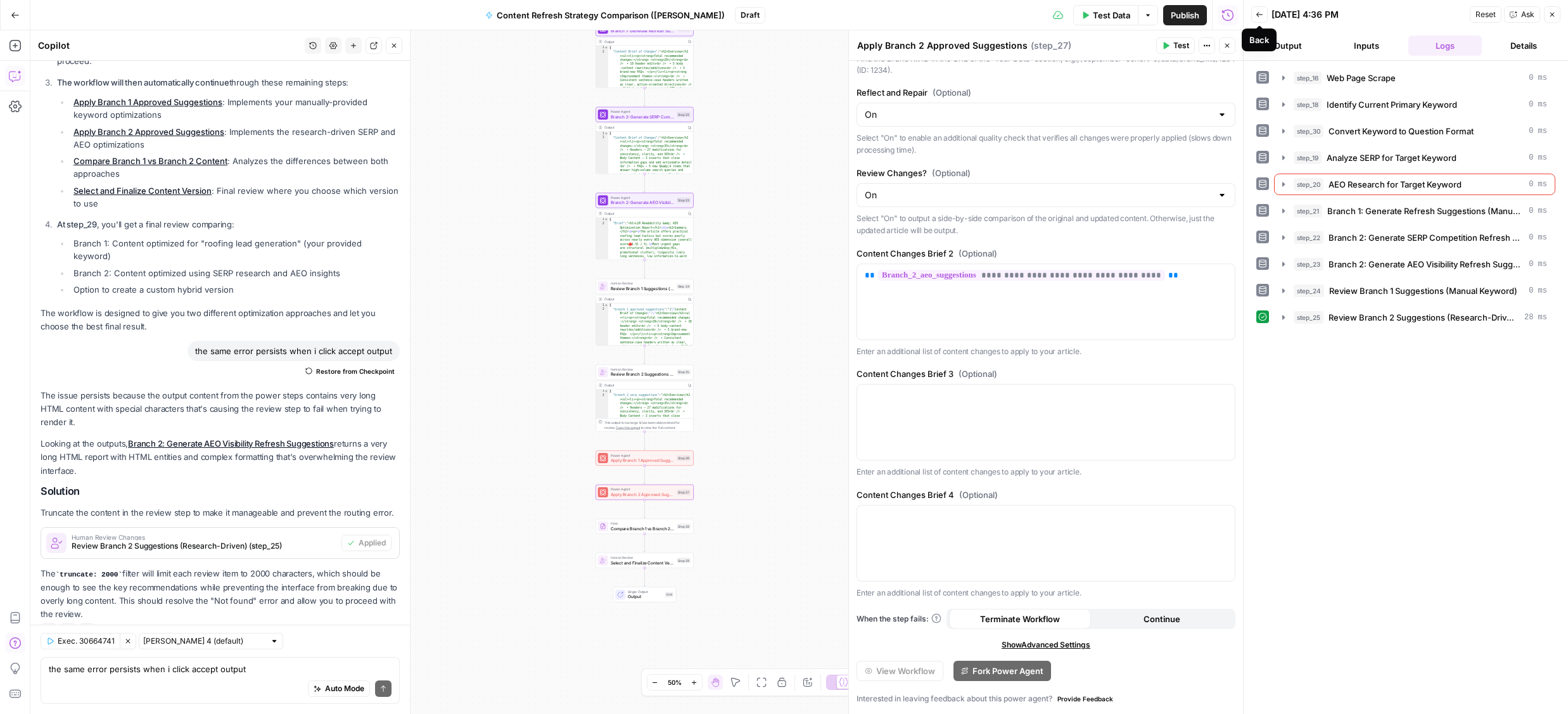
click at [1260, 17] on icon "button" at bounding box center [1259, 15] width 8 height 8
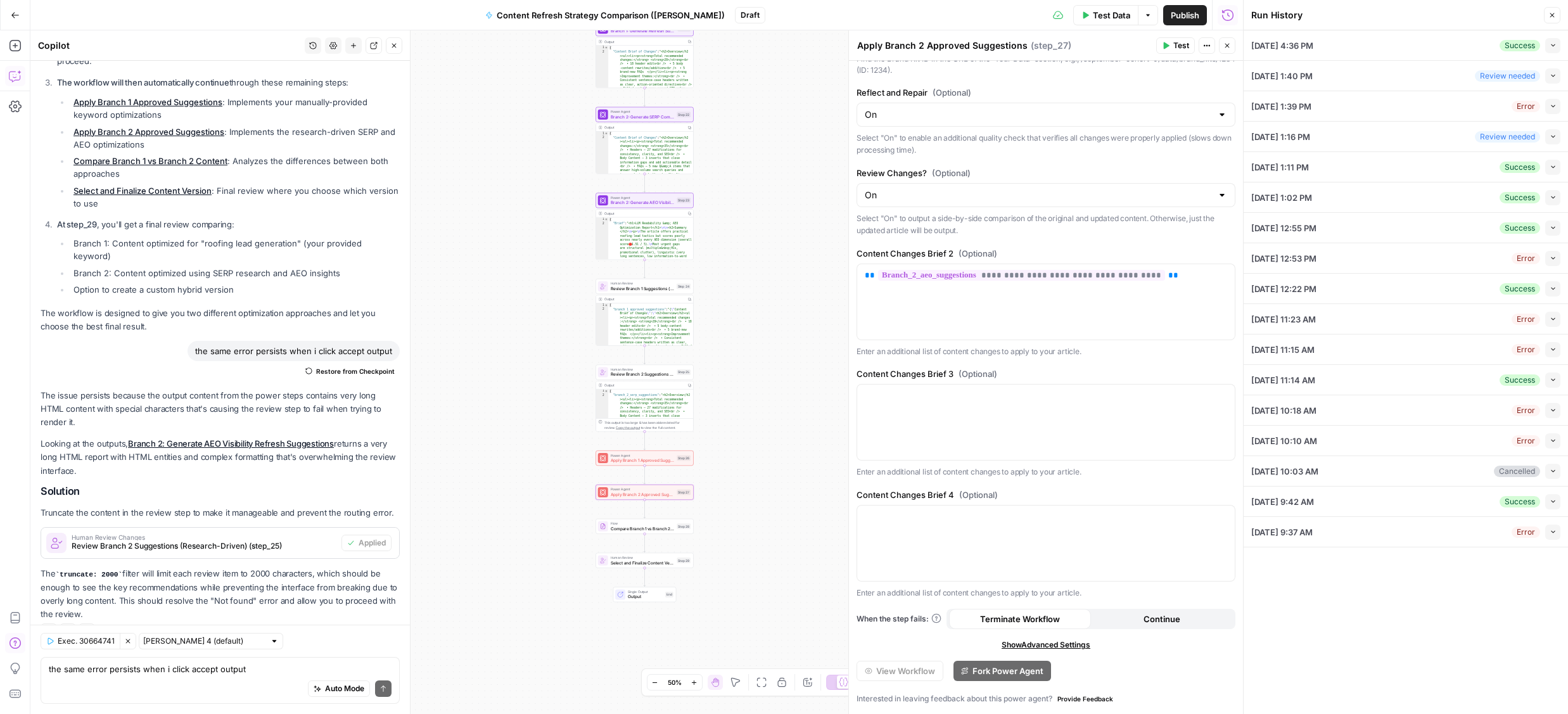
click at [1392, 48] on div "10/03/25 at 4:36 PM Success Collapse" at bounding box center [1406, 45] width 309 height 30
click at [634, 499] on div "Power Agent Apply Branch 2 Approved Suggestions Step 27 Copy step Delete step A…" at bounding box center [645, 492] width 98 height 15
click at [1461, 45] on div "10/03/25 at 4:36 PM Success Collapse" at bounding box center [1406, 45] width 309 height 30
click at [1556, 44] on icon "button" at bounding box center [1553, 45] width 7 height 7
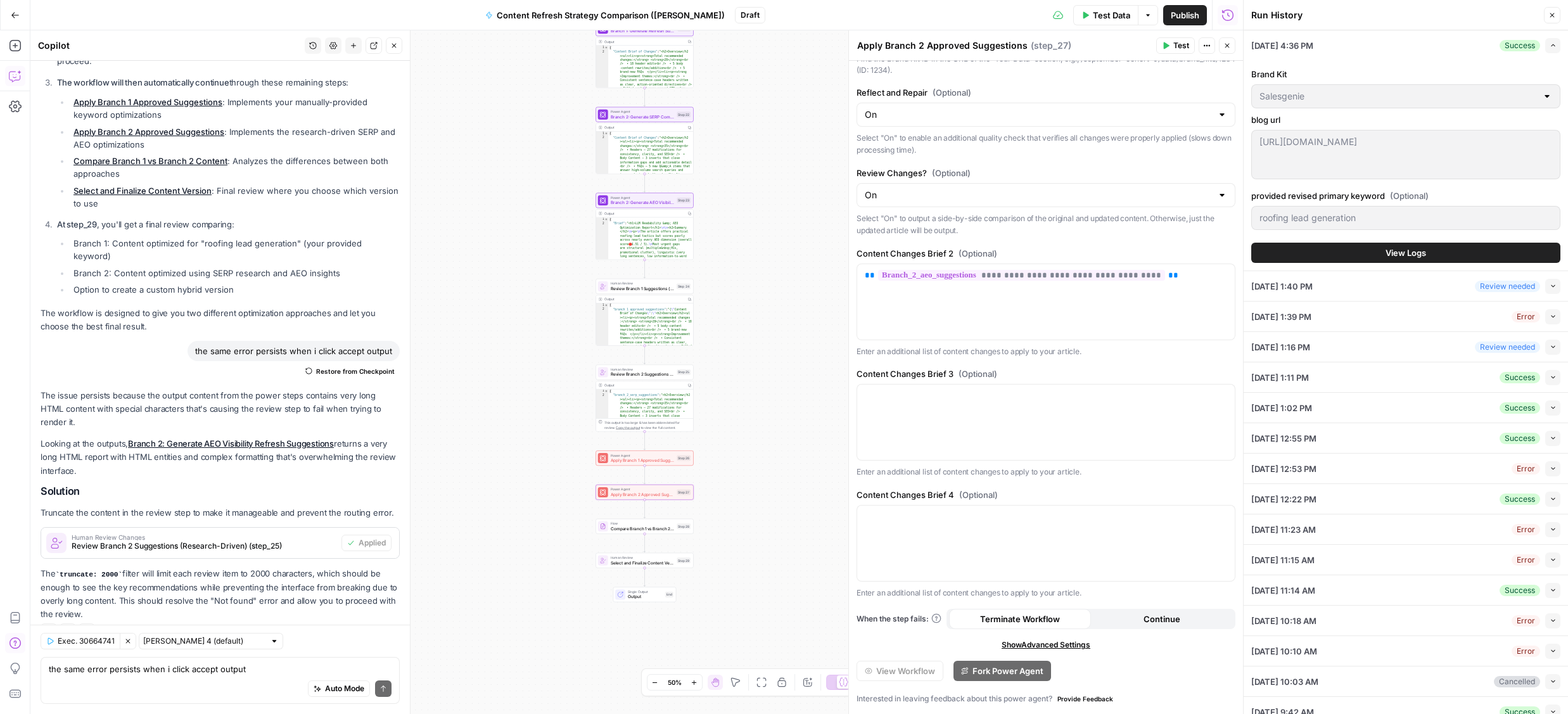
click at [1342, 253] on button "View Logs" at bounding box center [1406, 252] width 309 height 20
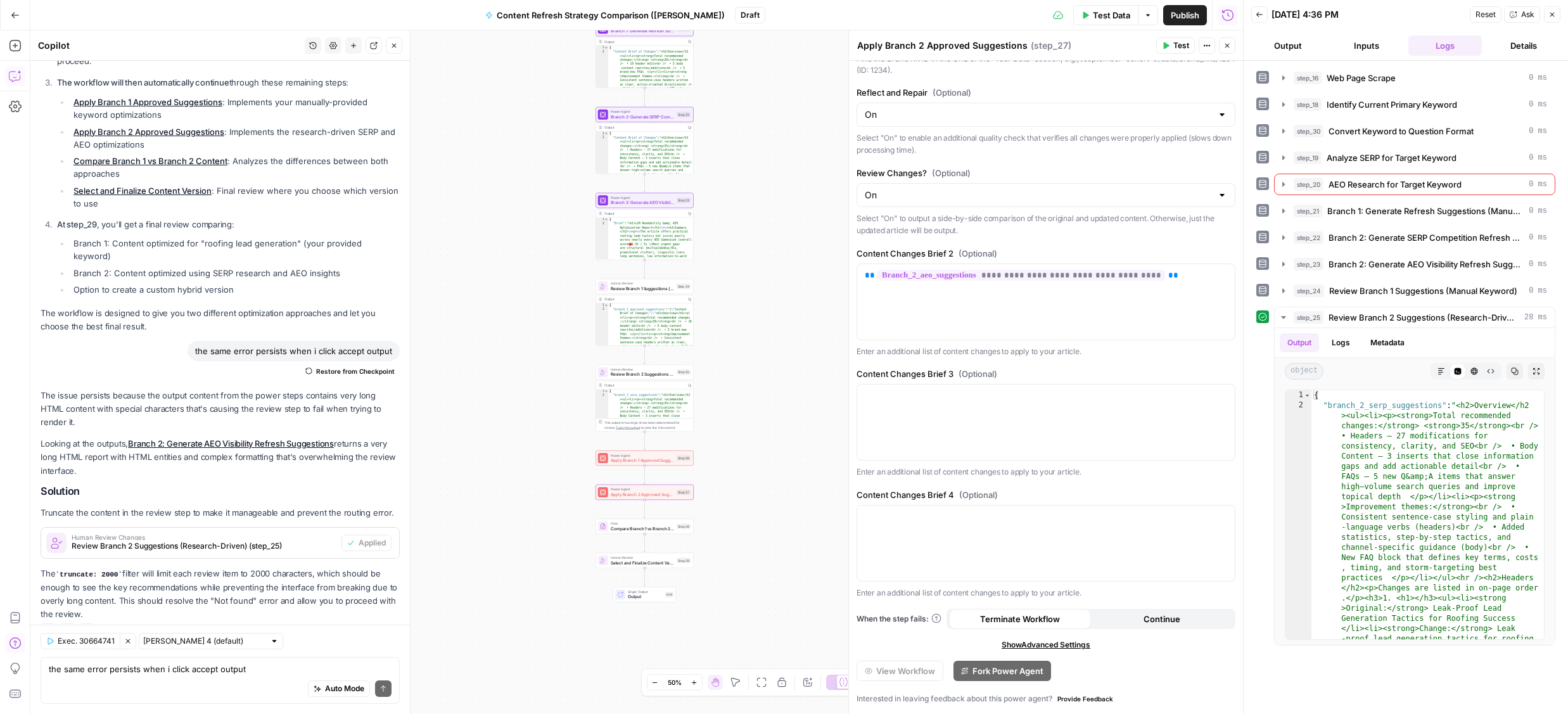
click at [1262, 318] on icon at bounding box center [1263, 317] width 9 height 9
click at [1346, 344] on button "Logs" at bounding box center [1341, 342] width 34 height 19
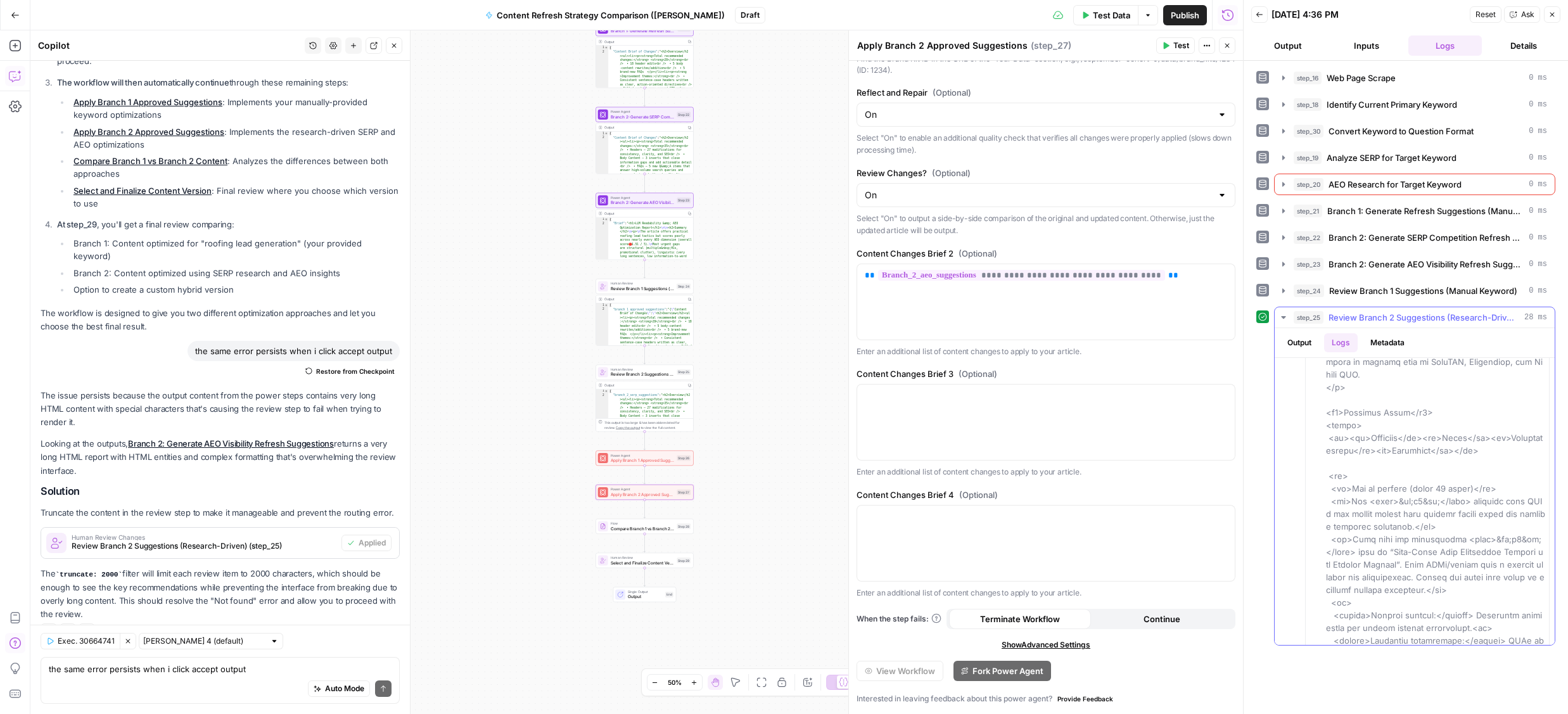
scroll to position [1221, 0]
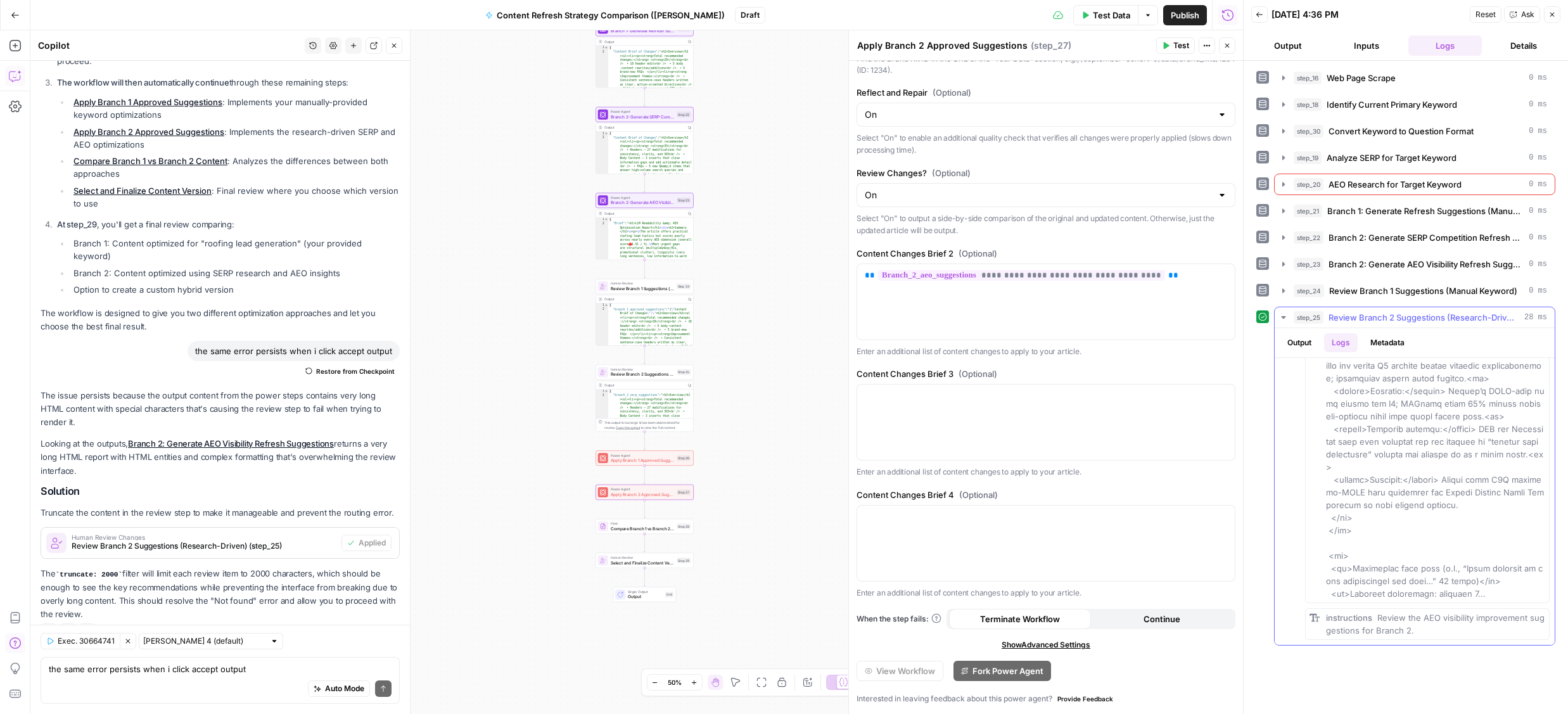
click at [1344, 347] on button "Logs" at bounding box center [1341, 342] width 34 height 19
click at [1291, 348] on button "Output" at bounding box center [1299, 342] width 39 height 19
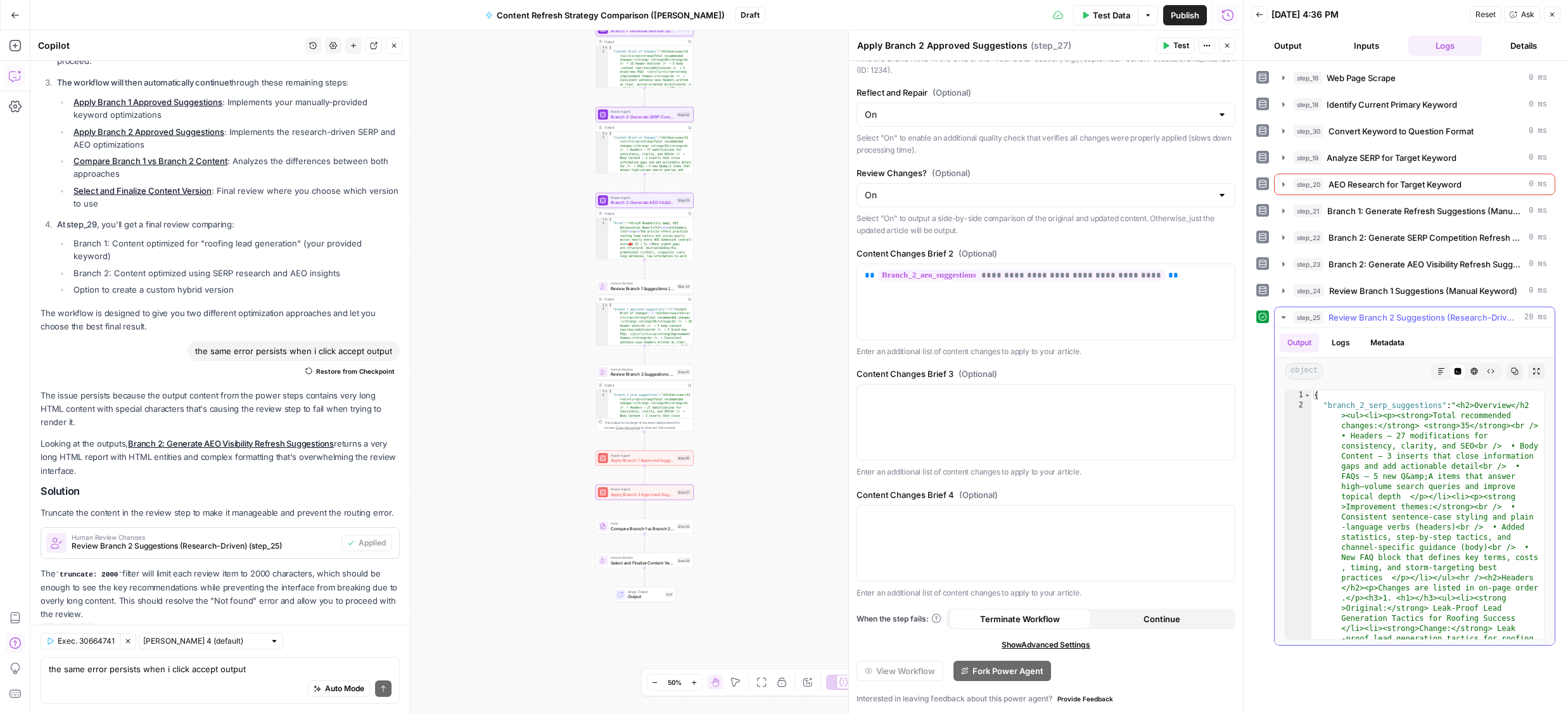
click at [1283, 322] on icon "button" at bounding box center [1283, 317] width 10 height 10
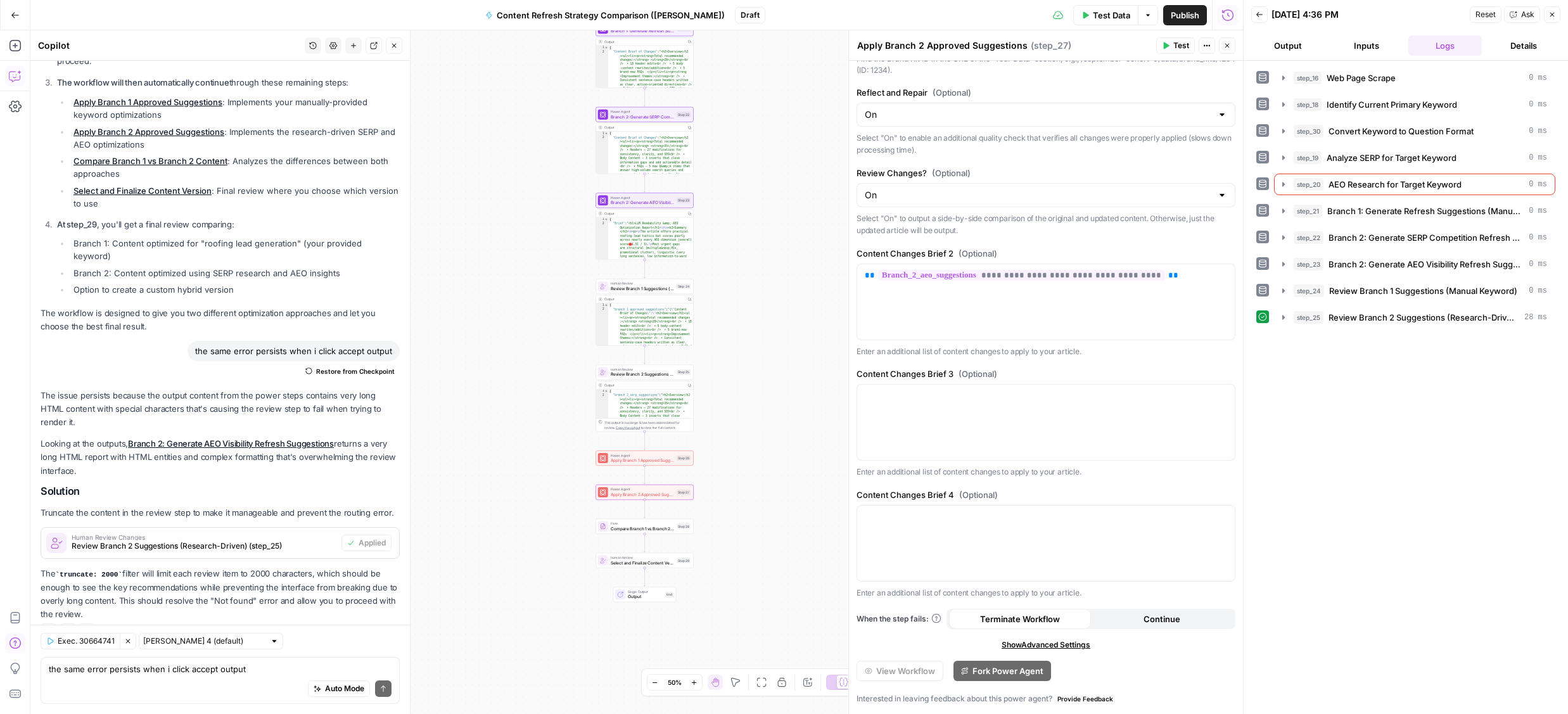
click at [1266, 318] on icon at bounding box center [1263, 317] width 8 height 8
click at [1178, 47] on span "Test" at bounding box center [1181, 45] width 16 height 12
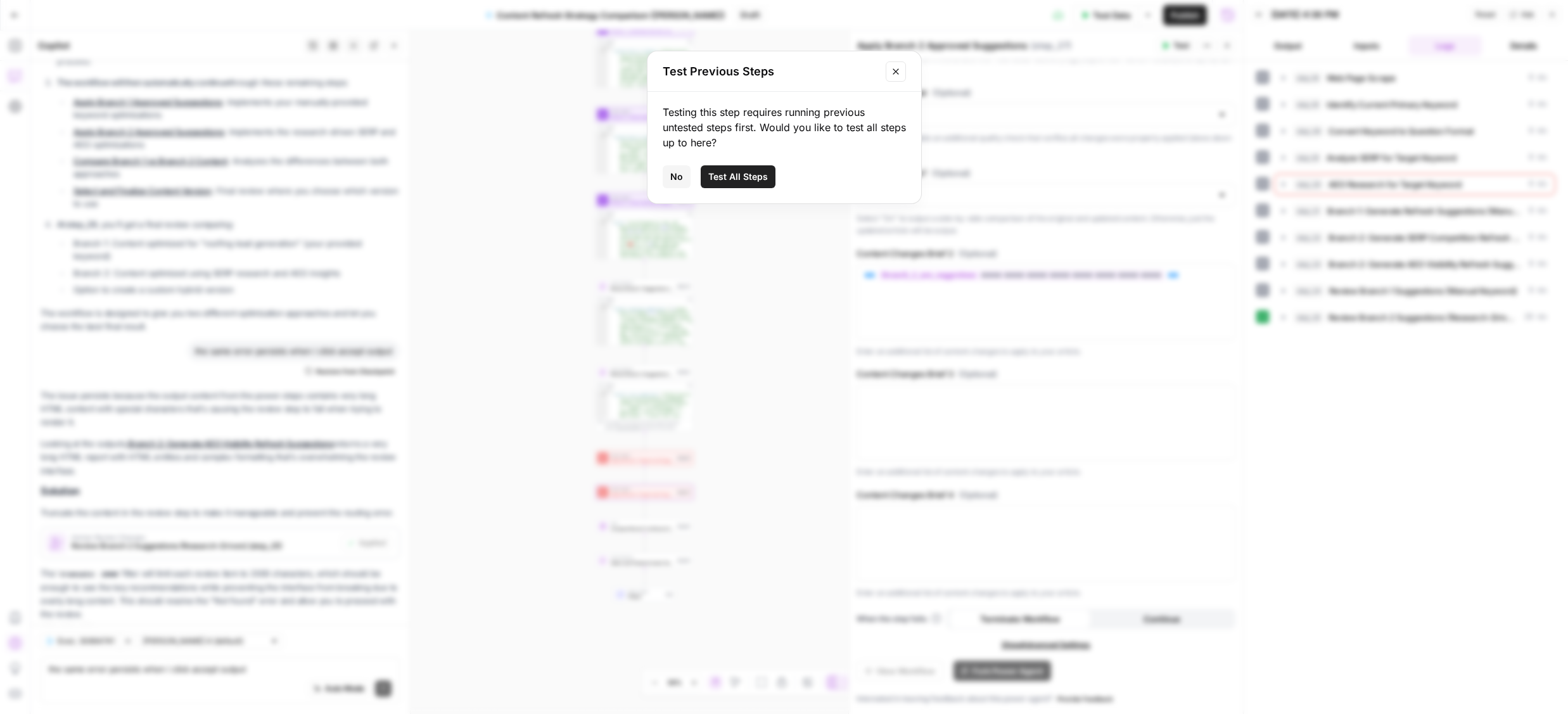
click at [756, 172] on span "Test All Steps" at bounding box center [738, 177] width 59 height 12
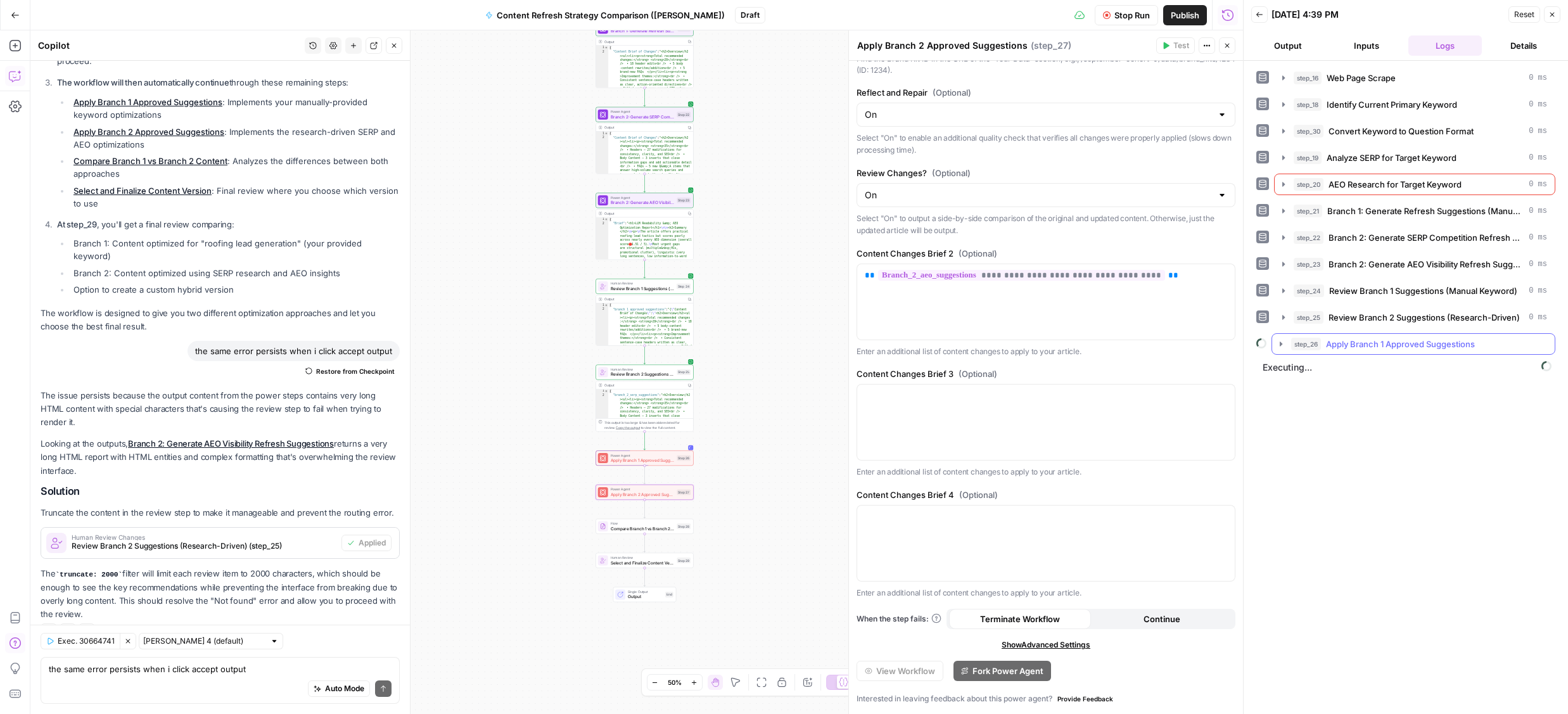
click at [1283, 344] on icon "button" at bounding box center [1281, 344] width 10 height 10
click at [1444, 395] on icon "button" at bounding box center [1442, 398] width 8 height 8
click at [1280, 343] on icon "button" at bounding box center [1281, 344] width 5 height 2
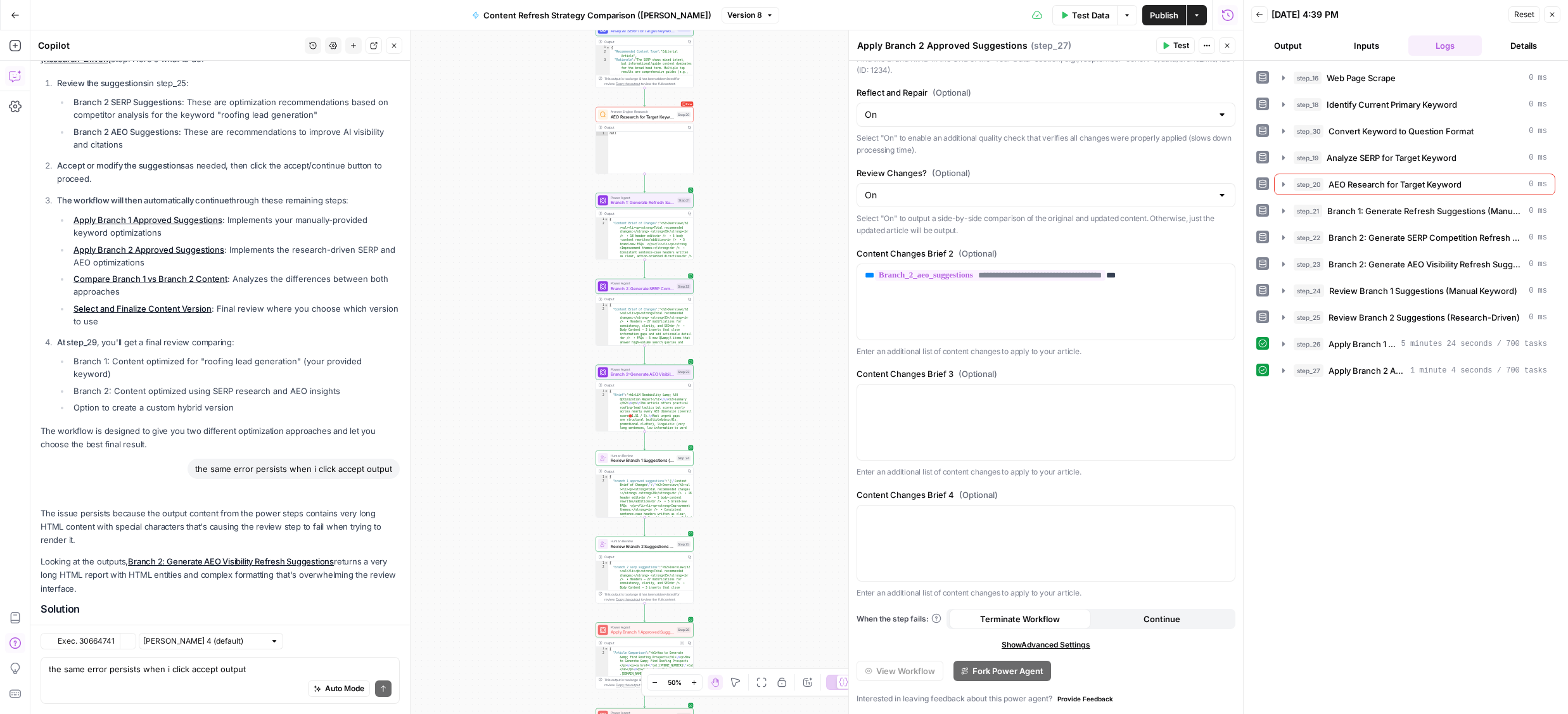
scroll to position [876, 0]
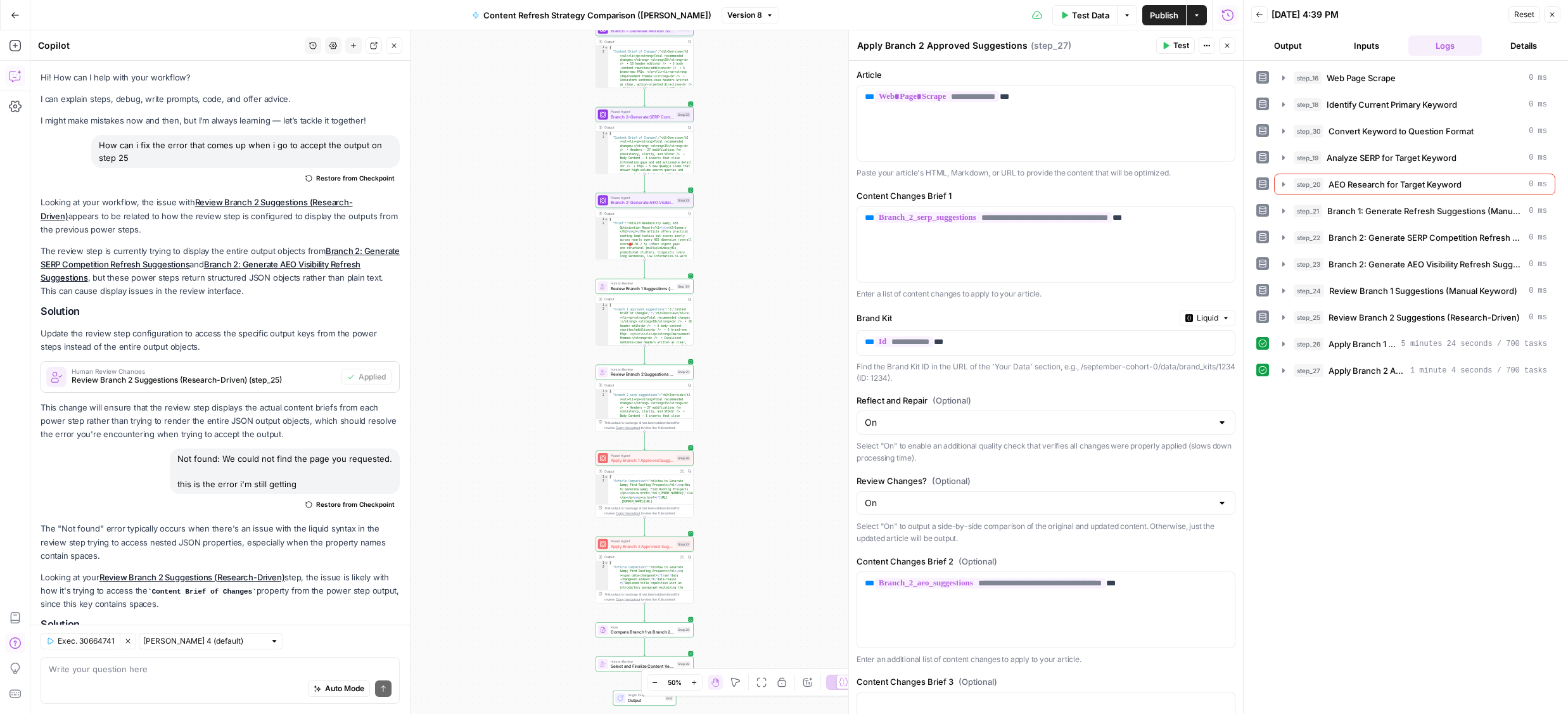
scroll to position [308, 0]
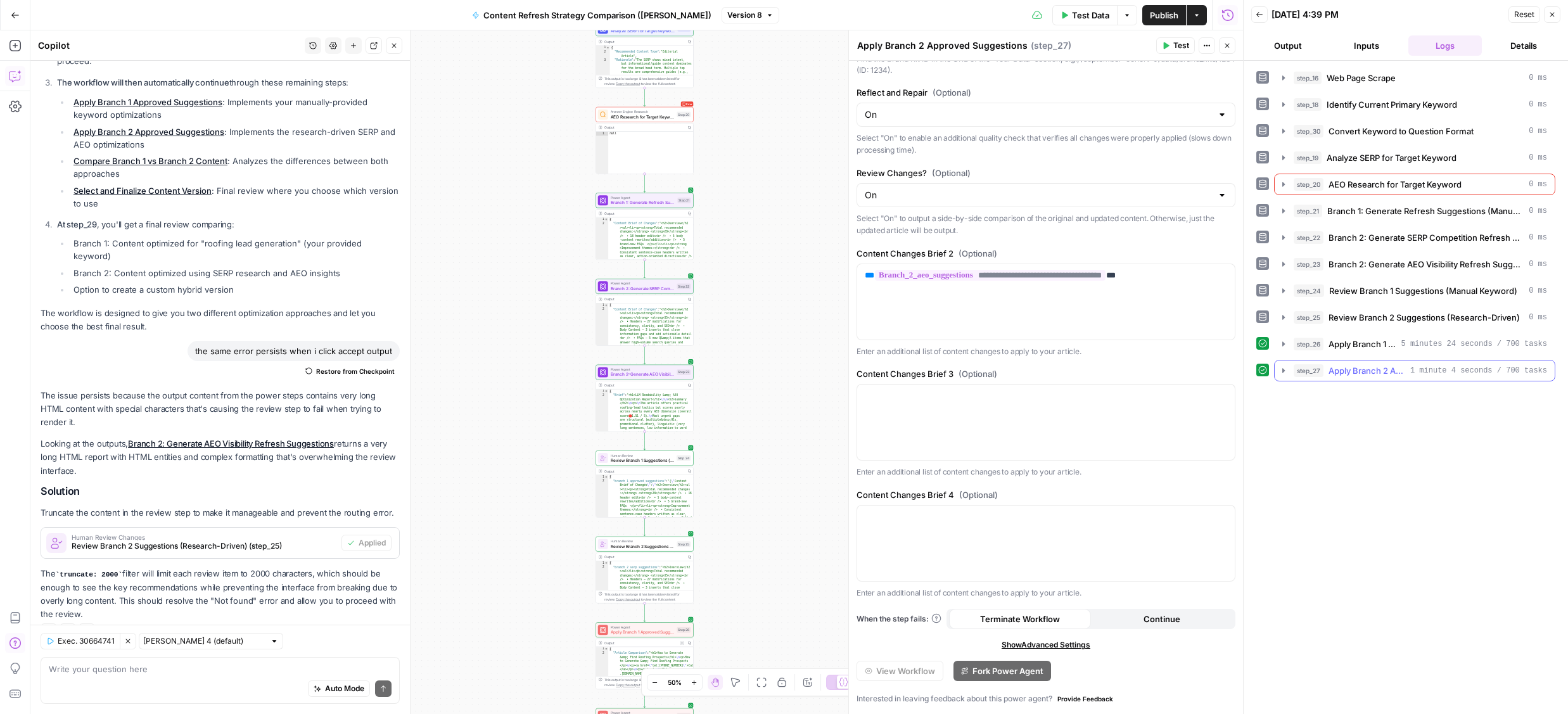
click at [1388, 372] on span "Apply Branch 2 Approved Suggestions" at bounding box center [1367, 371] width 77 height 12
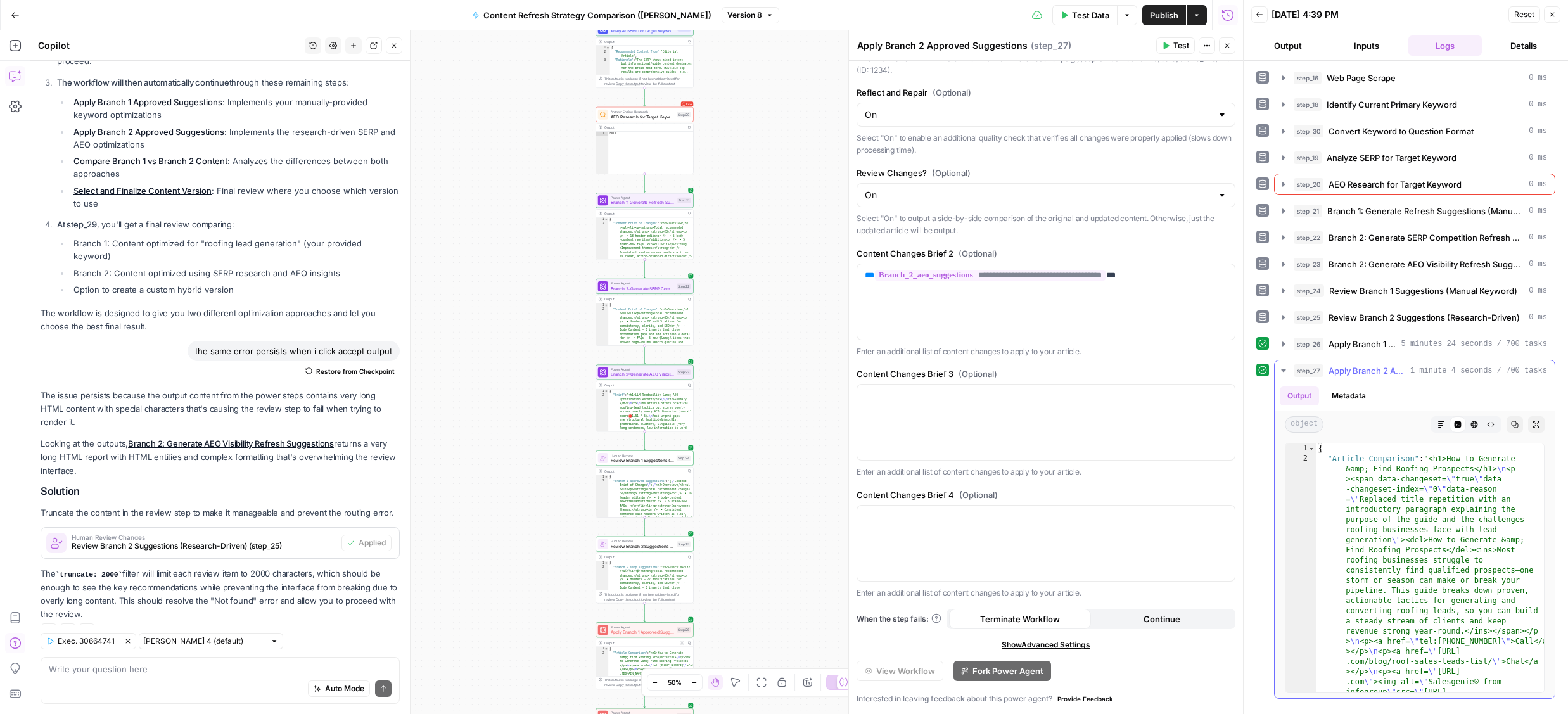
click at [1388, 372] on span "Apply Branch 2 Approved Suggestions" at bounding box center [1367, 371] width 77 height 12
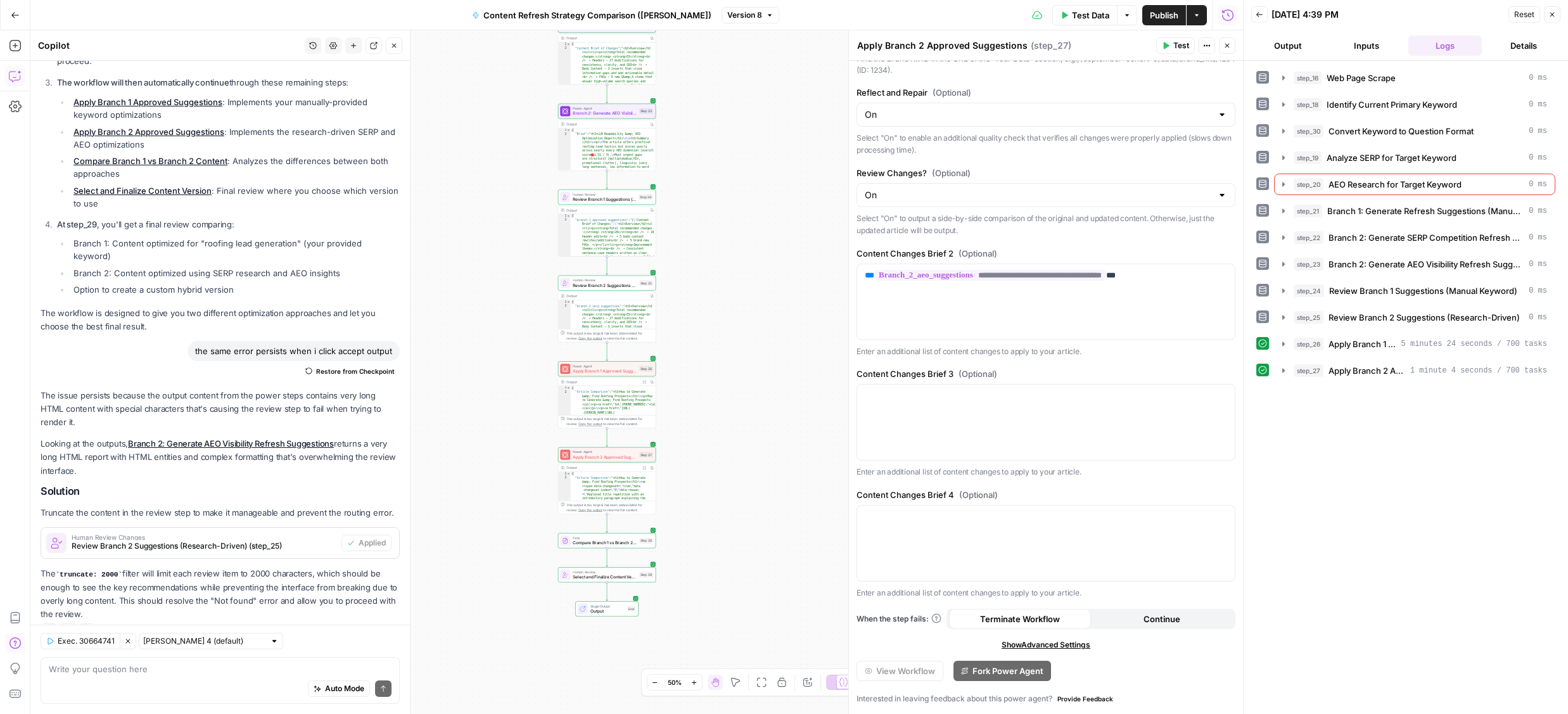
click at [739, 471] on div "**********" at bounding box center [637, 372] width 1213 height 684
click at [1547, 8] on button "Close" at bounding box center [1552, 14] width 16 height 16
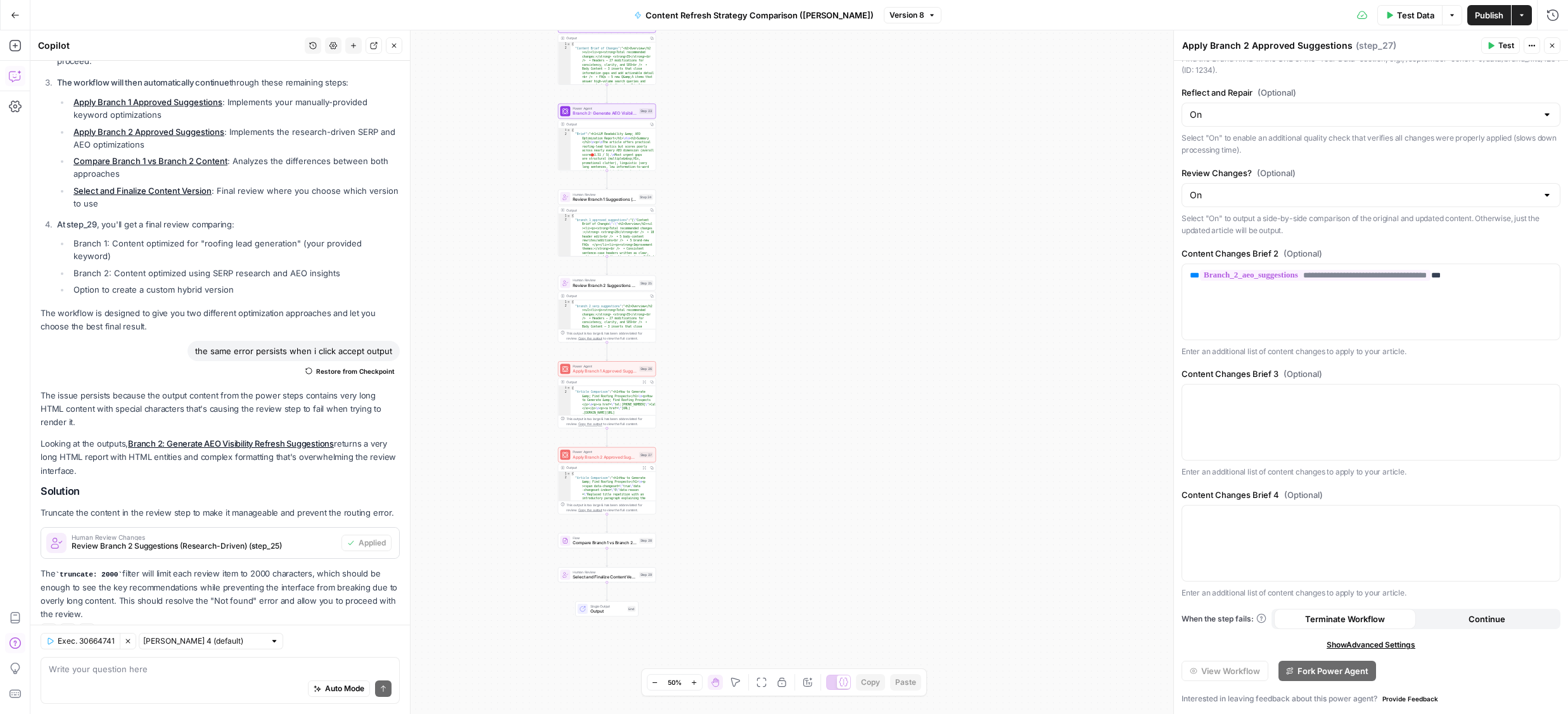
click at [22, 20] on button "Go Back" at bounding box center [15, 15] width 23 height 23
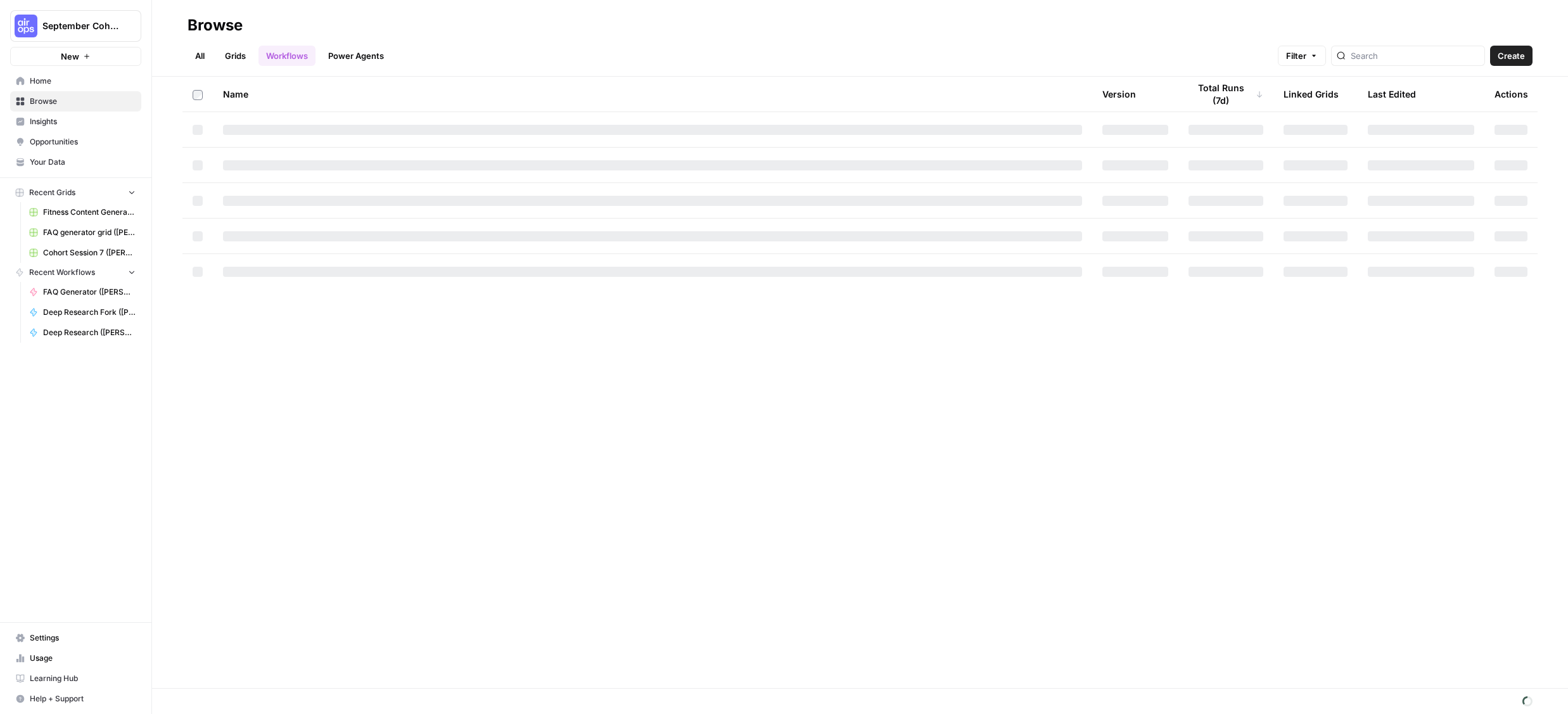
click at [237, 55] on link "Grids" at bounding box center [235, 55] width 36 height 20
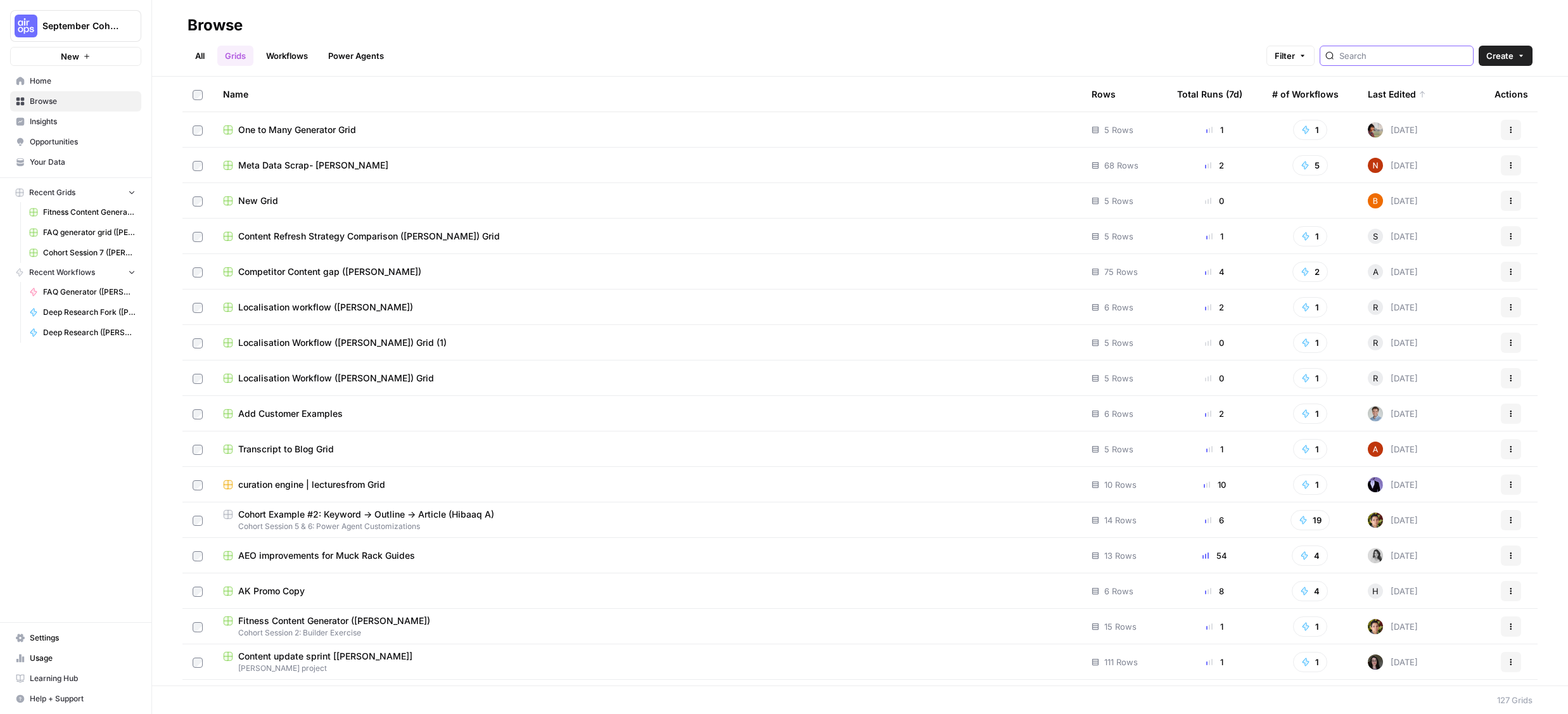
click at [1410, 60] on input "search" at bounding box center [1403, 55] width 128 height 12
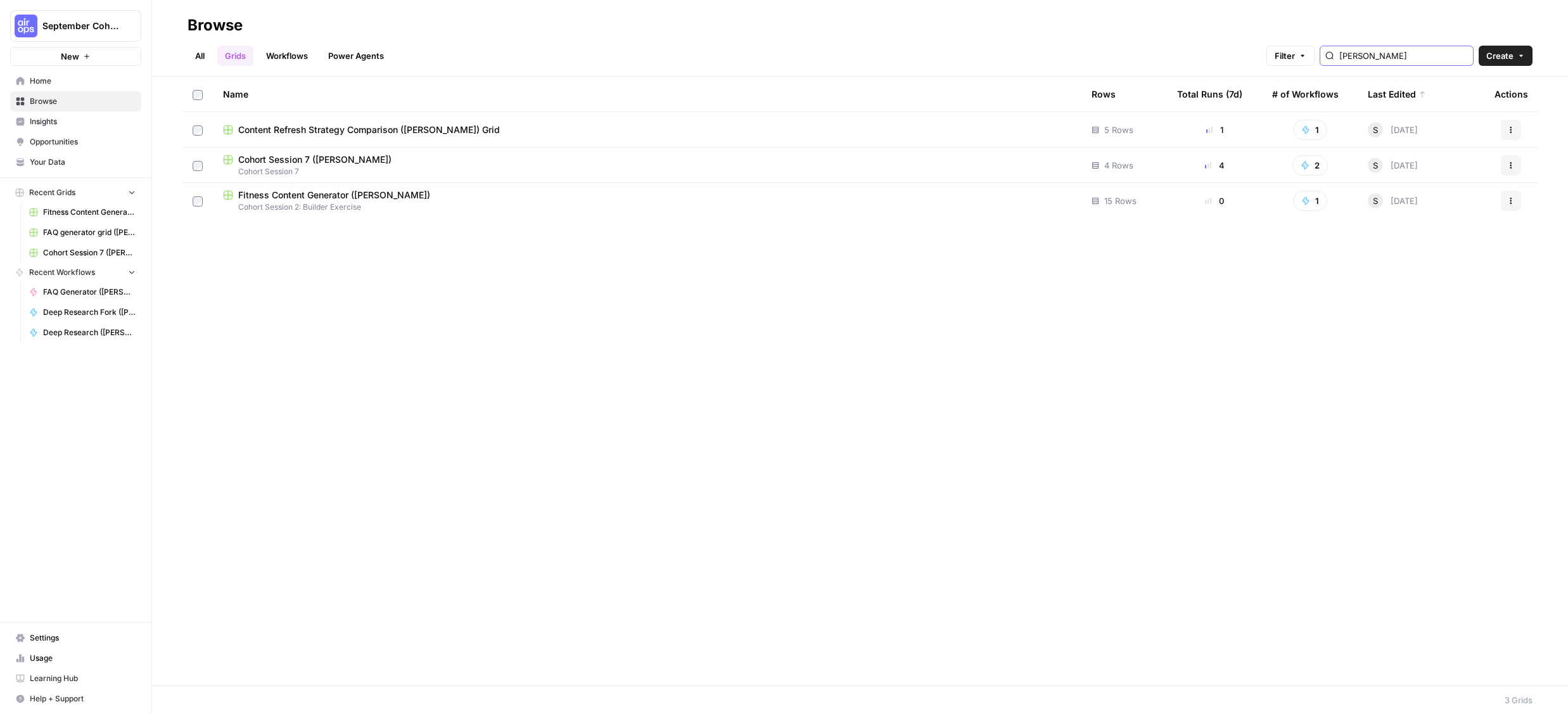
type input "[PERSON_NAME]"
click at [549, 131] on div "Content Refresh Strategy Comparison ([PERSON_NAME]) Grid" at bounding box center [647, 130] width 849 height 12
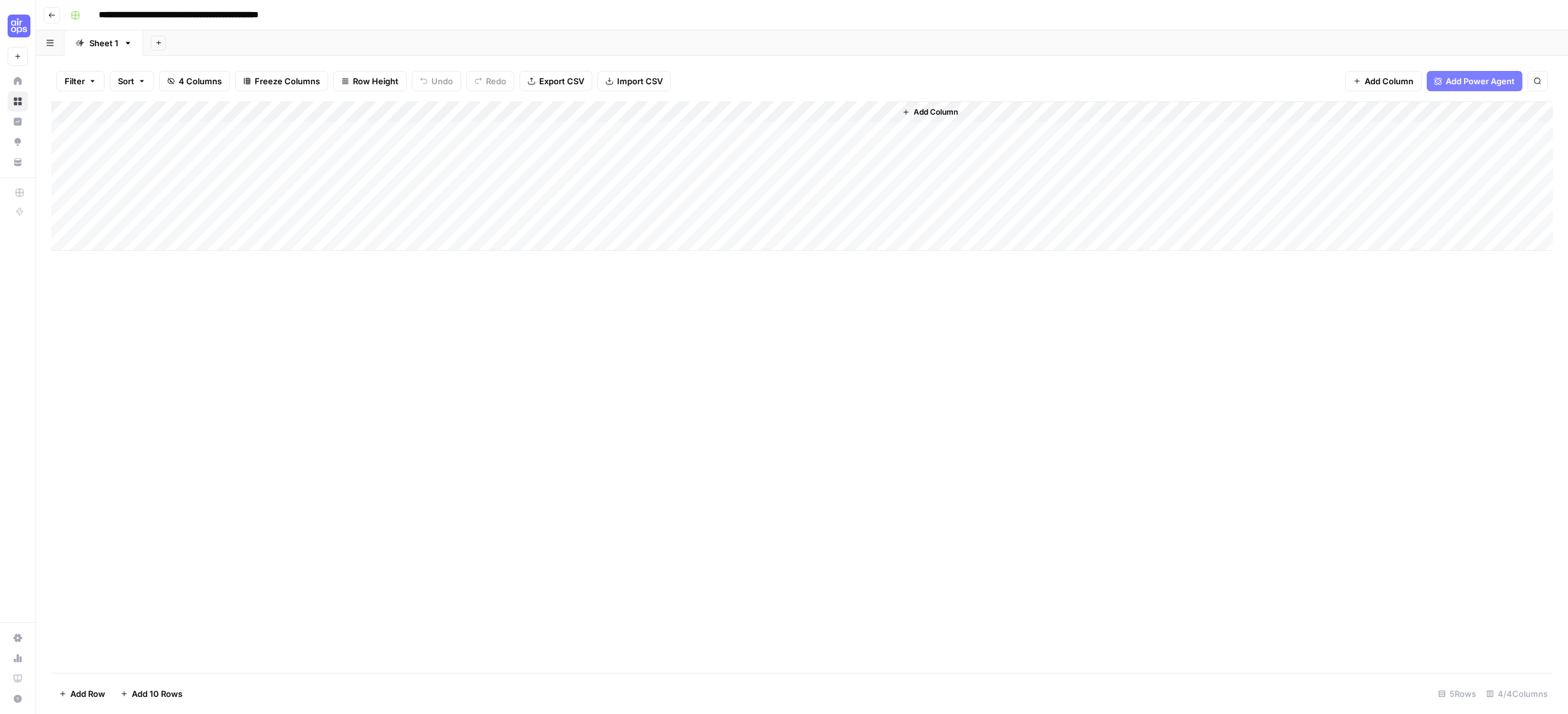
click at [780, 132] on div "Add Column" at bounding box center [802, 176] width 1502 height 149
click at [885, 132] on div "Add Column" at bounding box center [802, 176] width 1502 height 149
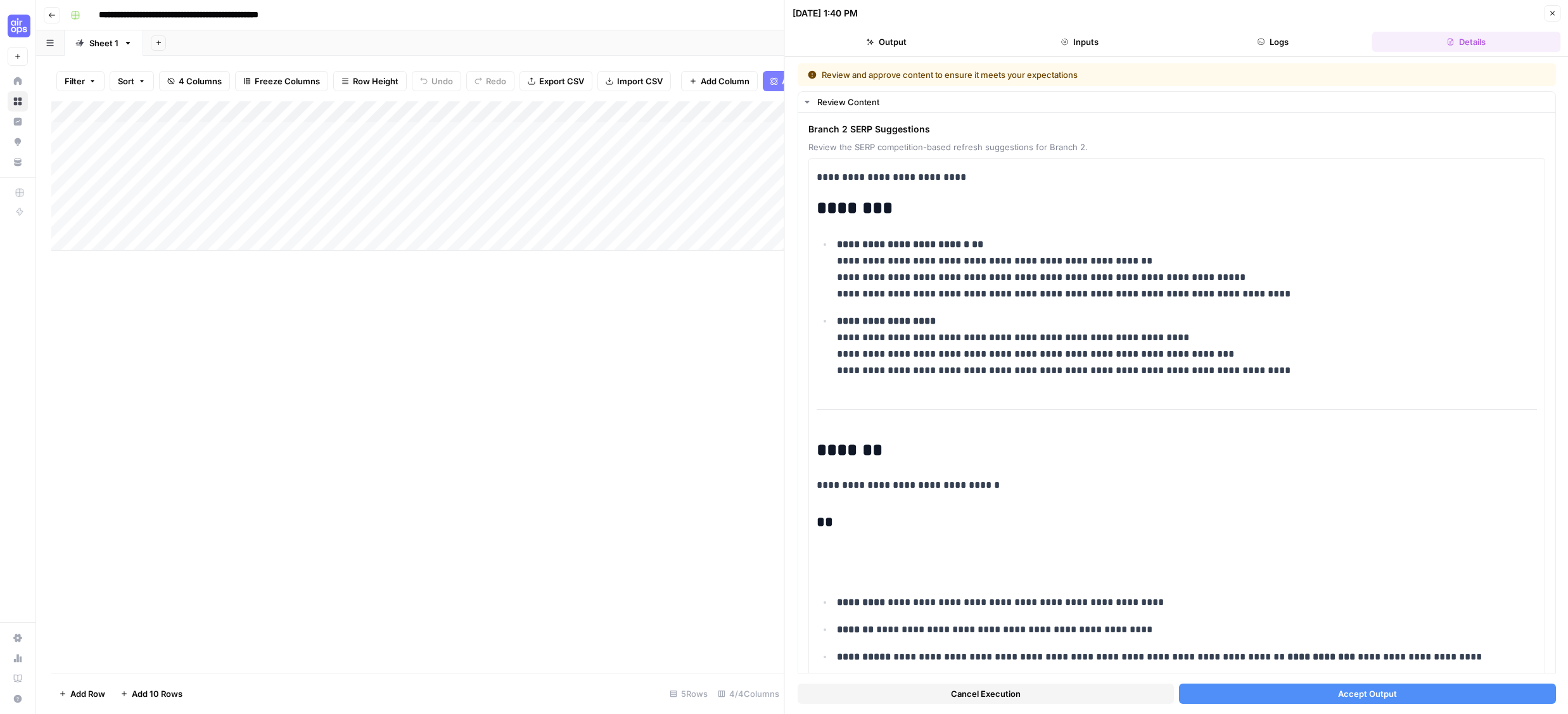
click at [1259, 693] on button "Accept Output" at bounding box center [1367, 694] width 376 height 20
click at [1259, 47] on button "Logs" at bounding box center [1273, 42] width 188 height 20
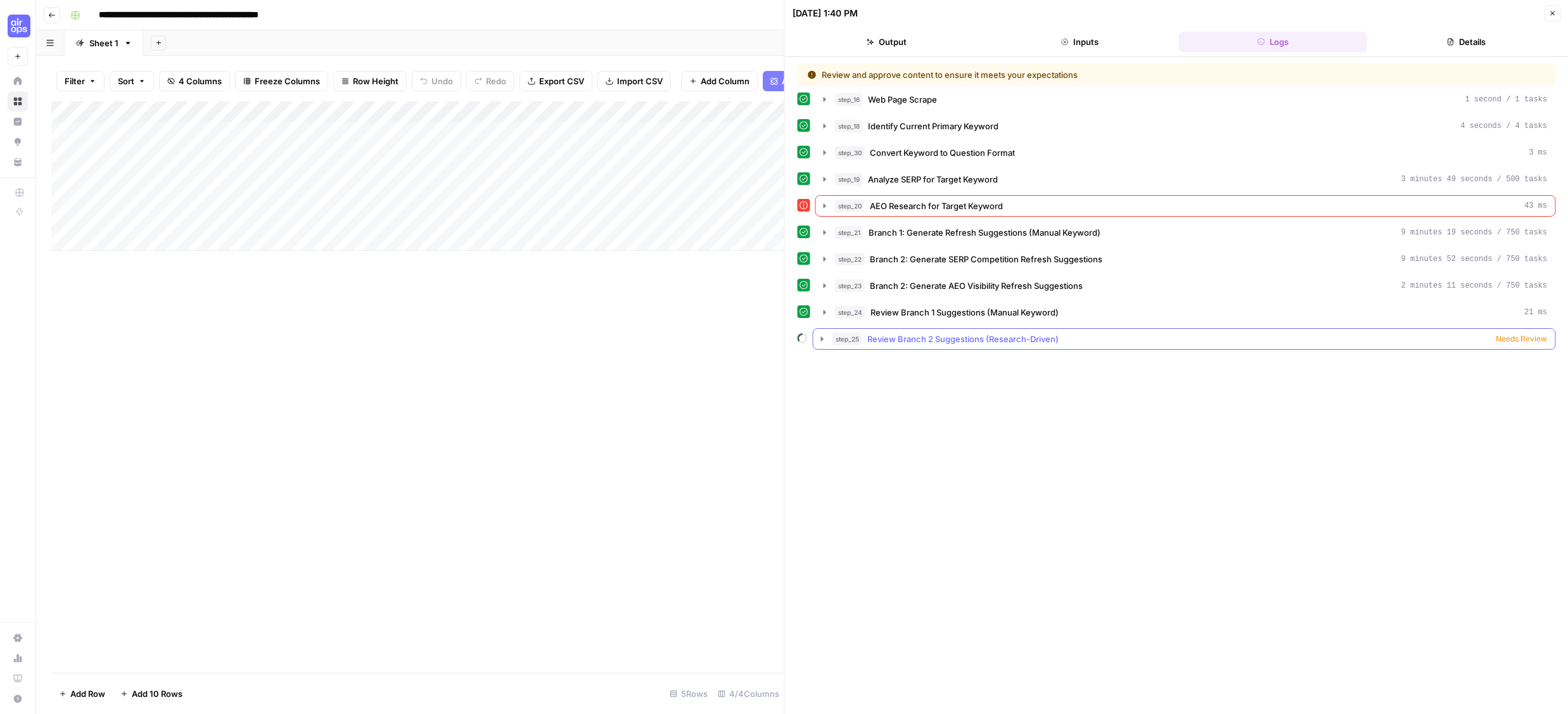
click at [880, 344] on span "Review Branch 2 Suggestions (Research-Driven)" at bounding box center [962, 339] width 192 height 12
click at [1510, 339] on span "Needs Review" at bounding box center [1521, 339] width 52 height 12
click at [821, 340] on icon "button" at bounding box center [822, 339] width 2 height 5
click at [821, 340] on icon "button" at bounding box center [822, 339] width 10 height 10
click at [614, 362] on div "Add Column" at bounding box center [418, 387] width 733 height 572
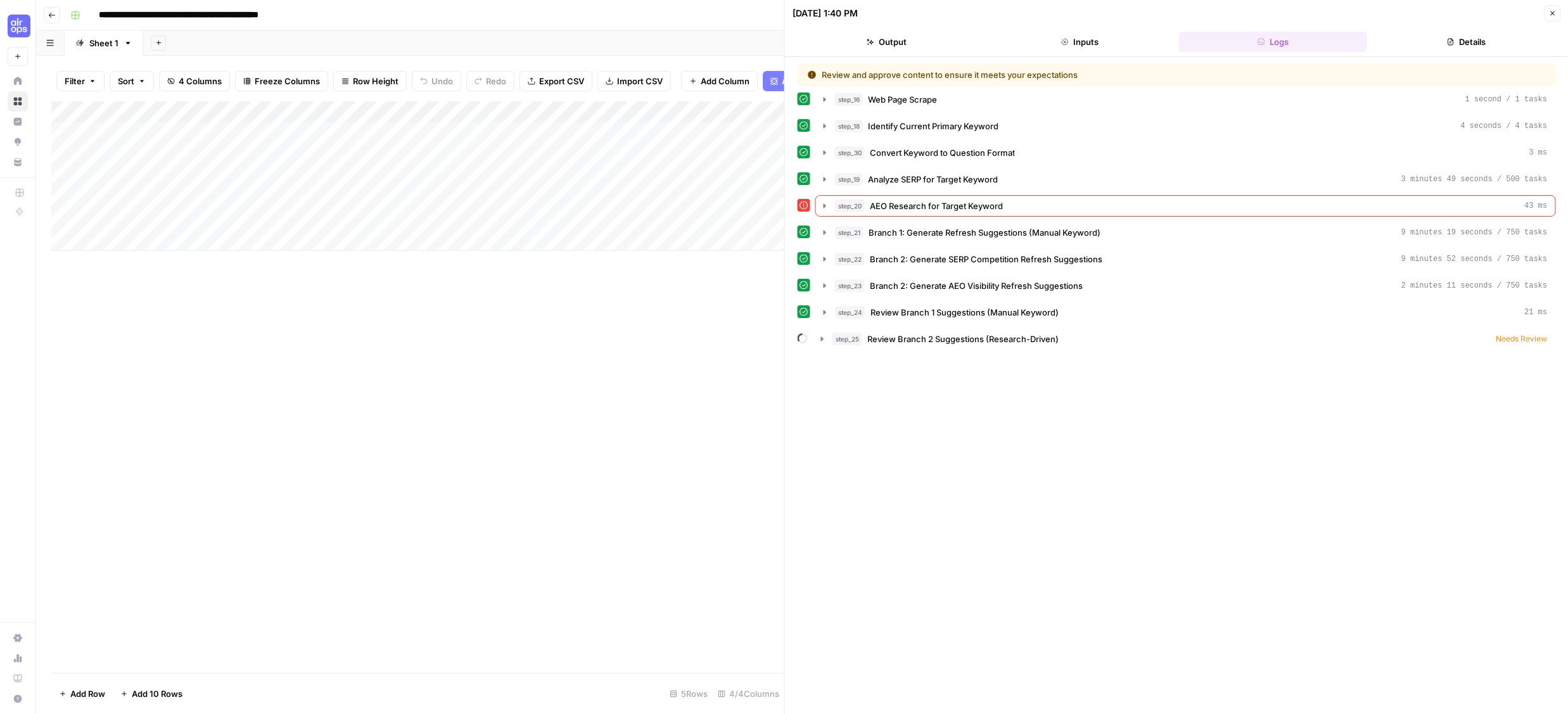
click at [1554, 14] on icon "button" at bounding box center [1553, 13] width 8 height 8
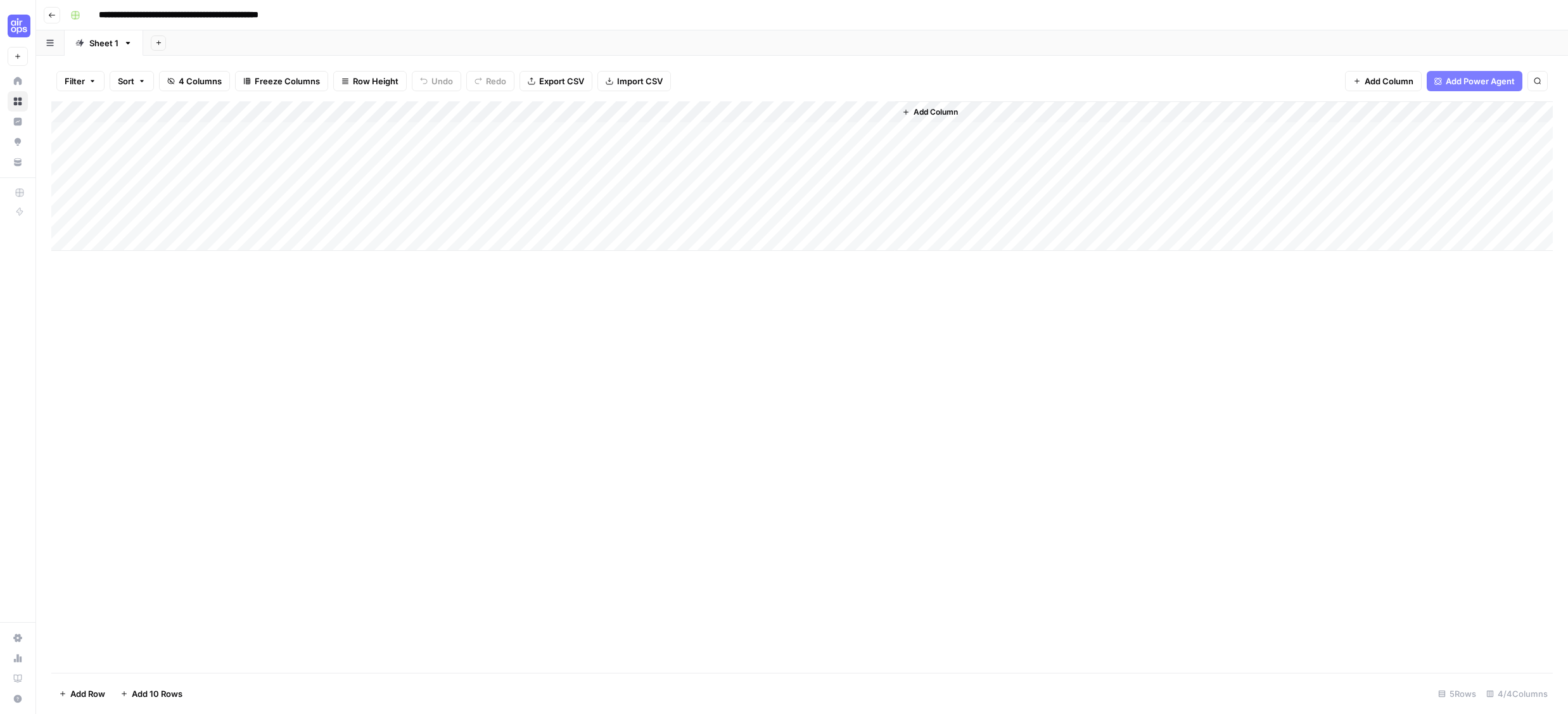
click at [704, 131] on div "Add Column" at bounding box center [802, 176] width 1502 height 149
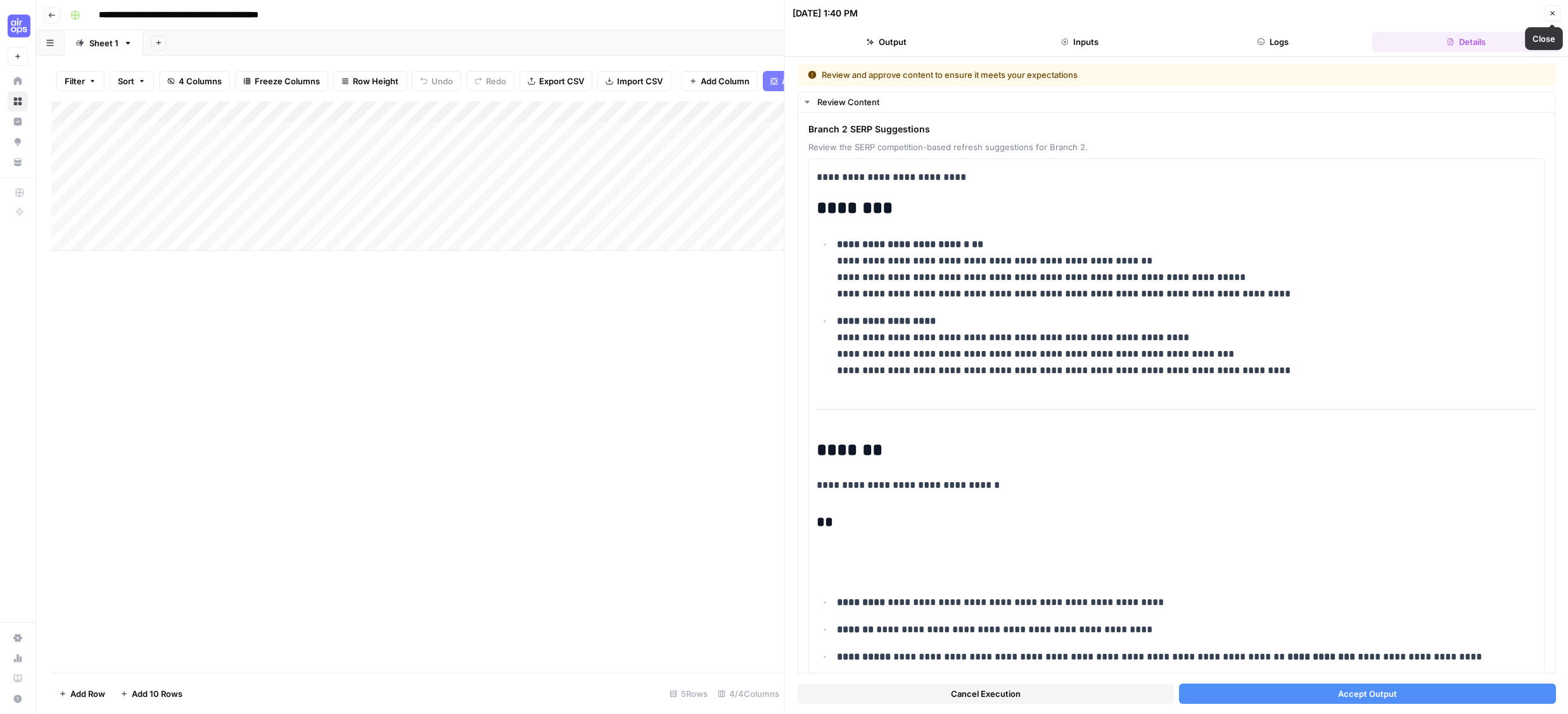
click at [1553, 14] on icon "button" at bounding box center [1553, 13] width 8 height 8
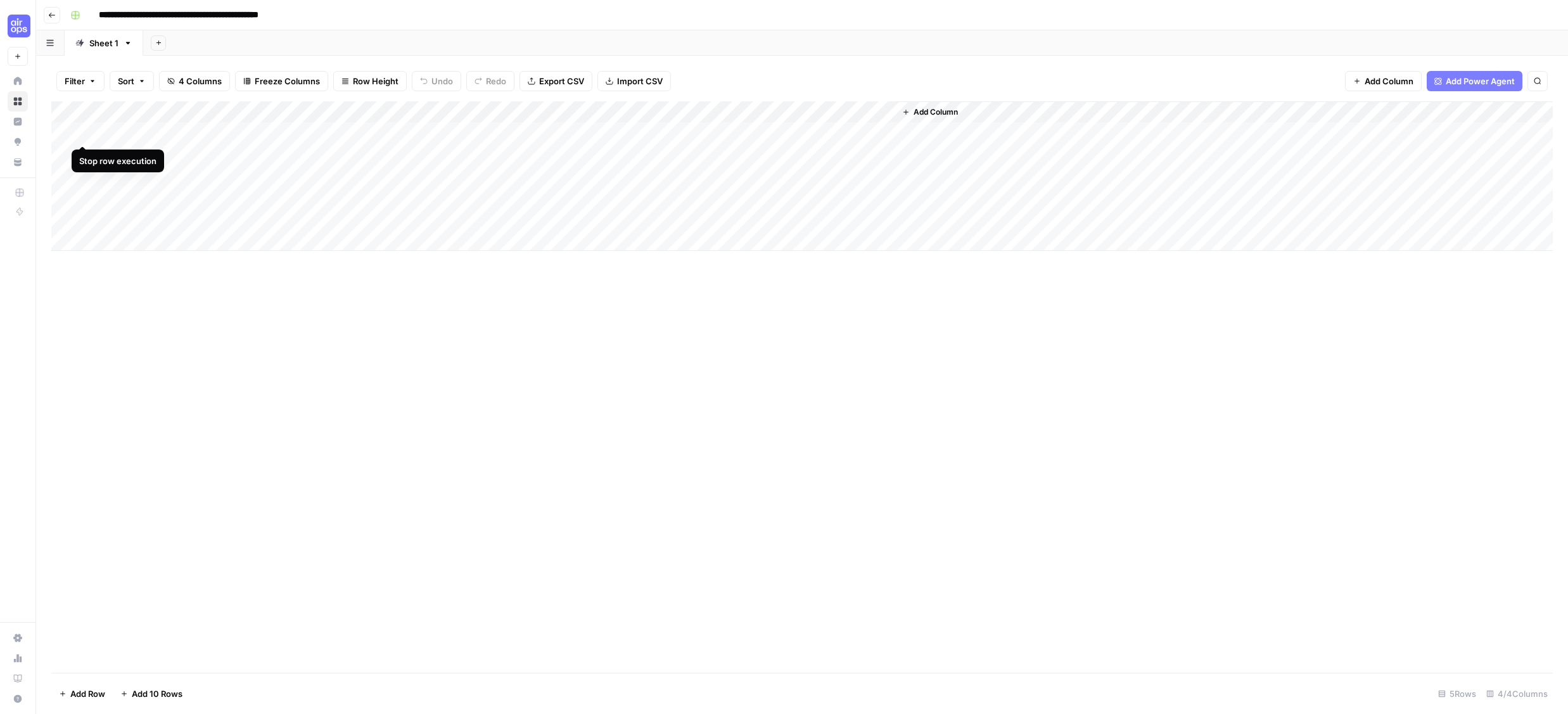
click at [84, 130] on div "Add Column" at bounding box center [802, 176] width 1502 height 149
click at [81, 132] on div "Add Column" at bounding box center [802, 176] width 1502 height 149
click at [719, 394] on div "Add Column" at bounding box center [802, 387] width 1502 height 572
